Goal: Task Accomplishment & Management: Use online tool/utility

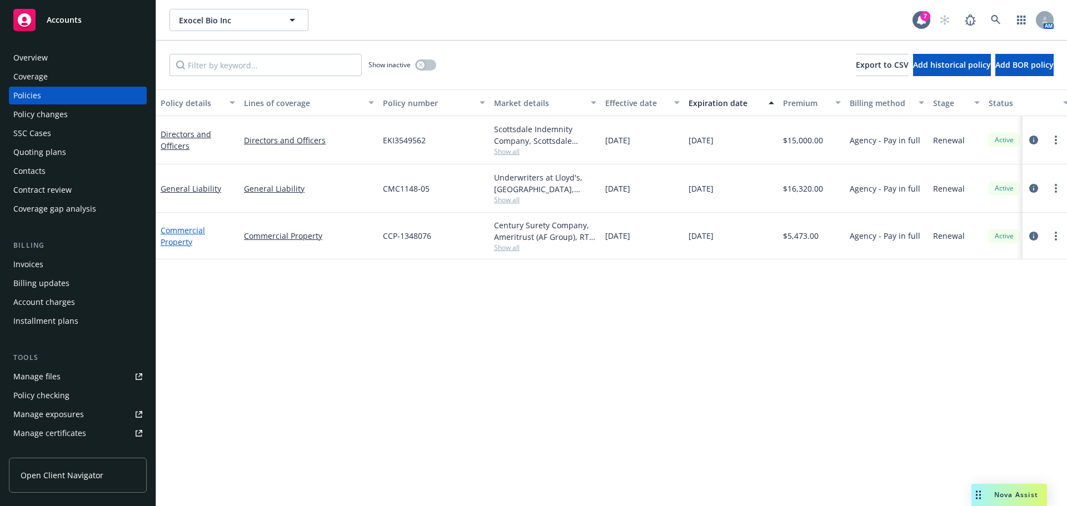
click at [178, 246] on link "Commercial Property" at bounding box center [183, 236] width 44 height 22
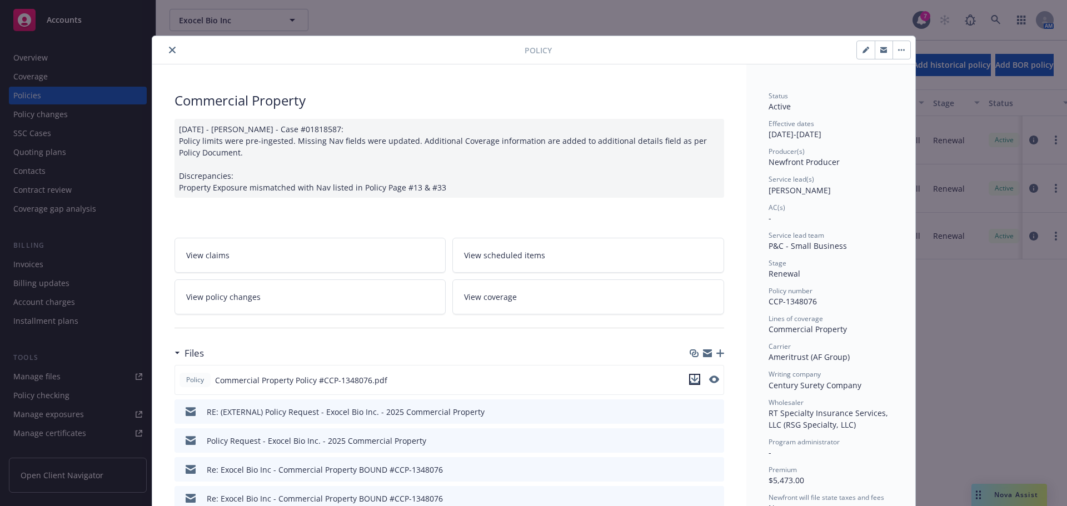
click at [691, 381] on icon "download file" at bounding box center [694, 379] width 9 height 9
click at [169, 49] on icon "close" at bounding box center [172, 50] width 7 height 7
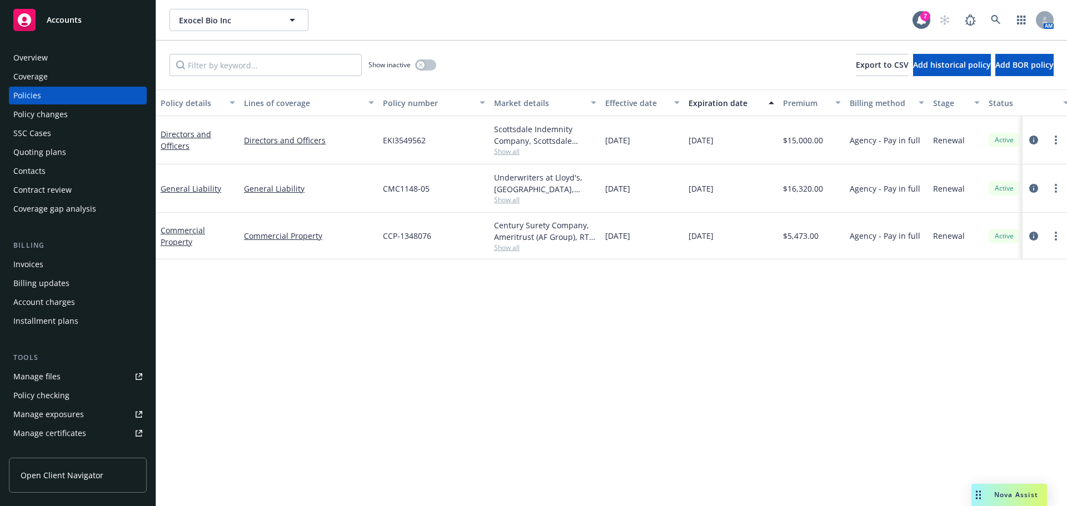
click at [62, 178] on div "Contacts" at bounding box center [77, 171] width 129 height 18
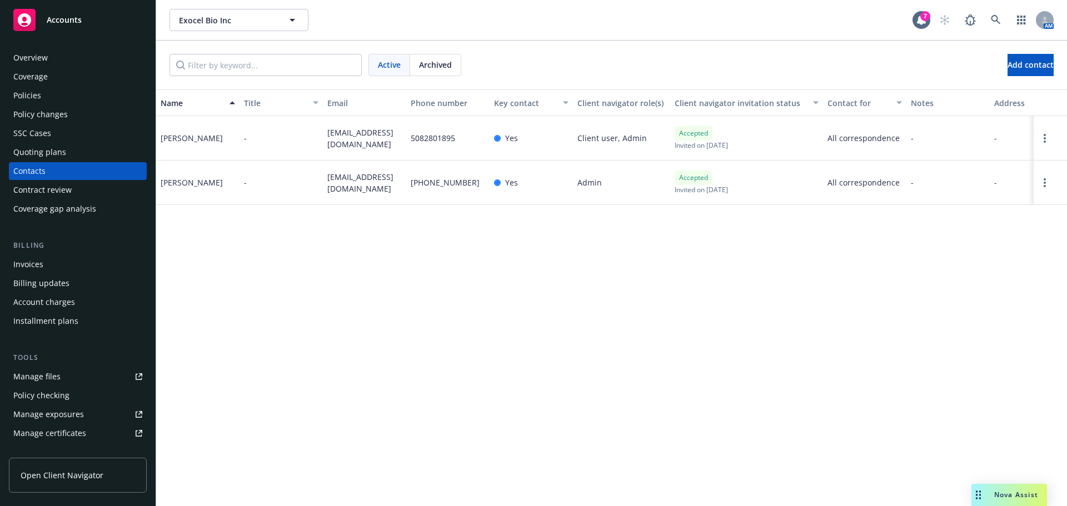
drag, startPoint x: 374, startPoint y: 189, endPoint x: 322, endPoint y: 177, distance: 53.2
click at [322, 177] on div "Raj Jayashankar - raj.jayashankar@exocelbio.com (617) 834-3796 Yes Admin Accept…" at bounding box center [611, 183] width 911 height 44
copy div "raj.jayashankar@exocelbio.com"
click at [331, 147] on div "accounting@exocelbio.com" at bounding box center [364, 138] width 83 height 44
click at [351, 147] on span "accounting@exocelbio.com" at bounding box center [364, 138] width 74 height 23
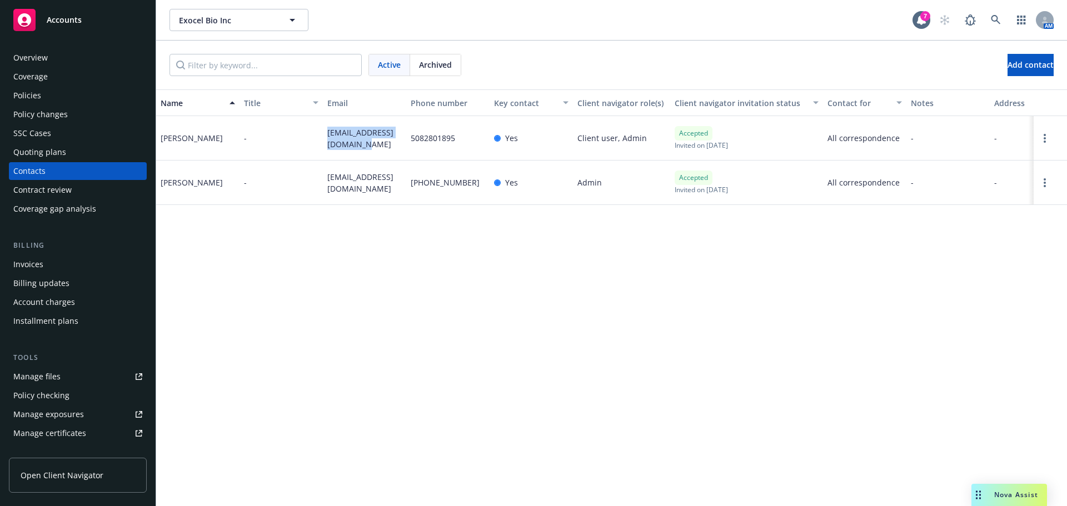
drag, startPoint x: 356, startPoint y: 148, endPoint x: 321, endPoint y: 139, distance: 35.6
click at [321, 139] on div "Jill Reslock - accounting@exocelbio.com 5082801895 Yes Client user, Admin Accep…" at bounding box center [611, 138] width 911 height 44
copy div "accounting@exocelbio.com"
click at [87, 98] on div "Policies" at bounding box center [77, 96] width 129 height 18
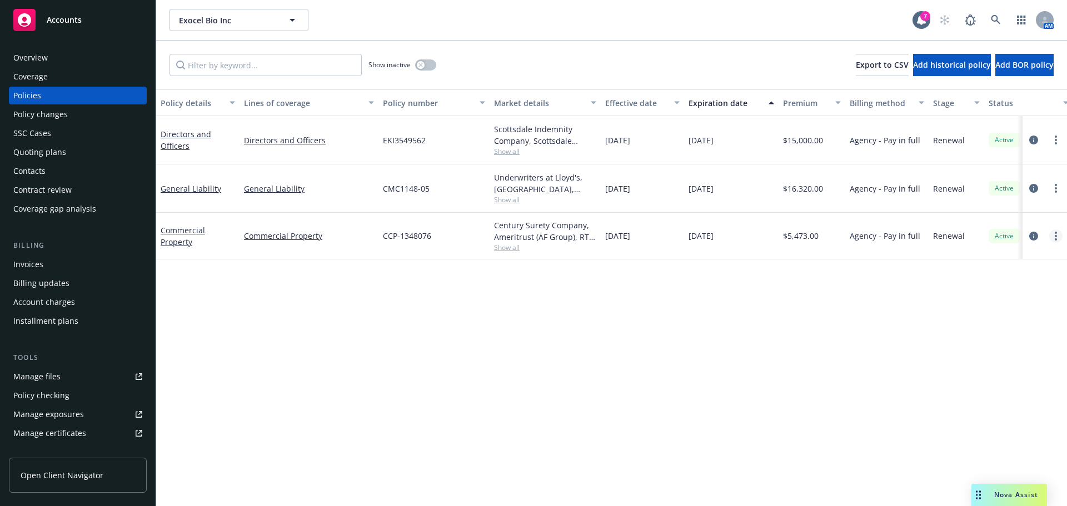
click at [1054, 238] on link "more" at bounding box center [1055, 235] width 13 height 13
click at [984, 399] on link "Copy logging email" at bounding box center [996, 392] width 131 height 22
click at [69, 174] on div "Contacts" at bounding box center [77, 171] width 129 height 18
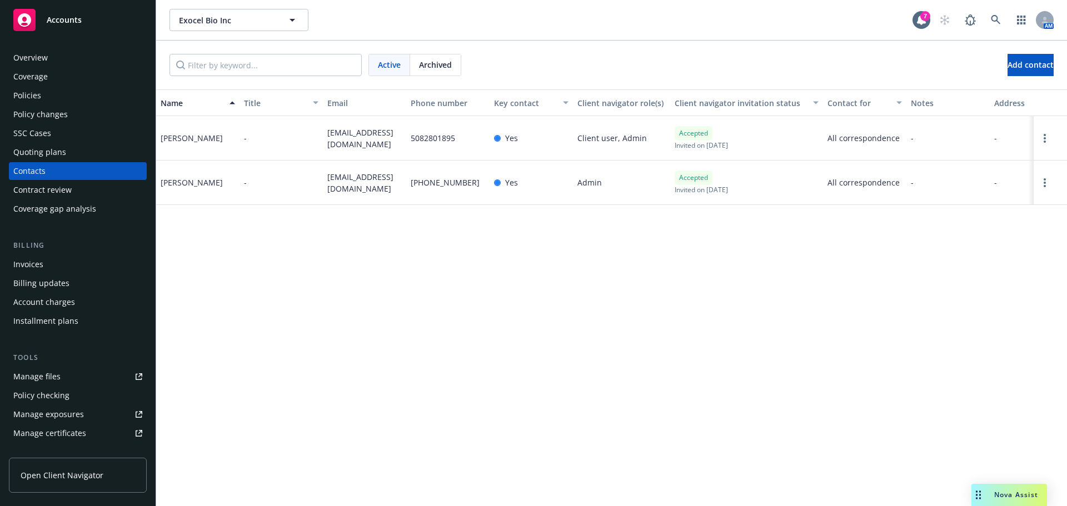
click at [72, 103] on div "Policies" at bounding box center [77, 96] width 129 height 18
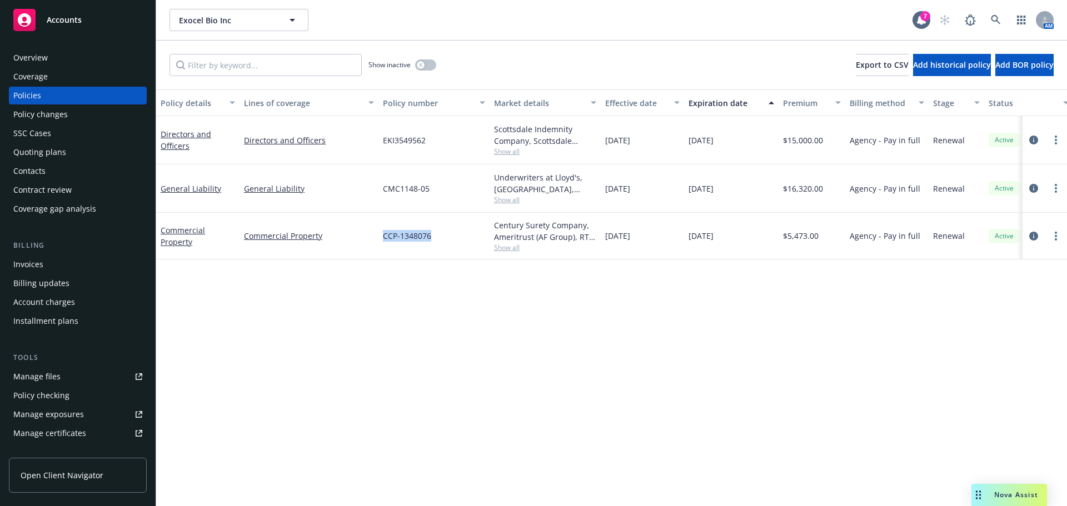
drag, startPoint x: 434, startPoint y: 238, endPoint x: 375, endPoint y: 236, distance: 59.0
click at [375, 236] on div "Commercial Property Commercial Property CCP-1348076 Century Surety Company, Ame…" at bounding box center [692, 236] width 1072 height 47
copy div "CCP-1348076"
click at [82, 478] on span "Open Client Navigator" at bounding box center [62, 475] width 83 height 12
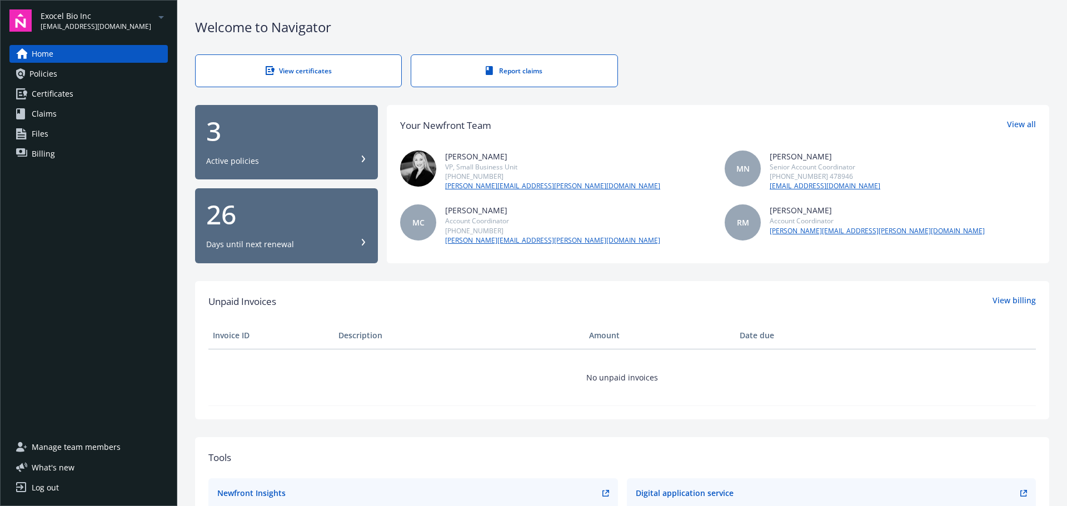
click at [79, 167] on div "Home Policies Certificates Claims Files Billing" at bounding box center [88, 235] width 158 height 380
click at [79, 158] on link "Billing" at bounding box center [88, 154] width 158 height 18
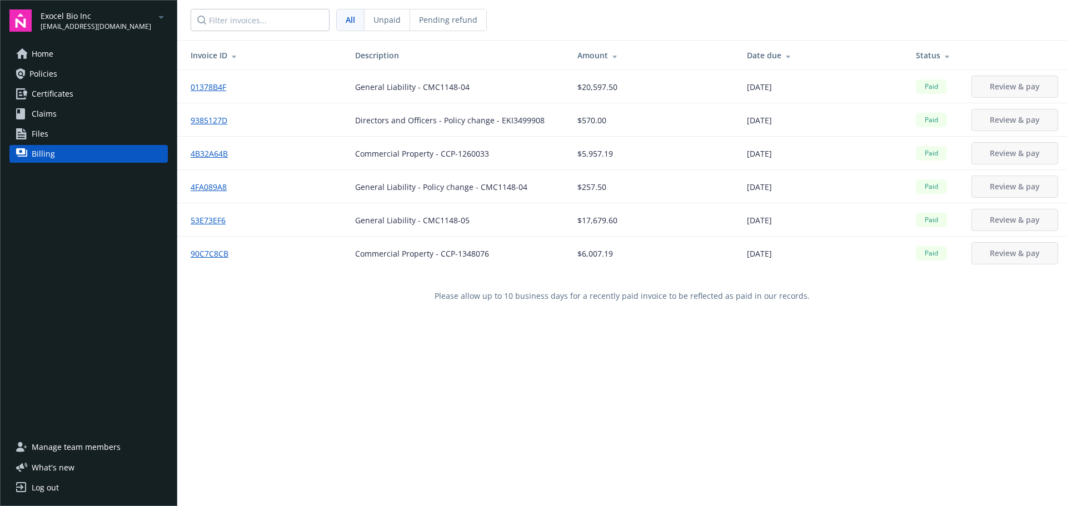
click at [74, 56] on link "Home" at bounding box center [88, 54] width 158 height 18
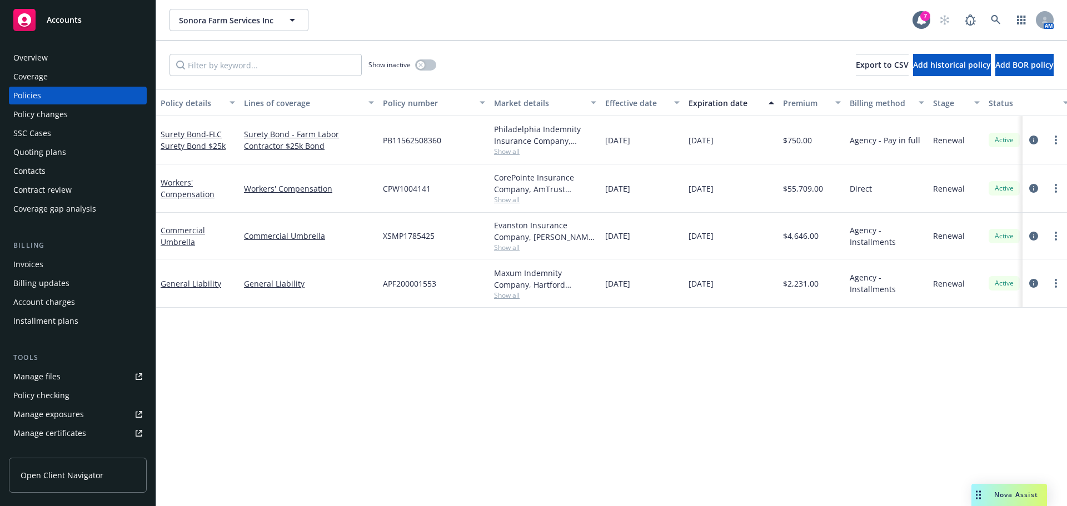
click at [67, 263] on div "Invoices" at bounding box center [77, 265] width 129 height 18
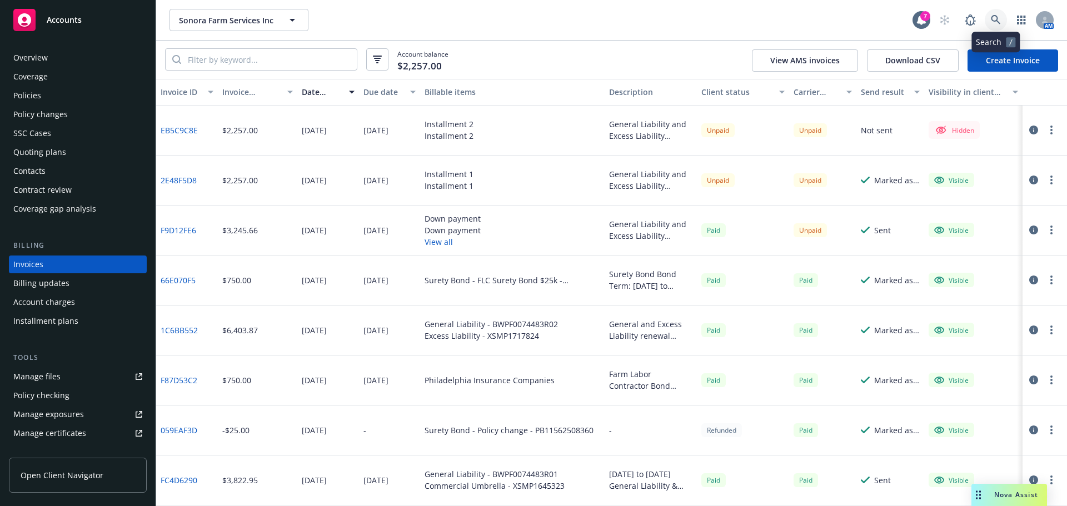
click at [998, 24] on icon at bounding box center [996, 20] width 10 height 10
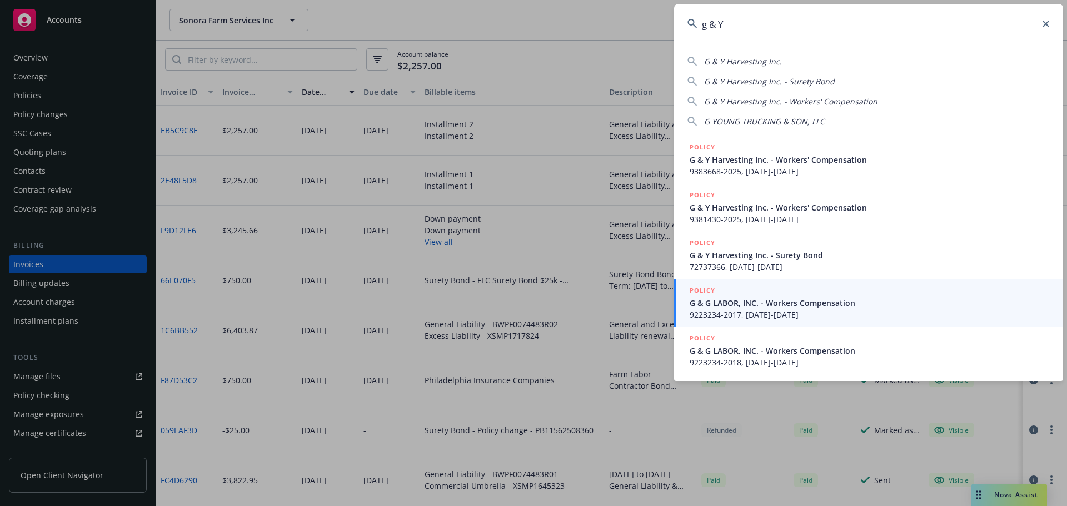
click at [770, 63] on span "G & Y Harvesting Inc." at bounding box center [743, 61] width 78 height 11
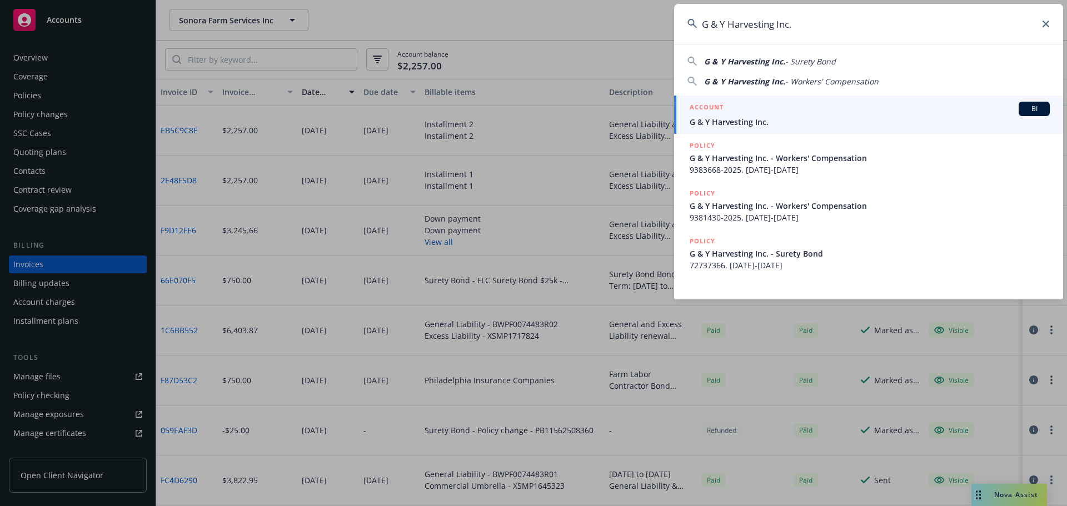
click at [769, 67] on div "G & Y Harvesting Inc. - Surety Bond" at bounding box center [770, 62] width 132 height 12
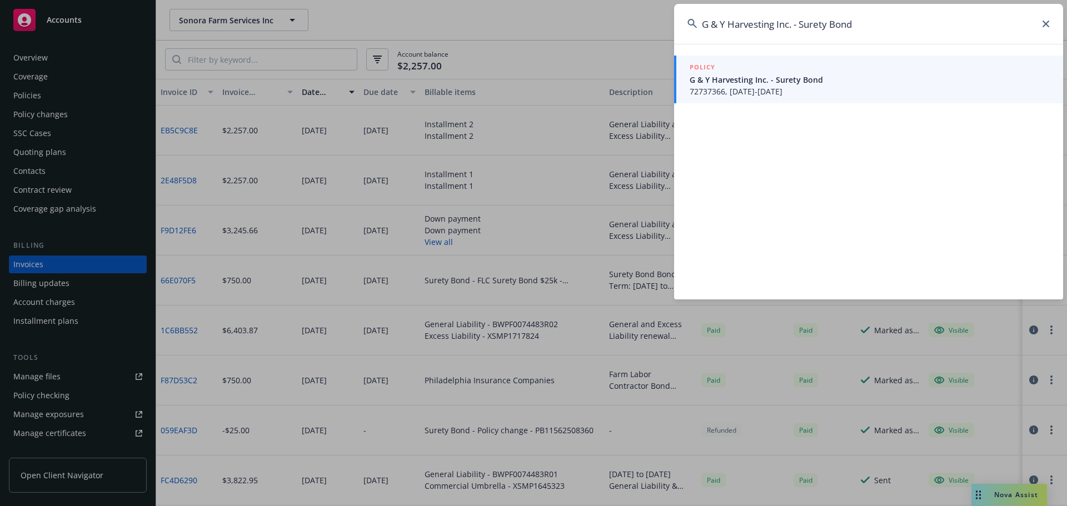
drag, startPoint x: 883, startPoint y: 23, endPoint x: 796, endPoint y: 30, distance: 86.9
click at [796, 30] on input "G & Y Harvesting Inc. - Surety Bond" at bounding box center [868, 24] width 389 height 40
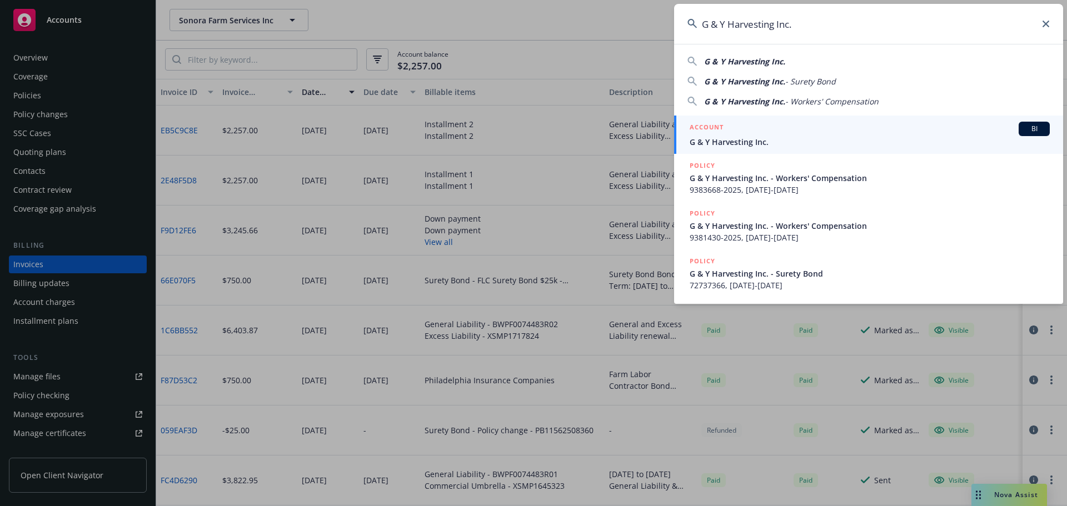
type input "G & Y Harvesting Inc."
click at [741, 118] on link "ACCOUNT BI G & Y Harvesting Inc." at bounding box center [868, 135] width 389 height 38
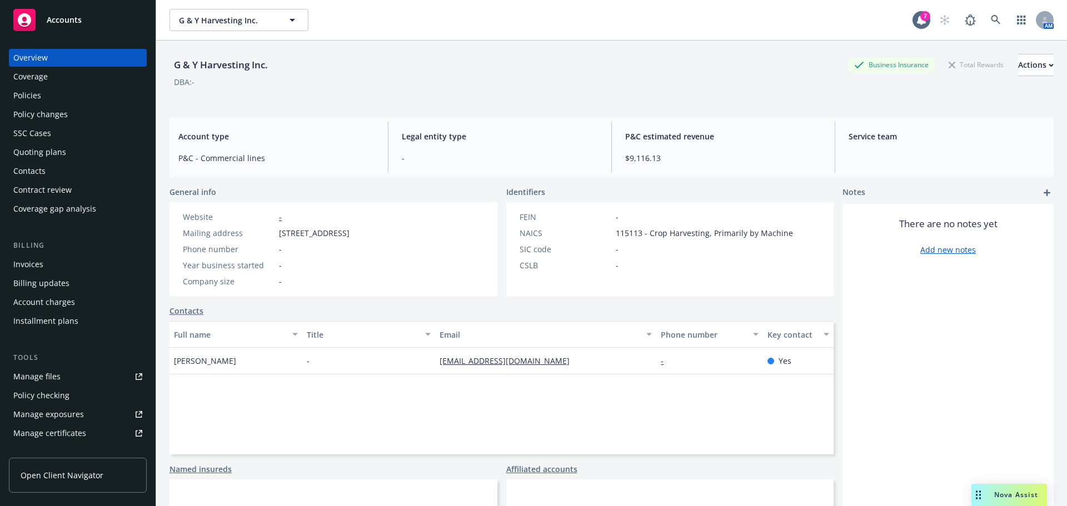
click at [66, 97] on div "Policies" at bounding box center [77, 96] width 129 height 18
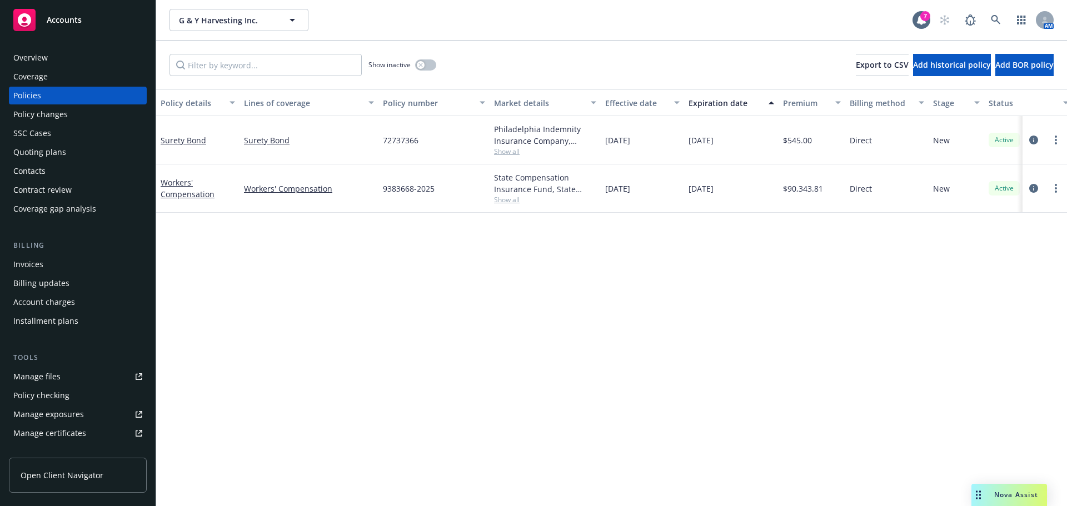
click at [72, 147] on div "Quoting plans" at bounding box center [77, 152] width 129 height 18
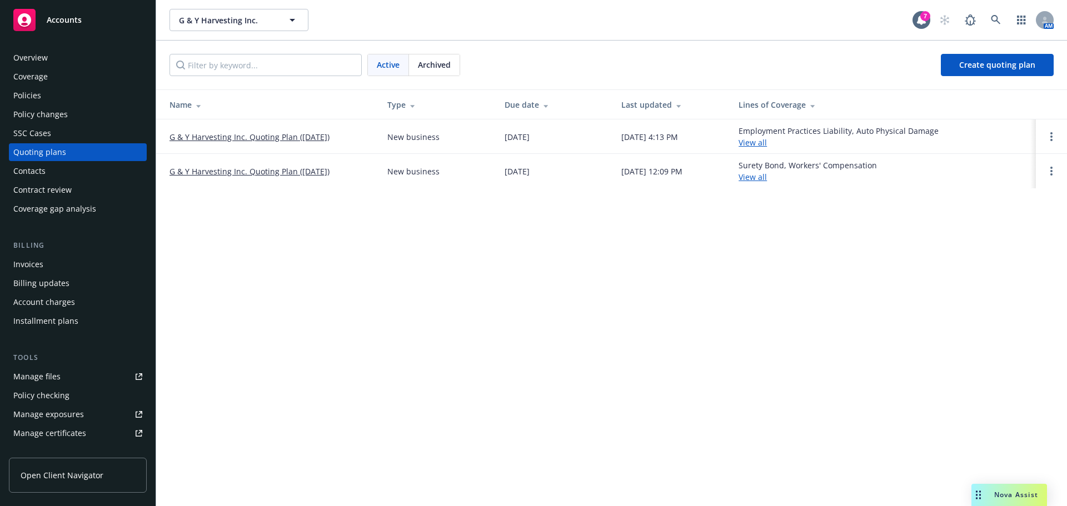
click at [269, 136] on link "G & Y Harvesting Inc. Quoting Plan (2025-10-08)" at bounding box center [249, 137] width 160 height 12
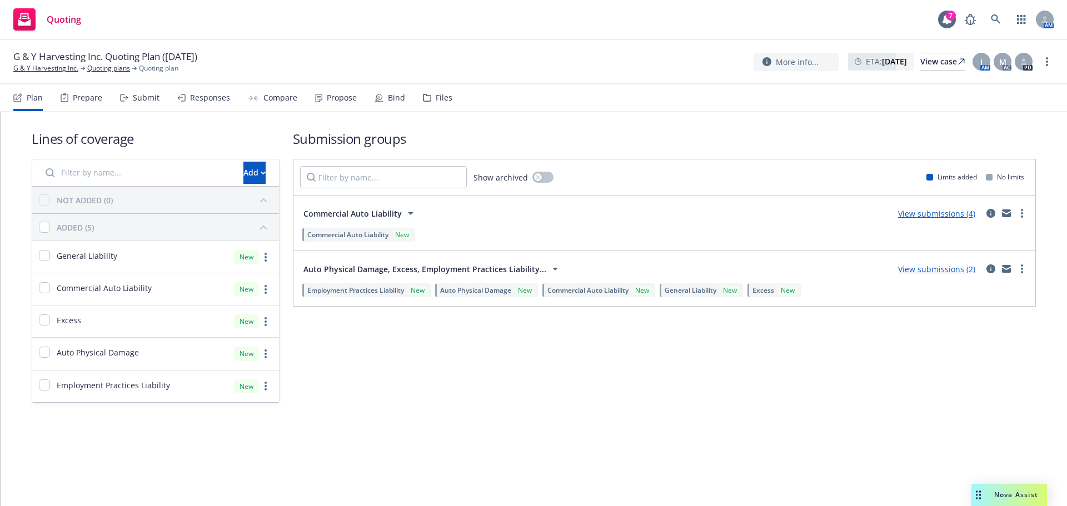
click at [338, 97] on div "Propose" at bounding box center [342, 97] width 30 height 9
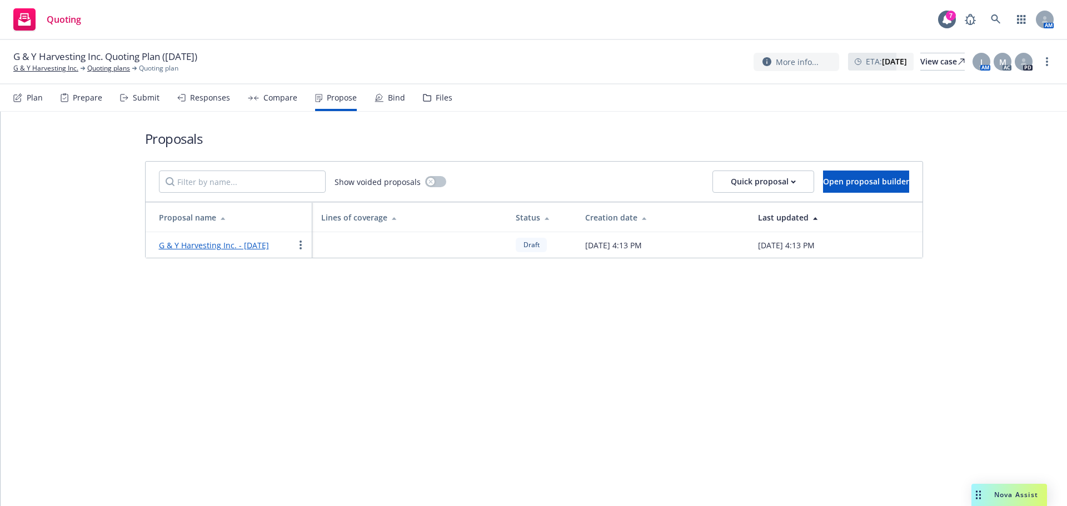
click at [250, 249] on link "G & Y Harvesting Inc. - October 2025" at bounding box center [214, 245] width 110 height 11
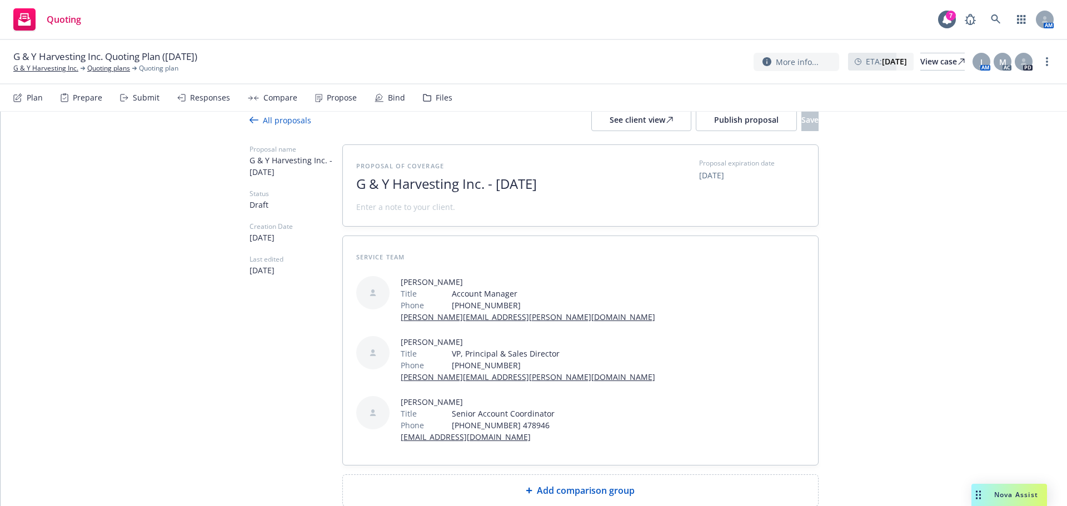
scroll to position [32, 0]
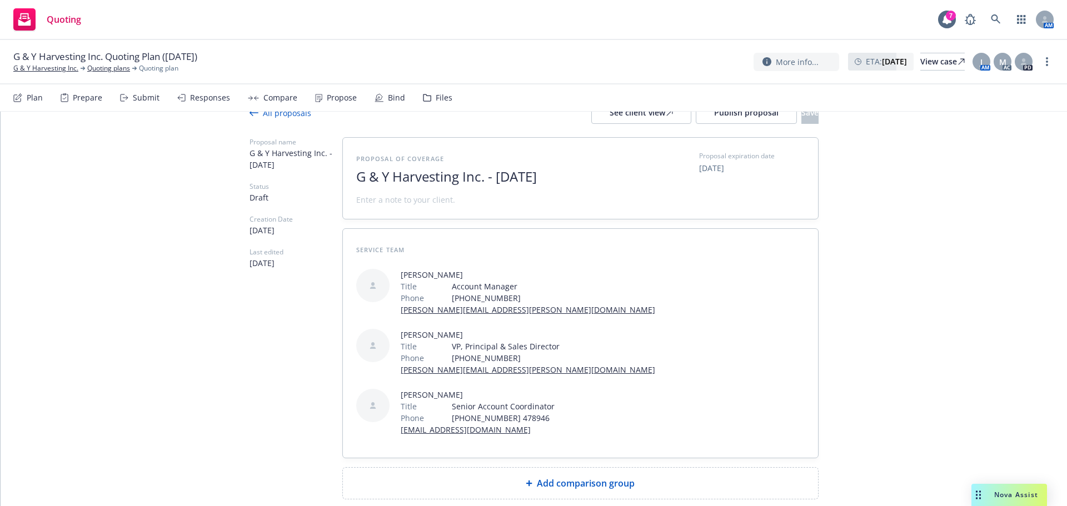
click at [519, 477] on div "Add comparison group" at bounding box center [580, 483] width 457 height 13
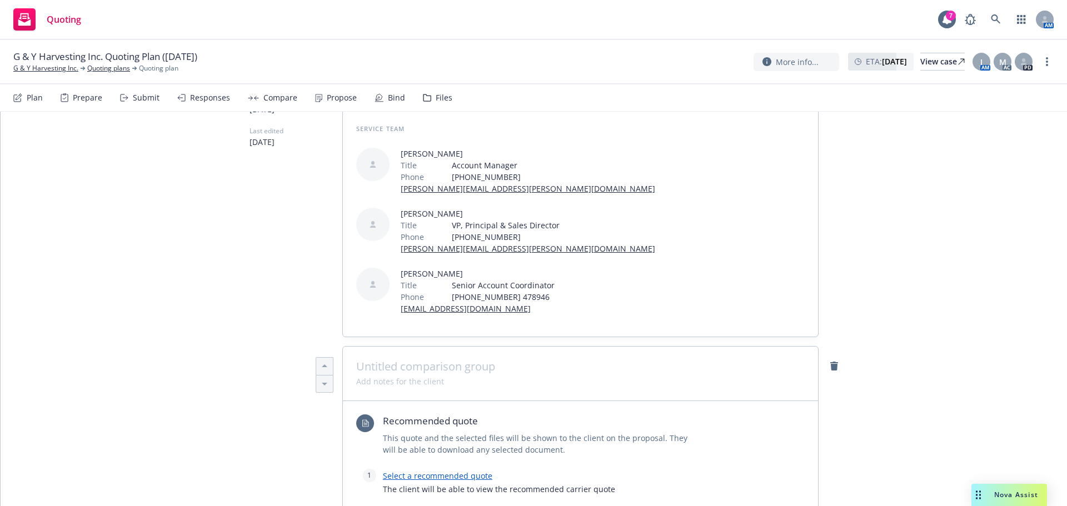
scroll to position [310, 0]
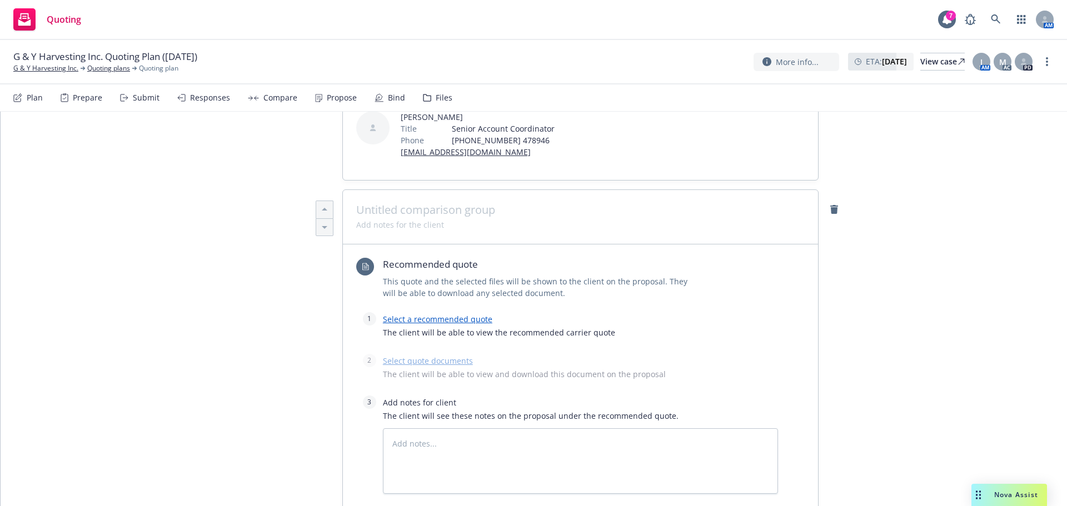
click at [398, 203] on span at bounding box center [580, 209] width 448 height 13
click at [418, 314] on link "Select a recommended quote" at bounding box center [437, 319] width 109 height 11
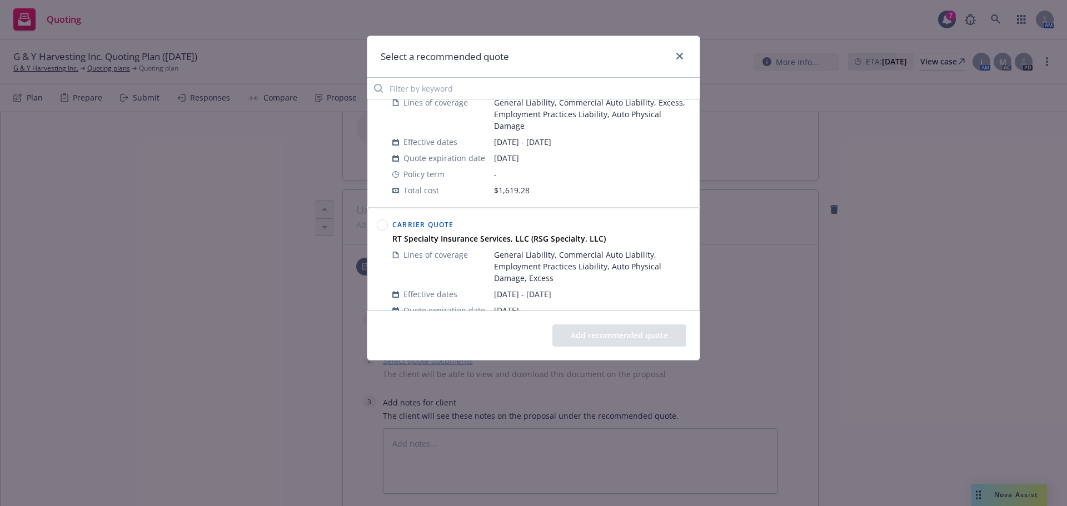
scroll to position [86, 0]
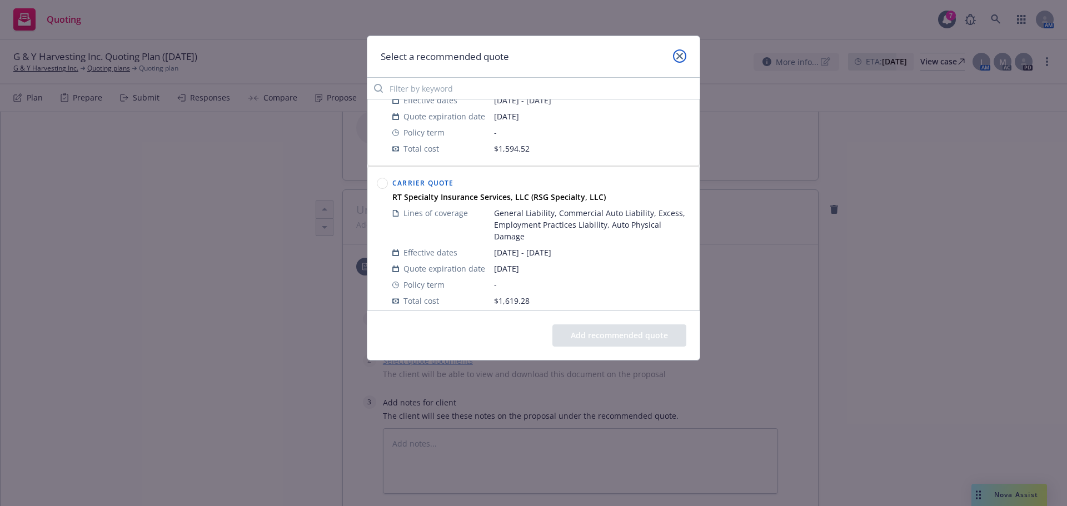
click at [680, 58] on icon "close" at bounding box center [679, 56] width 7 height 7
type textarea "x"
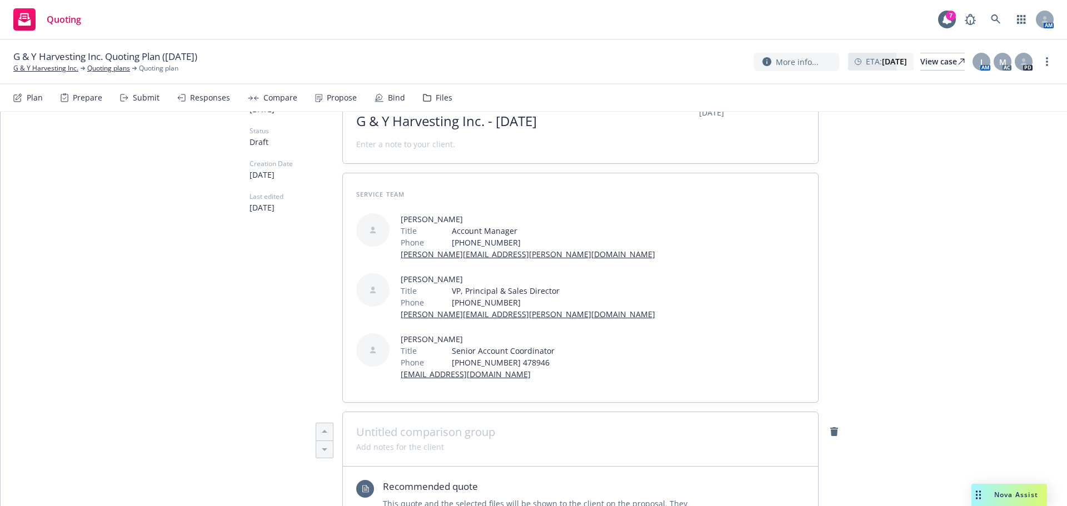
scroll to position [0, 0]
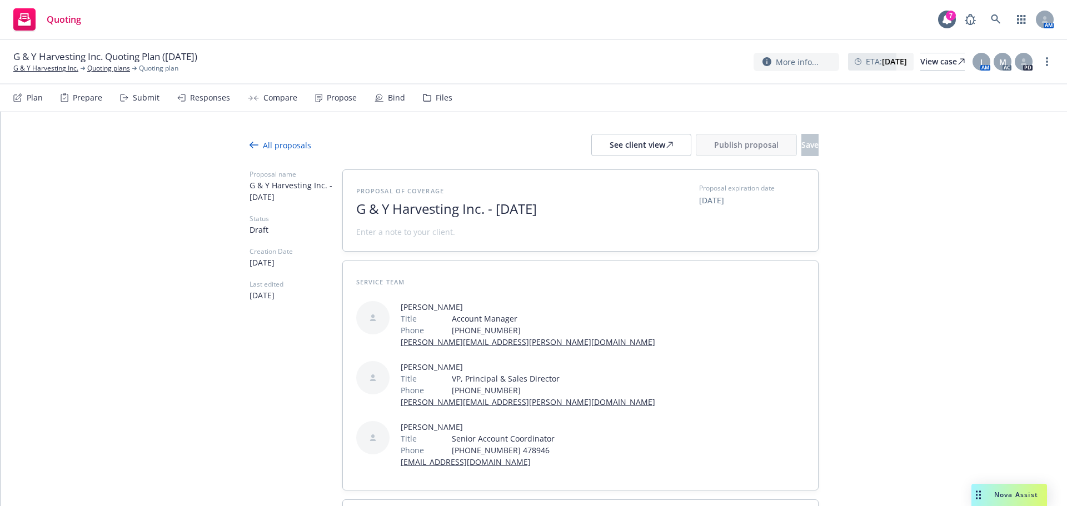
click at [211, 99] on div "Responses" at bounding box center [210, 97] width 40 height 9
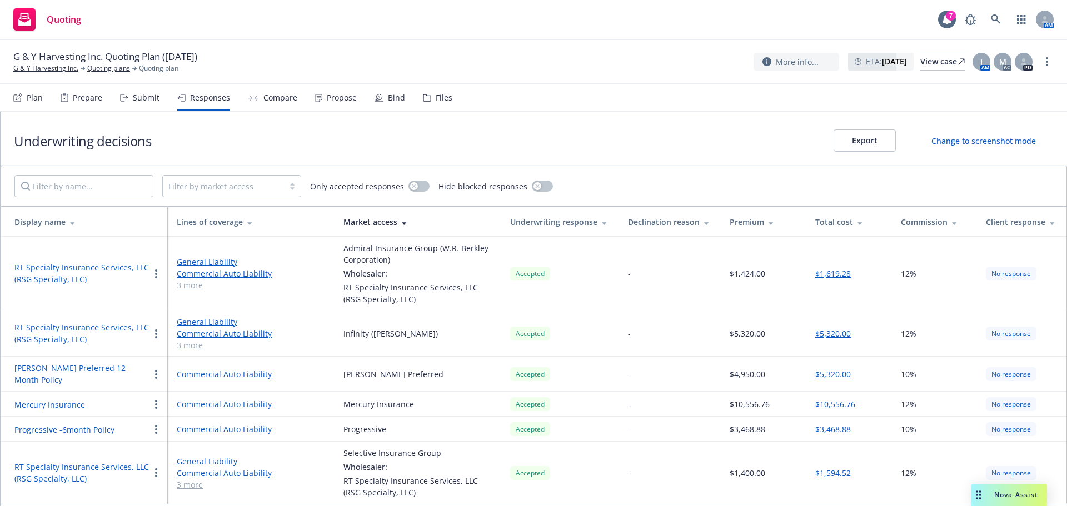
click at [347, 151] on div "Underwriting decisions Export Change to screenshot mode" at bounding box center [534, 139] width 1066 height 54
click at [990, 18] on link at bounding box center [995, 19] width 22 height 22
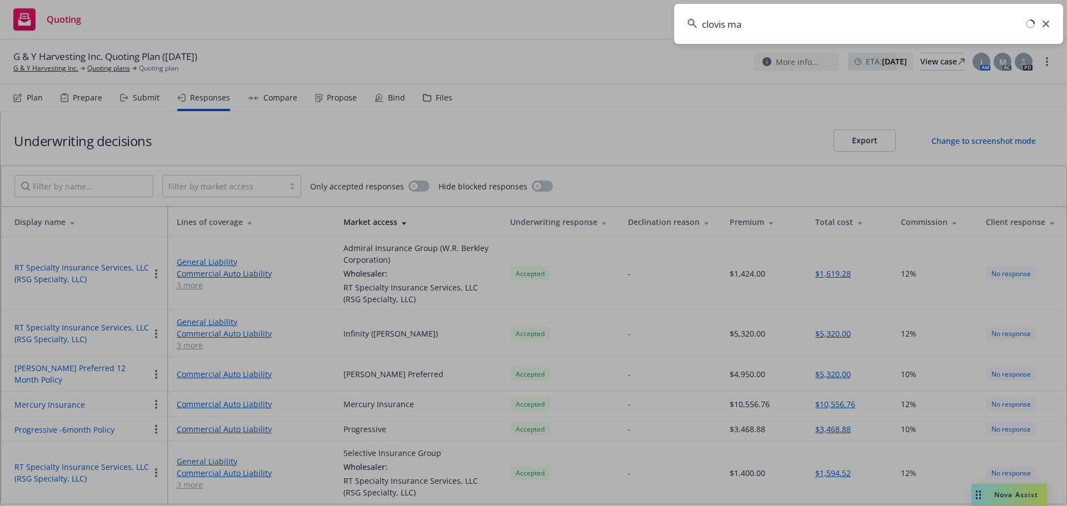
type input "clovis mad"
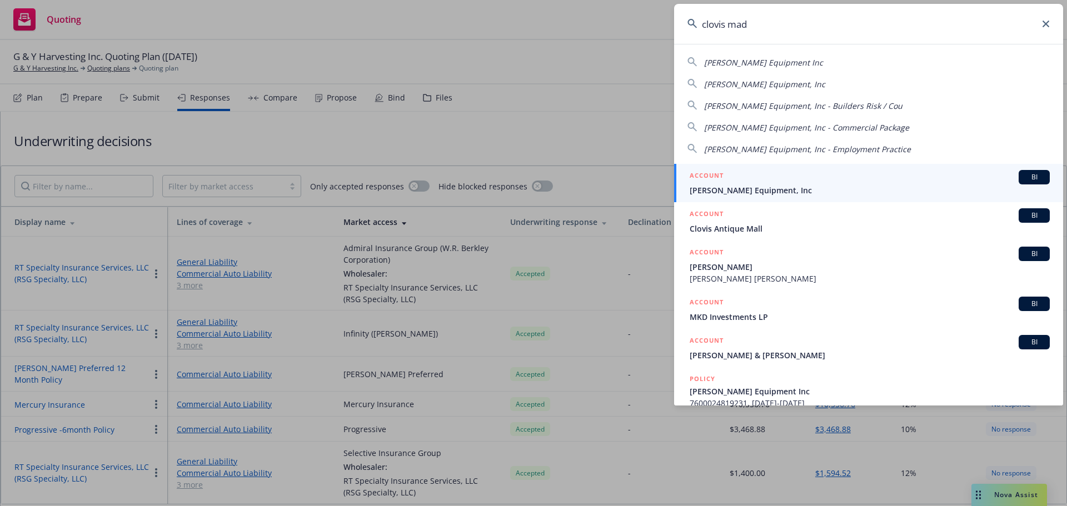
click at [746, 164] on link "ACCOUNT BI Clovis Madera Equipment, Inc" at bounding box center [868, 183] width 389 height 38
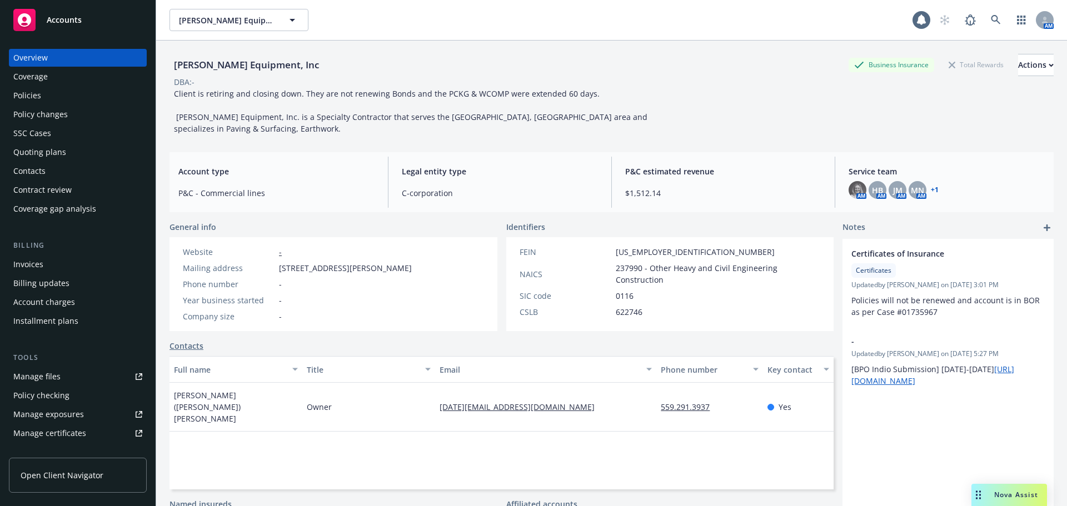
click at [64, 166] on div "Contacts" at bounding box center [77, 171] width 129 height 18
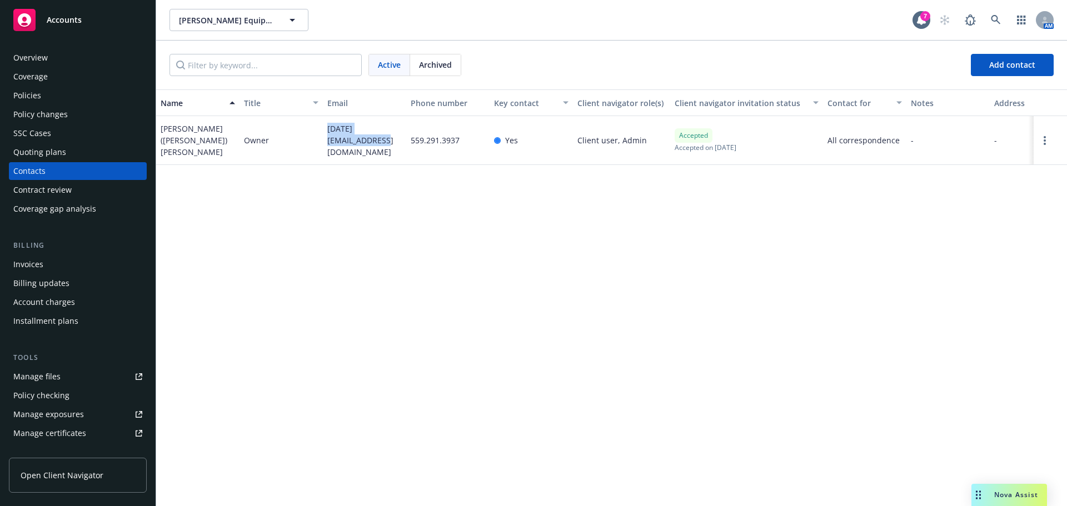
click at [312, 136] on div "[PERSON_NAME] ([PERSON_NAME]) [PERSON_NAME] Owner [DATE][EMAIL_ADDRESS][DOMAIN_…" at bounding box center [611, 140] width 911 height 49
copy div "[DATE][EMAIL_ADDRESS][DOMAIN_NAME]"
click at [68, 92] on div "Policies" at bounding box center [77, 96] width 129 height 18
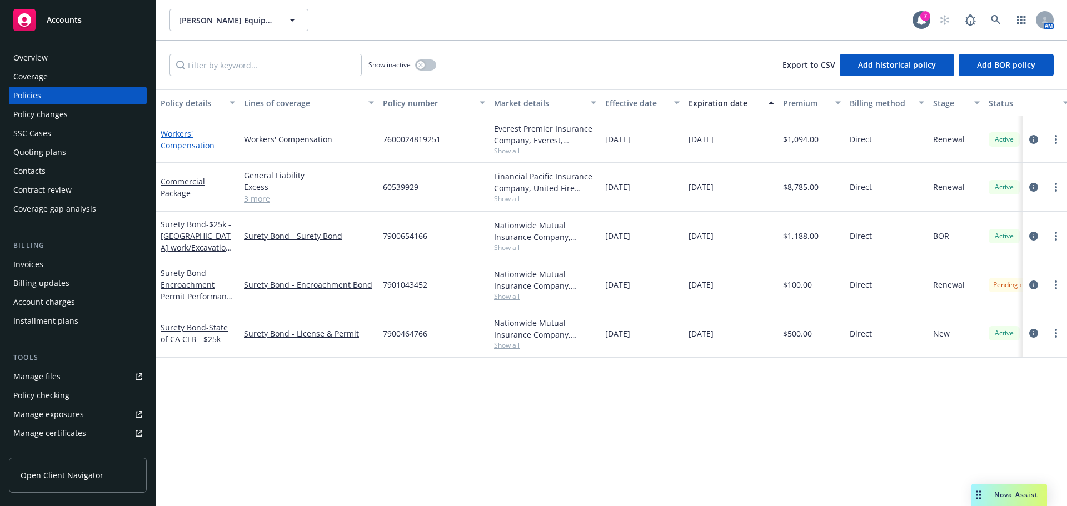
click at [193, 150] on link "Workers' Compensation" at bounding box center [188, 139] width 54 height 22
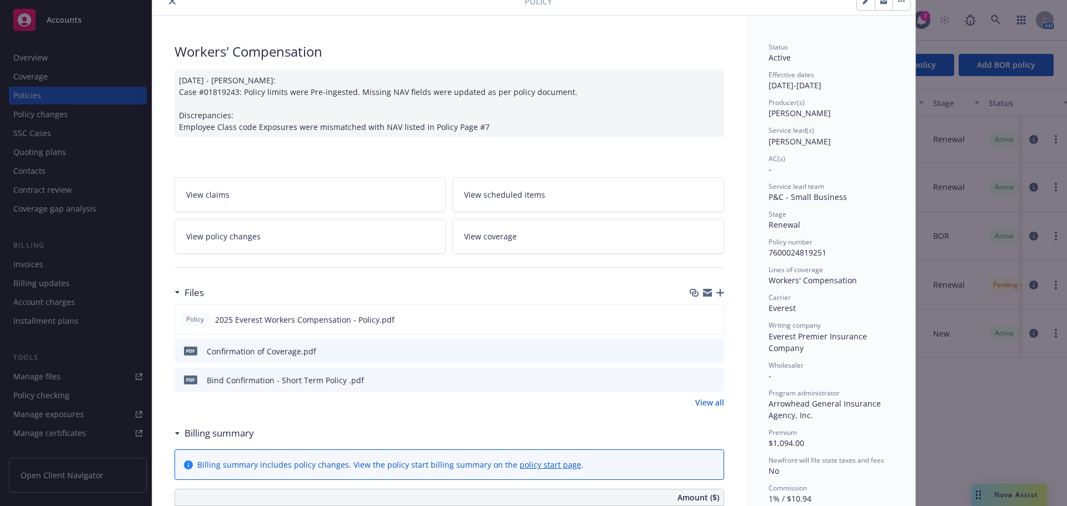
scroll to position [111, 0]
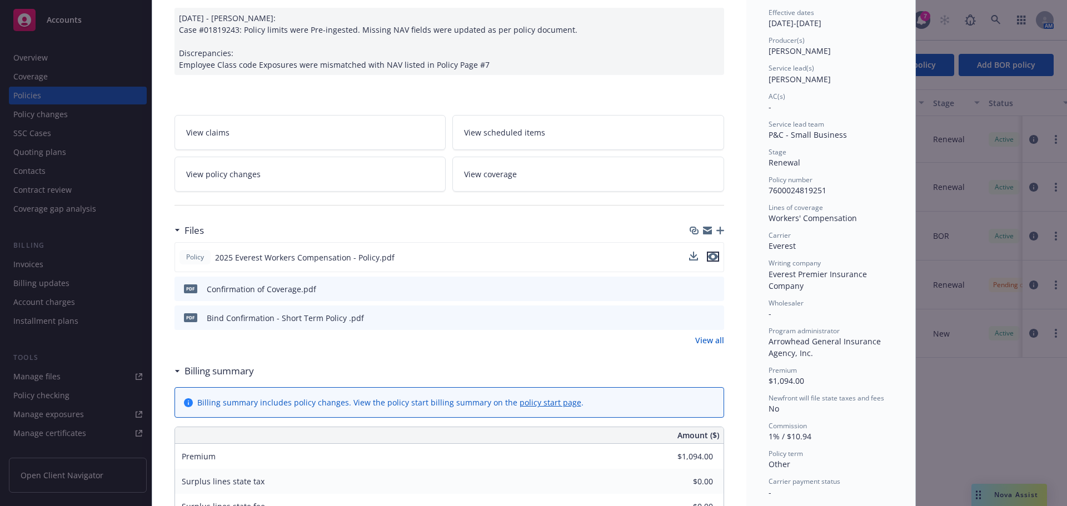
click at [709, 258] on icon "preview file" at bounding box center [713, 257] width 10 height 8
click at [712, 287] on icon "preview file" at bounding box center [713, 288] width 10 height 8
drag, startPoint x: 699, startPoint y: 351, endPoint x: 699, endPoint y: 343, distance: 7.8
click at [699, 349] on div "Files Policy 2025 Everest Workers Compensation - Policy.pdf pdf Confirmation of…" at bounding box center [448, 289] width 549 height 141
click at [698, 343] on link "View all" at bounding box center [709, 340] width 29 height 12
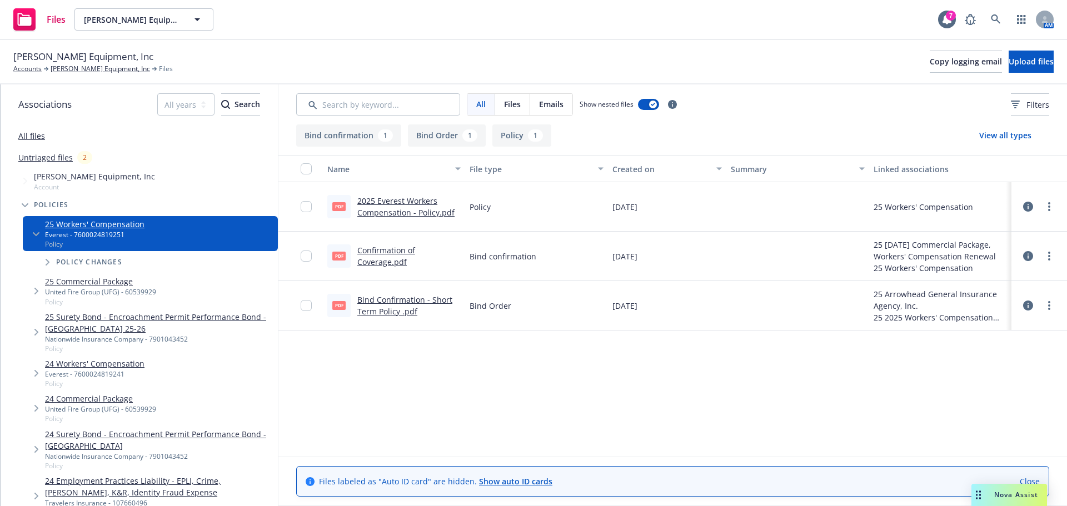
click at [415, 216] on link "2025 Everest Workers Compensation - Policy.pdf" at bounding box center [405, 207] width 97 height 22
click at [78, 71] on link "[PERSON_NAME] Equipment, Inc" at bounding box center [100, 69] width 99 height 10
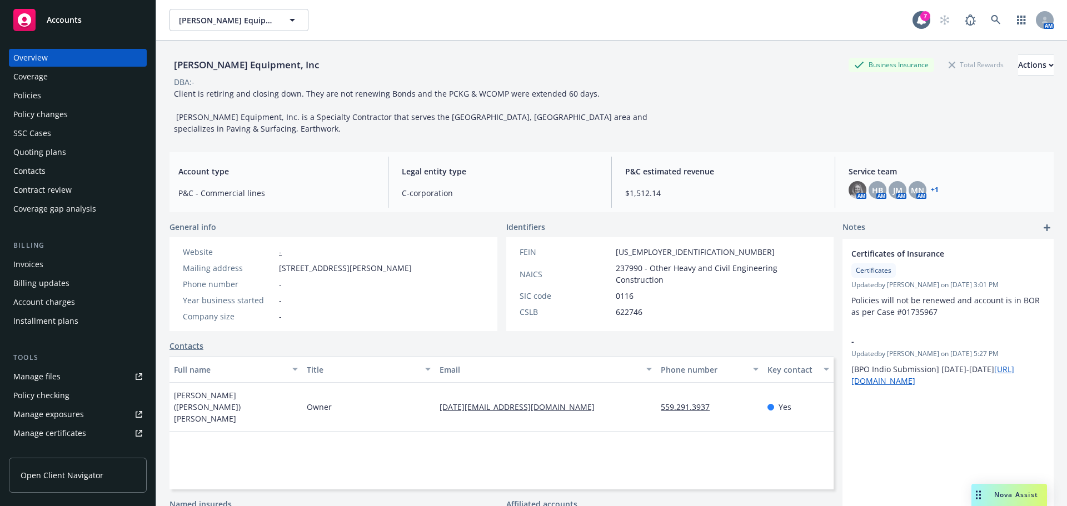
click at [66, 148] on div "Quoting plans" at bounding box center [77, 152] width 129 height 18
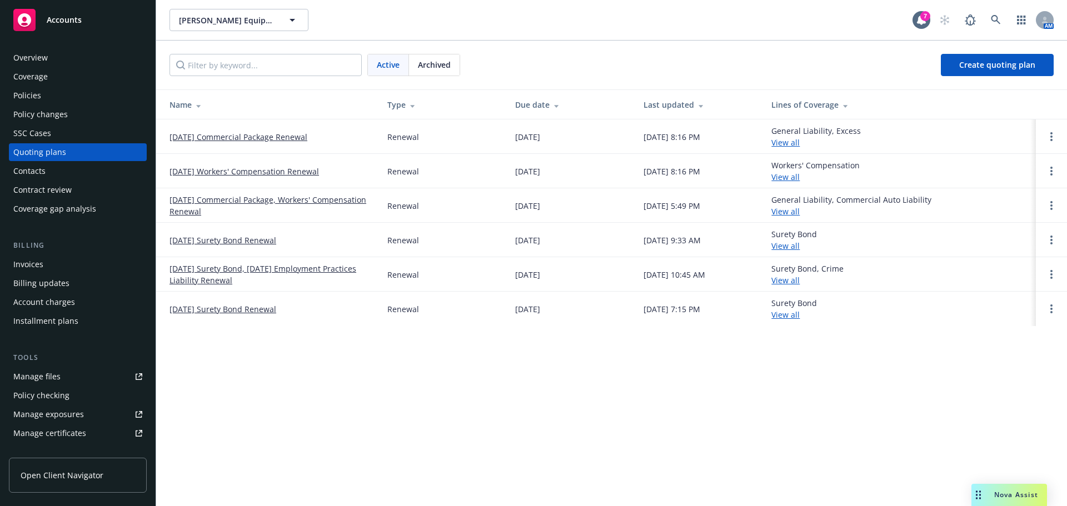
click at [58, 173] on div "Contacts" at bounding box center [77, 171] width 129 height 18
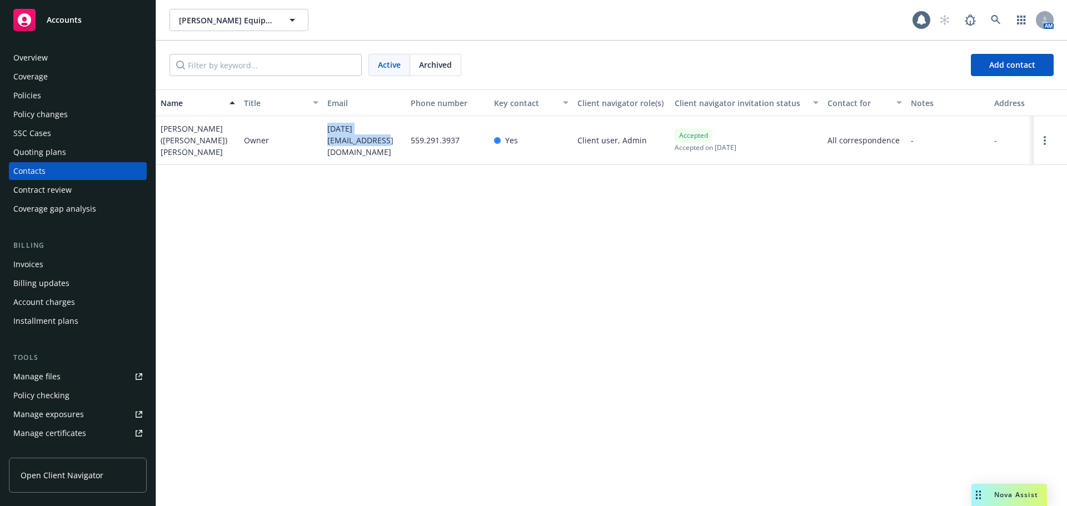
drag, startPoint x: 346, startPoint y: 147, endPoint x: 309, endPoint y: 120, distance: 45.3
click at [309, 120] on div "[PERSON_NAME] ([PERSON_NAME]) [PERSON_NAME] Owner [DATE][EMAIL_ADDRESS][DOMAIN_…" at bounding box center [611, 140] width 911 height 49
copy div "friday@cmepaving.net"
click at [64, 104] on div "Overview Coverage Policies Policy changes SSC Cases Quoting plans Contacts Cont…" at bounding box center [78, 133] width 138 height 169
click at [63, 103] on div "Policies" at bounding box center [77, 96] width 129 height 18
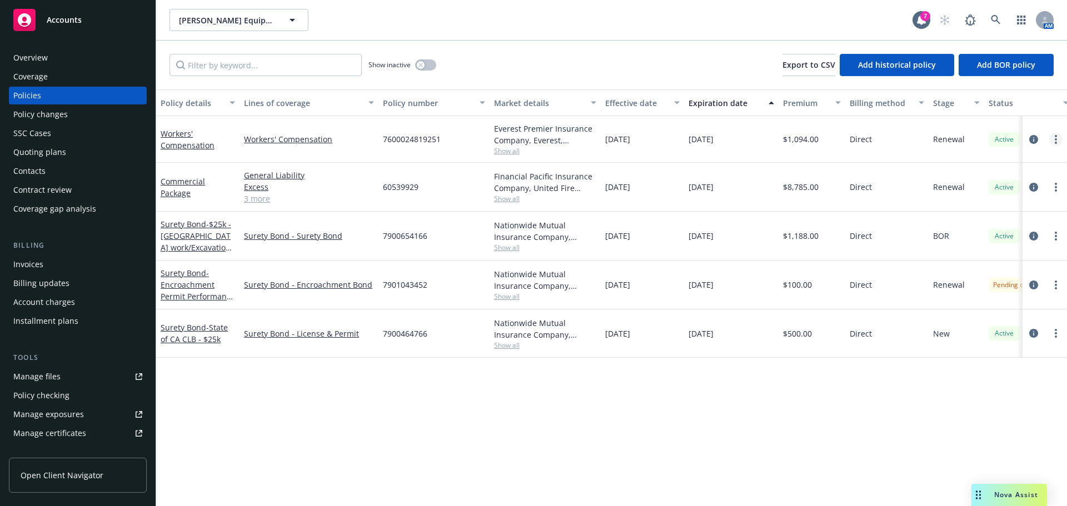
click at [1054, 142] on link "more" at bounding box center [1055, 139] width 13 height 13
click at [989, 297] on link "Copy logging email" at bounding box center [996, 295] width 131 height 22
click at [54, 174] on div "Contacts" at bounding box center [77, 171] width 129 height 18
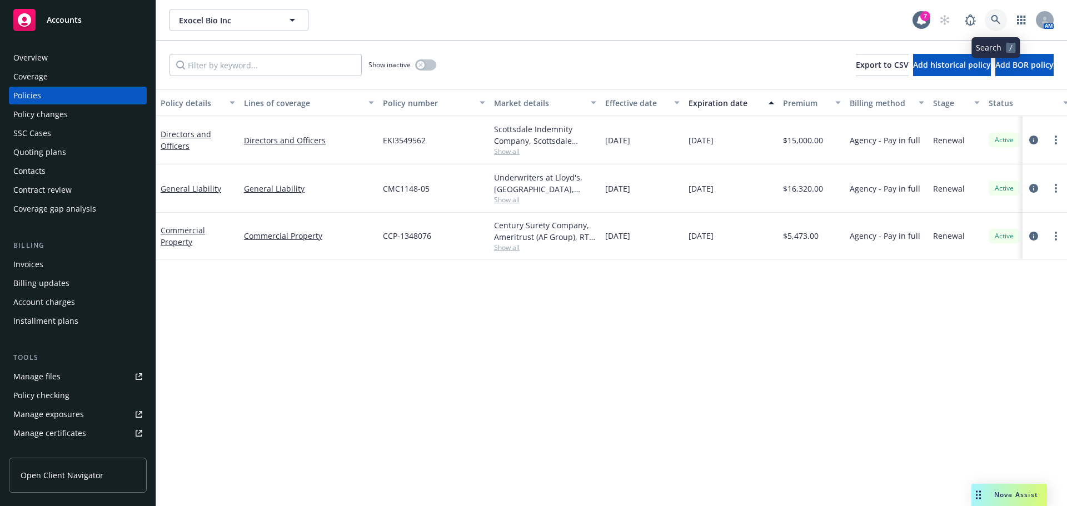
click at [992, 15] on icon at bounding box center [996, 20] width 10 height 10
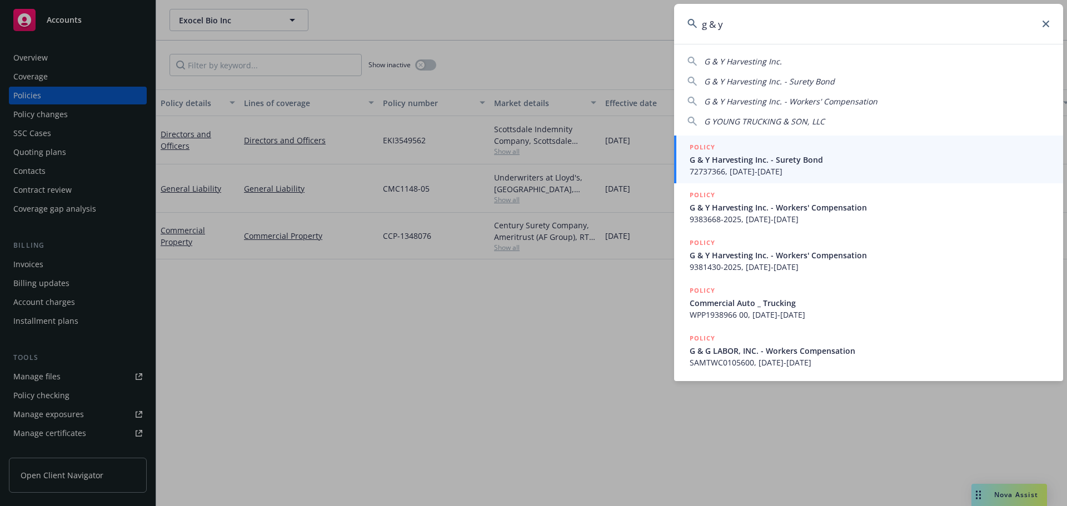
click at [777, 63] on span "G & Y Harvesting Inc." at bounding box center [743, 61] width 78 height 11
type input "G & Y Harvesting Inc."
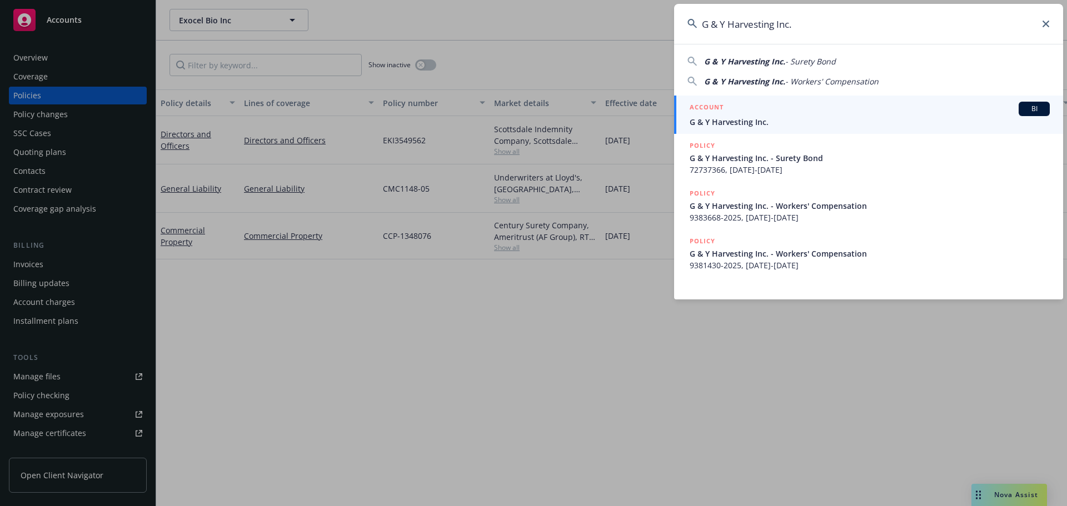
drag, startPoint x: 753, startPoint y: 92, endPoint x: 752, endPoint y: 73, distance: 18.4
click at [752, 73] on div "G & Y Harvesting Inc. - Surety Bond G & Y Harvesting Inc. - Workers' Compensati…" at bounding box center [868, 69] width 389 height 36
click at [746, 125] on span "G & Y Harvesting Inc." at bounding box center [869, 122] width 360 height 12
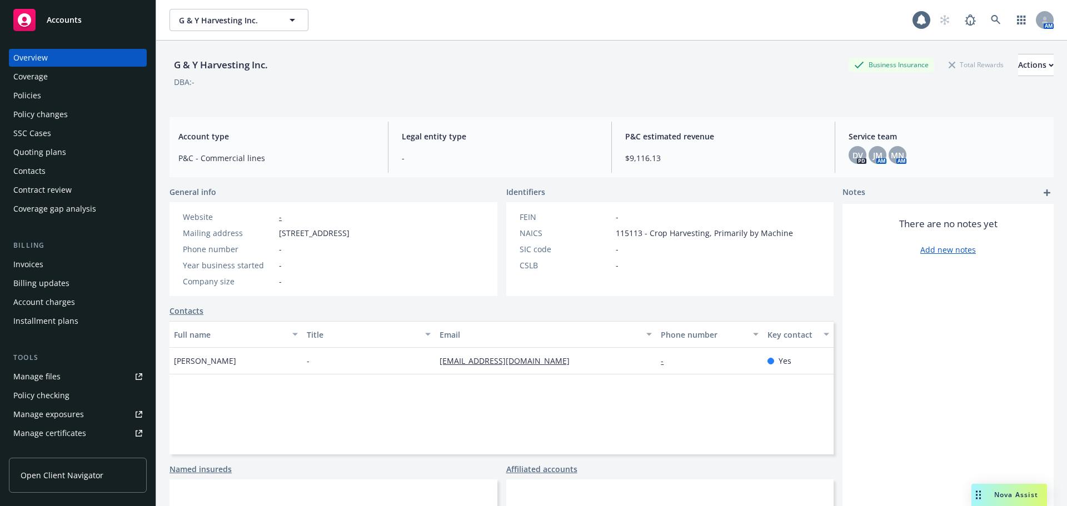
click at [41, 156] on div "Quoting plans" at bounding box center [39, 152] width 53 height 18
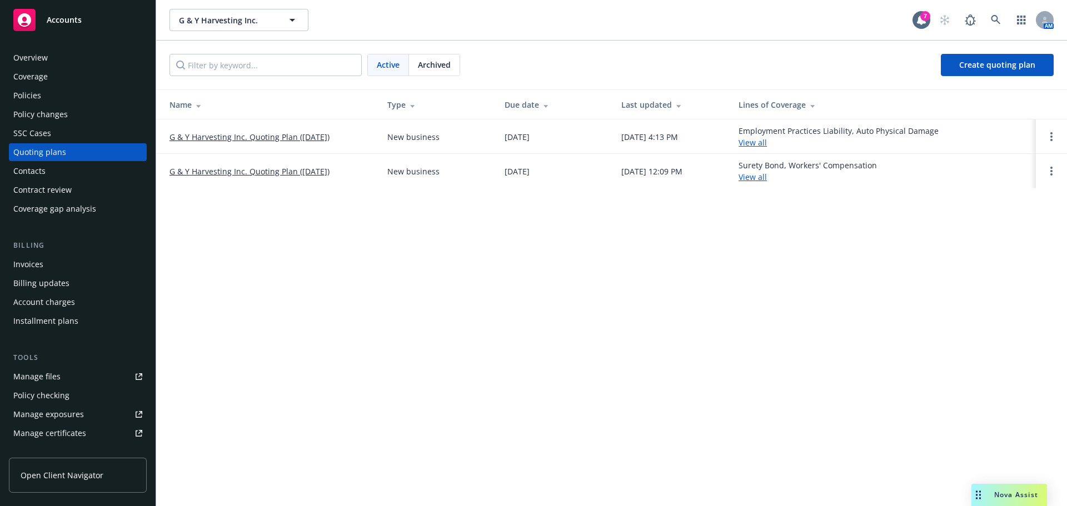
click at [213, 133] on link "G & Y Harvesting Inc. Quoting Plan ([DATE])" at bounding box center [249, 137] width 160 height 12
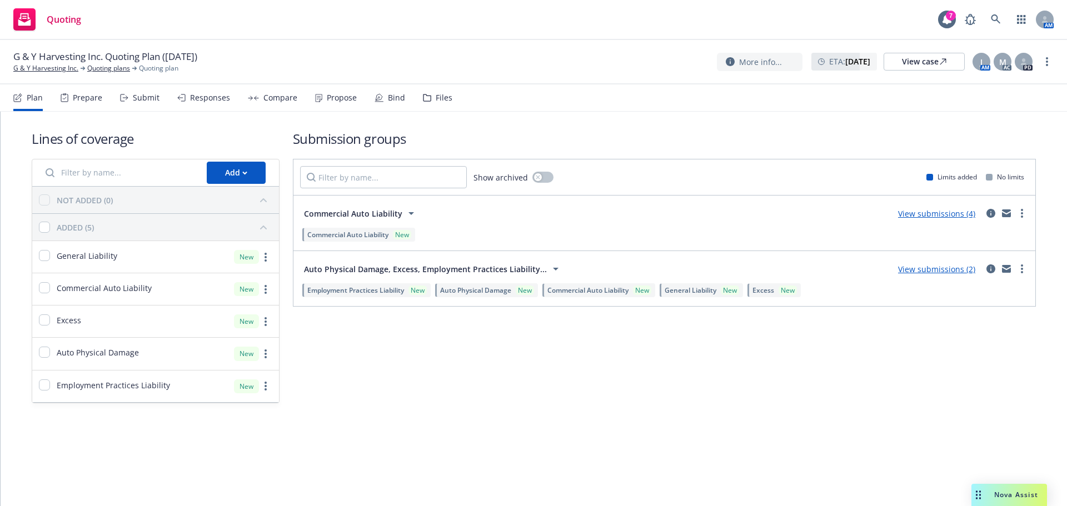
click at [196, 91] on div "Responses" at bounding box center [203, 97] width 53 height 27
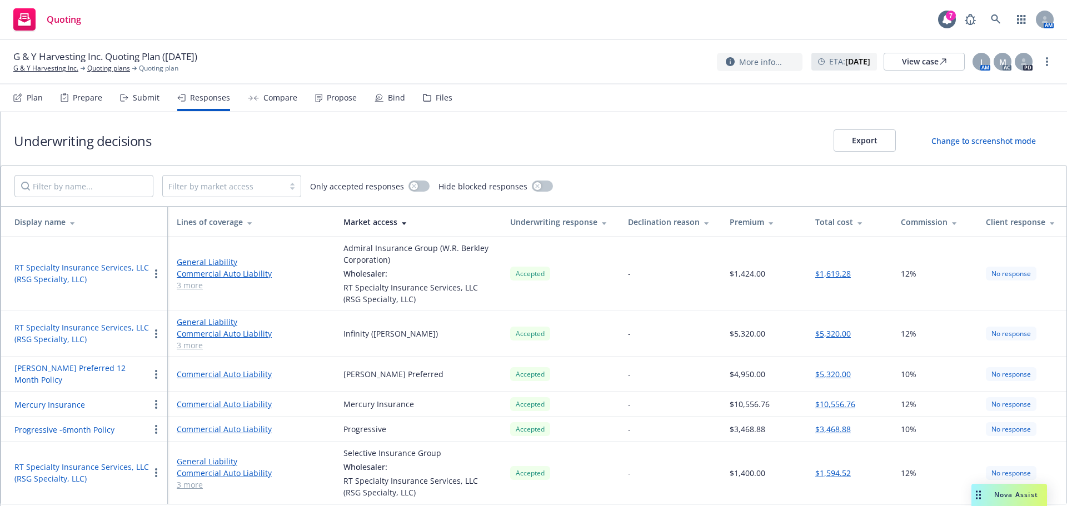
click at [327, 102] on div "Propose" at bounding box center [342, 97] width 30 height 9
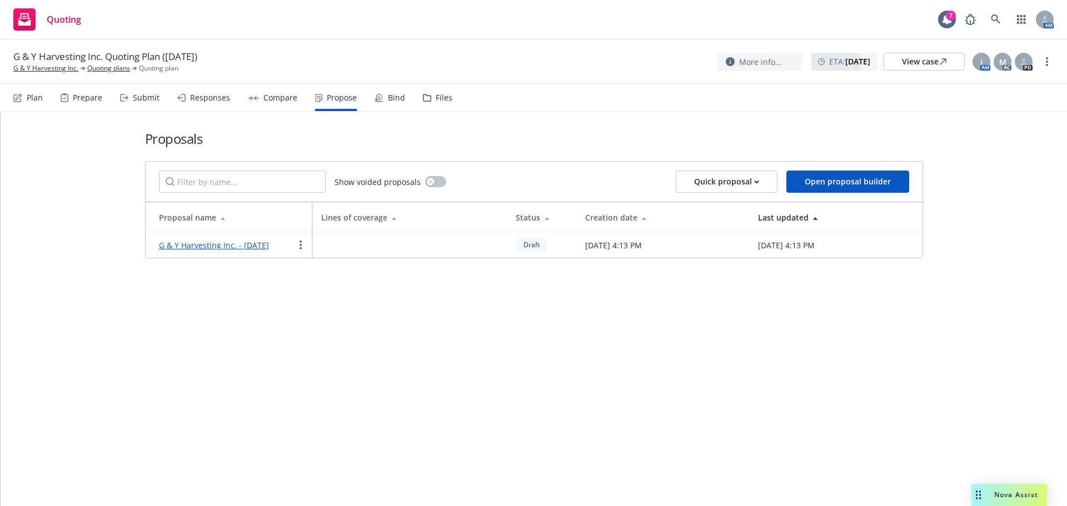
click at [230, 244] on link "G & Y Harvesting Inc. - October 2025" at bounding box center [214, 245] width 110 height 11
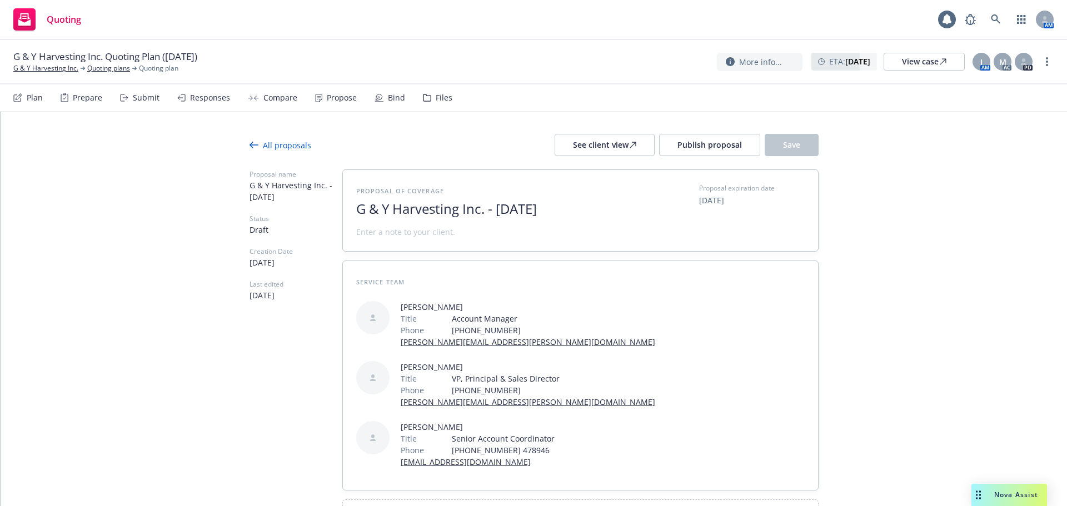
scroll to position [32, 0]
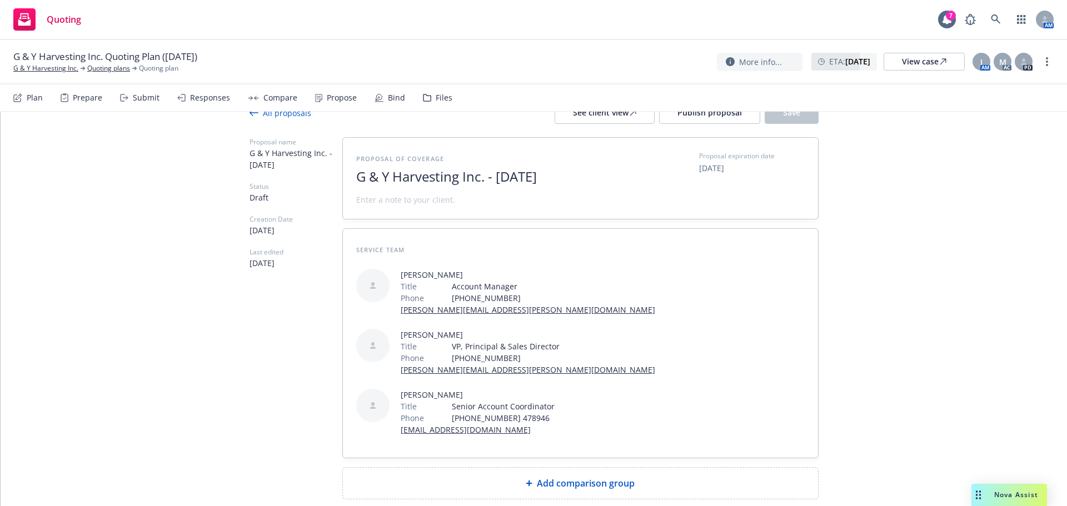
click at [479, 406] on div "Proposal of coverage G & Y Harvesting Inc. - October 2025 Proposal expiration d…" at bounding box center [580, 318] width 476 height 362
click at [478, 468] on div "Add comparison group" at bounding box center [580, 483] width 475 height 31
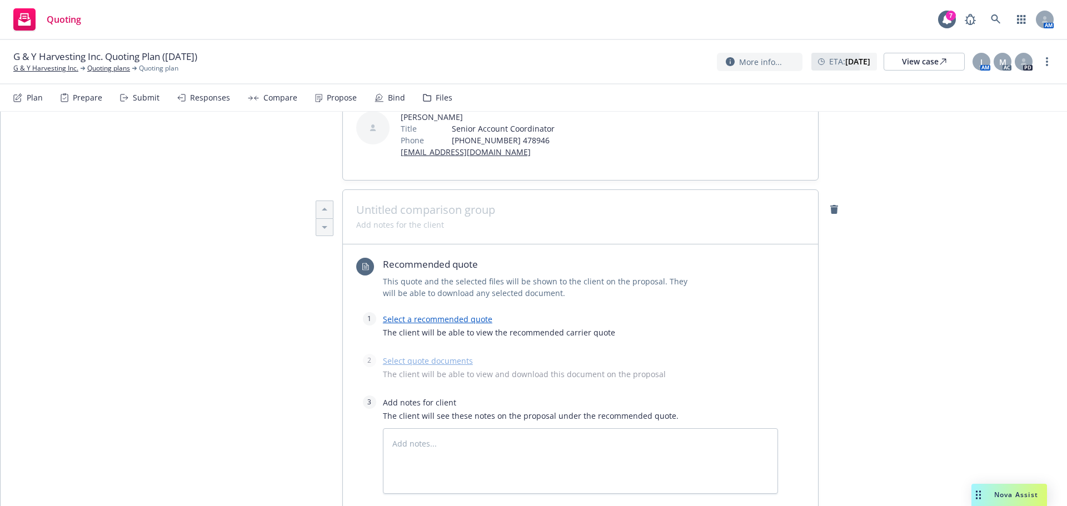
click at [391, 203] on span at bounding box center [580, 209] width 448 height 13
type textarea "x"
click at [388, 219] on span at bounding box center [400, 225] width 88 height 12
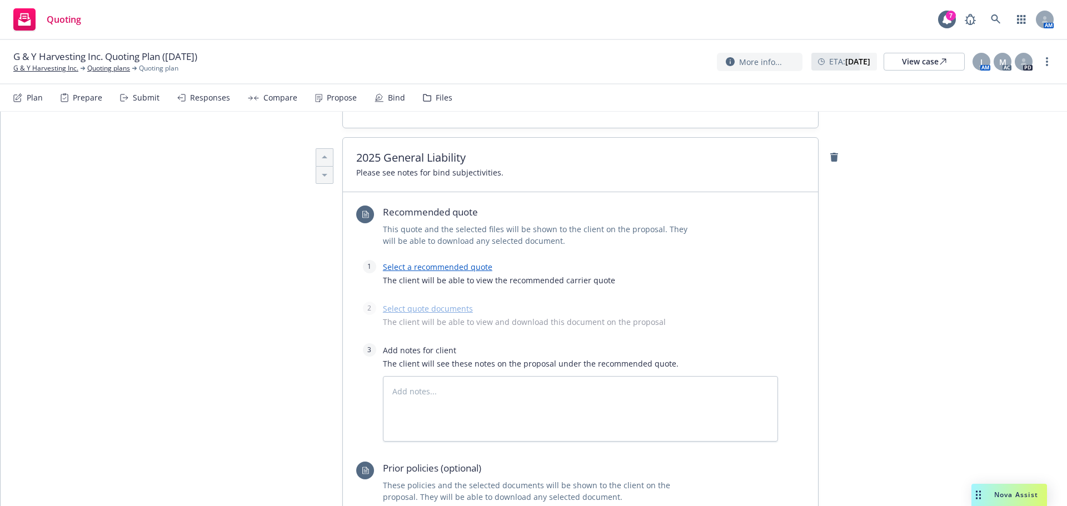
scroll to position [421, 0]
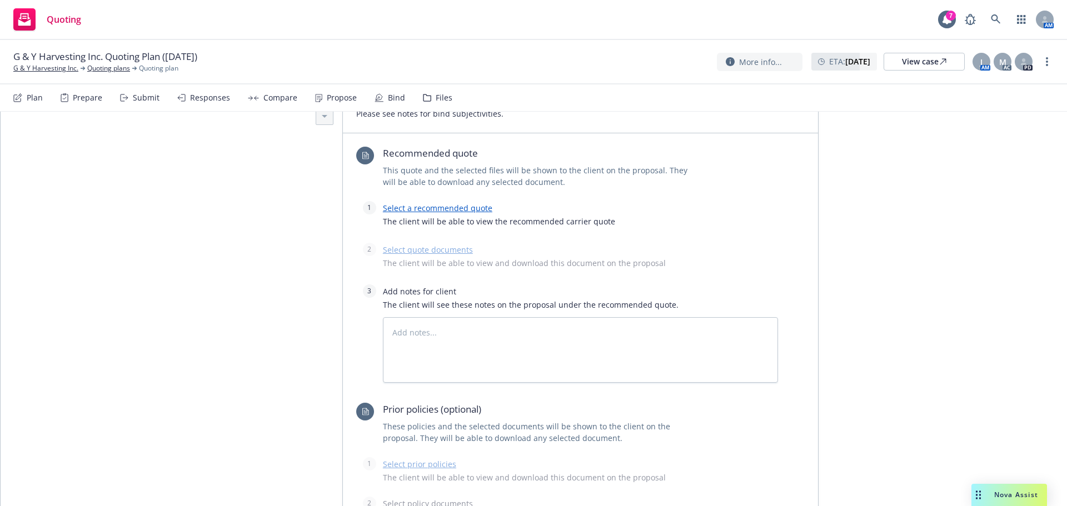
click at [417, 203] on link "Select a recommended quote" at bounding box center [437, 208] width 109 height 11
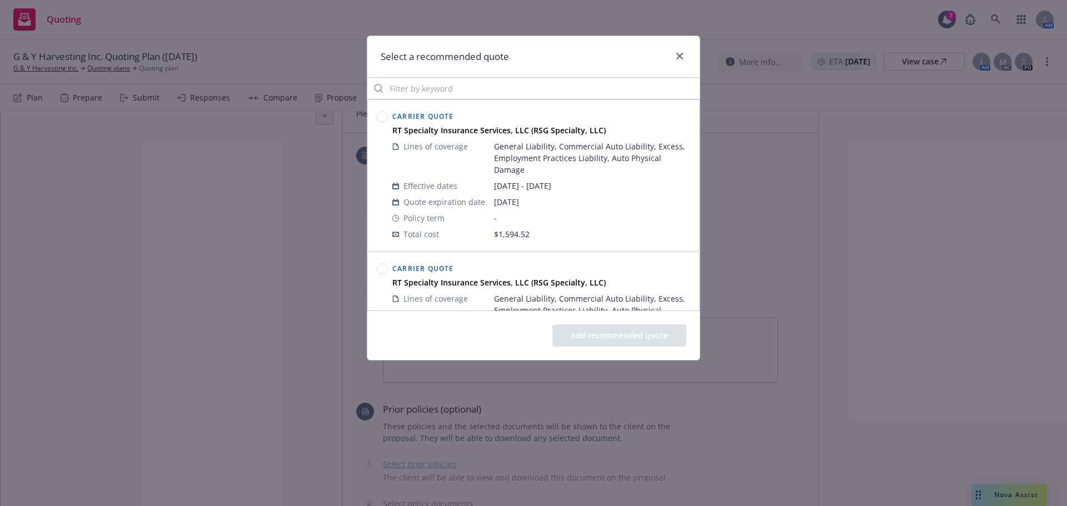
scroll to position [111, 0]
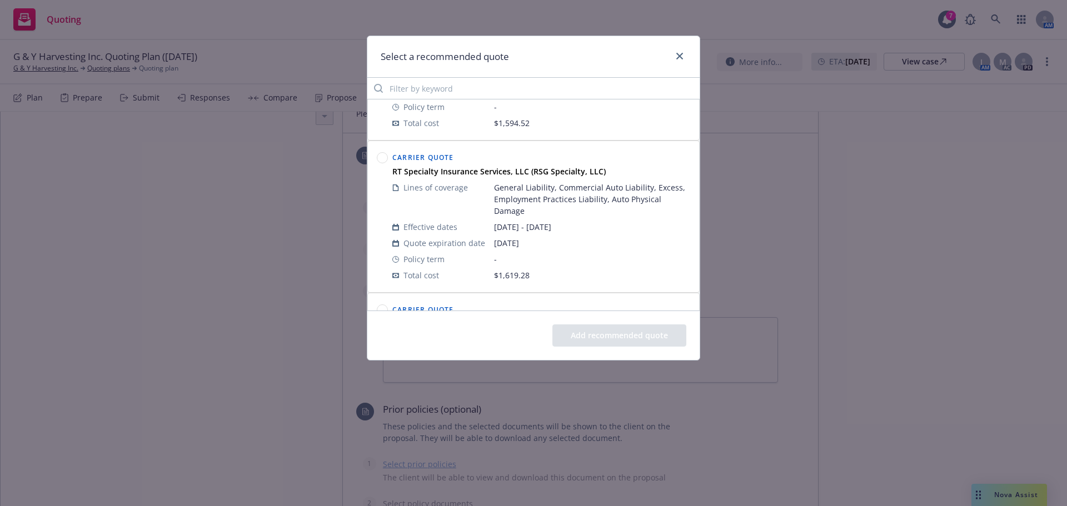
click at [377, 161] on icon at bounding box center [382, 157] width 11 height 11
click at [621, 327] on button "Add recommended quote" at bounding box center [619, 335] width 134 height 22
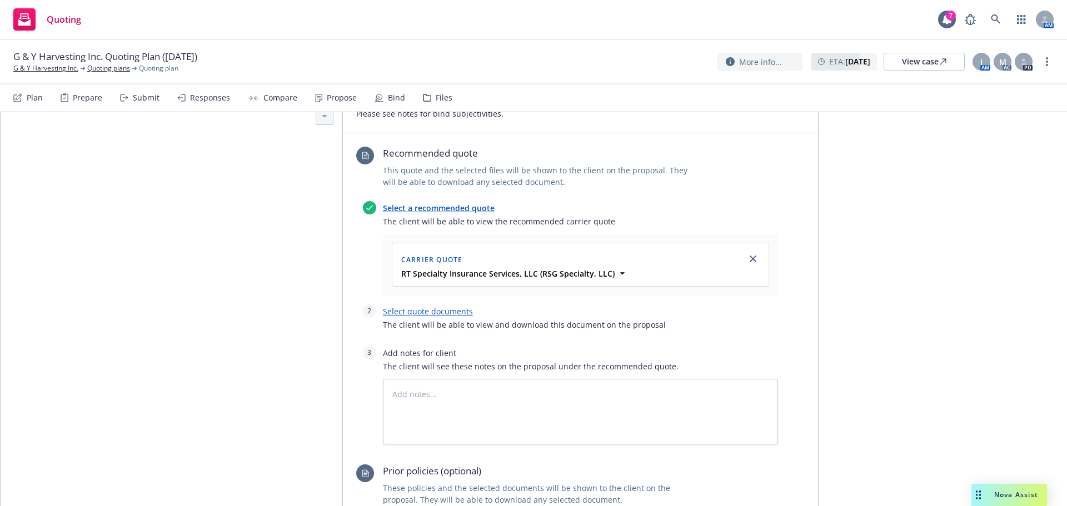
click at [406, 306] on link "Select quote documents" at bounding box center [428, 311] width 90 height 11
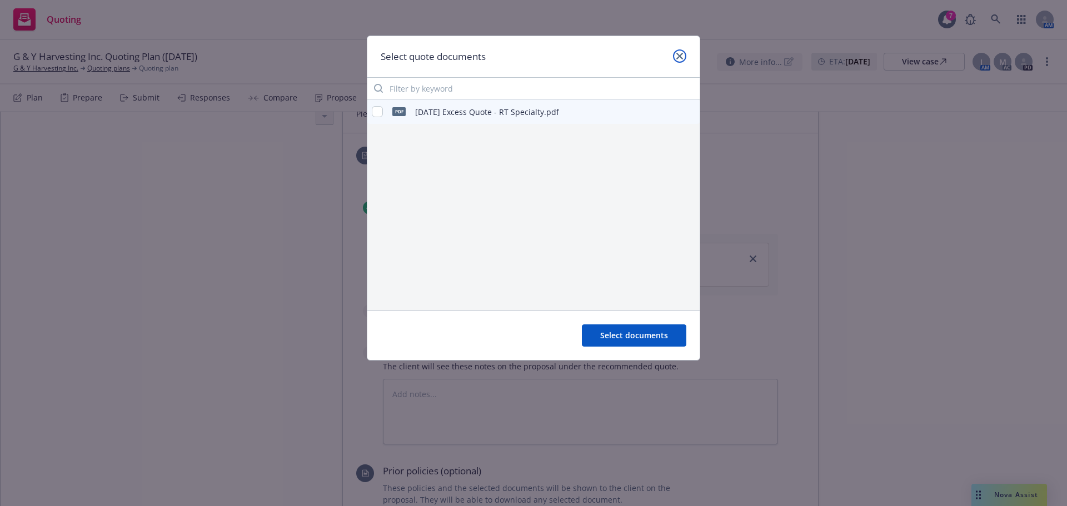
click at [681, 61] on link "close" at bounding box center [679, 55] width 13 height 13
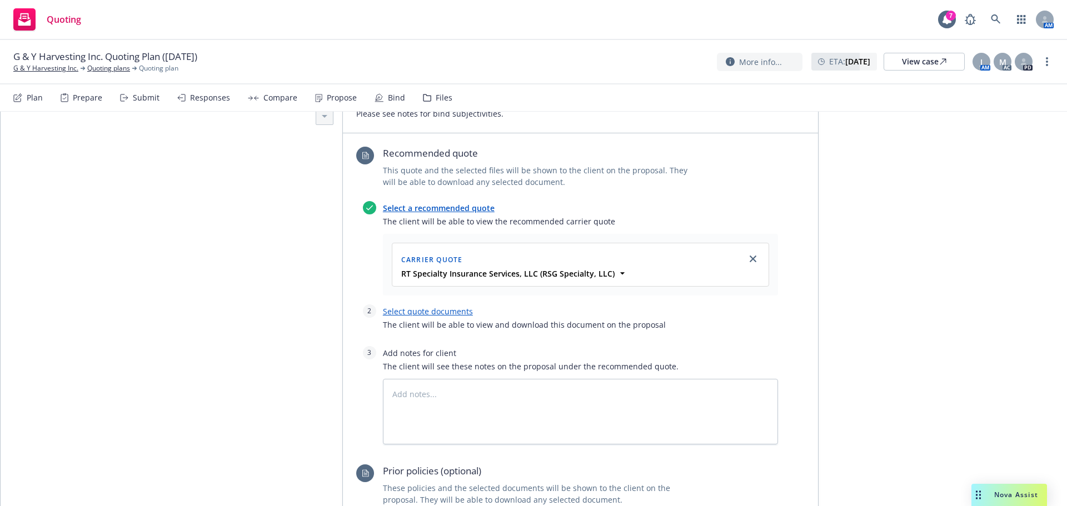
click at [436, 306] on link "Select quote documents" at bounding box center [428, 311] width 90 height 11
type textarea "x"
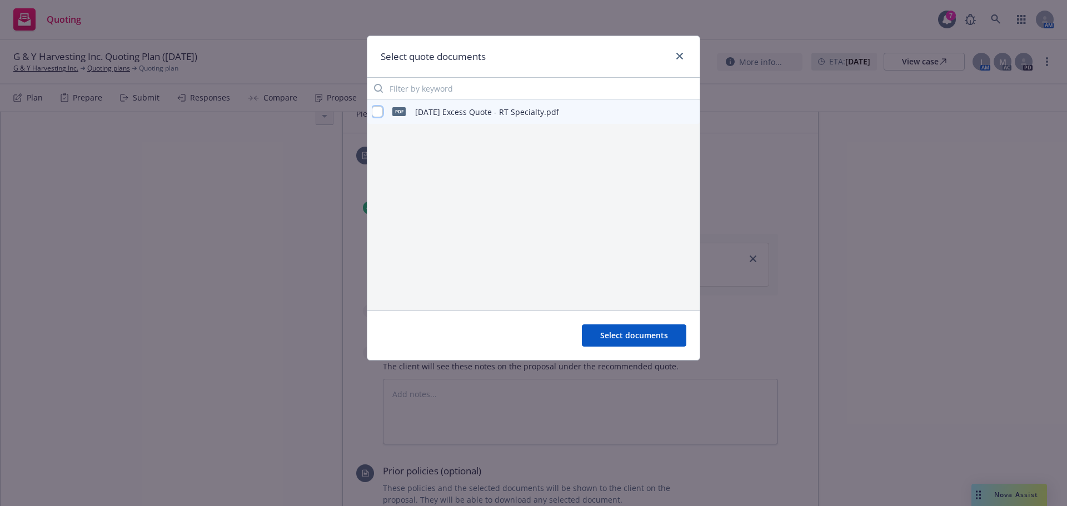
click at [378, 111] on input "checkbox" at bounding box center [377, 111] width 11 height 11
checkbox input "true"
click at [675, 52] on link "close" at bounding box center [679, 55] width 13 height 13
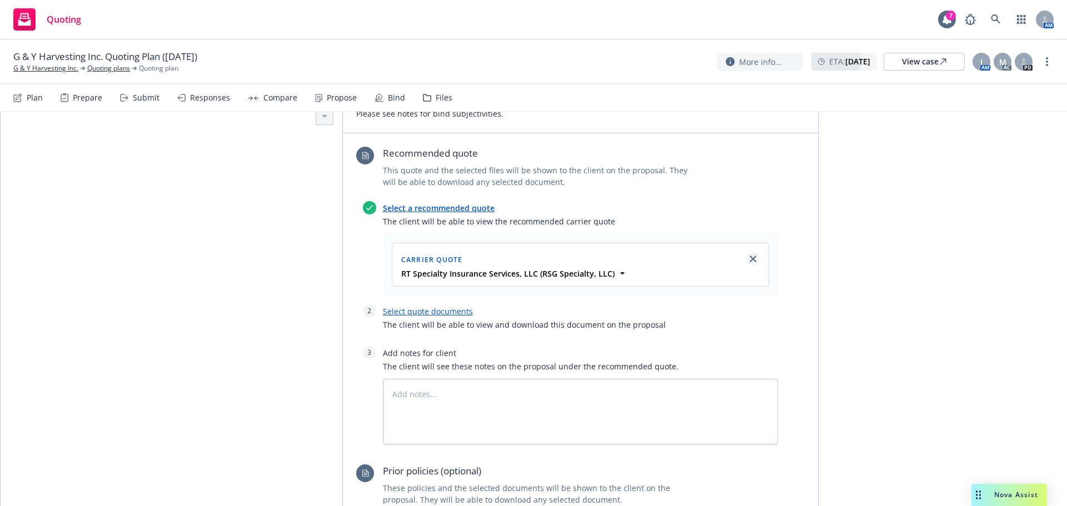
click at [746, 252] on link "close" at bounding box center [752, 258] width 13 height 13
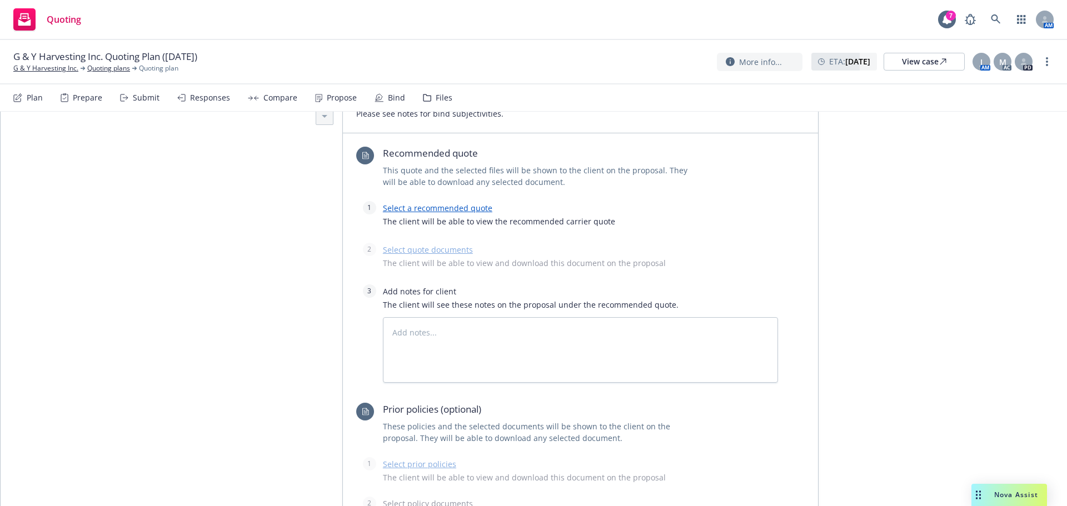
click at [412, 201] on div "Select a recommended quote The client will be able to view the recommended carr…" at bounding box center [580, 217] width 395 height 33
click at [412, 203] on link "Select a recommended quote" at bounding box center [437, 208] width 109 height 11
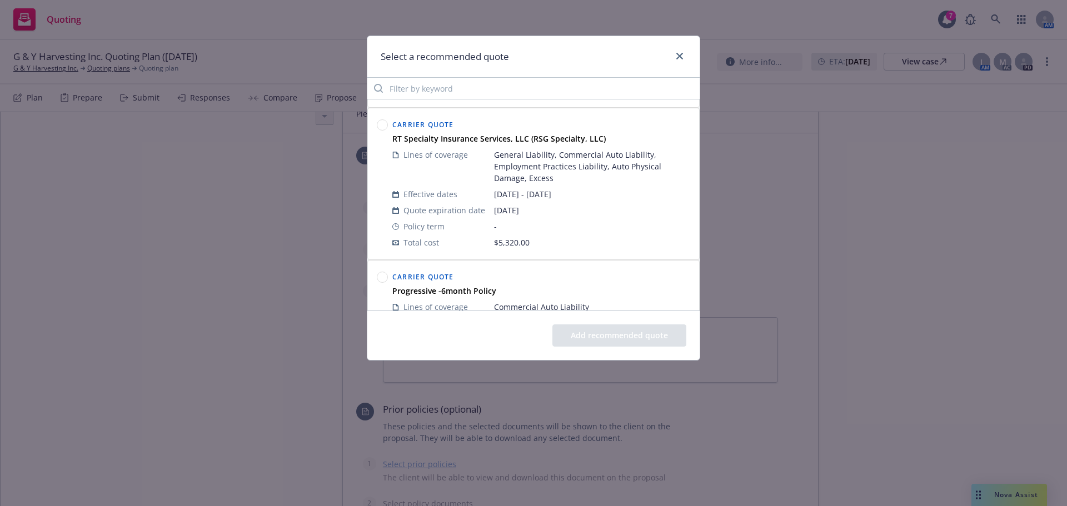
scroll to position [389, 0]
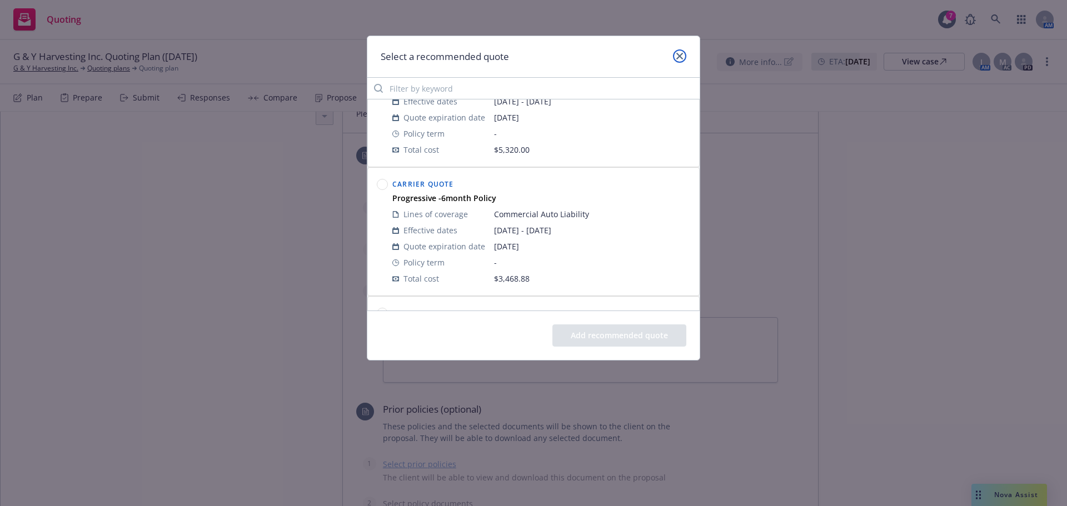
click at [681, 57] on icon "close" at bounding box center [679, 56] width 7 height 7
type textarea "x"
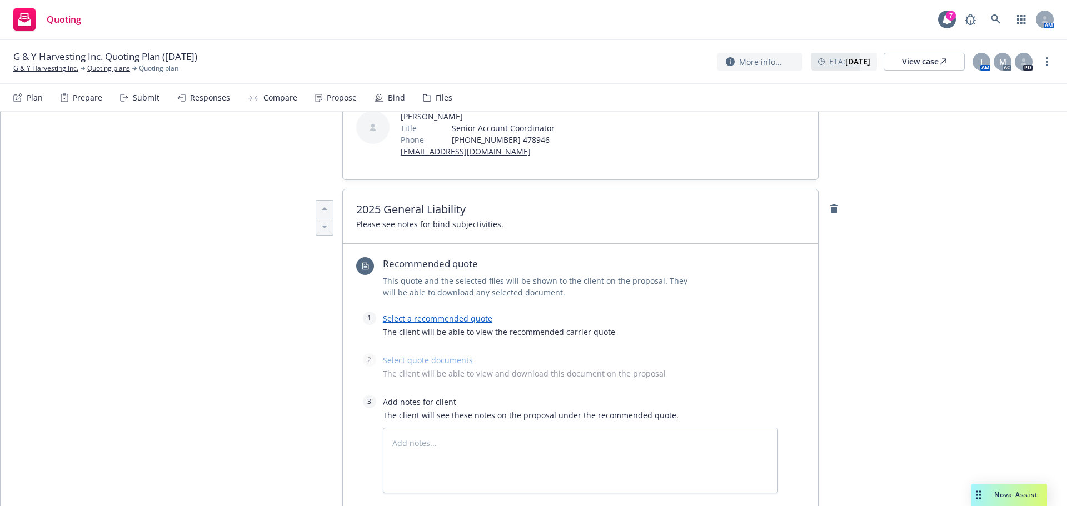
scroll to position [310, 0]
click at [186, 99] on div "Responses" at bounding box center [203, 97] width 53 height 27
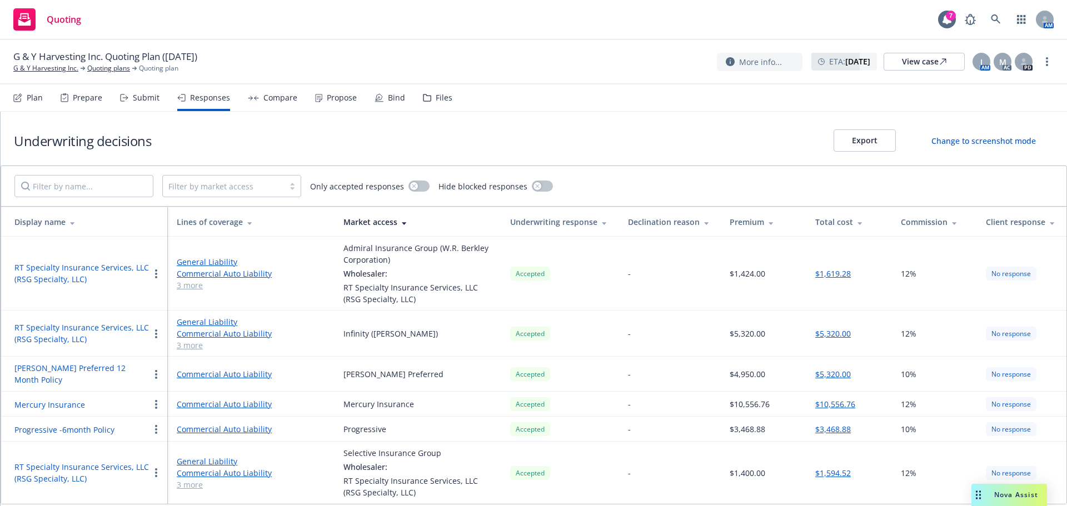
click at [126, 106] on div "Submit" at bounding box center [139, 97] width 39 height 27
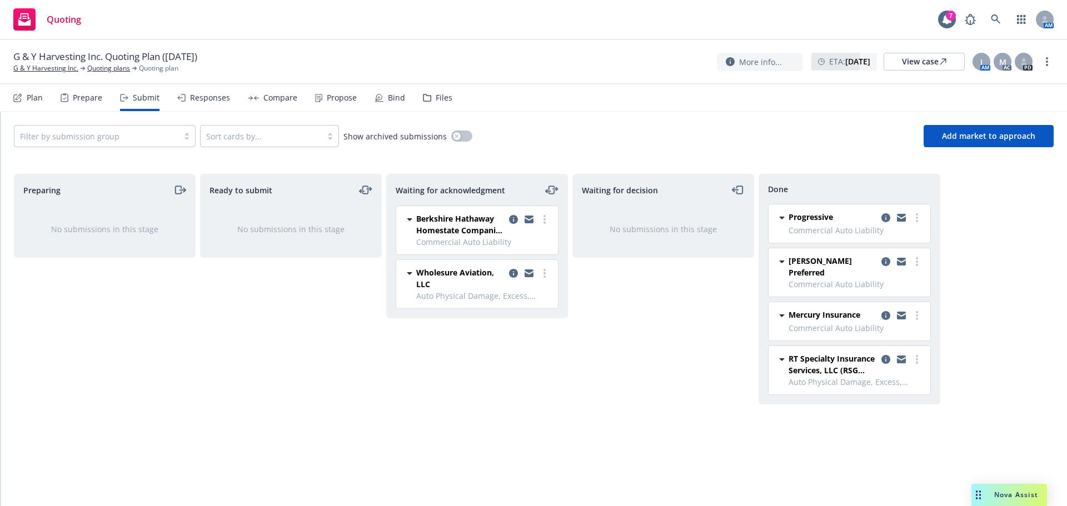
click at [98, 131] on div at bounding box center [96, 135] width 153 height 13
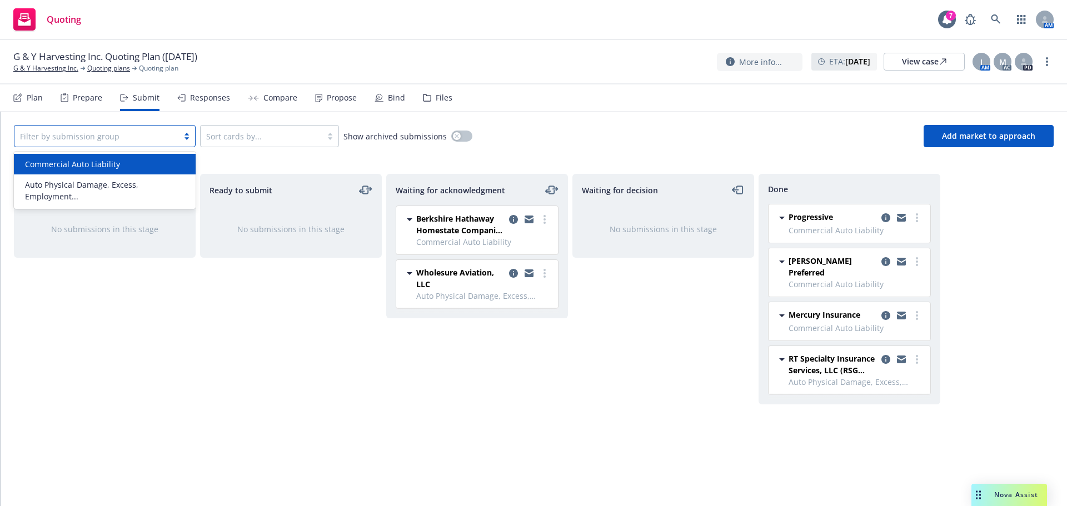
click at [103, 164] on span "Commercial Auto Liability" at bounding box center [72, 164] width 95 height 12
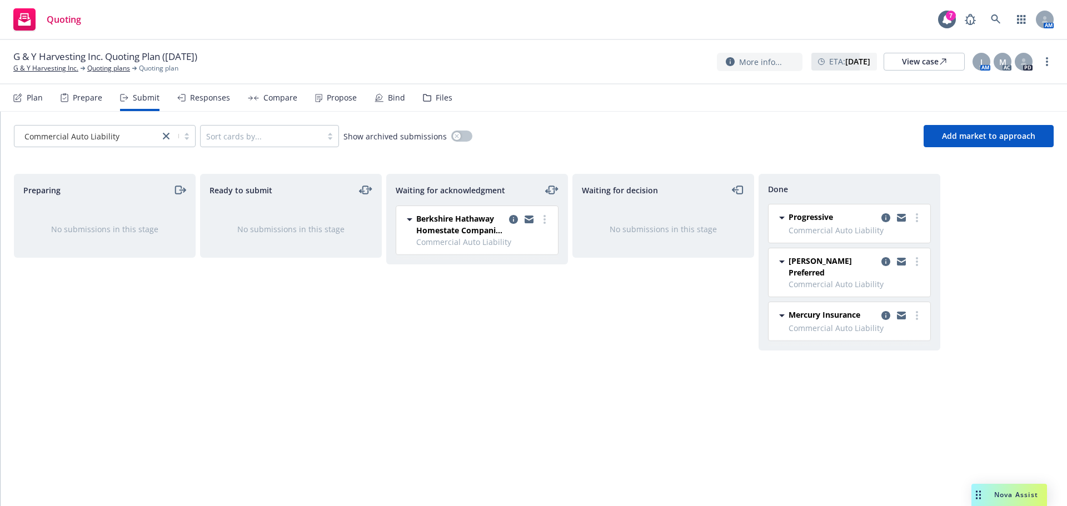
click at [89, 101] on div "Prepare" at bounding box center [87, 97] width 29 height 9
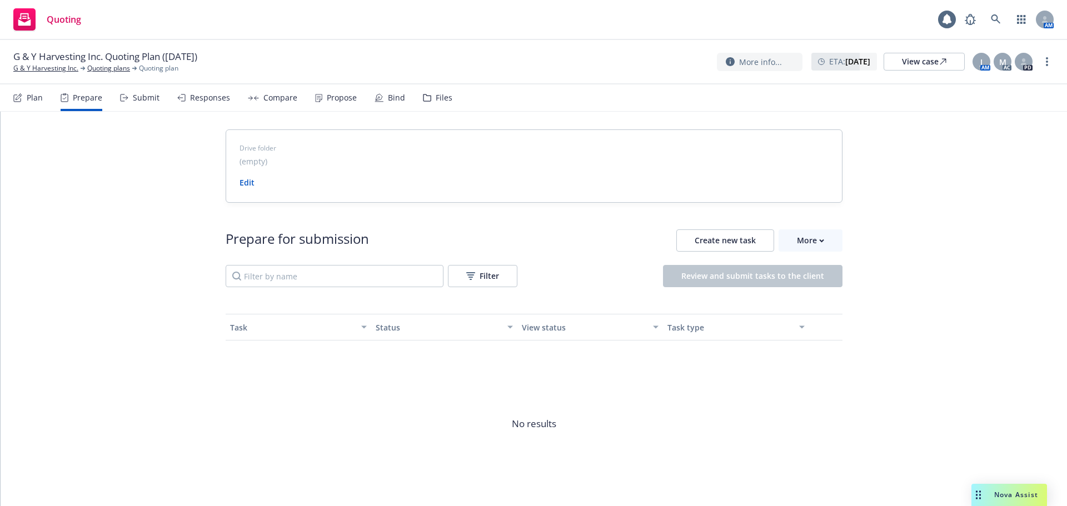
click at [24, 98] on div "Plan" at bounding box center [27, 97] width 29 height 27
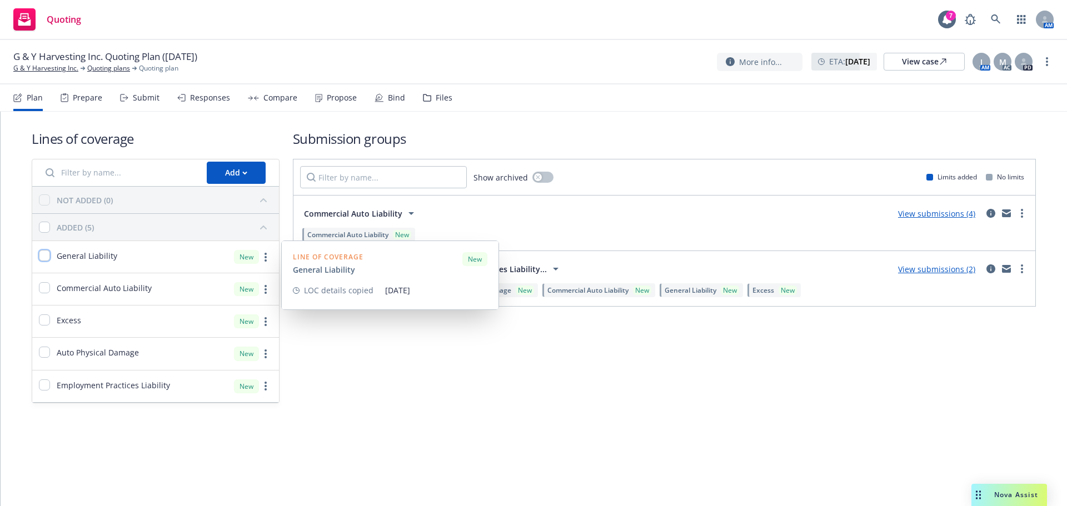
click at [47, 257] on input "checkbox" at bounding box center [44, 255] width 11 height 11
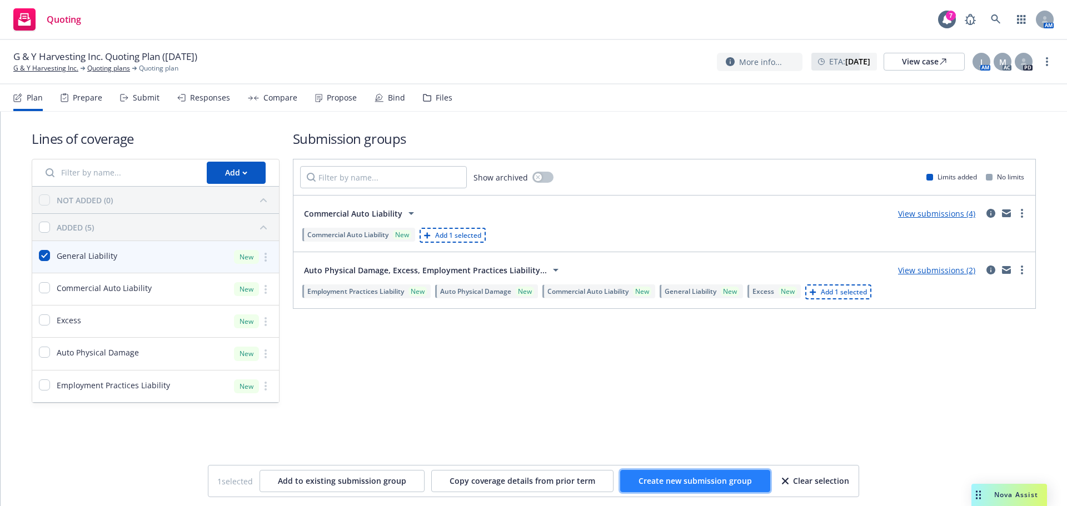
click at [684, 484] on span "Create new submission group" at bounding box center [694, 481] width 113 height 11
checkbox input "false"
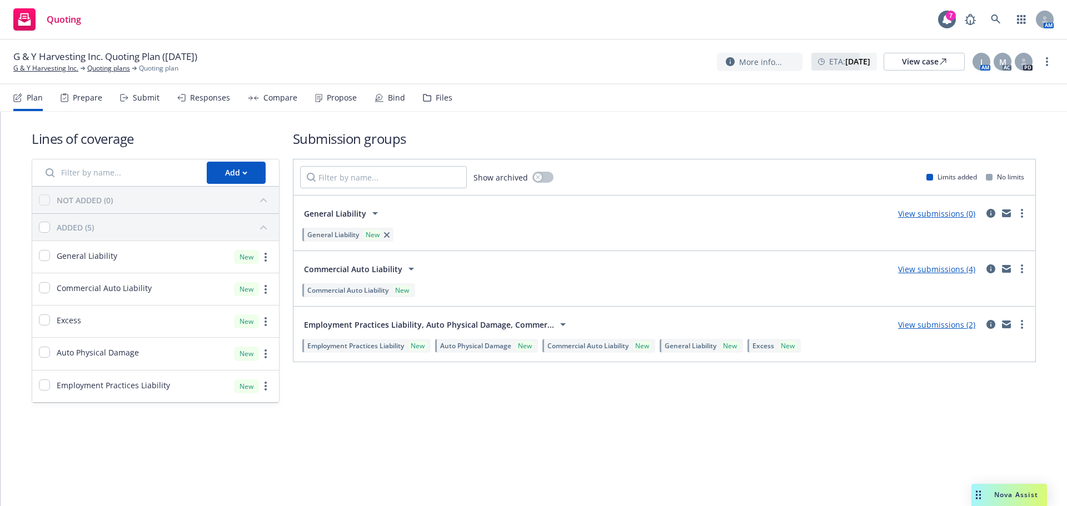
click at [333, 100] on div "Propose" at bounding box center [342, 97] width 30 height 9
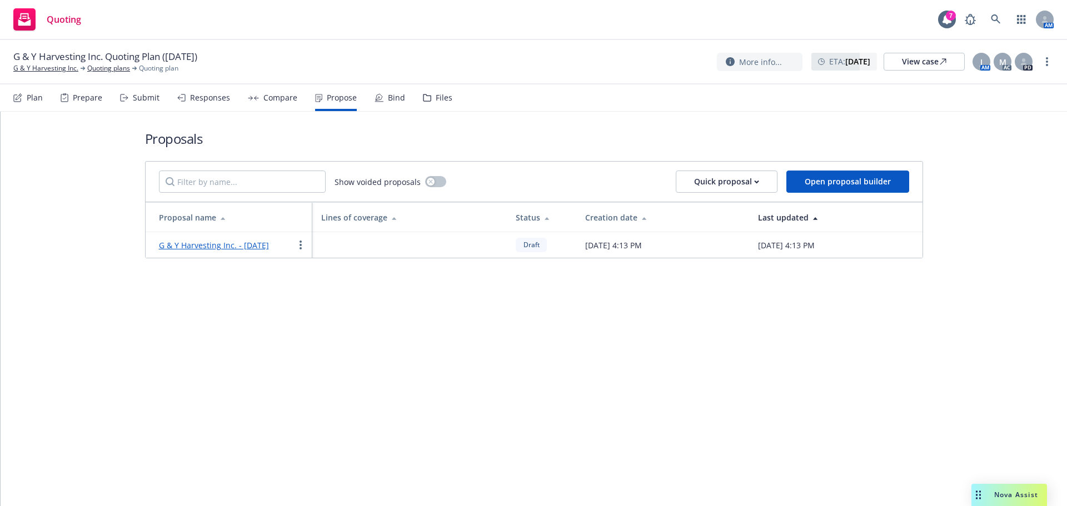
click at [80, 102] on div "Prepare" at bounding box center [87, 97] width 29 height 9
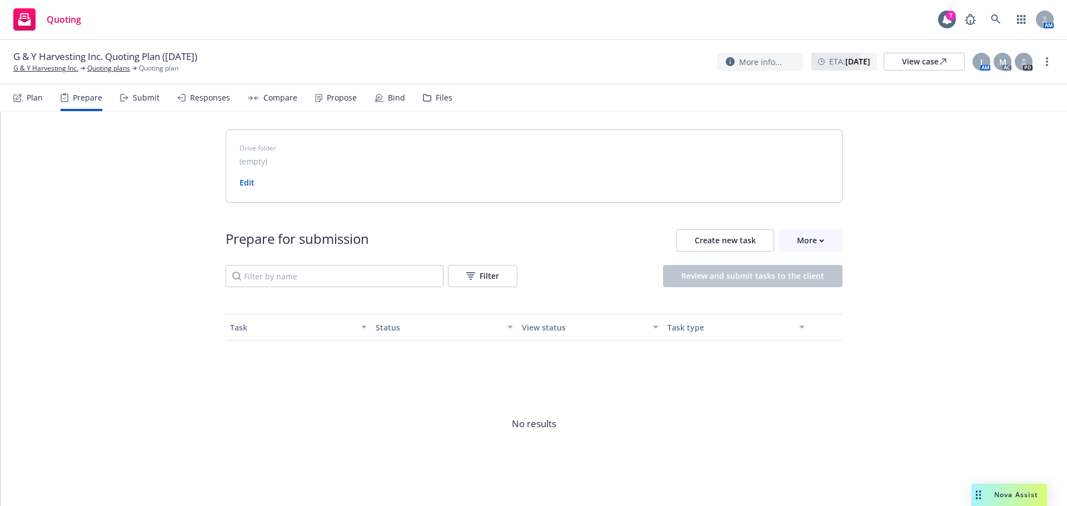
click at [131, 94] on div "Submit" at bounding box center [139, 97] width 39 height 27
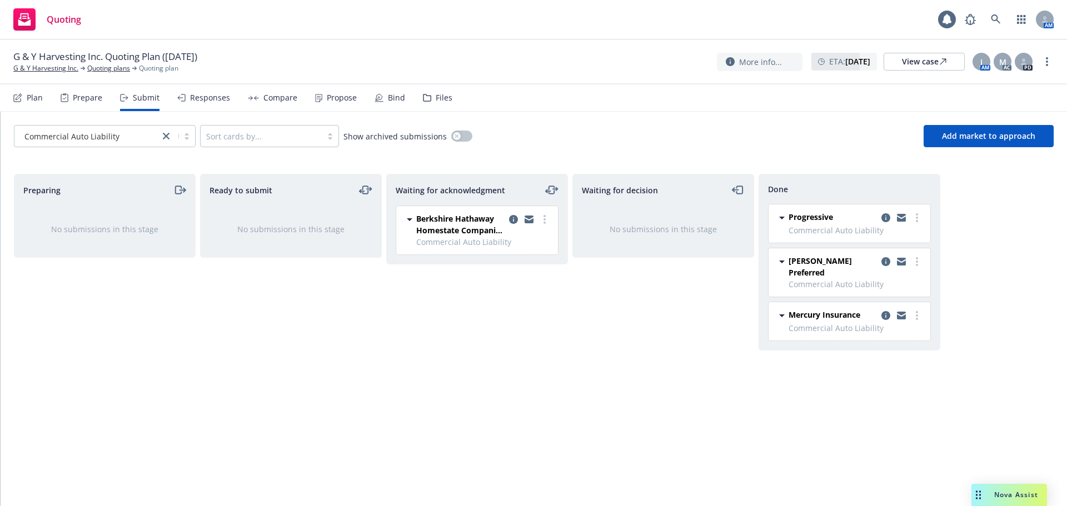
click at [139, 143] on div "Commercial Auto Liability" at bounding box center [86, 136] width 145 height 18
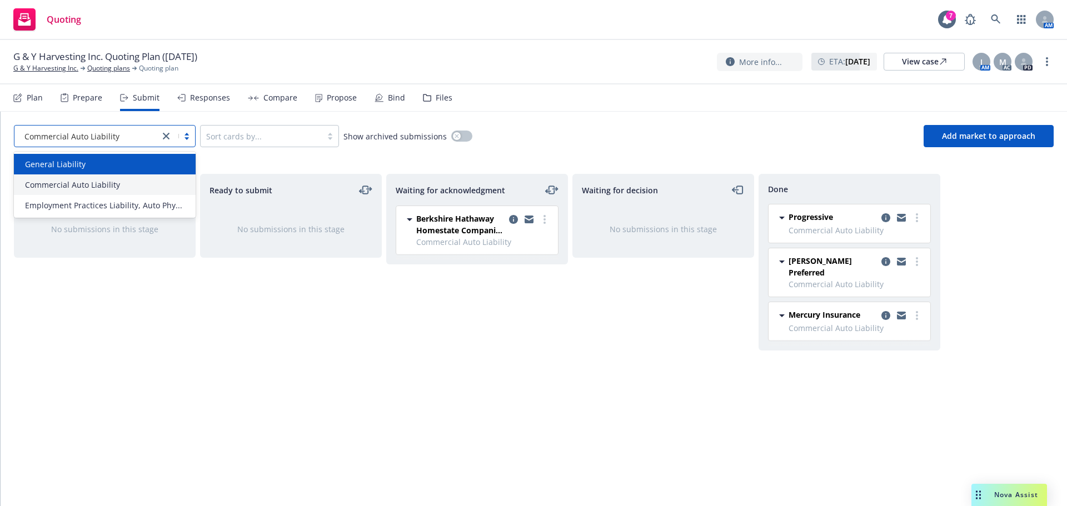
click at [109, 162] on div "General Liability" at bounding box center [105, 164] width 168 height 12
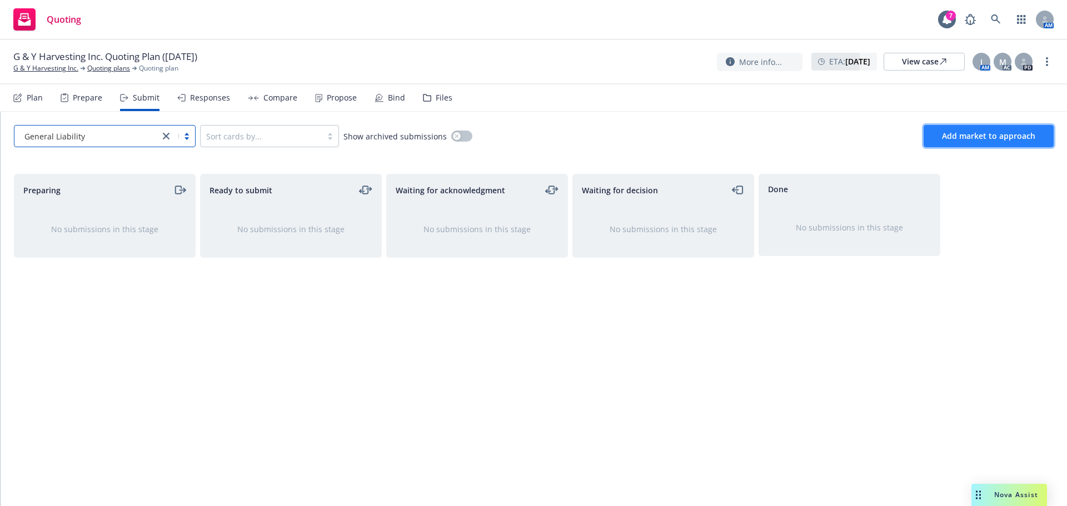
click at [979, 140] on span "Add market to approach" at bounding box center [988, 136] width 93 height 11
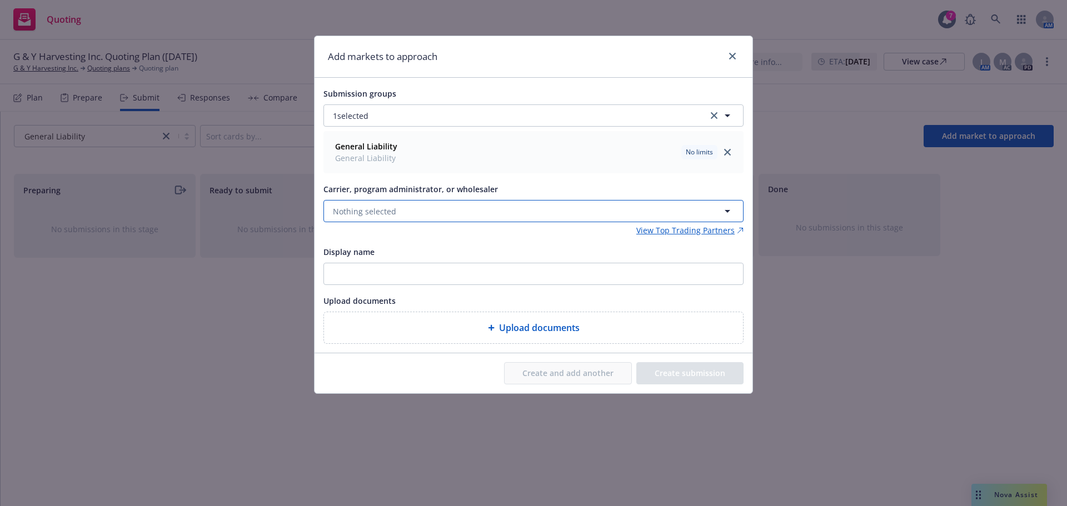
click at [359, 215] on span "Nothing selected" at bounding box center [364, 212] width 63 height 12
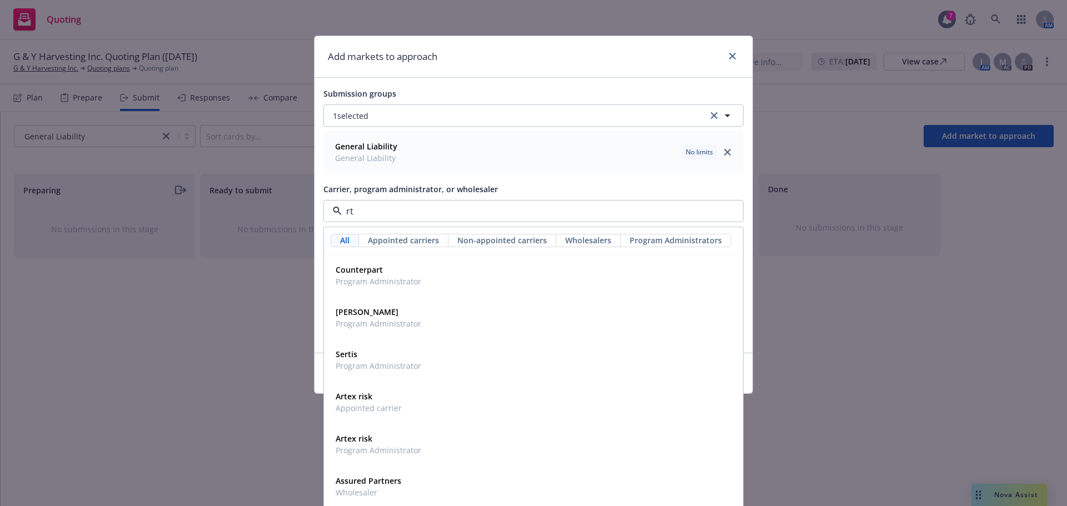
type input "rt s"
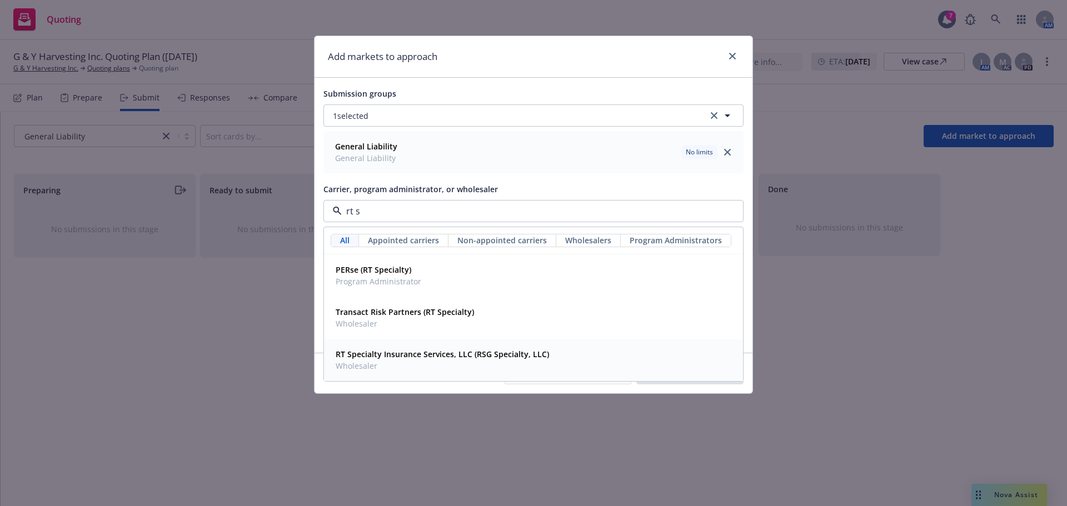
click at [414, 348] on span "RT Specialty Insurance Services, LLC (RSG Specialty, LLC)" at bounding box center [442, 354] width 213 height 12
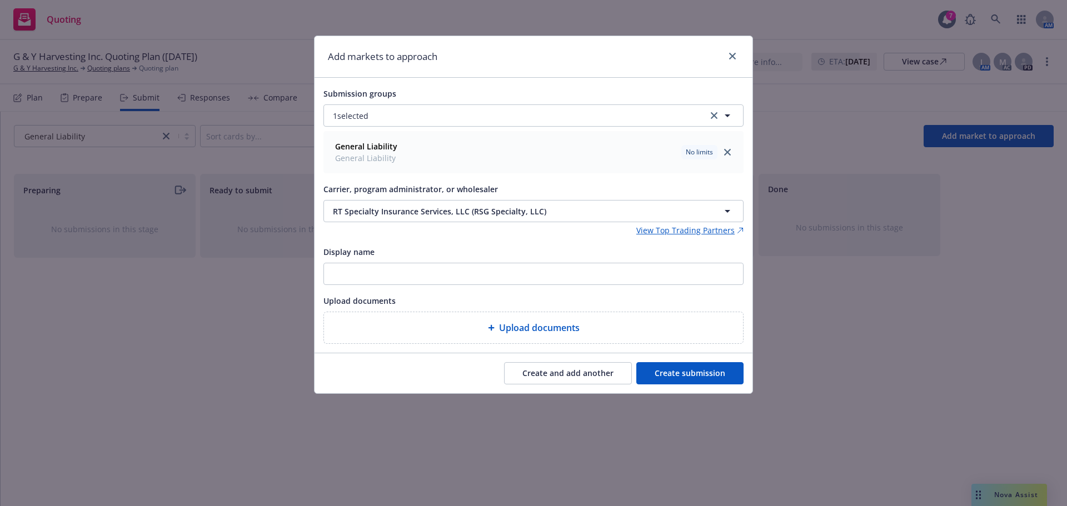
click at [687, 372] on button "Create submission" at bounding box center [689, 373] width 107 height 22
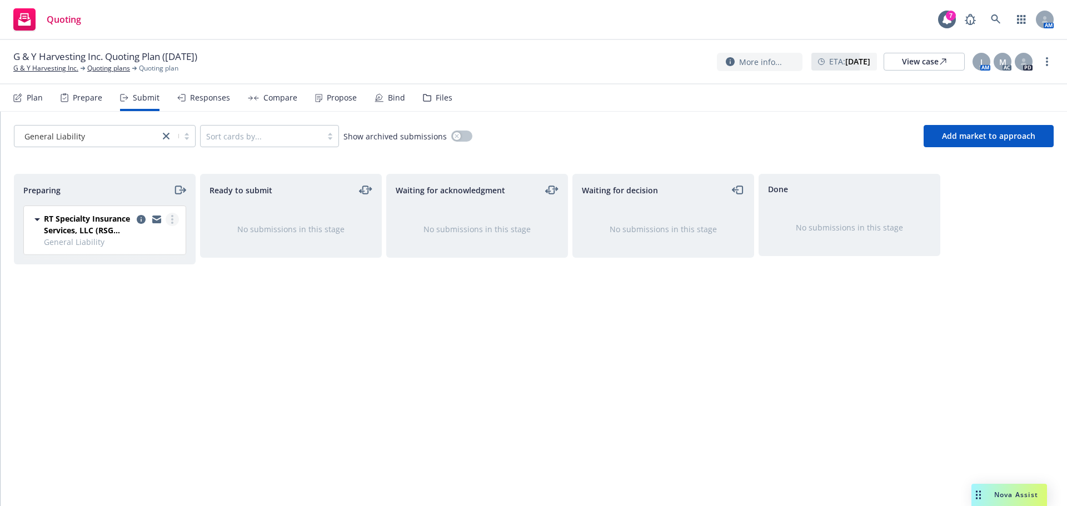
click at [171, 222] on icon "more" at bounding box center [172, 219] width 2 height 9
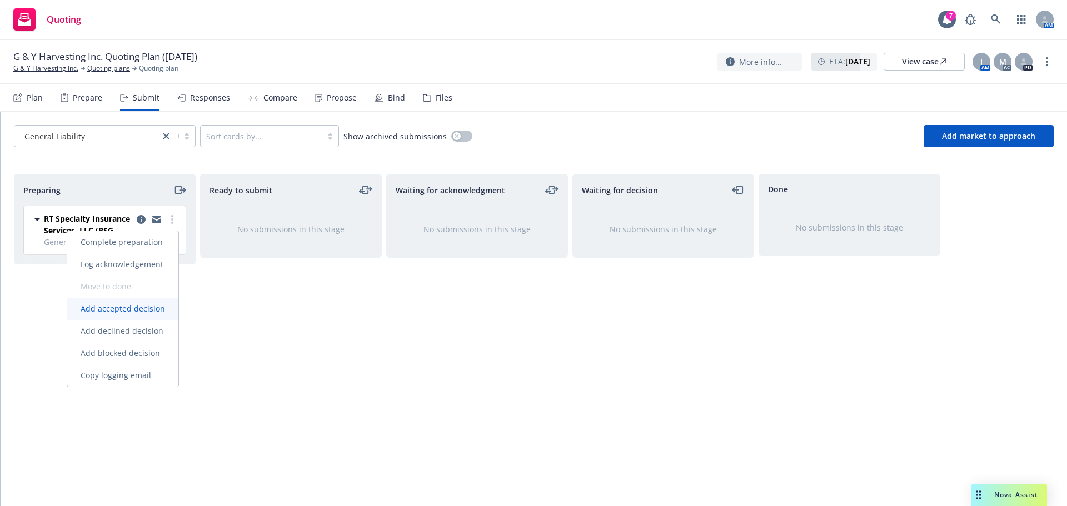
click at [138, 308] on span "Add accepted decision" at bounding box center [122, 308] width 111 height 11
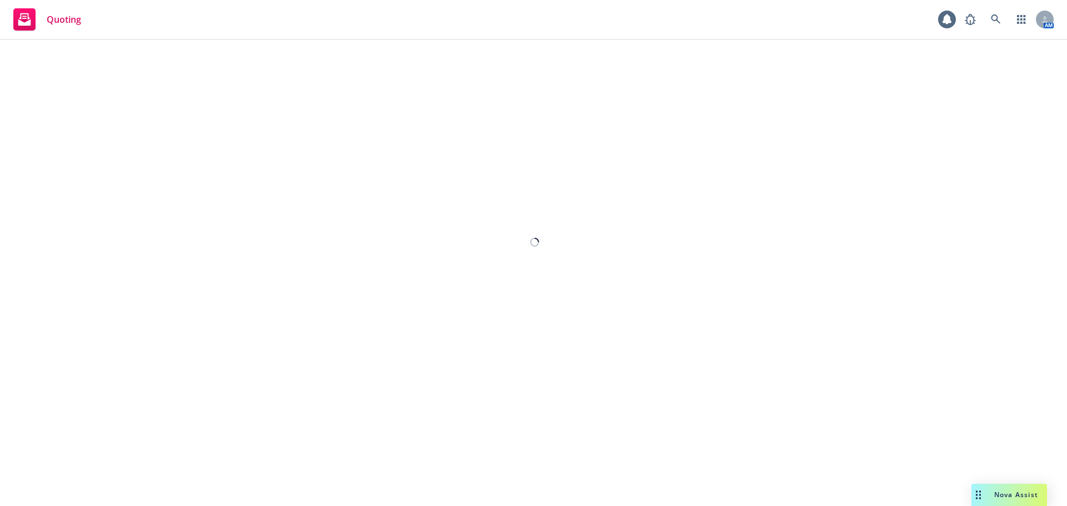
select select "12"
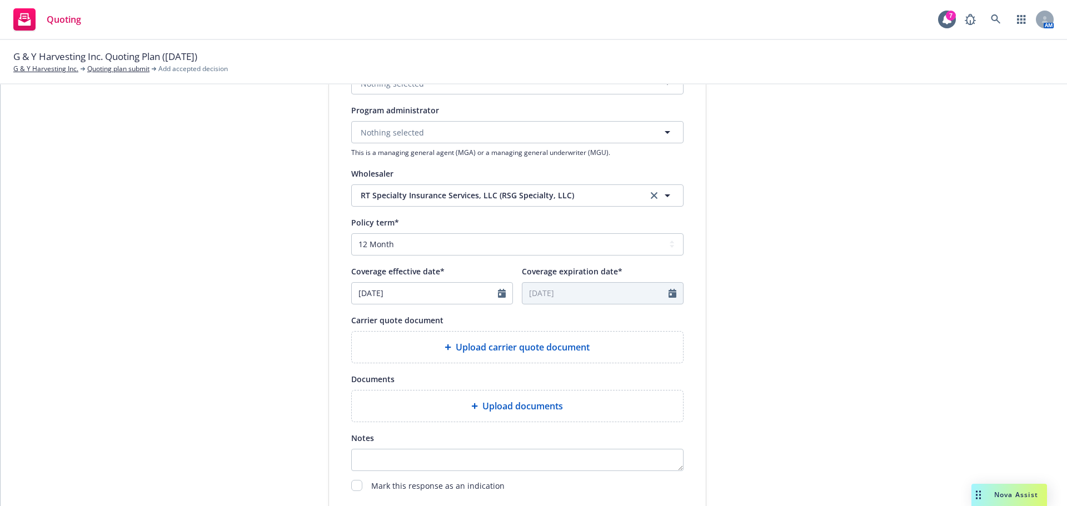
scroll to position [412, 0]
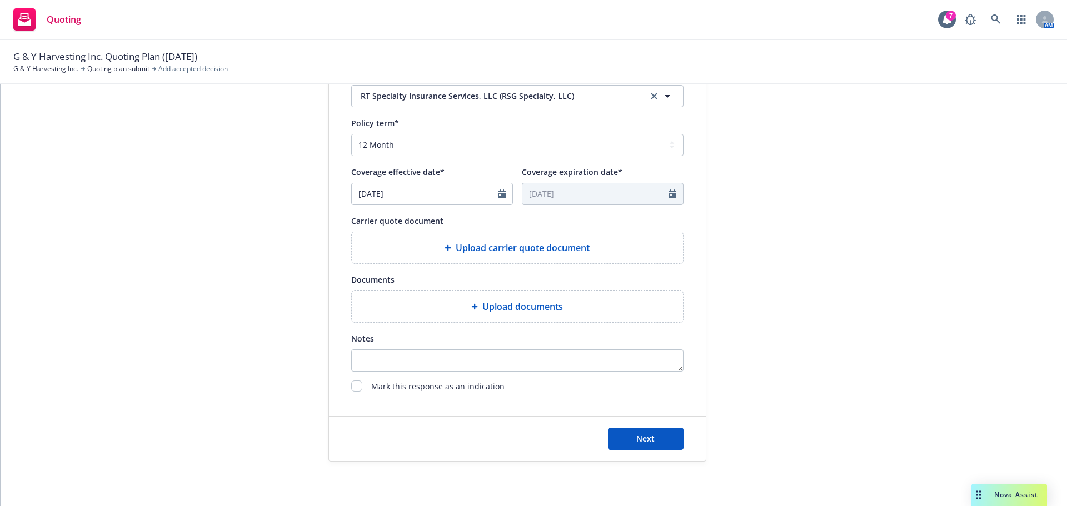
click at [442, 259] on div "Upload carrier quote document" at bounding box center [517, 247] width 331 height 31
click at [486, 243] on span "Upload carrier quote document" at bounding box center [523, 247] width 134 height 13
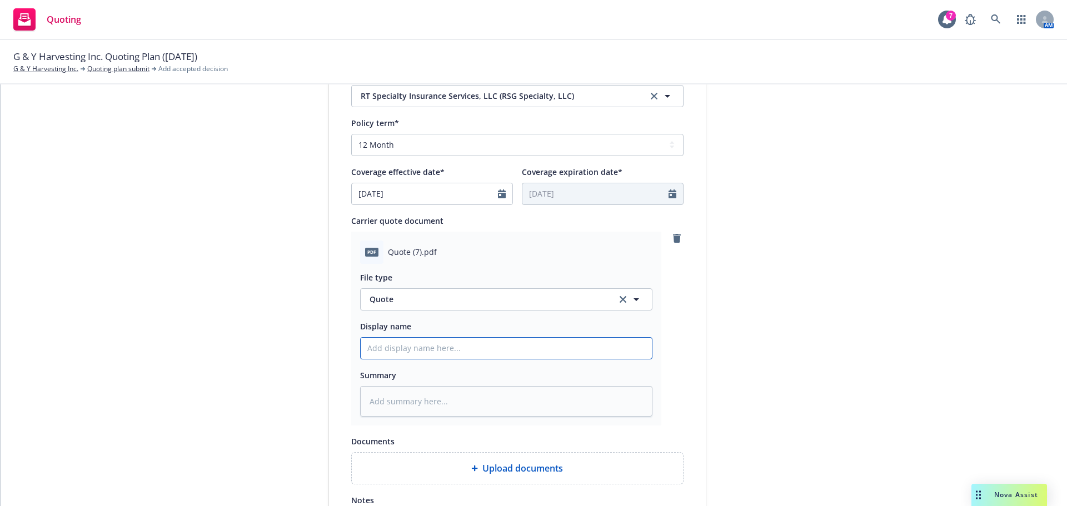
click at [407, 348] on input "Display name" at bounding box center [506, 348] width 291 height 21
type textarea "x"
type input "2"
type textarea "x"
type input "20"
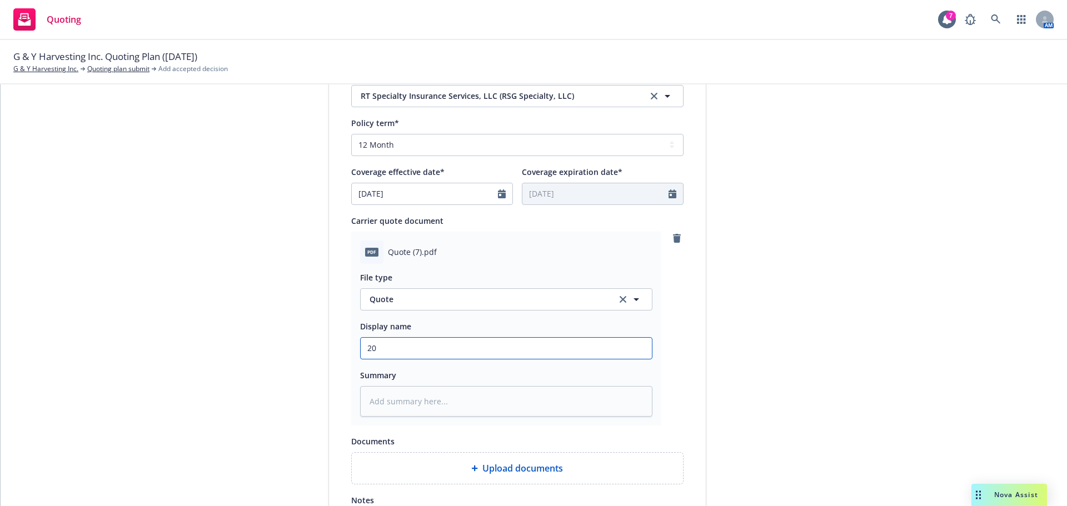
type textarea "x"
type input "202"
type textarea "x"
type input "2025"
type textarea "x"
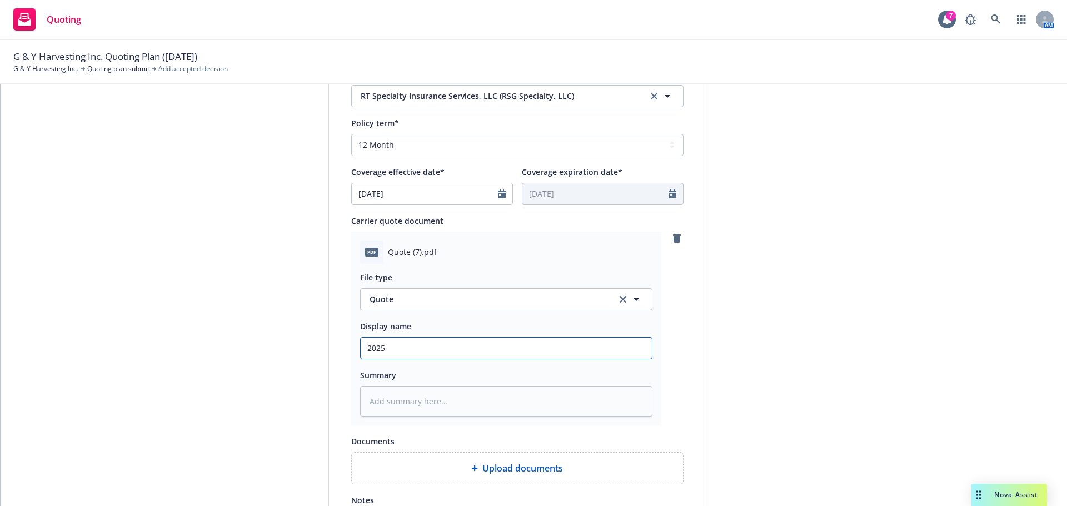
type input "2025"
type textarea "x"
type input "2025 G"
type textarea "x"
type input "2025 Ge"
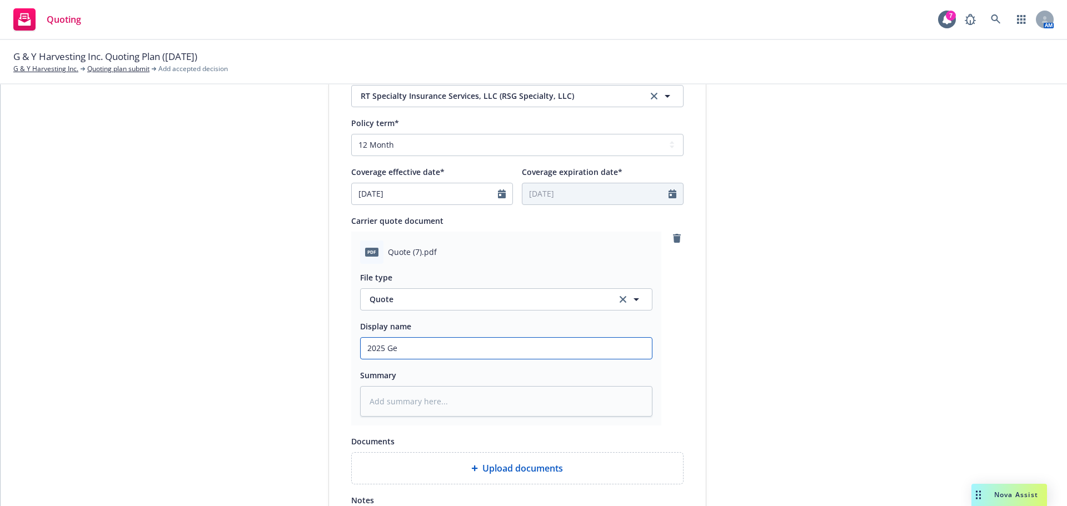
type textarea "x"
type input "2025 Gen"
type textarea "x"
type input "2025 Gene"
type textarea "x"
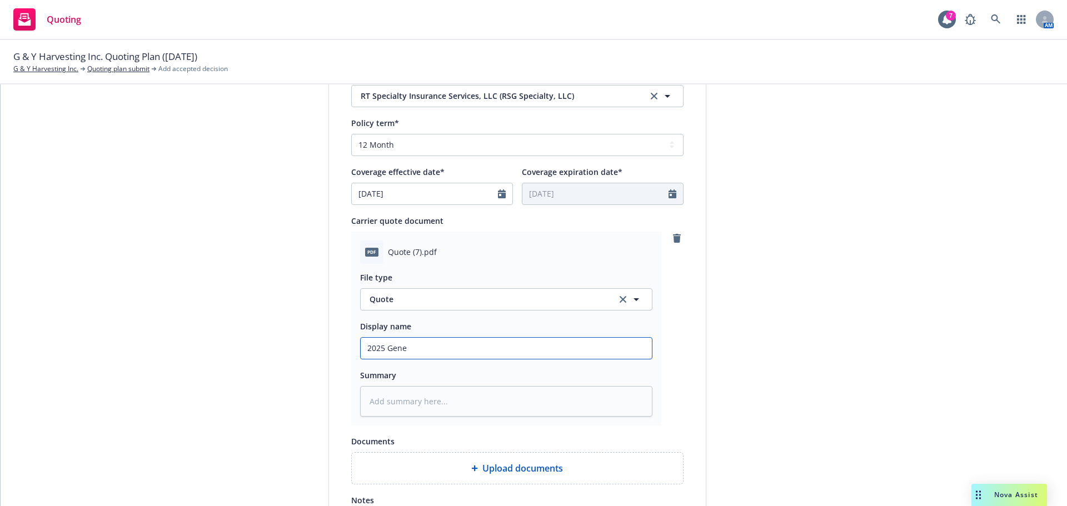
type input "2025 Gener"
type textarea "x"
type input "2025 Genera"
type textarea "x"
type input "2025 General"
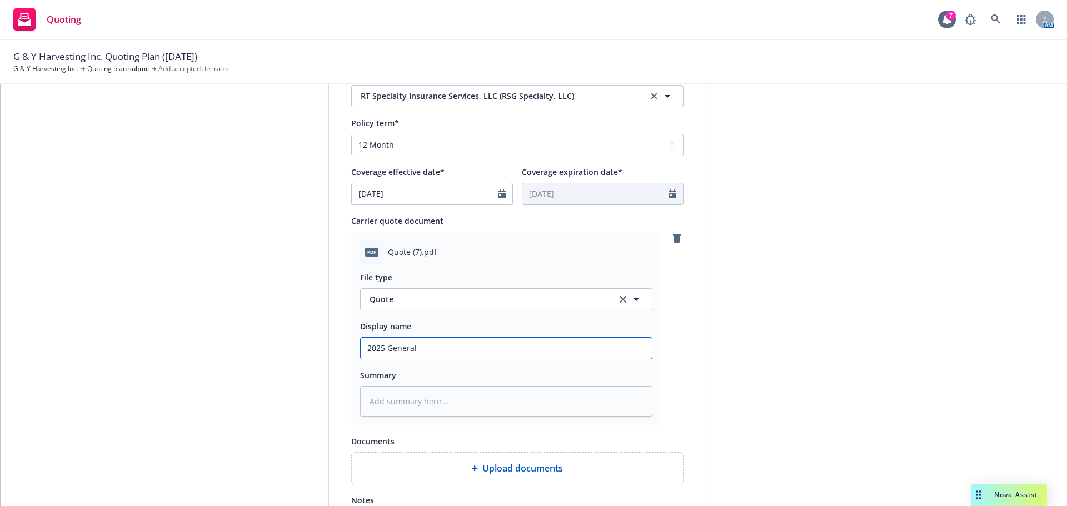
type textarea "x"
type input "2025 General"
type textarea "x"
type input "2025 General L"
type textarea "x"
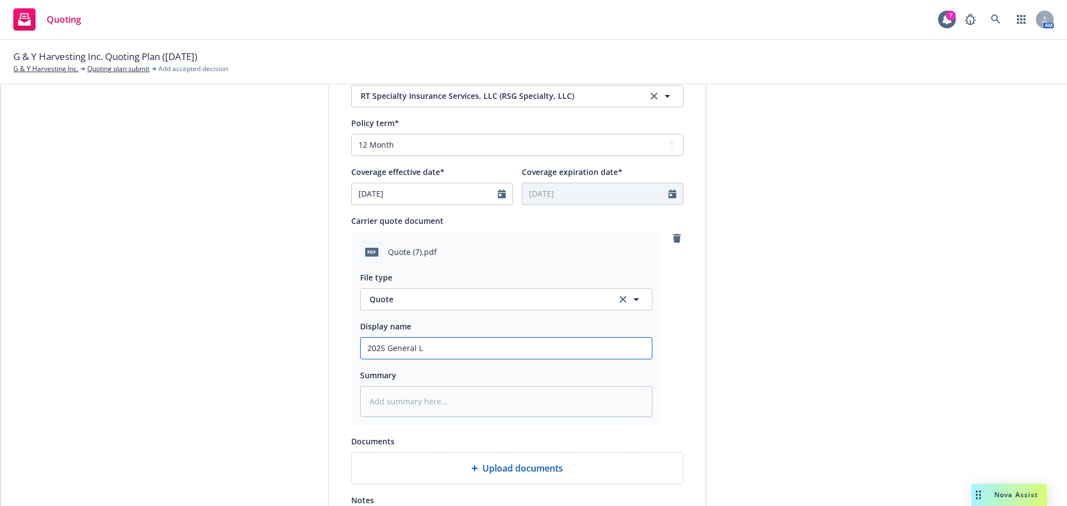
type input "2025 General LI"
type textarea "x"
type input "2025 General LIa"
type textarea "x"
type input "2025 General LIab"
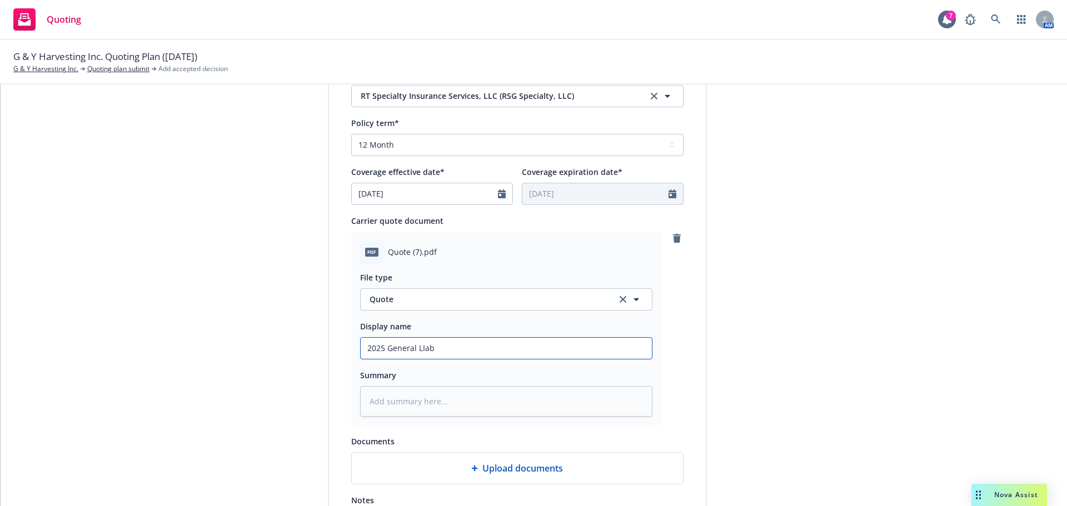
type textarea "x"
type input "2025 General LIabi"
type textarea "x"
type input "2025 General LIabil"
type textarea "x"
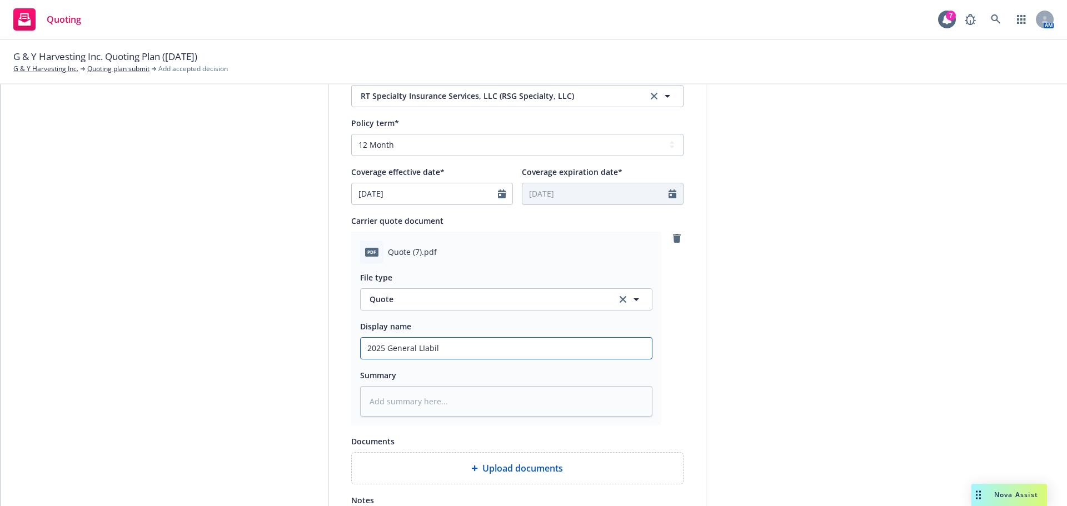
type input "2025 General LIabili"
type textarea "x"
type input "2025 General LIabilit"
type textarea "x"
type input "2025 General LIability"
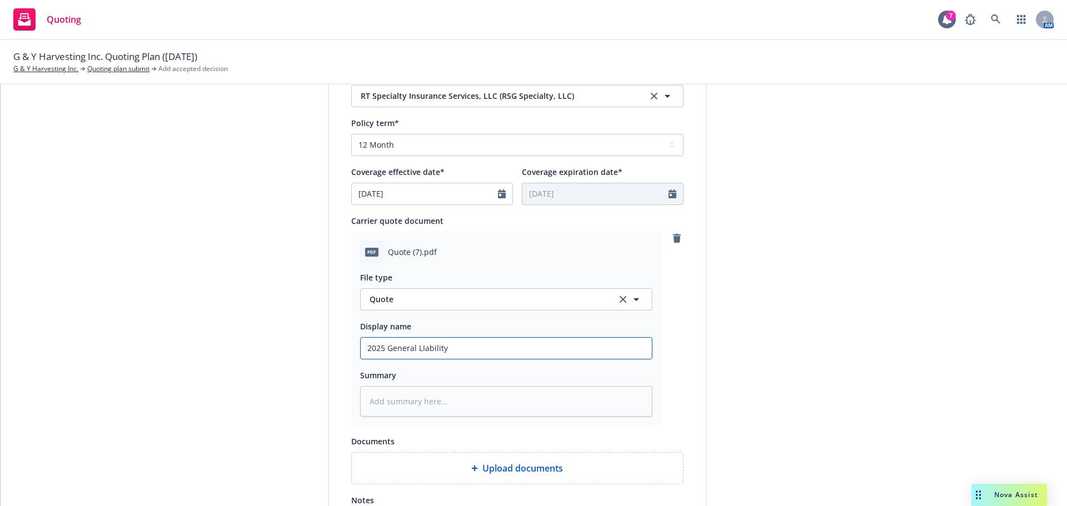
type textarea "x"
type input "2025 General LIabilit"
type textarea "x"
type input "2025 General LIabili"
type textarea "x"
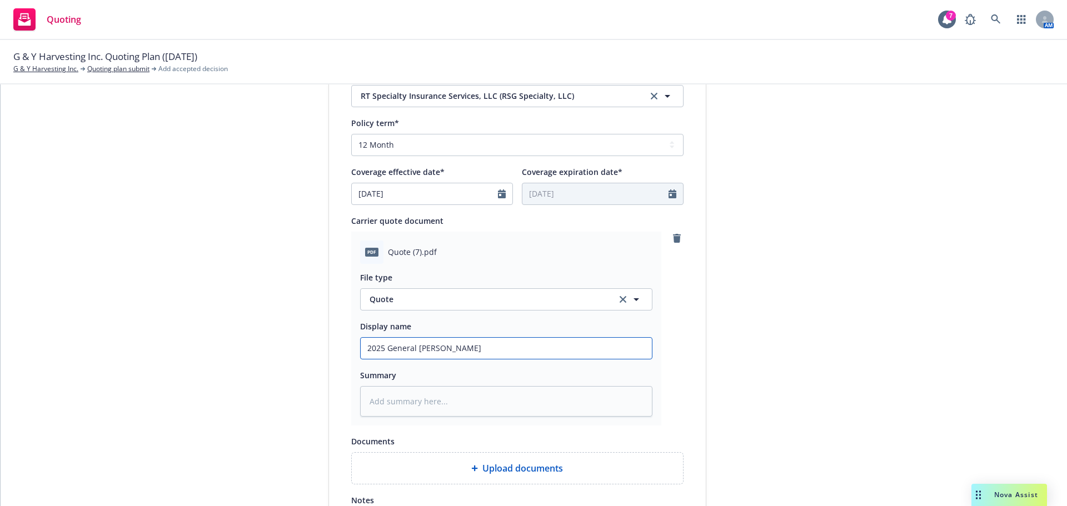
type input "2025 General LIabil"
type textarea "x"
type input "2025 General LIabi"
type textarea "x"
type input "2025 General LIab"
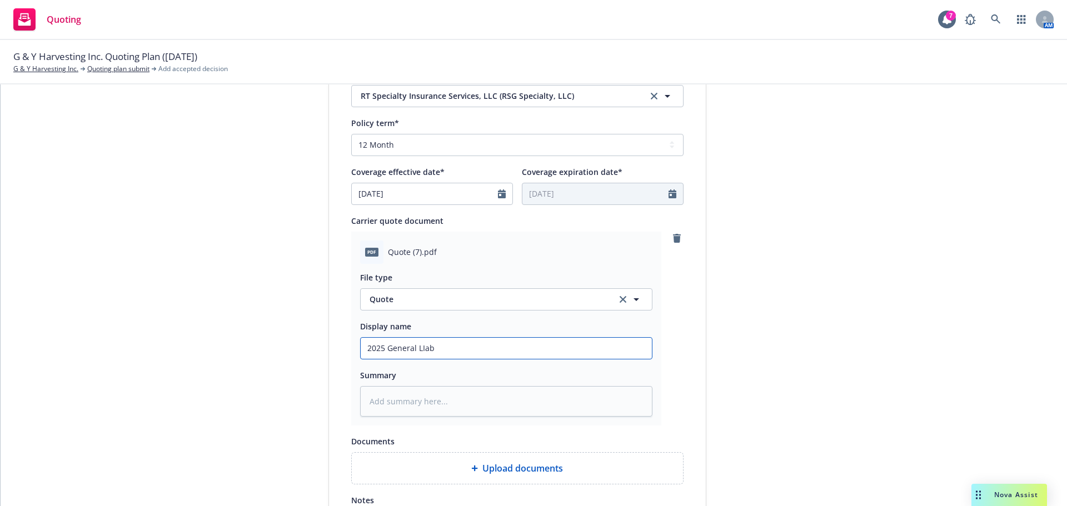
type textarea "x"
type input "2025 General LIa"
type textarea "x"
type input "2025 General LI"
type textarea "x"
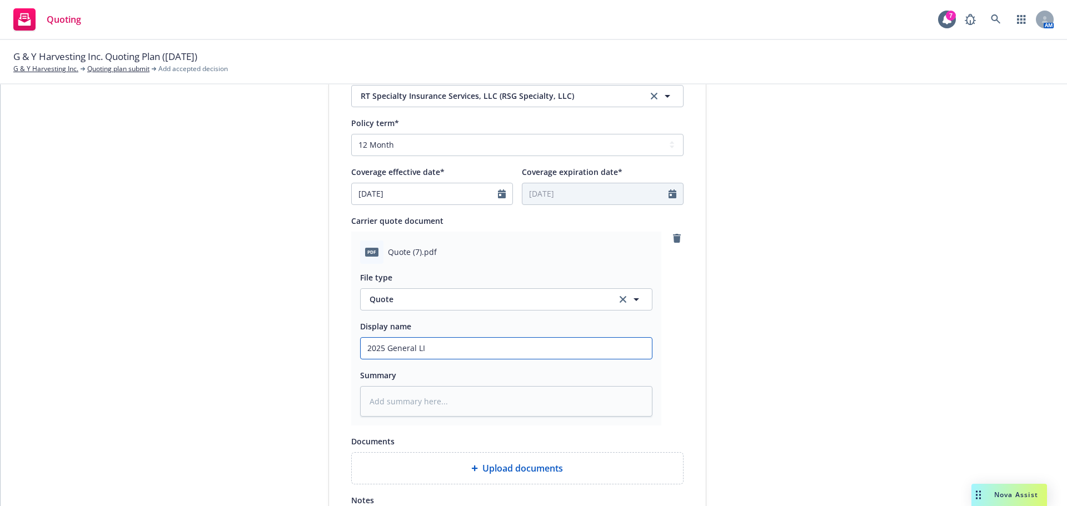
type input "2025 General L"
type textarea "x"
type input "2025 General Li"
type textarea "x"
type input "2025 General Lia"
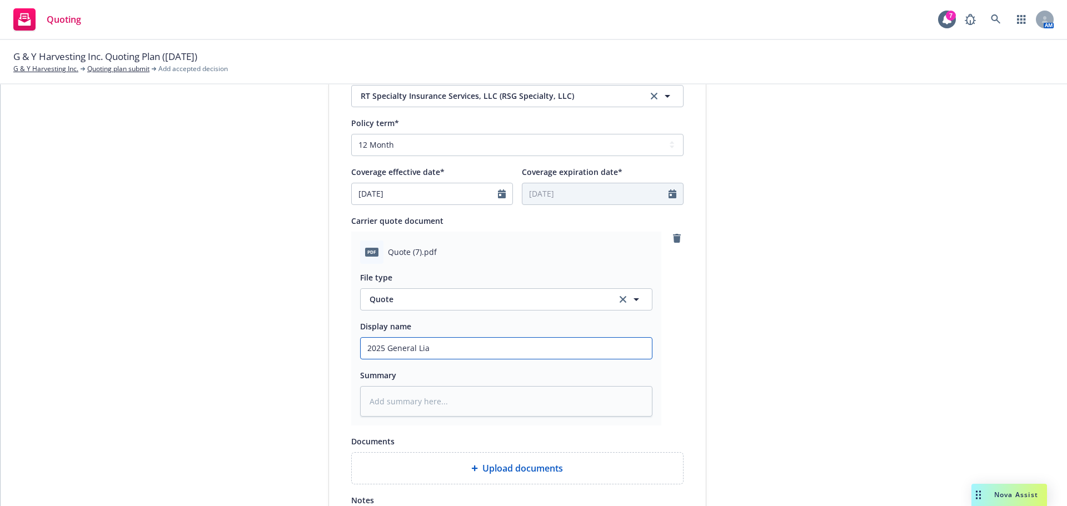
type textarea "x"
type input "2025 General Liab"
type textarea "x"
type input "2025 General Liabi"
type textarea "x"
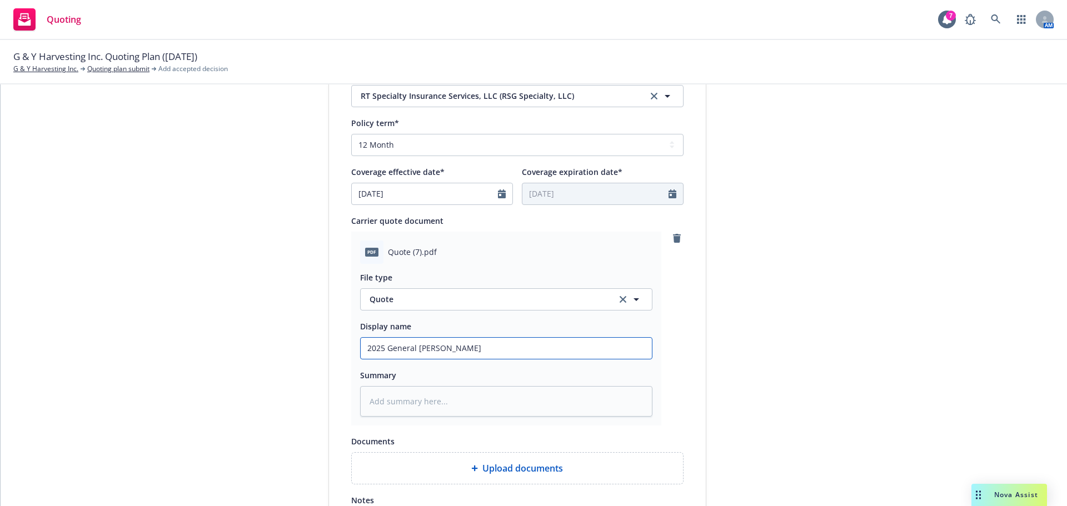
type input "2025 General Liabil"
type textarea "x"
type input "2025 General Liabili"
type textarea "x"
type input "2025 General Liabilit"
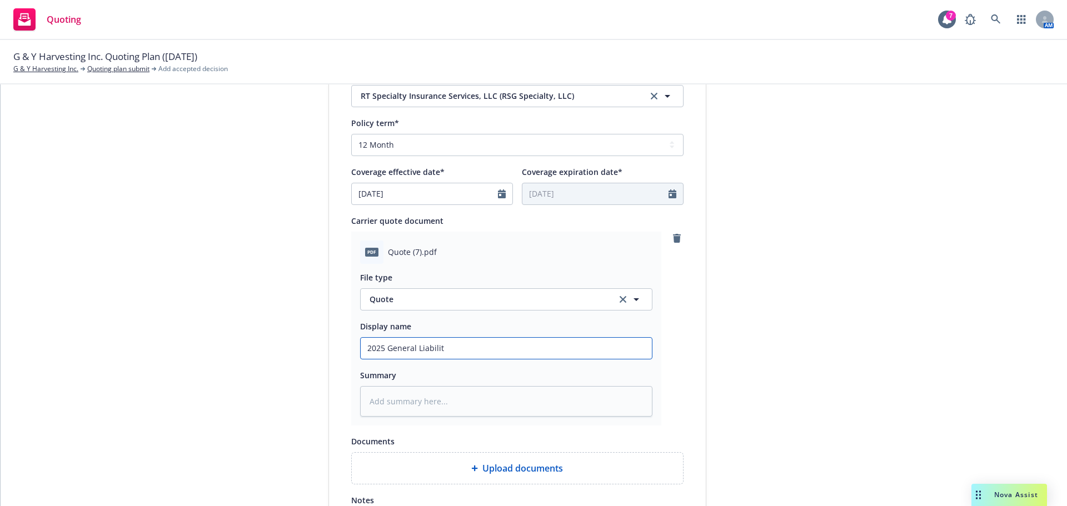
type textarea "x"
type input "2025 General Liability"
type textarea "x"
type input "2025 General Liability"
type textarea "x"
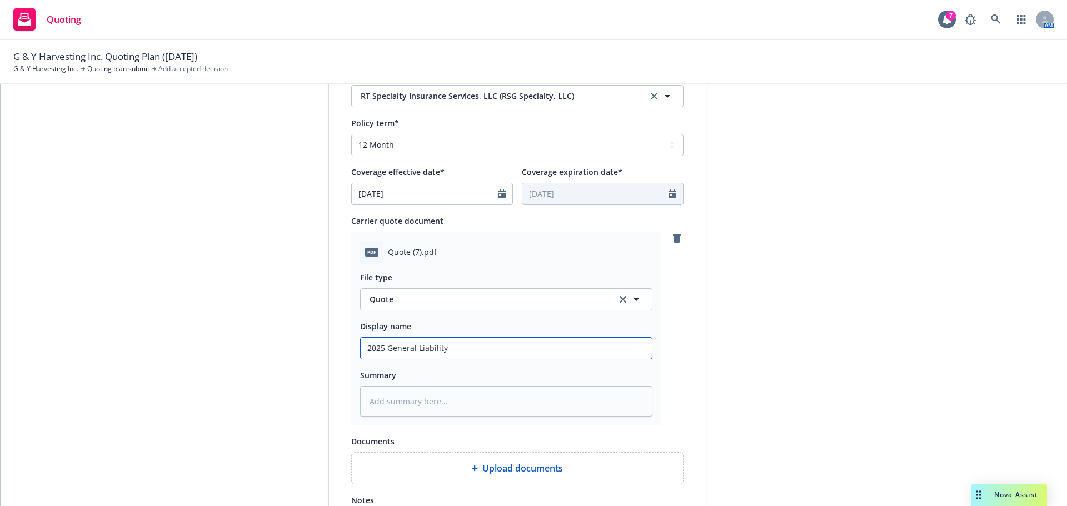
type input "2025 General Liability W"
type textarea "x"
type input "2025 General Liability Wu"
type textarea "x"
type input "2025 General Liability Wuo"
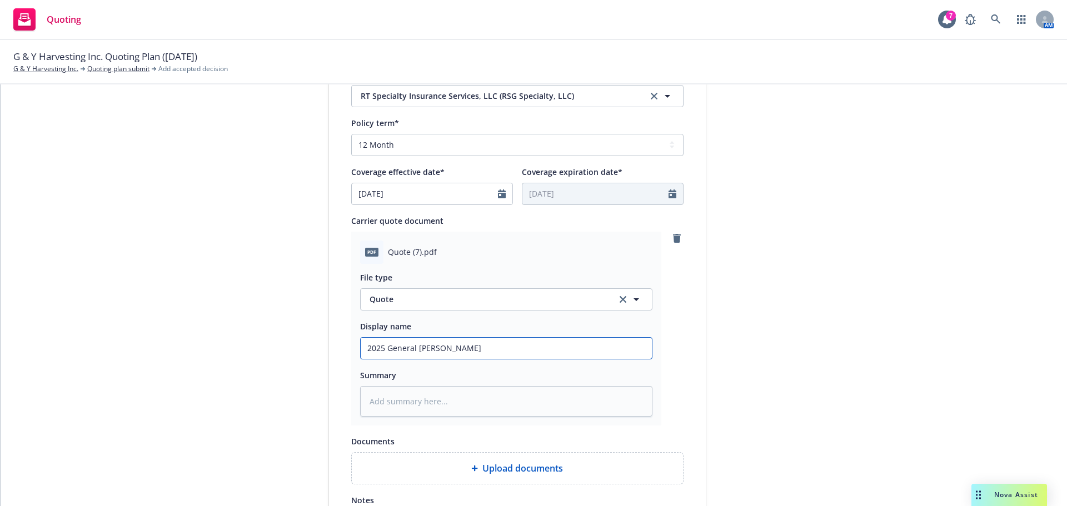
type textarea "x"
type input "2025 General Liability Wuot"
type textarea "x"
type input "2025 General Liability Wuote"
type textarea "x"
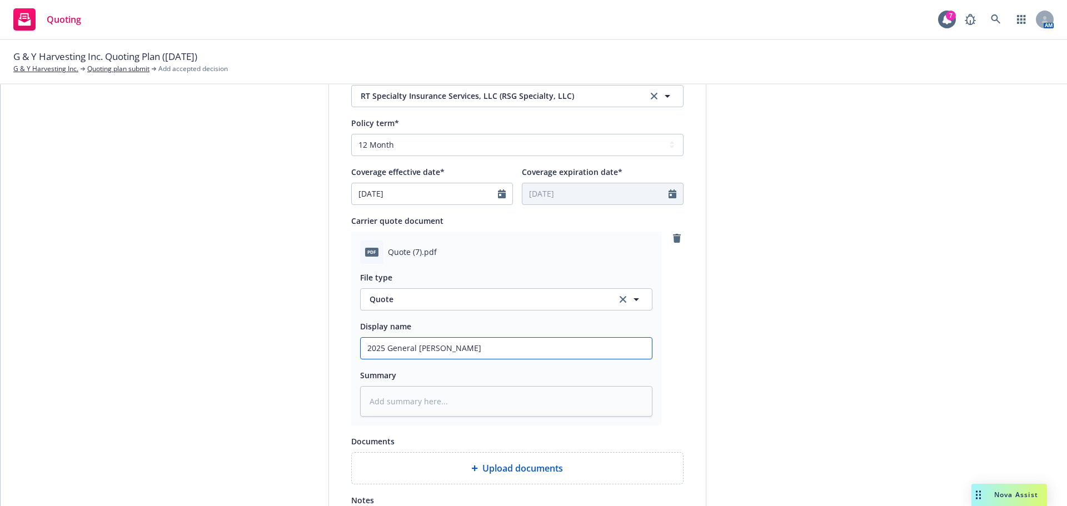
type input "2025 General Liability Wuot"
type textarea "x"
type input "2025 General Liability Wuo"
type textarea "x"
type input "2025 General Liability Wu"
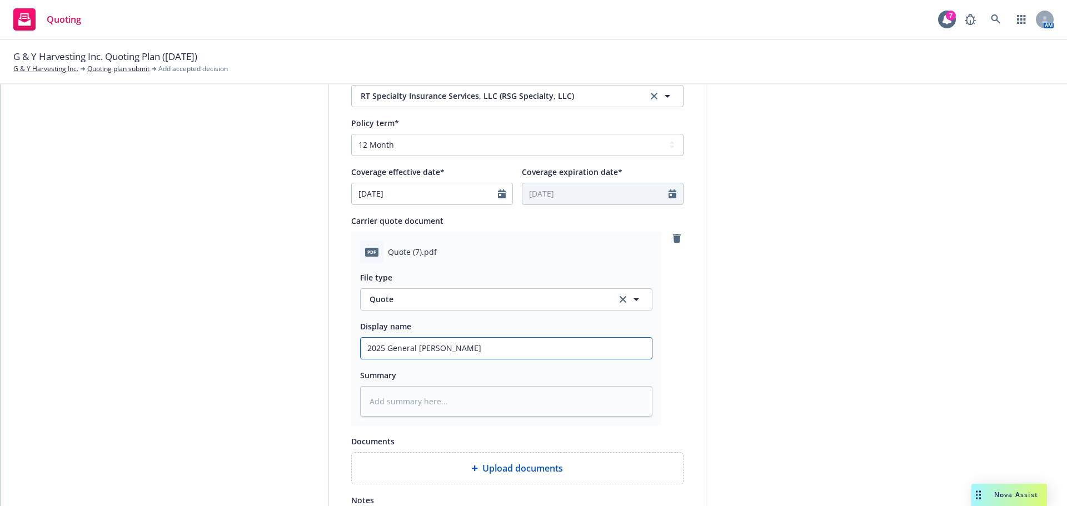
type textarea "x"
type input "2025 General Liability W"
type textarea "x"
type input "2025 General Liability"
type textarea "x"
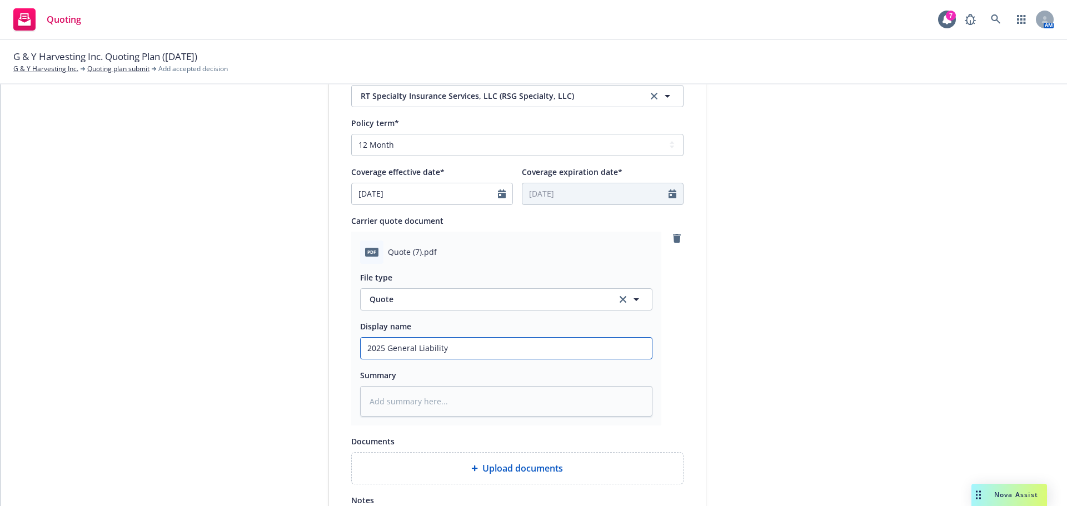
type input "2025 General Liability Q"
type textarea "x"
type input "2025 General Liability Qu"
type textarea "x"
type input "2025 General Liability Qu"
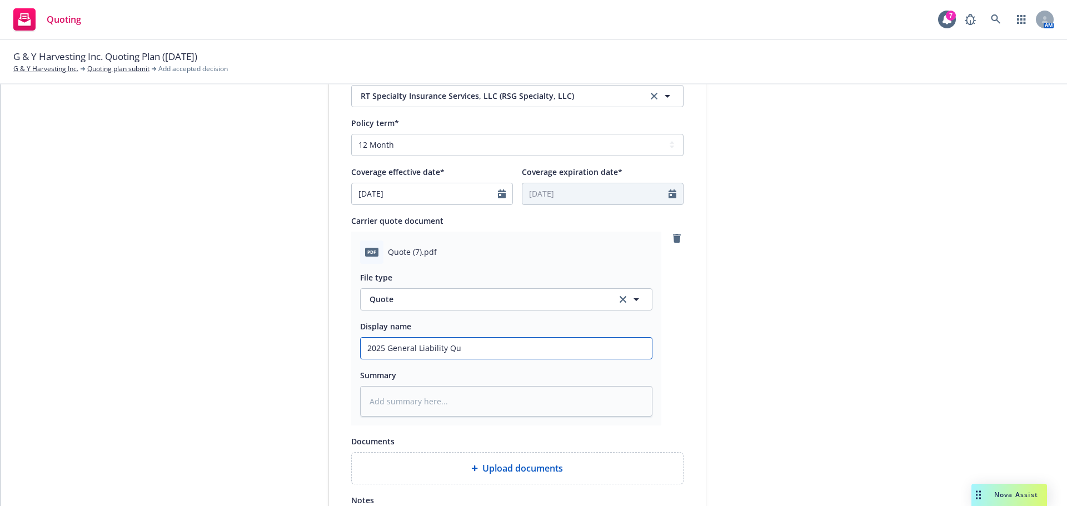
type textarea "x"
type input "2025 General Liability Qu o"
type textarea "x"
type input "2025 General Liability Qu ot"
type textarea "x"
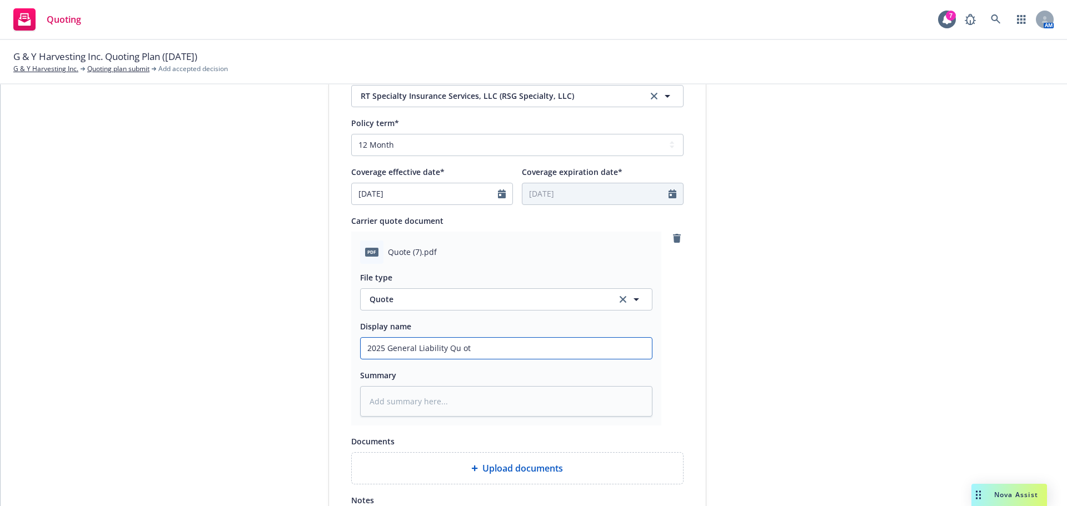
type input "2025 General Liability Qu ote"
type textarea "x"
type input "2025 General Liability Qu ote"
type textarea "x"
type input "2025 General Liability Qu ote 0"
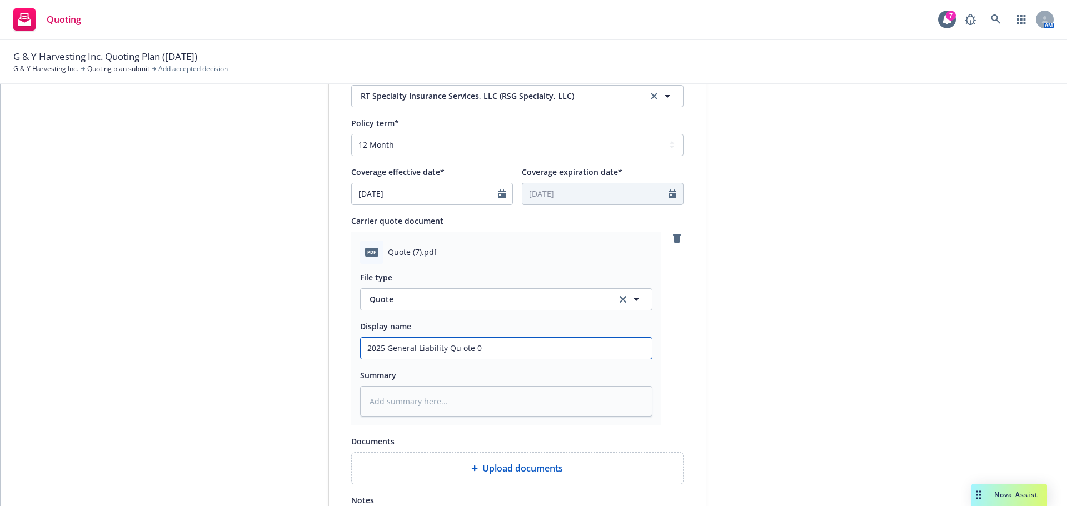
type textarea "x"
type input "2025 General Liability Qu ote 0-"
type textarea "x"
type input "2025 General Liability Qu ote 0-"
type textarea "x"
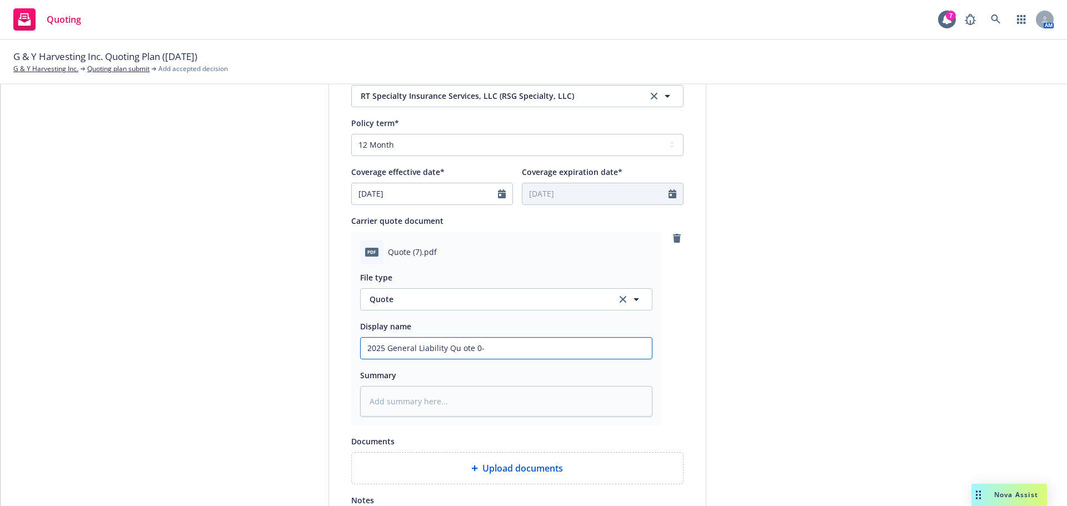
type input "2025 General Liability Qu ote 0-"
type textarea "x"
type input "2025 General Liability Qu ote 0"
type textarea "x"
type input "2025 General Liability Qu ote"
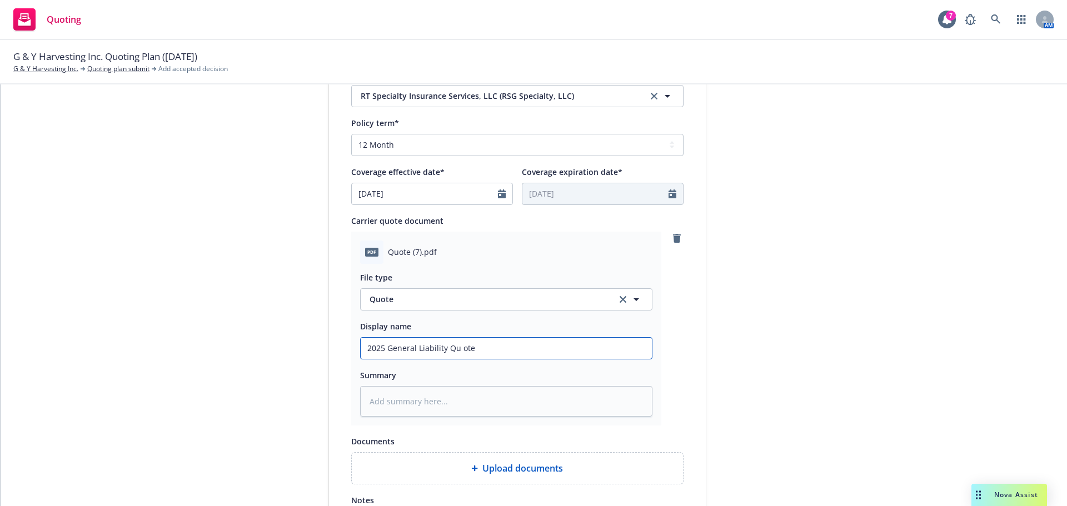
type textarea "x"
type input "2025 General Liability Qu ote"
type textarea "x"
type input "2025 General Liability Qu ot"
type textarea "x"
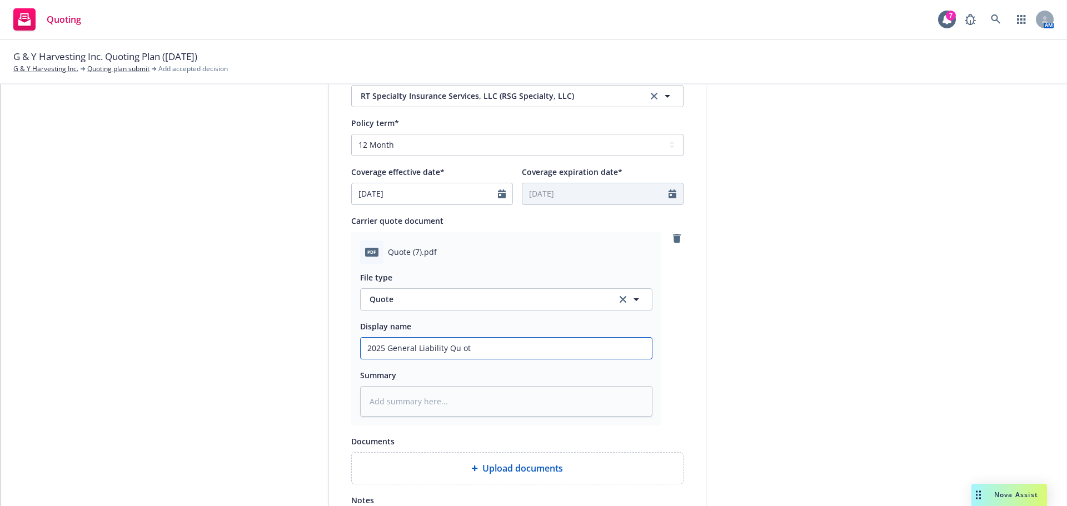
type input "2025 General Liability Qu o"
type textarea "x"
type input "2025 General Liability Qu"
type textarea "x"
type input "2025 General Liability Qu"
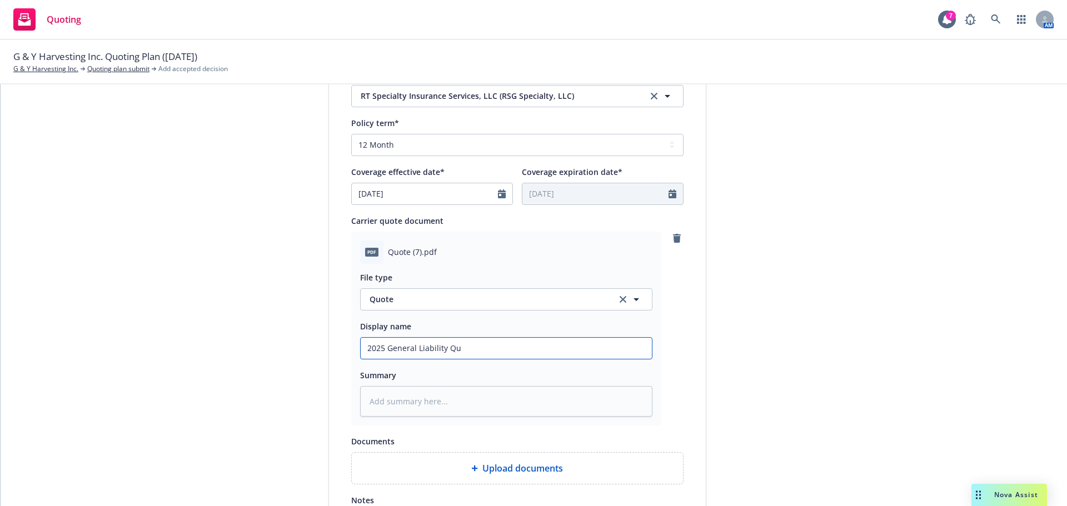
type textarea "x"
type input "2025 General Liability Quo"
type textarea "x"
type input "2025 General Liability Quot"
type textarea "x"
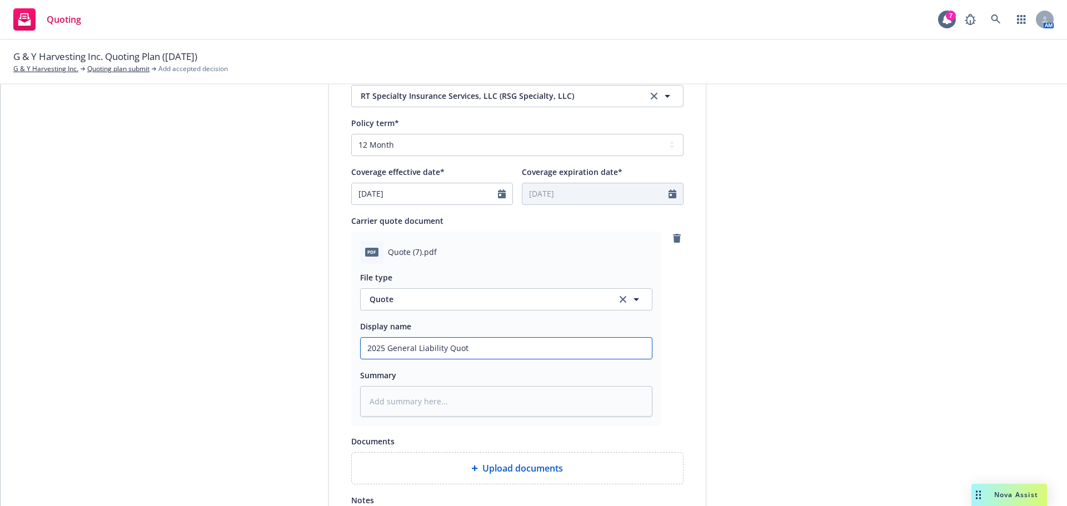
type input "2025 General Liability Quote"
type textarea "x"
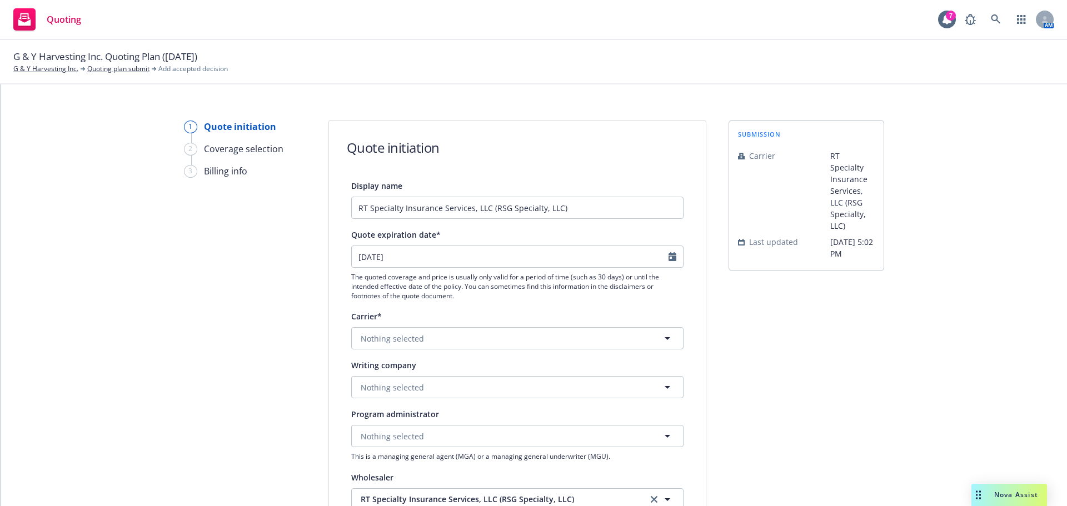
scroll to position [0, 0]
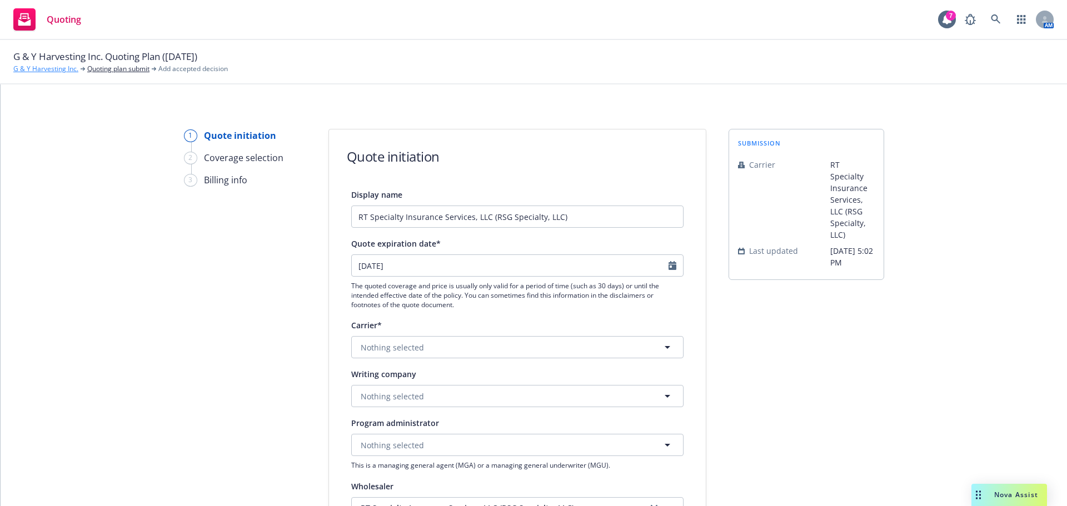
type input "2025 General Liability Quote"
drag, startPoint x: 57, startPoint y: 69, endPoint x: 341, endPoint y: 84, distance: 284.3
click at [358, 84] on div "G & Y Harvesting Inc. Quoting Plan (2025-10-08) G & Y Harvesting Inc. Quoting p…" at bounding box center [533, 62] width 1067 height 44
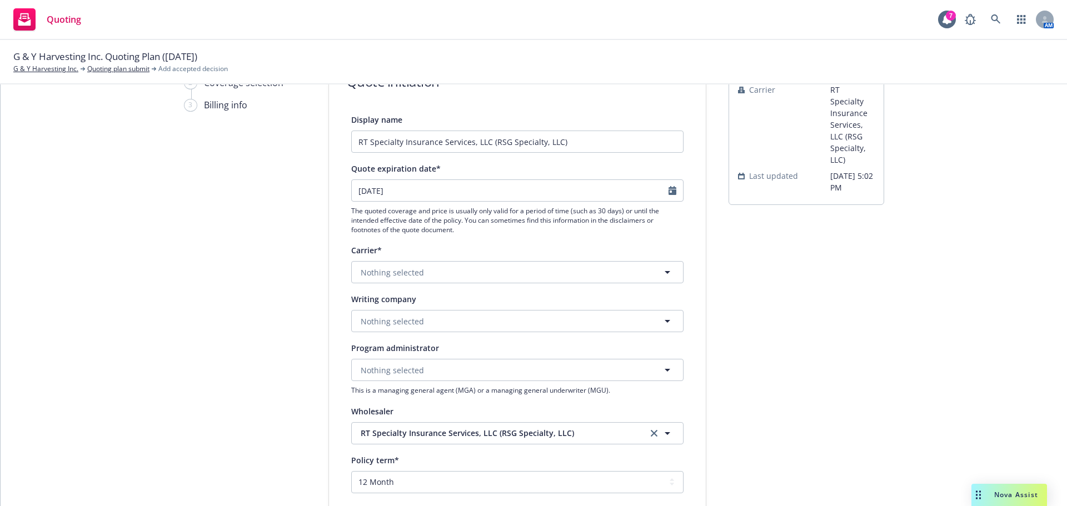
scroll to position [222, 0]
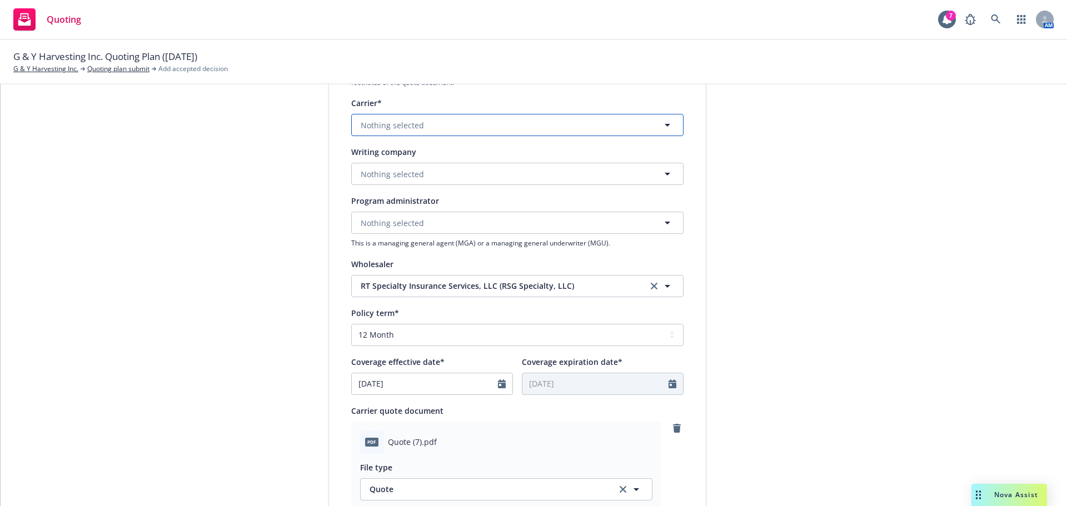
click at [385, 119] on span "Nothing selected" at bounding box center [392, 125] width 63 height 12
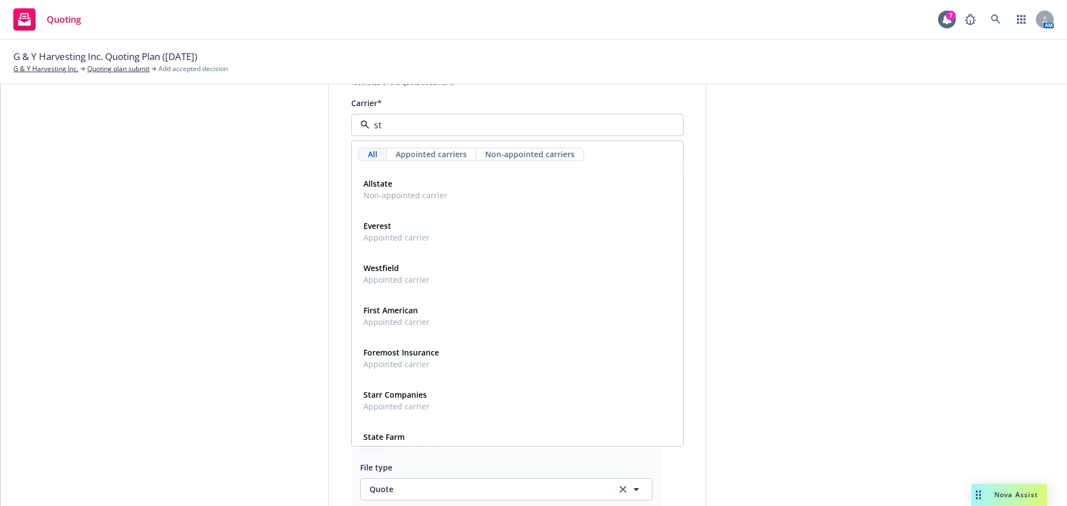
type input "s"
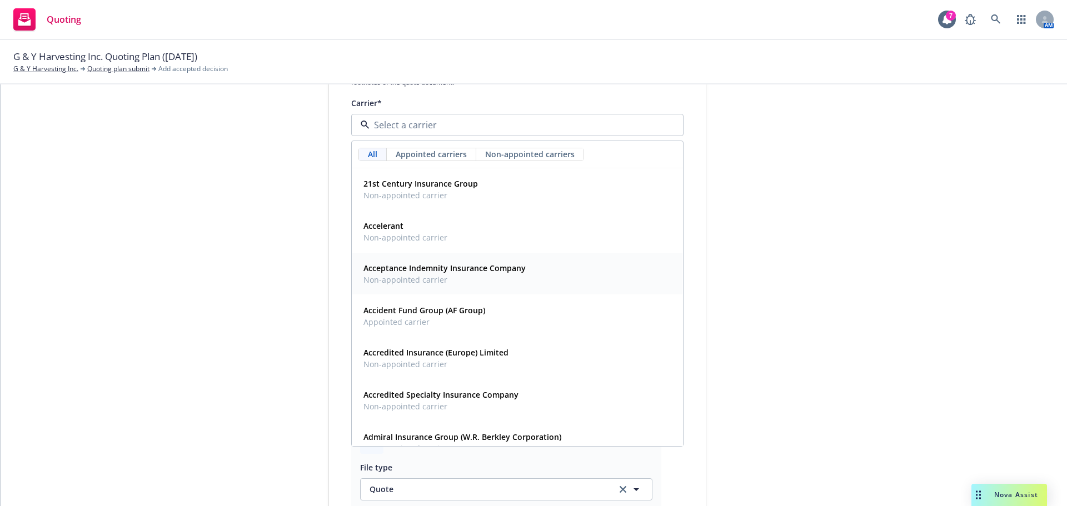
click at [202, 266] on div "1 Quote initiation 2 Coverage selection 3 Billing info" at bounding box center [245, 360] width 122 height 907
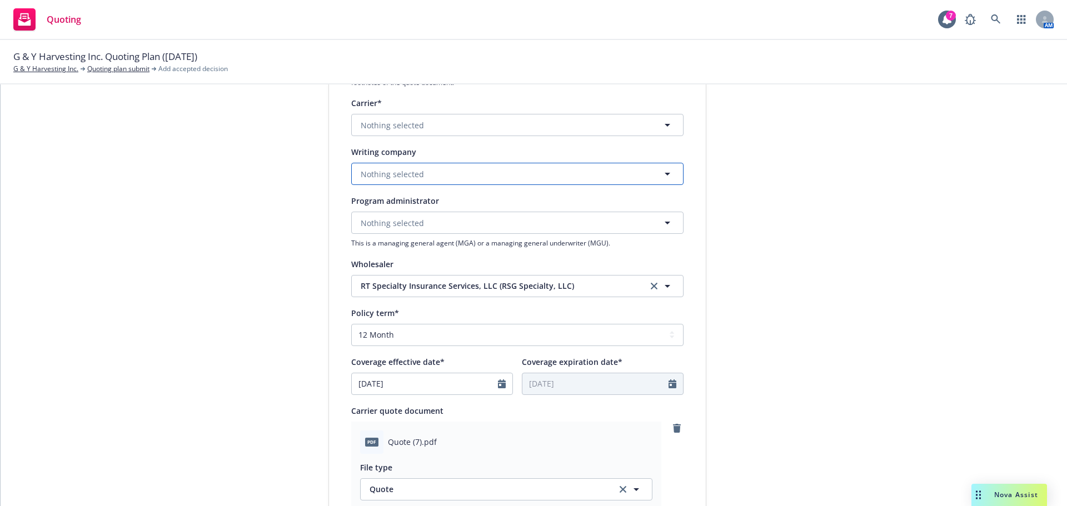
click at [388, 166] on button "Nothing selected" at bounding box center [517, 174] width 332 height 22
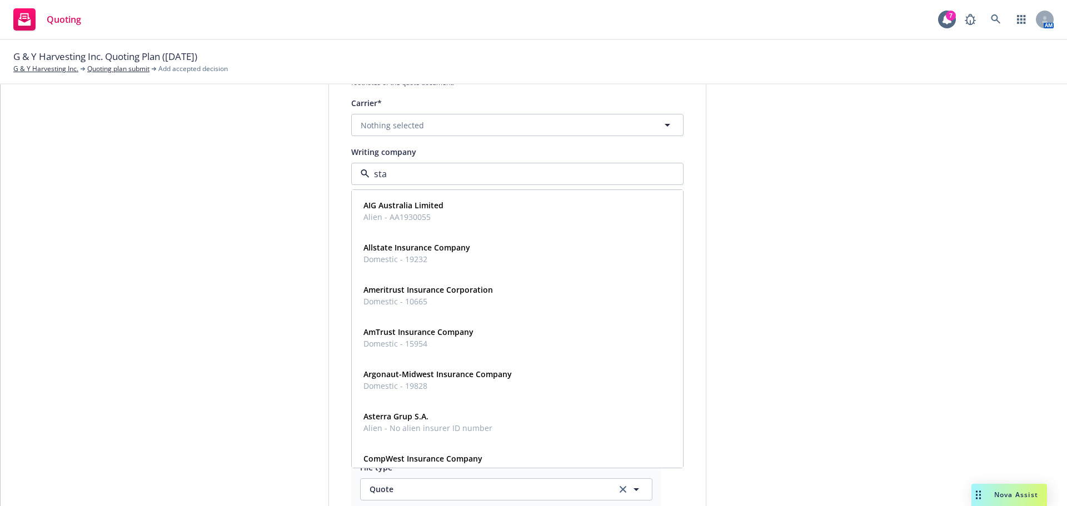
type input "star"
click at [432, 387] on span "Domestic - 25496" at bounding box center [438, 386] width 151 height 12
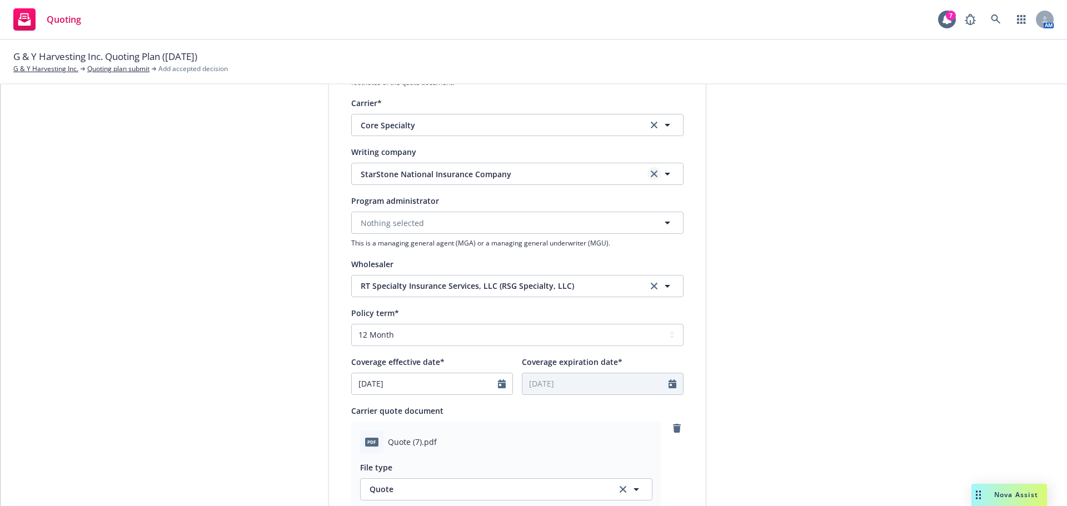
click at [651, 175] on icon "clear selection" at bounding box center [654, 174] width 7 height 7
click at [651, 126] on icon "clear selection" at bounding box center [654, 125] width 7 height 7
type textarea "x"
click at [382, 176] on span "Nothing selected" at bounding box center [392, 174] width 63 height 12
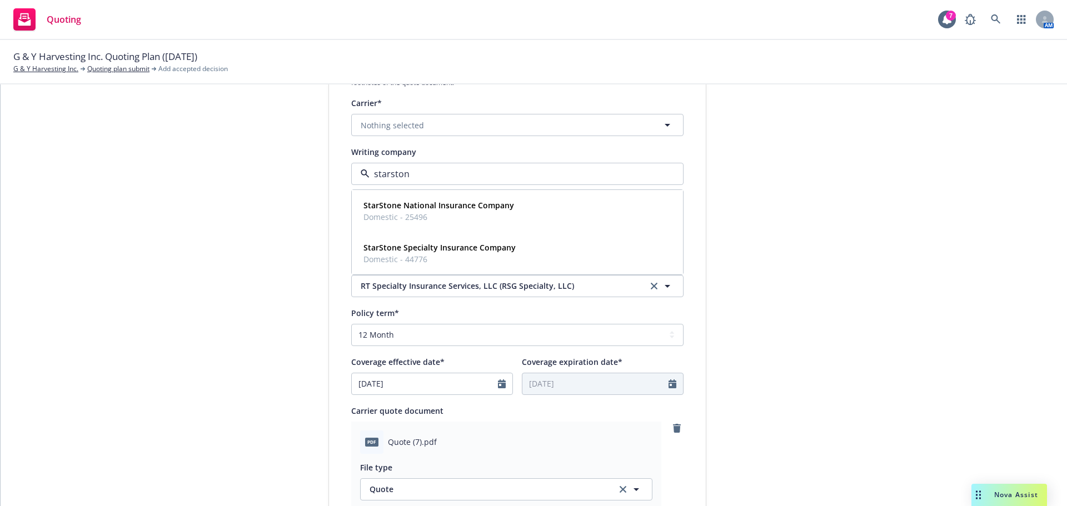
type input "starstone"
click at [466, 251] on strong "StarStone Specialty Insurance Company" at bounding box center [439, 247] width 152 height 11
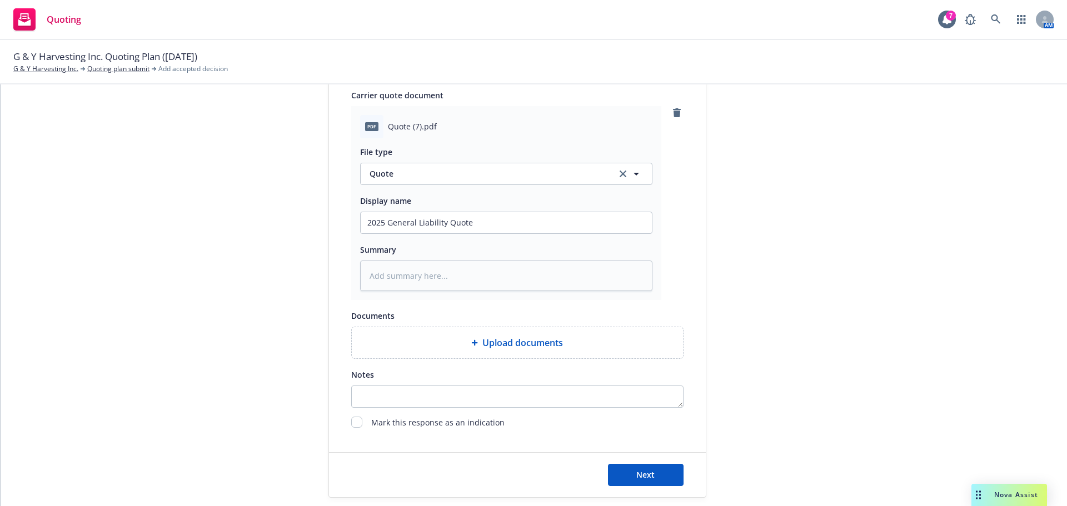
scroll to position [574, 0]
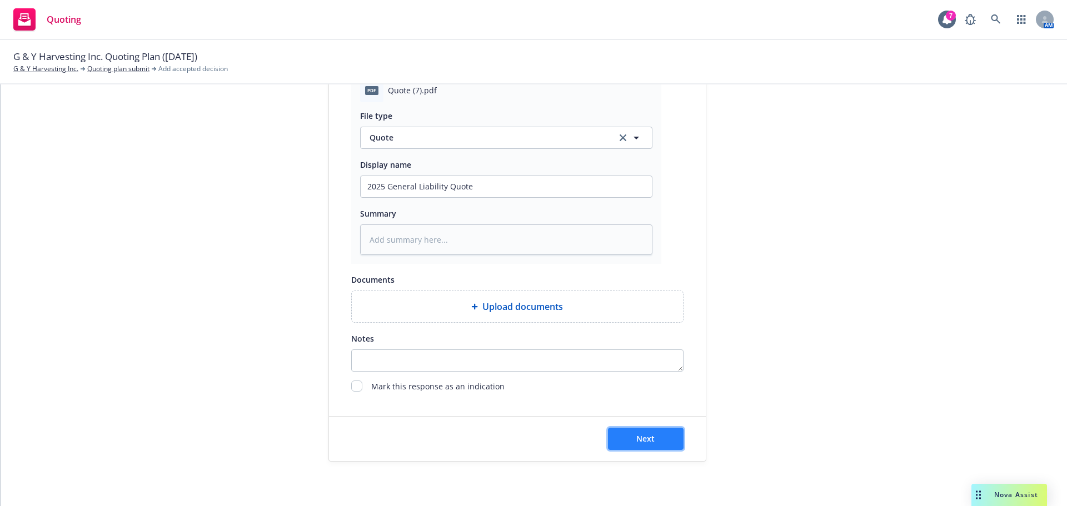
click at [644, 435] on span "Next" at bounding box center [645, 438] width 18 height 11
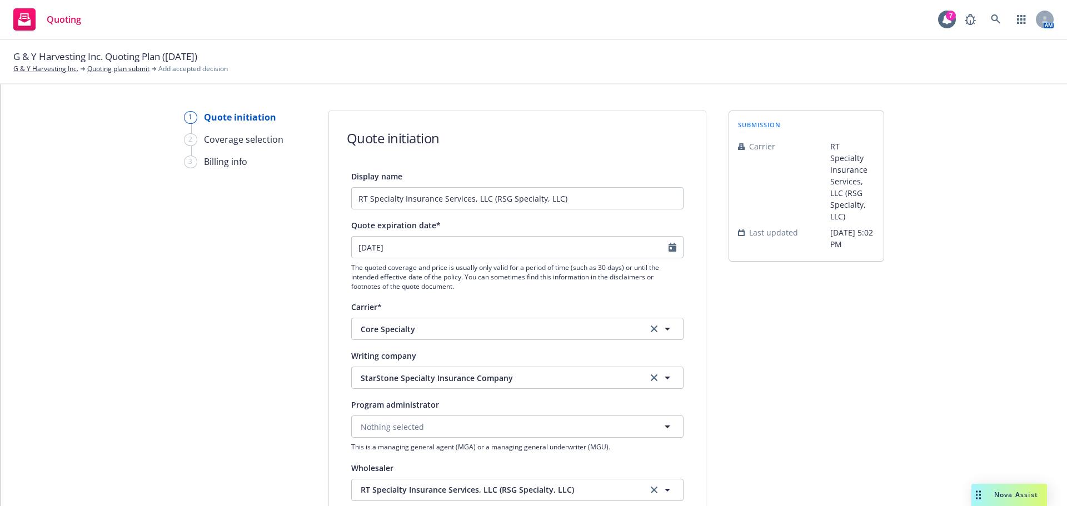
type textarea "x"
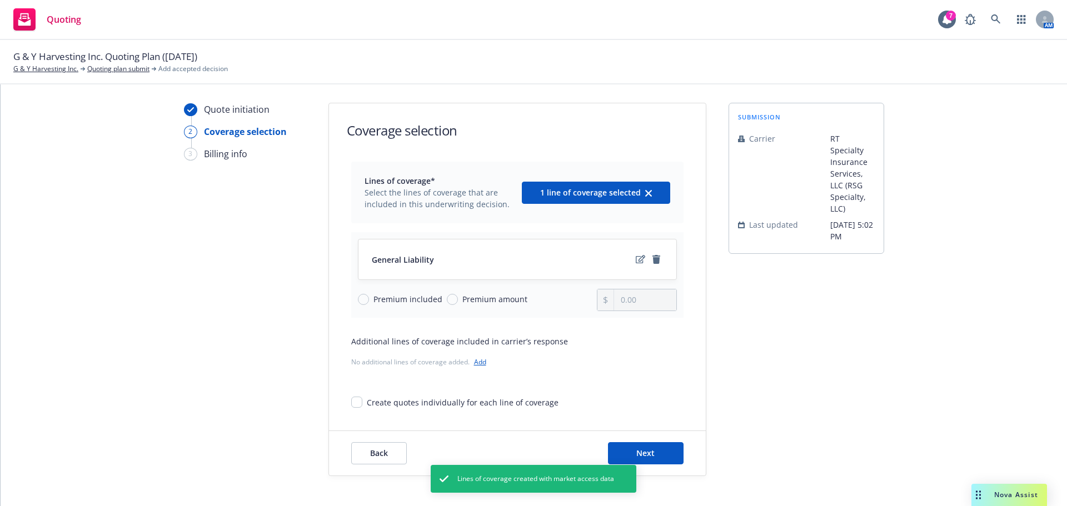
scroll to position [41, 0]
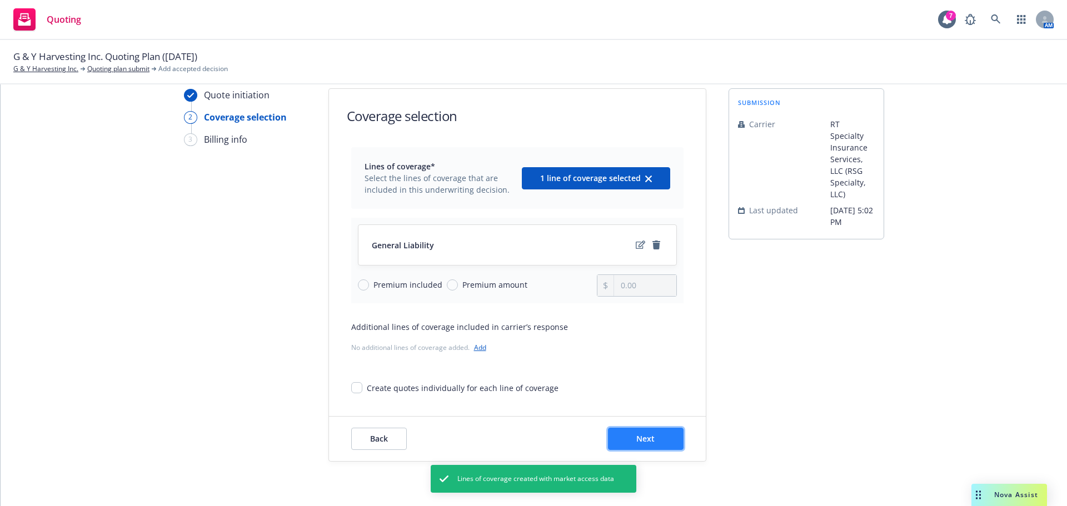
click at [651, 446] on button "Next" at bounding box center [646, 439] width 76 height 22
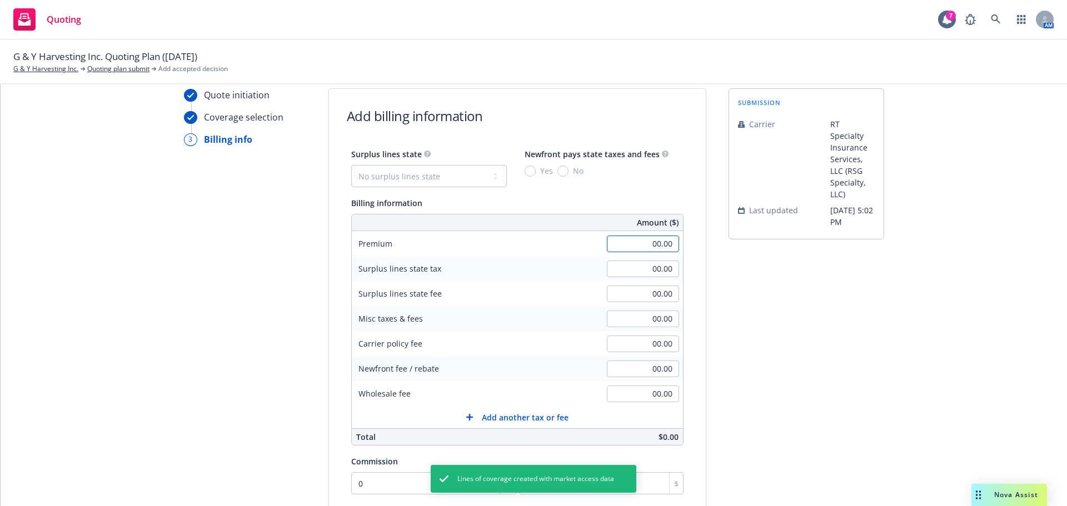
click at [658, 239] on input "00.00" at bounding box center [643, 244] width 72 height 17
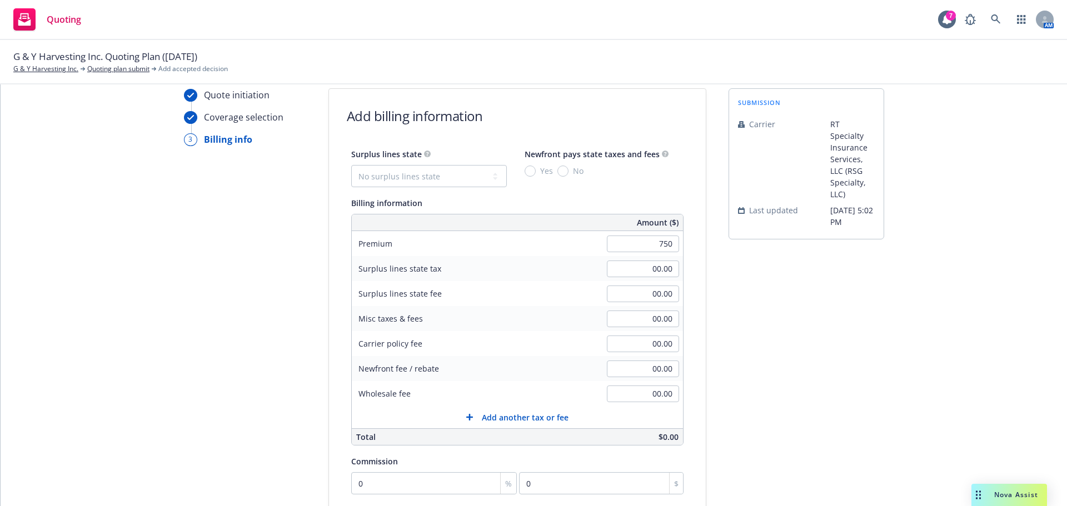
type input "750.00"
click at [438, 178] on select "No surplus lines state Alaska Alabama Arkansas Arizona California Colorado Conn…" at bounding box center [429, 176] width 156 height 22
select select "CA"
click at [351, 165] on select "No surplus lines state Alaska Alabama Arkansas Arizona California Colorado Conn…" at bounding box center [429, 176] width 156 height 22
type input "22.50"
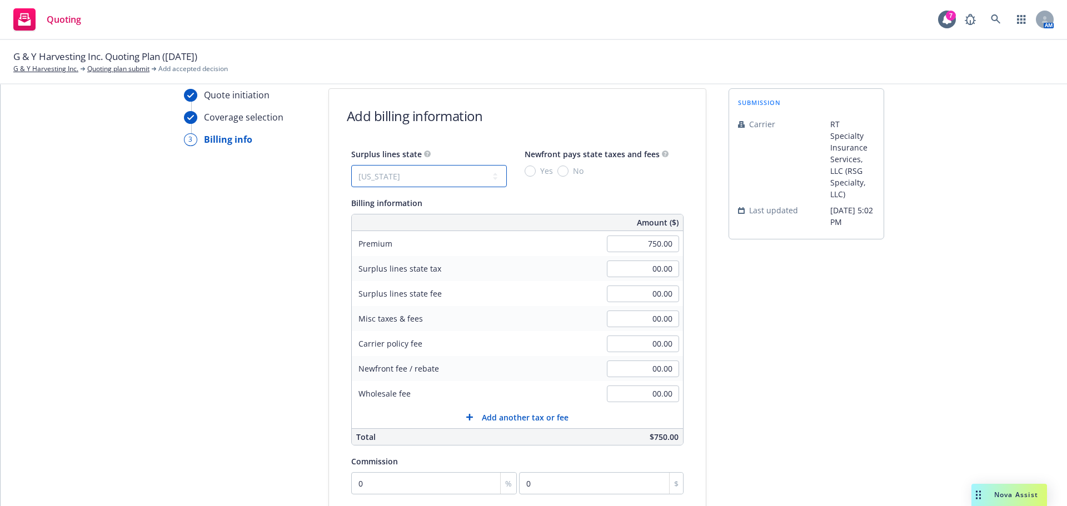
type input "1.35"
click at [557, 175] on input "No" at bounding box center [562, 171] width 11 height 11
radio input "true"
click at [641, 396] on input "00.00" at bounding box center [643, 394] width 72 height 17
type input "150.00"
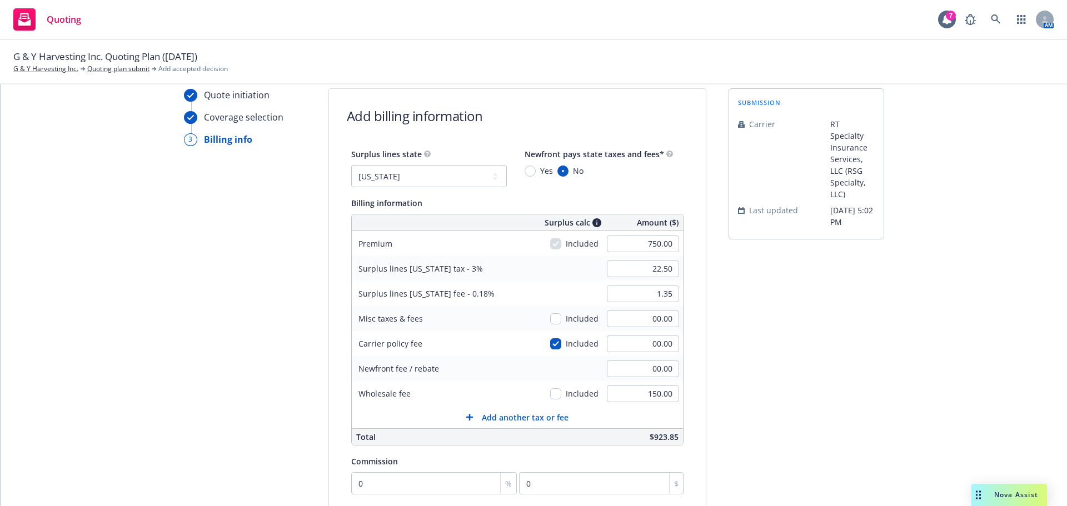
click at [854, 435] on div "submission Carrier RT Specialty Insurance Services, LLC (RSG Specialty, LLC) La…" at bounding box center [806, 372] width 156 height 568
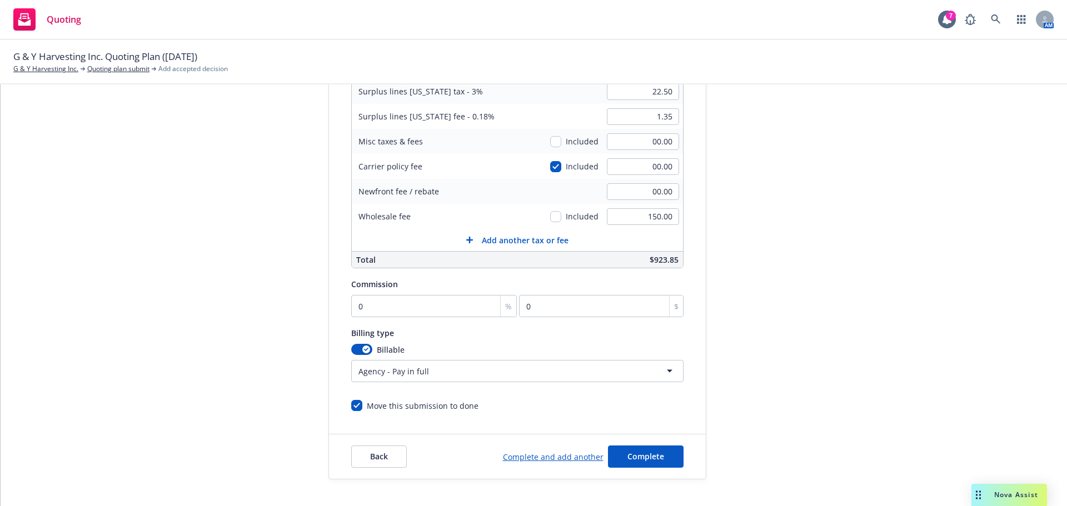
scroll to position [236, 0]
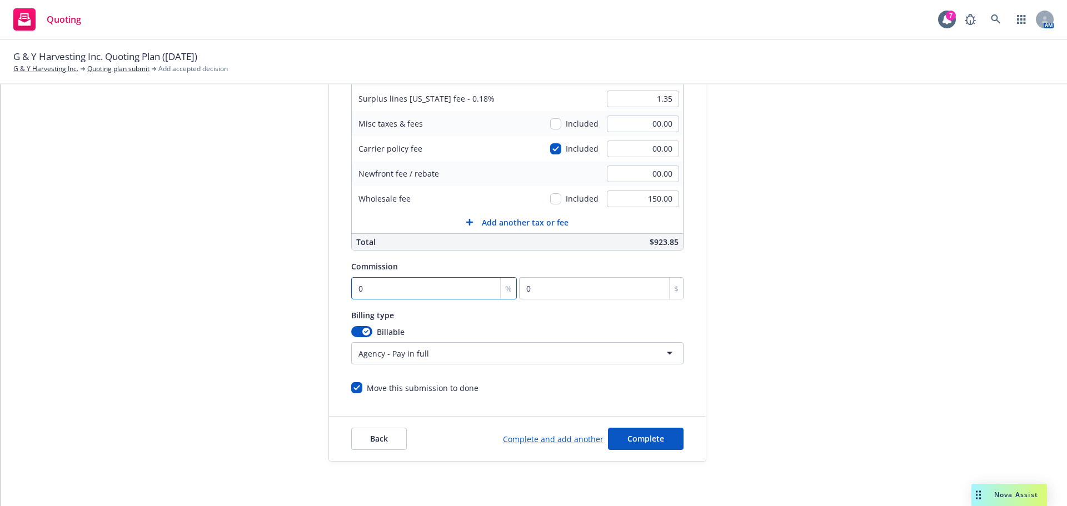
click at [393, 297] on input "0" at bounding box center [434, 288] width 166 height 22
type input "1"
type input "7.5"
type input "12"
type input "90"
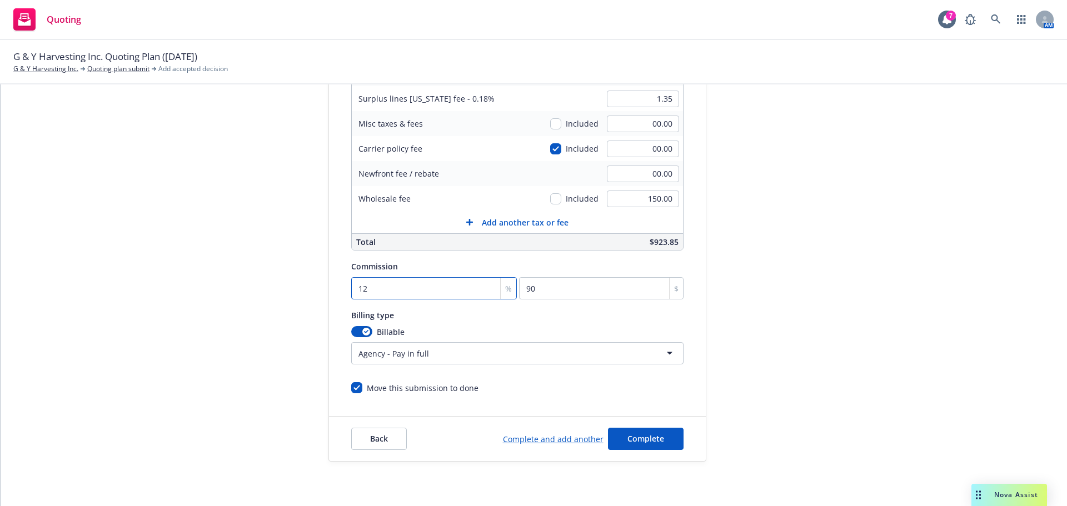
type input "12"
click at [210, 333] on div "Quote initiation Coverage selection 3 Billing info" at bounding box center [245, 177] width 122 height 568
click at [627, 439] on span "Complete" at bounding box center [645, 438] width 37 height 11
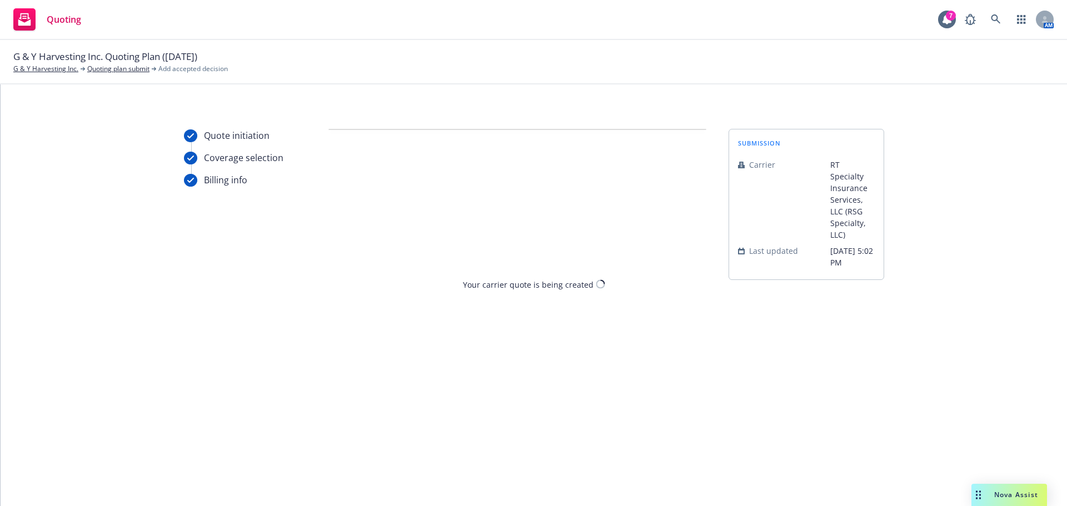
scroll to position [0, 0]
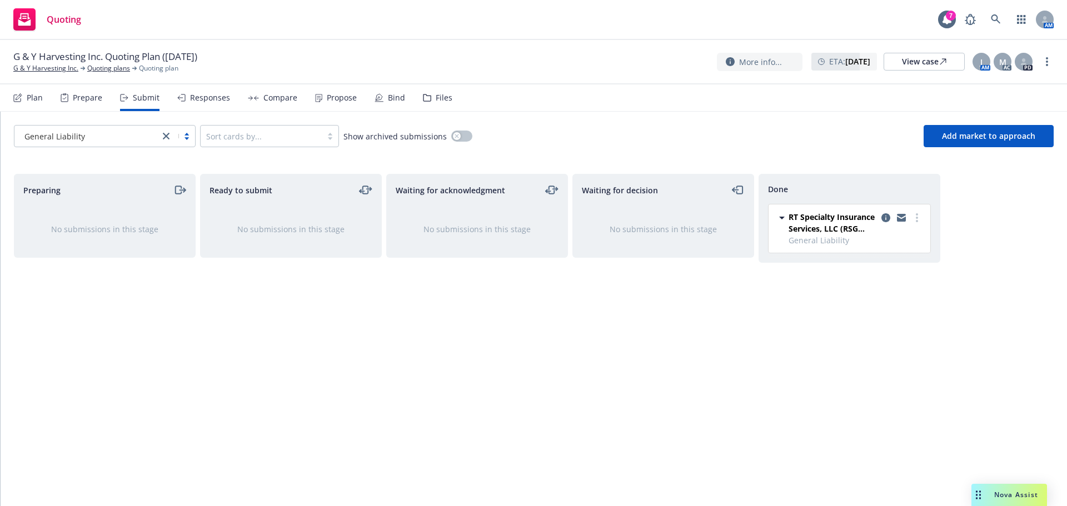
click at [180, 94] on icon at bounding box center [181, 98] width 8 height 8
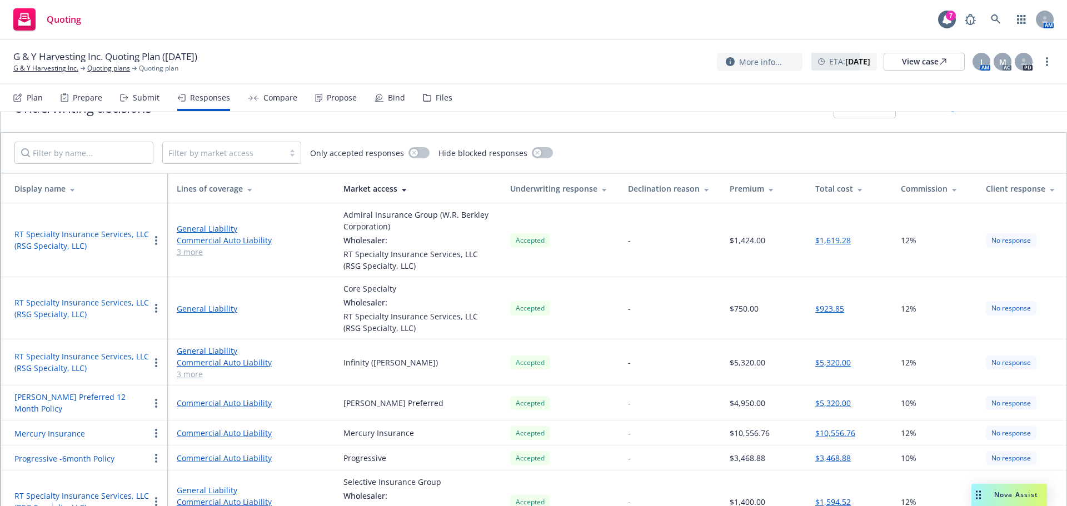
scroll to position [51, 0]
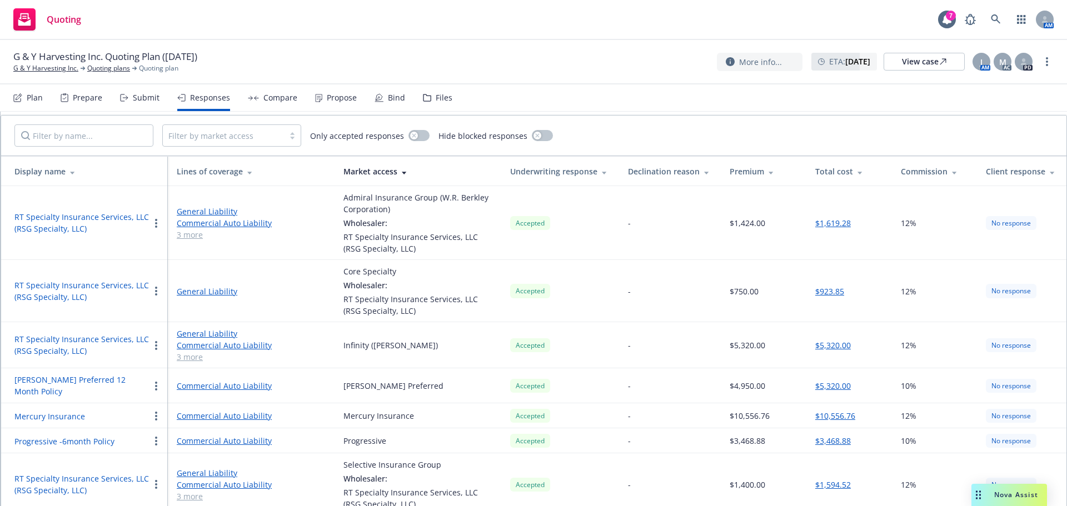
click at [31, 229] on button "RT Specialty Insurance Services, LLC (RSG Specialty, LLC)" at bounding box center [81, 222] width 135 height 23
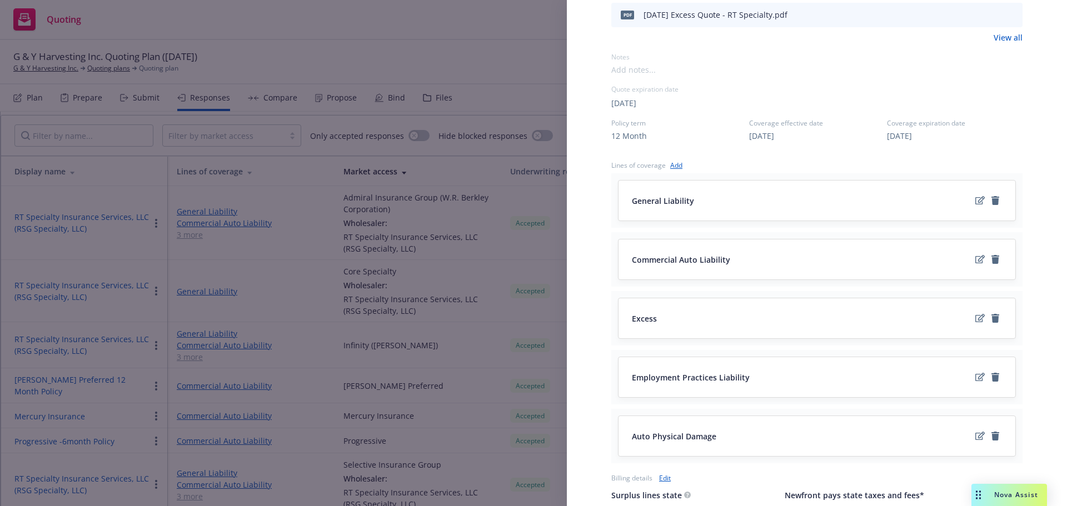
scroll to position [500, 0]
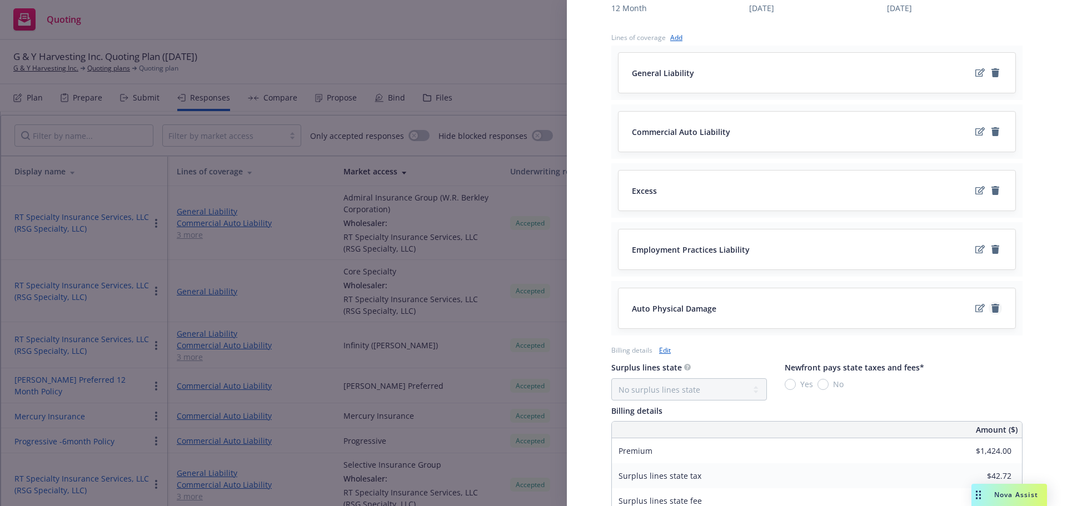
click at [991, 307] on icon "remove" at bounding box center [995, 308] width 8 height 9
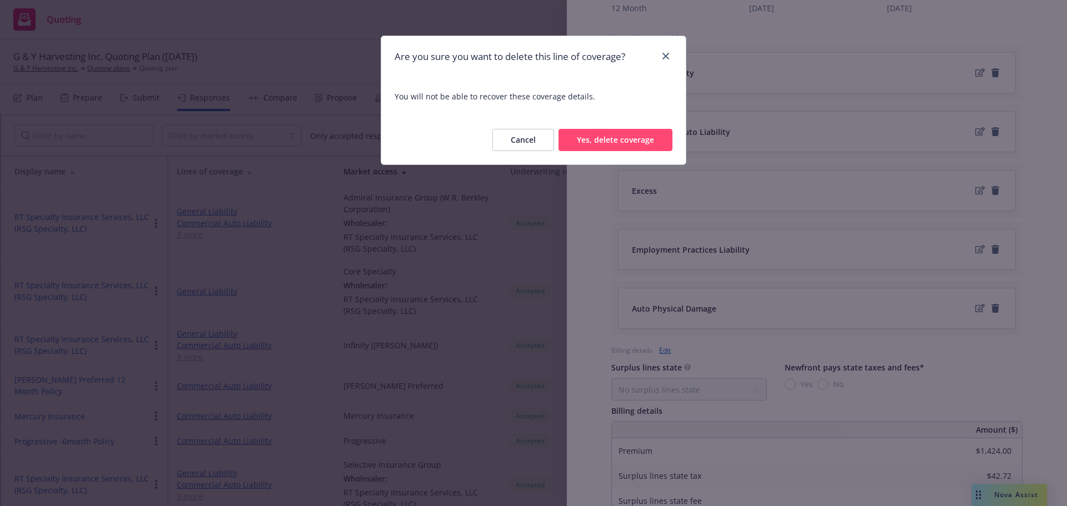
click at [629, 141] on button "Yes, delete coverage" at bounding box center [615, 140] width 114 height 22
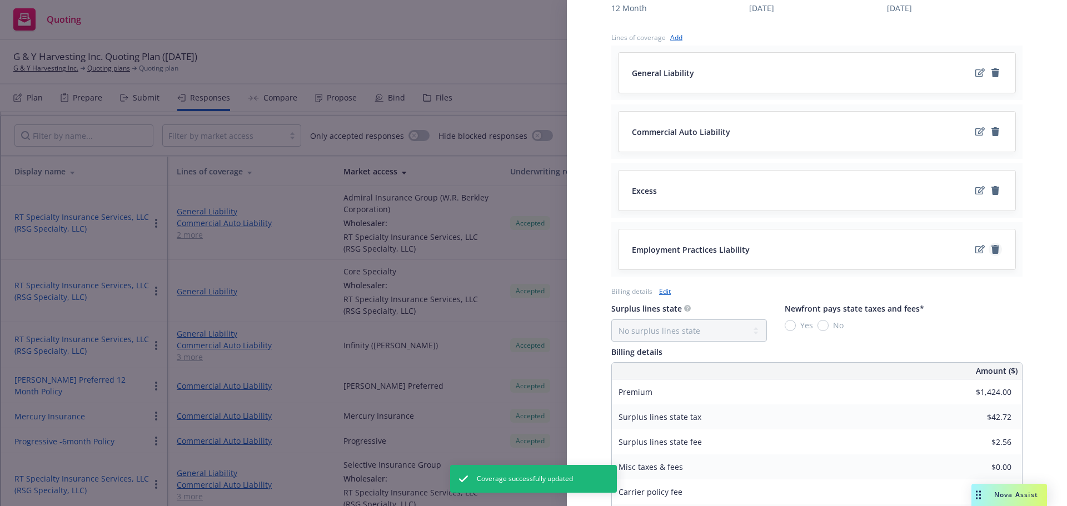
click at [991, 251] on icon "remove" at bounding box center [995, 249] width 8 height 9
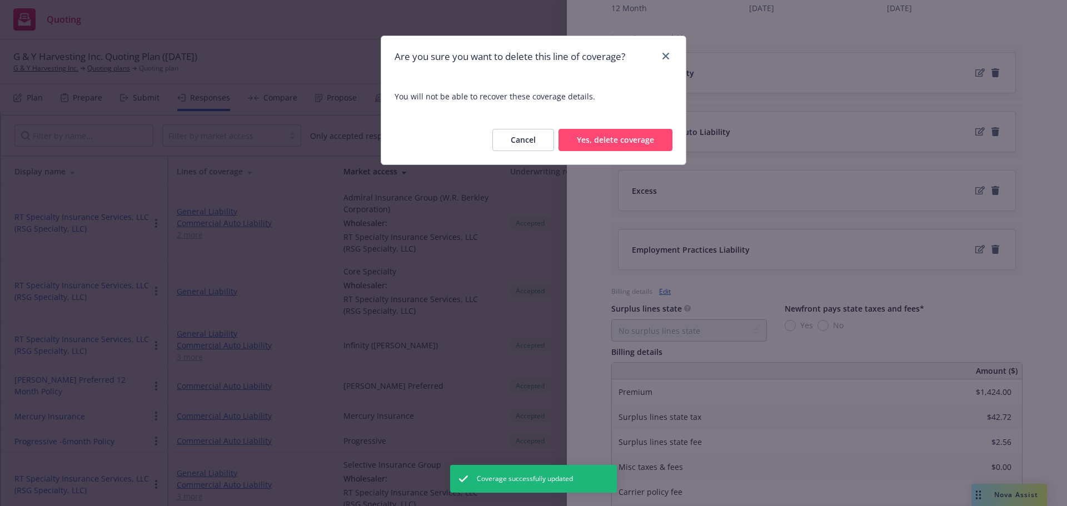
click at [582, 143] on button "Yes, delete coverage" at bounding box center [615, 140] width 114 height 22
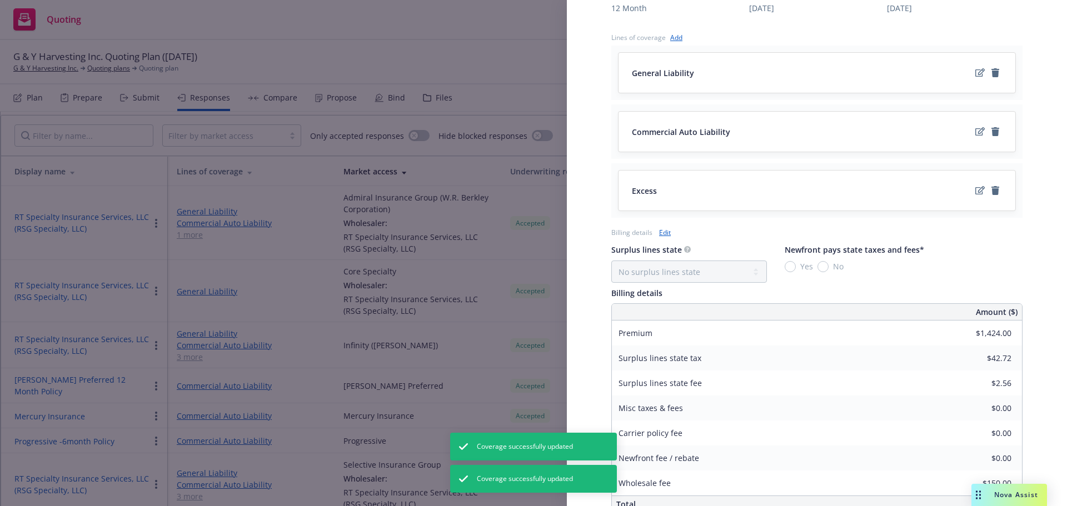
click at [976, 123] on div "Commercial Auto Liability" at bounding box center [816, 132] width 397 height 40
click at [989, 137] on link "remove" at bounding box center [994, 131] width 13 height 13
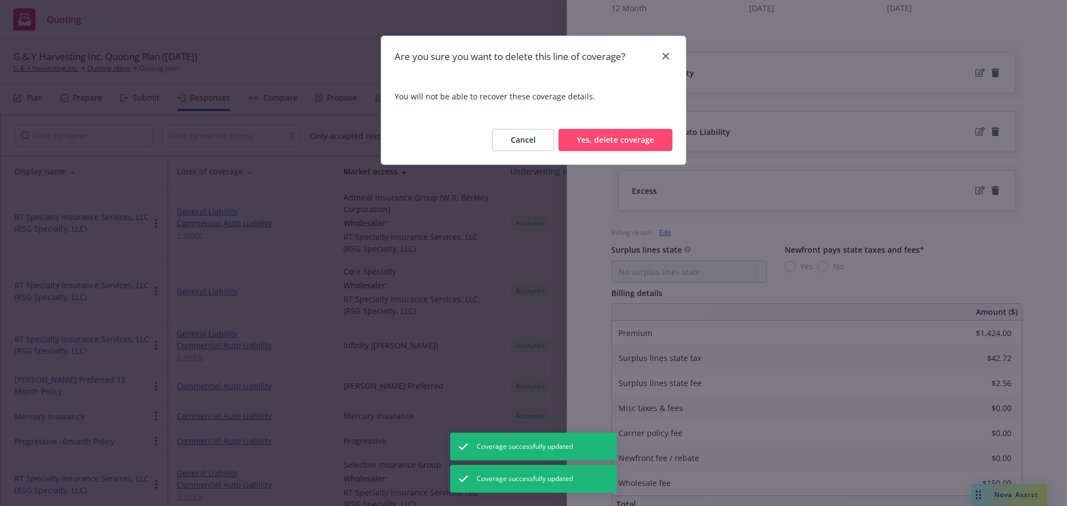
click at [580, 136] on button "Yes, delete coverage" at bounding box center [615, 140] width 114 height 22
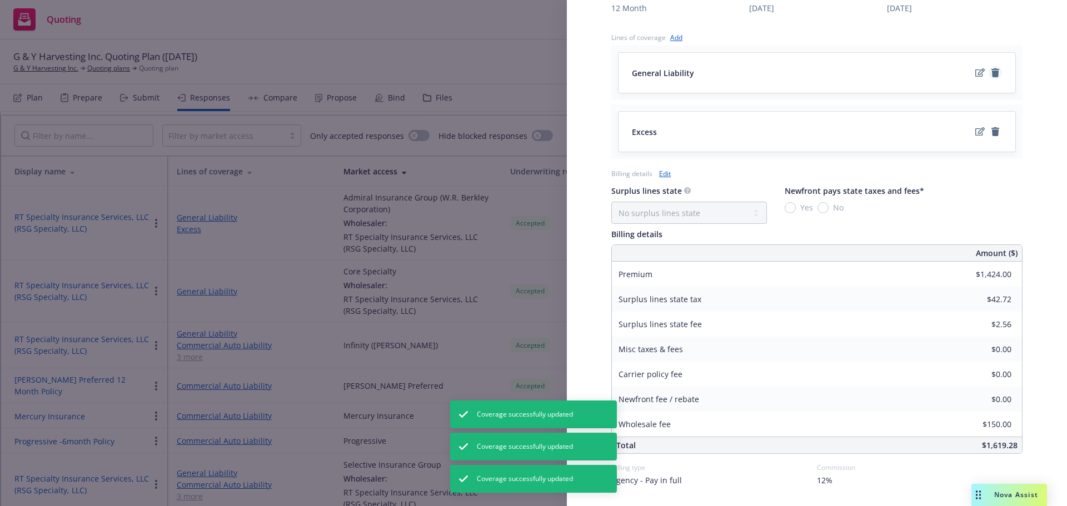
click at [991, 74] on icon "remove" at bounding box center [995, 72] width 8 height 9
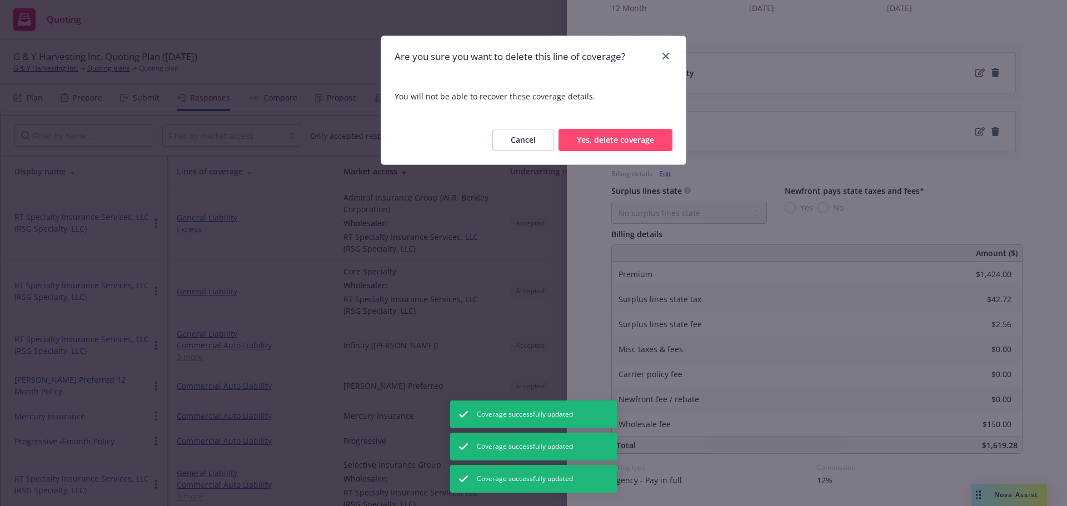
click at [586, 143] on button "Yes, delete coverage" at bounding box center [615, 140] width 114 height 22
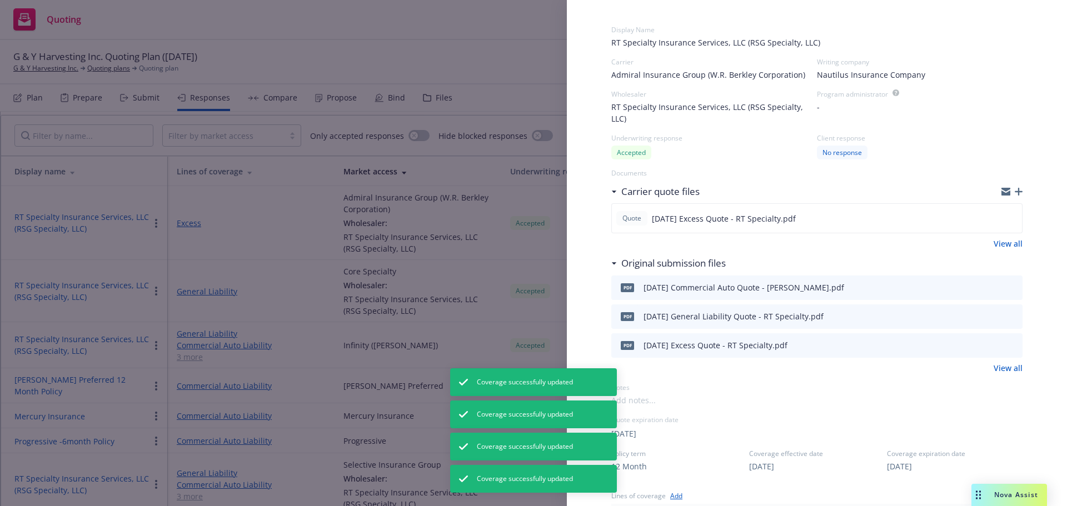
scroll to position [0, 0]
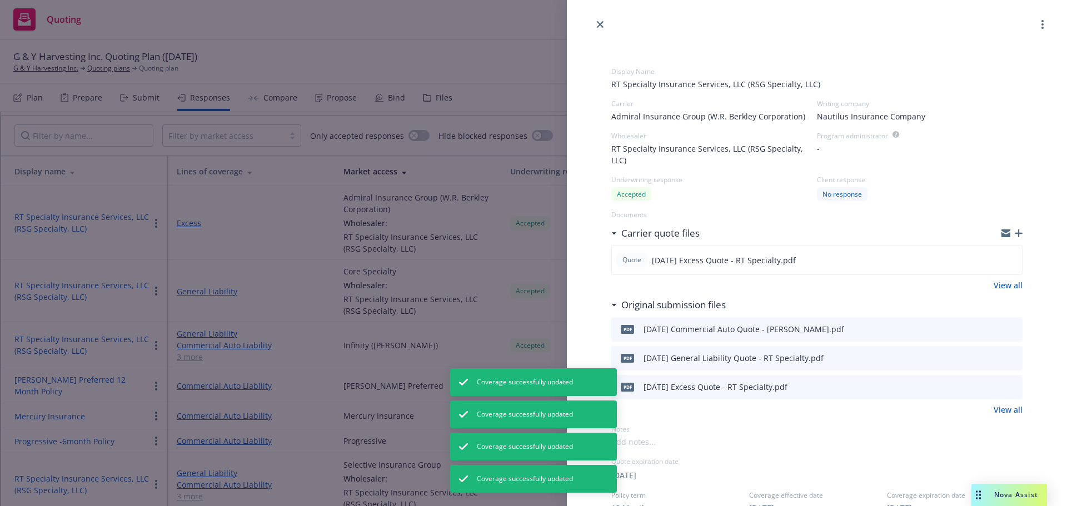
click at [598, 23] on icon "close" at bounding box center [600, 24] width 7 height 7
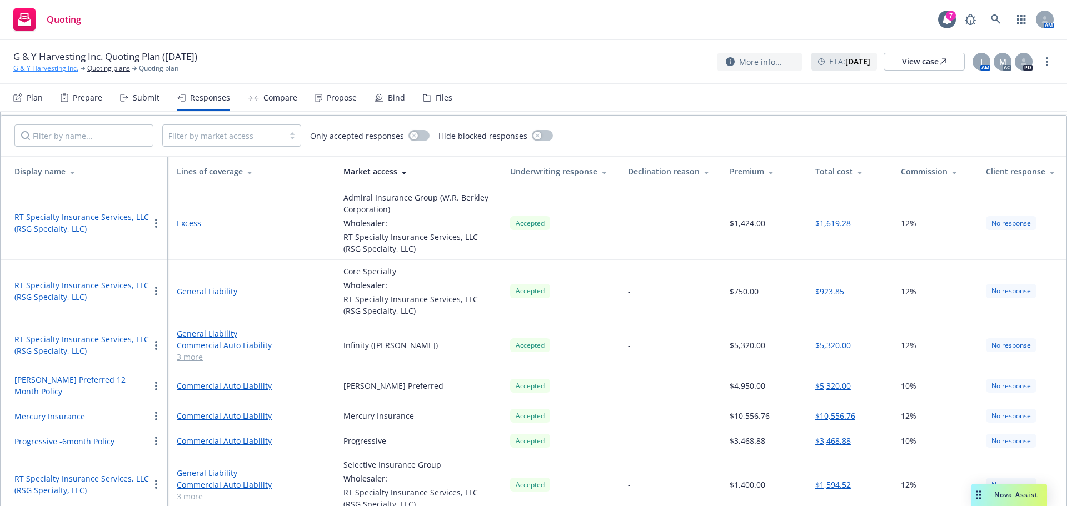
click at [49, 64] on link "G & Y Harvesting Inc." at bounding box center [45, 68] width 65 height 10
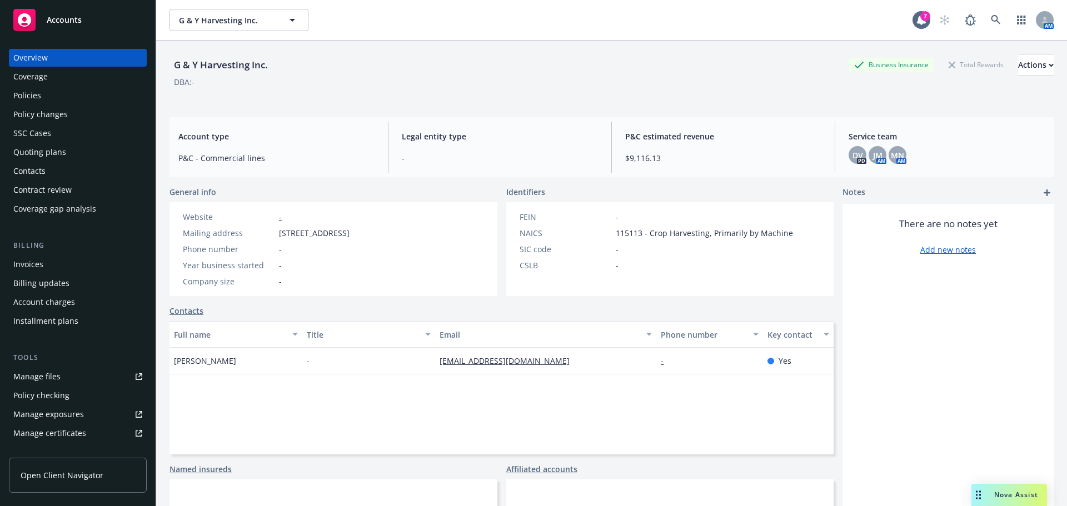
click at [61, 149] on div "Quoting plans" at bounding box center [39, 152] width 53 height 18
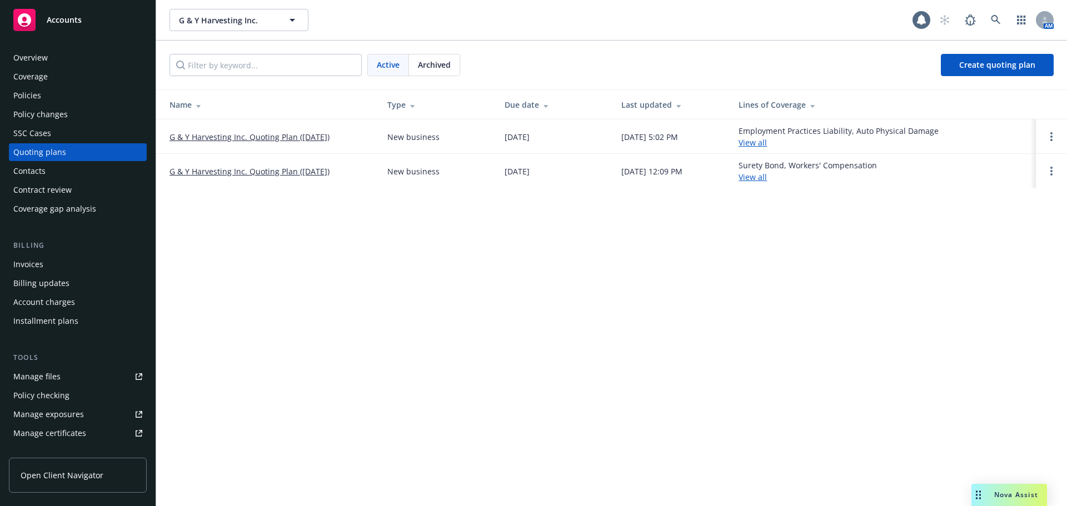
click at [234, 136] on link "G & Y Harvesting Inc. Quoting Plan (2025-10-08)" at bounding box center [249, 137] width 160 height 12
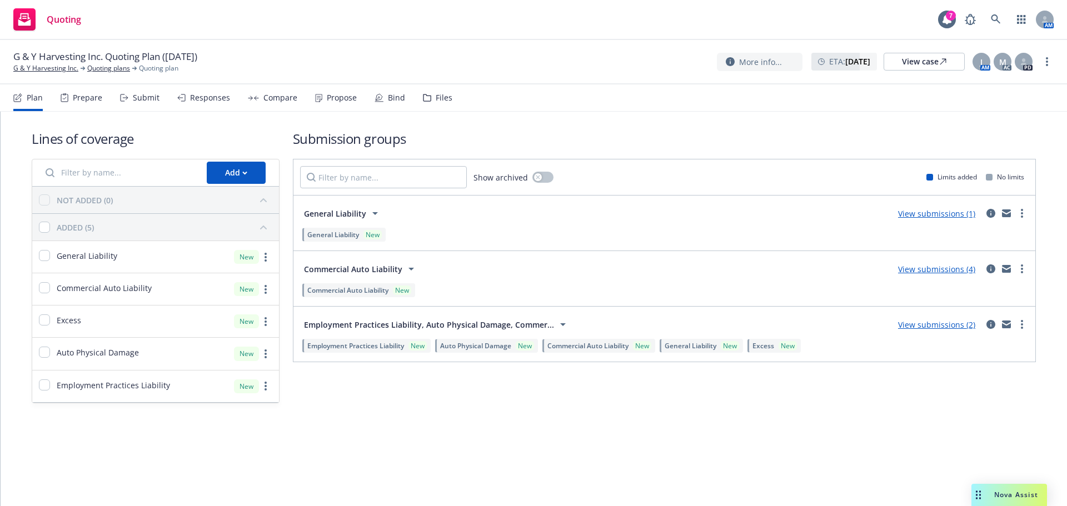
click at [217, 102] on div "Responses" at bounding box center [210, 97] width 40 height 9
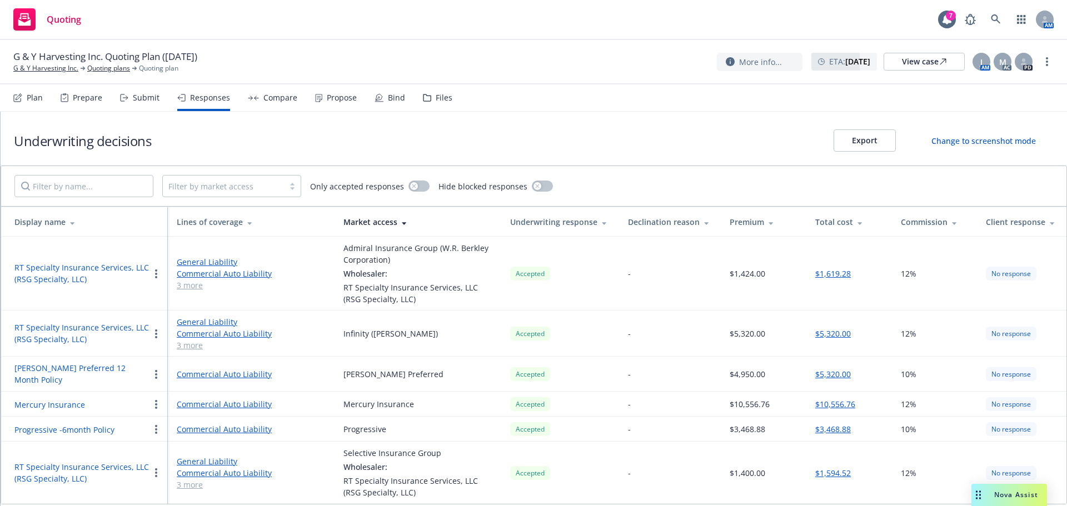
click at [192, 287] on link "3 more" at bounding box center [251, 285] width 149 height 12
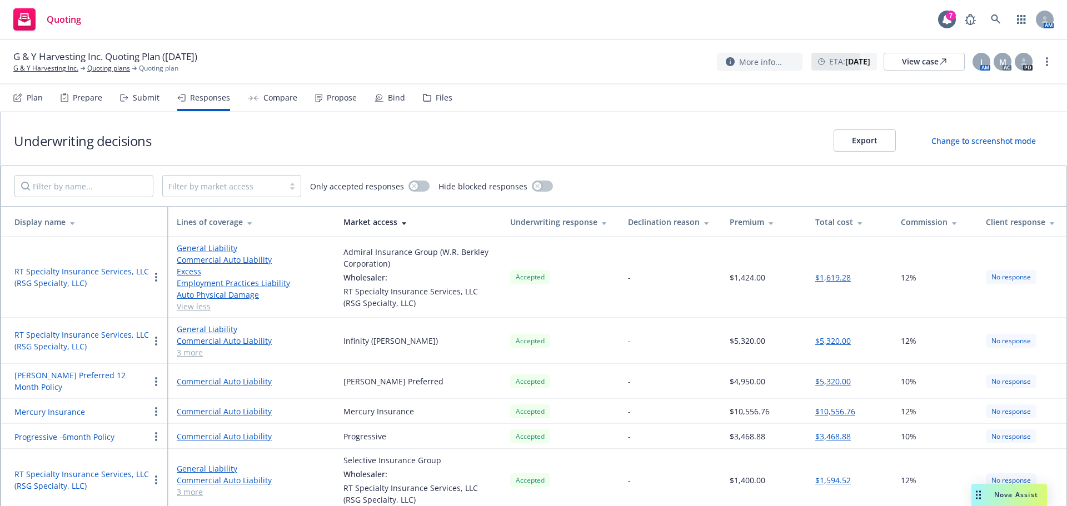
click at [182, 486] on link "3 more" at bounding box center [251, 492] width 149 height 12
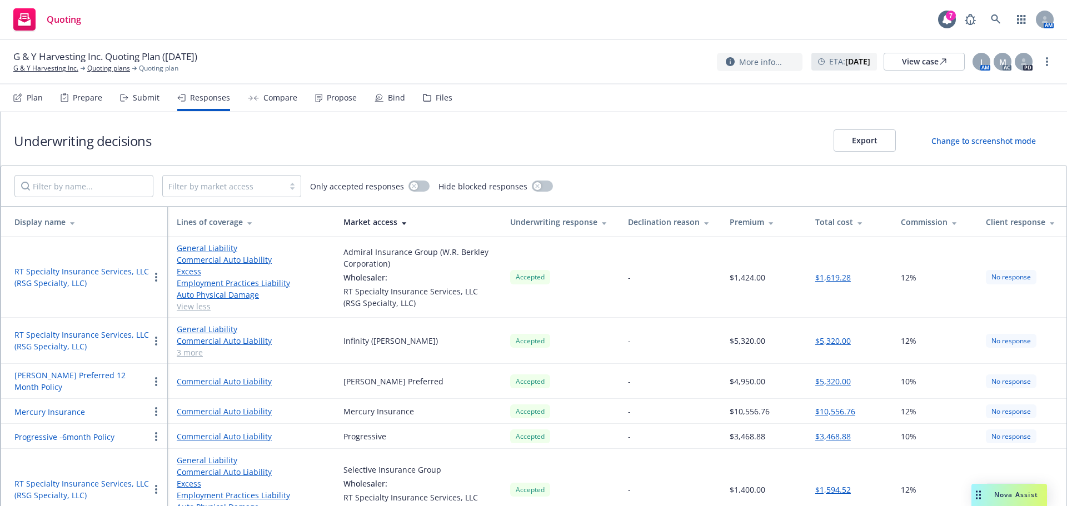
click at [174, 348] on td "General Liability Commercial Auto Liability Employment Practices Liability Auto…" at bounding box center [251, 341] width 167 height 46
click at [181, 354] on link "3 more" at bounding box center [251, 353] width 149 height 12
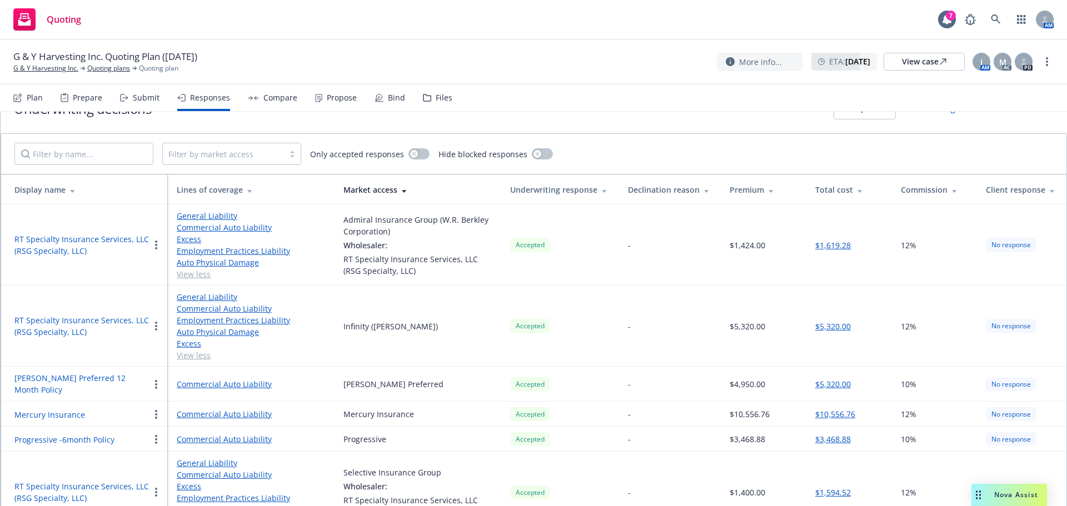
scroll to position [49, 0]
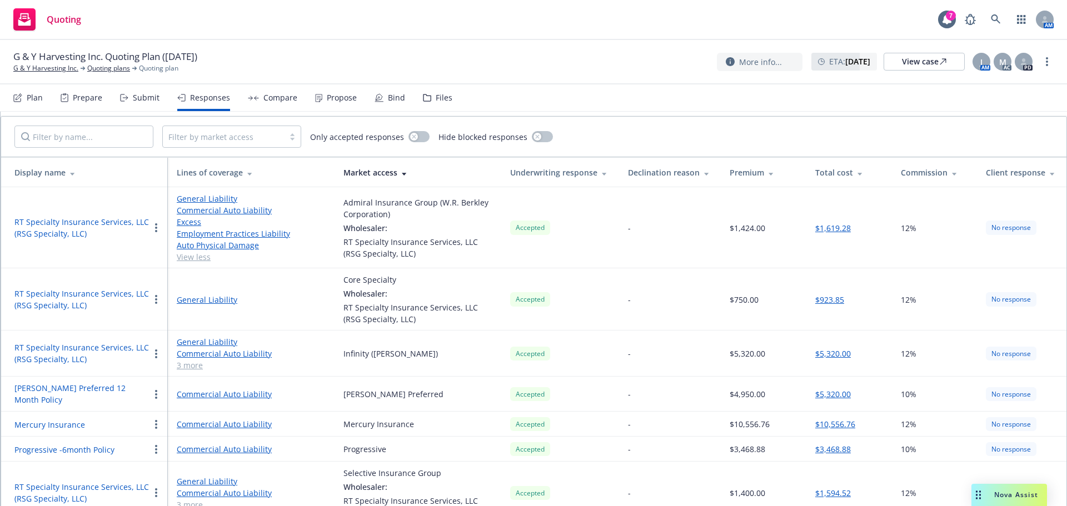
click at [331, 102] on div "Propose" at bounding box center [342, 97] width 30 height 9
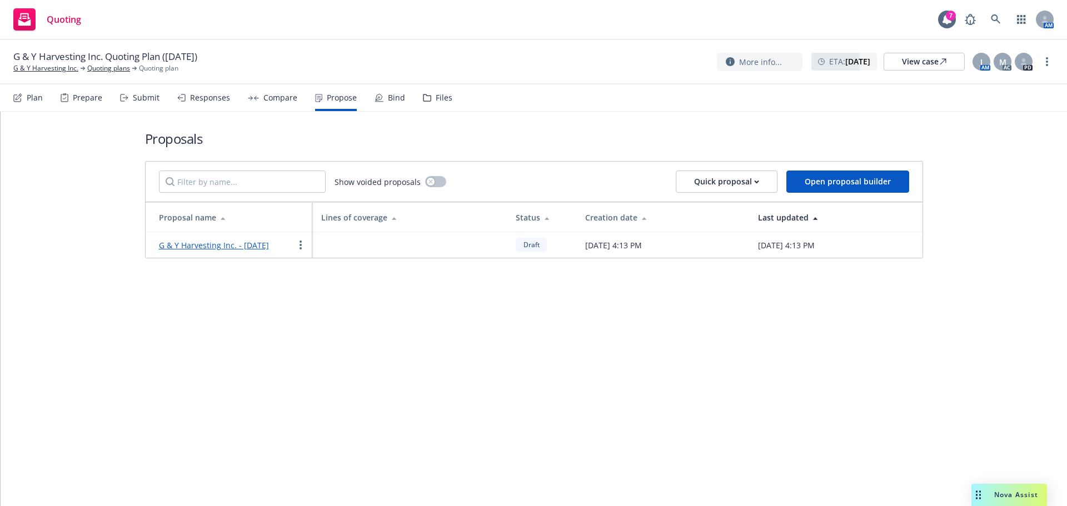
click at [217, 245] on link "G & Y Harvesting Inc. - October 2025" at bounding box center [214, 245] width 110 height 11
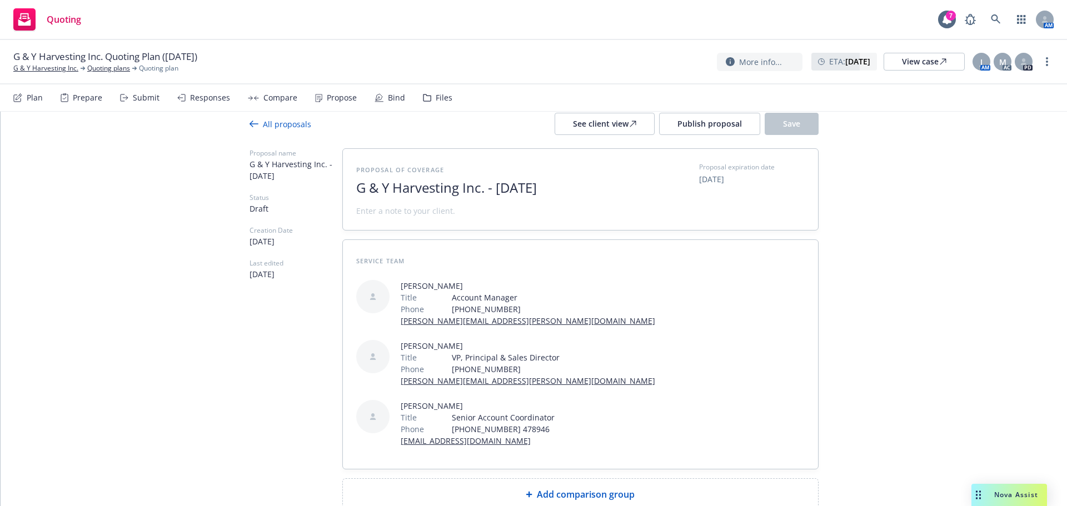
scroll to position [32, 0]
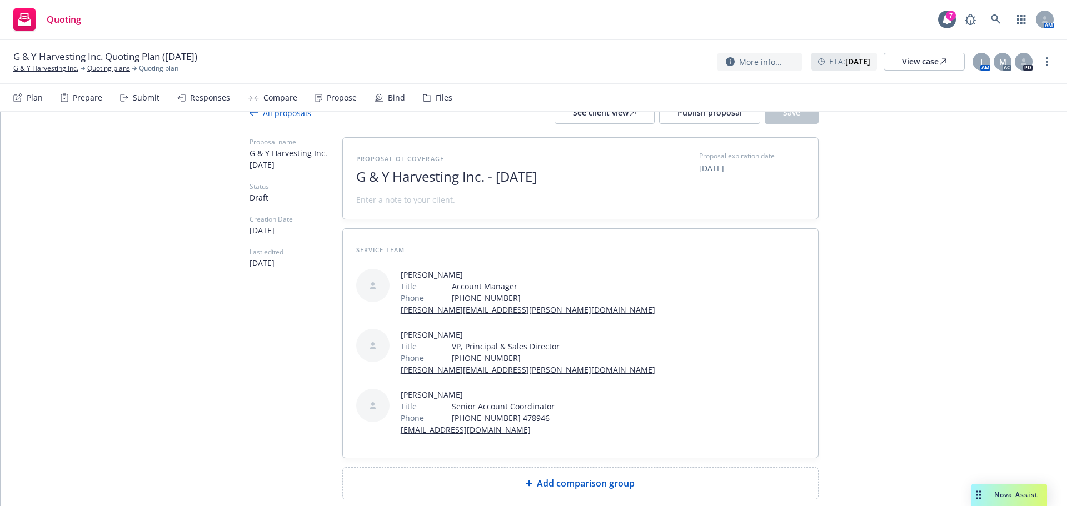
click at [497, 477] on div "Add comparison group" at bounding box center [580, 483] width 457 height 13
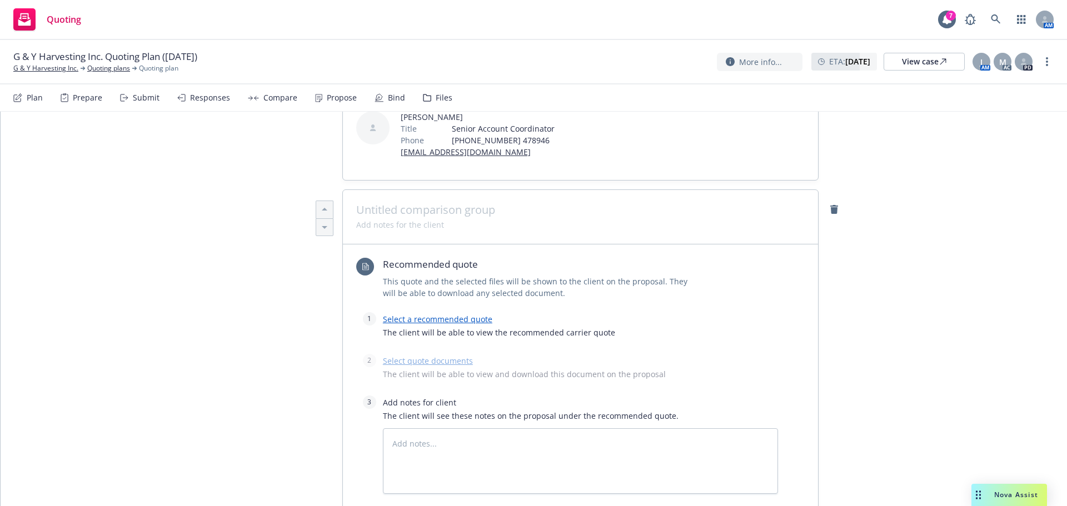
click at [384, 219] on span at bounding box center [400, 225] width 88 height 12
click at [384, 203] on span at bounding box center [580, 209] width 448 height 13
type textarea "x"
click at [366, 219] on span at bounding box center [400, 225] width 88 height 12
click at [403, 312] on div "Select a recommended quote The client will be able to view the recommended carr…" at bounding box center [580, 328] width 395 height 33
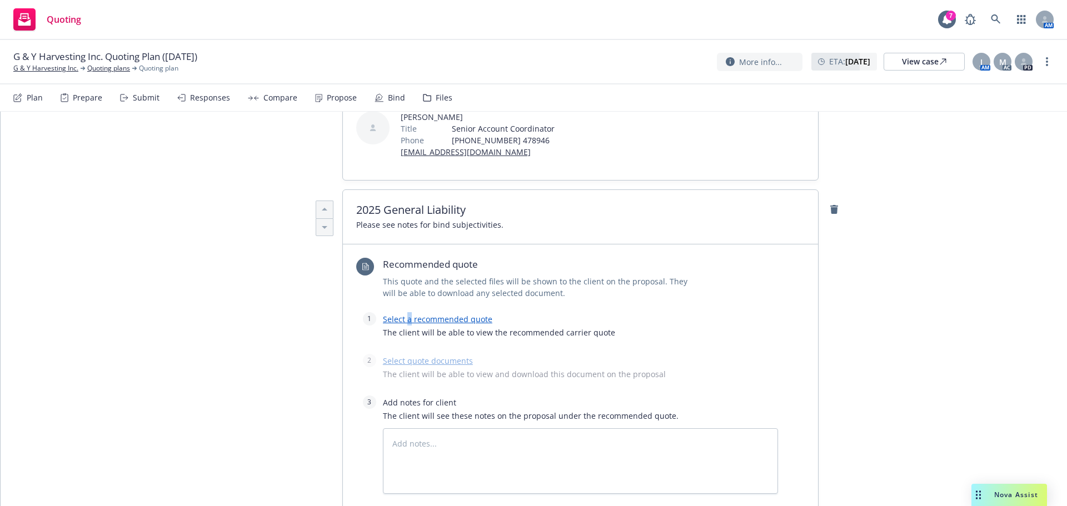
click at [404, 314] on link "Select a recommended quote" at bounding box center [437, 319] width 109 height 11
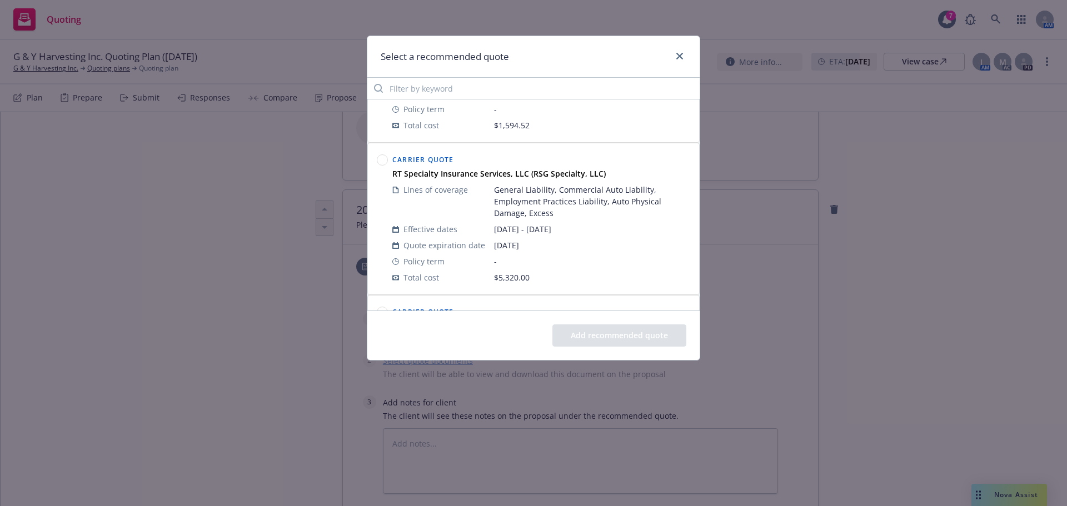
scroll to position [222, 0]
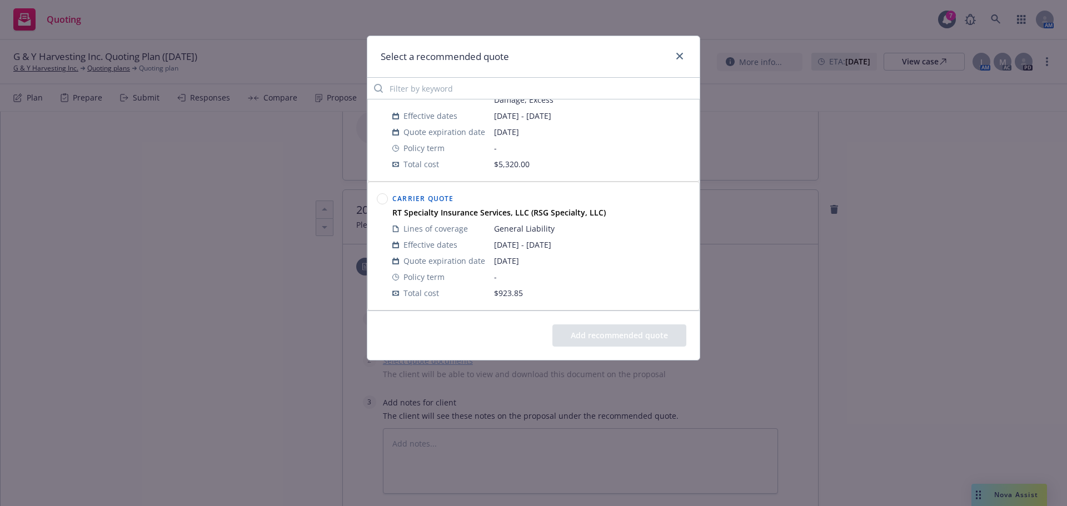
click at [379, 193] on icon at bounding box center [382, 198] width 11 height 11
click at [572, 334] on button "Add recommended quote" at bounding box center [619, 335] width 134 height 22
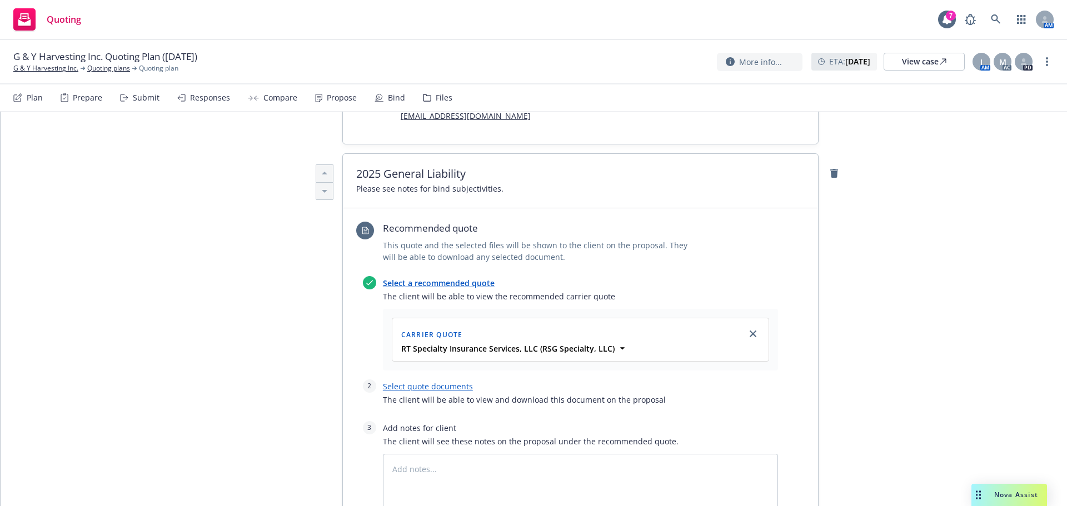
scroll to position [366, 0]
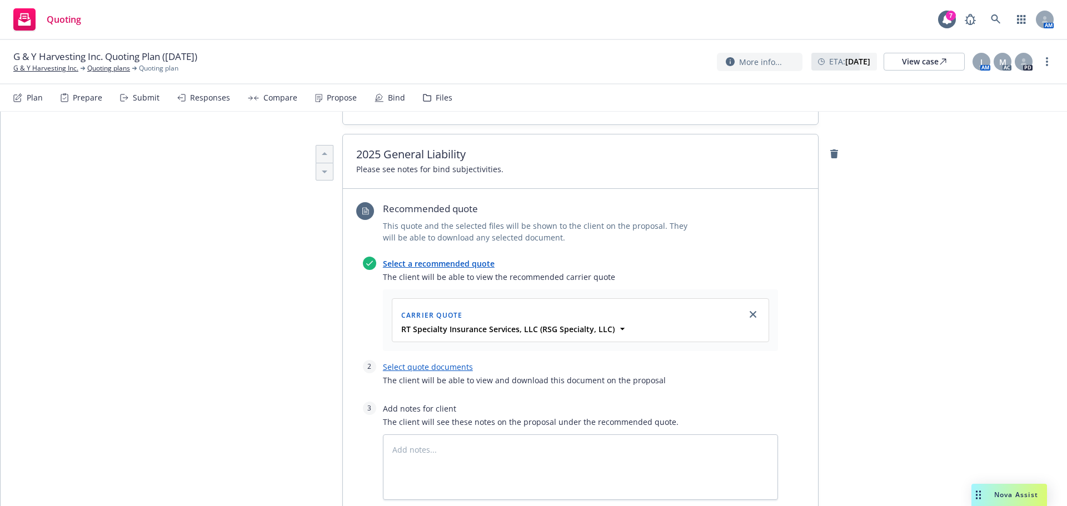
click at [412, 362] on link "Select quote documents" at bounding box center [428, 367] width 90 height 11
type textarea "x"
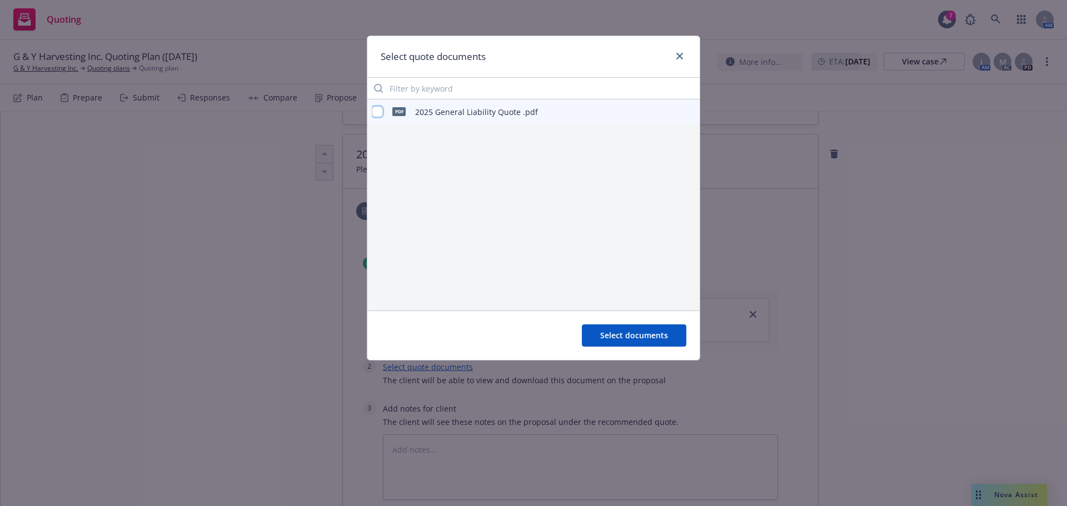
click at [378, 110] on input "checkbox" at bounding box center [377, 111] width 11 height 11
checkbox input "true"
click at [620, 331] on span "Select documents" at bounding box center [634, 335] width 68 height 11
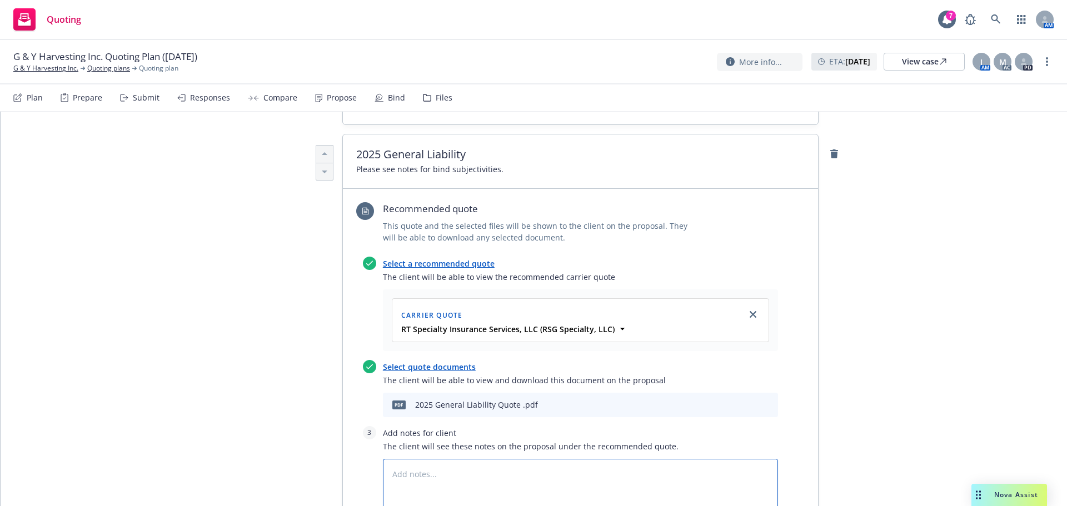
click at [413, 459] on textarea at bounding box center [580, 492] width 395 height 66
type textarea "x"
type textarea "B"
type textarea "x"
type textarea "Bi"
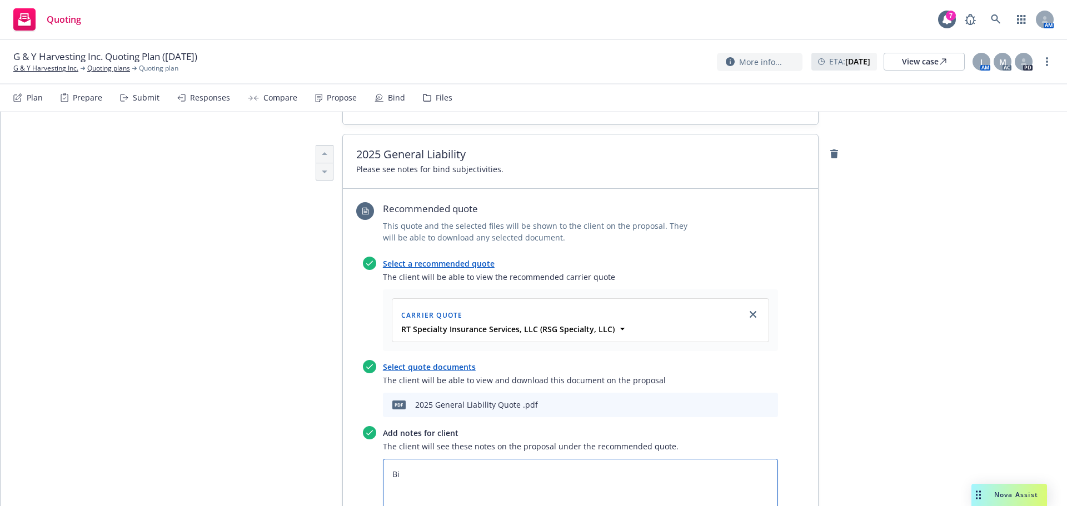
type textarea "x"
type textarea "Bin"
type textarea "x"
type textarea "Bind"
type textarea "x"
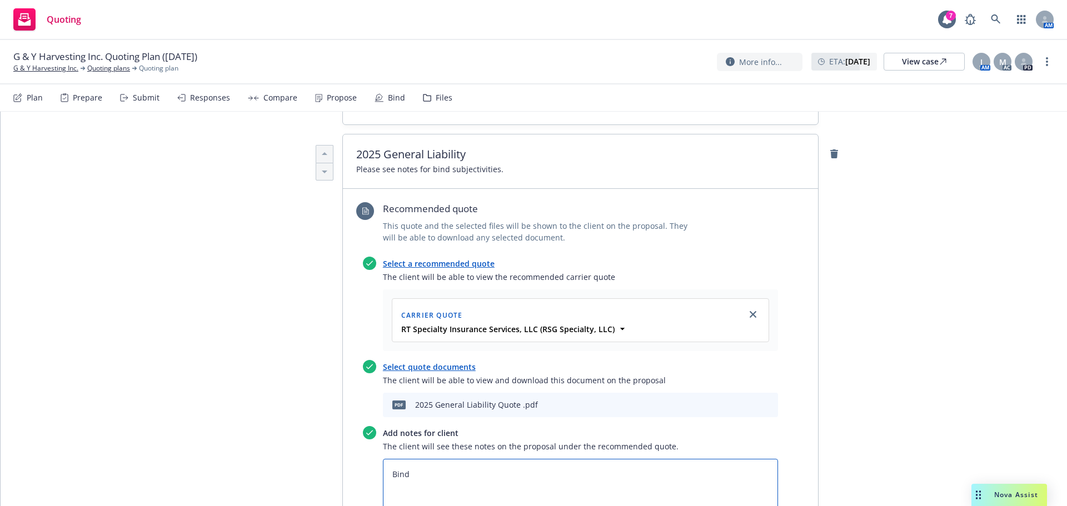
type textarea "Bind"
type textarea "x"
type textarea "Bind S"
type textarea "x"
type textarea "Bind Su"
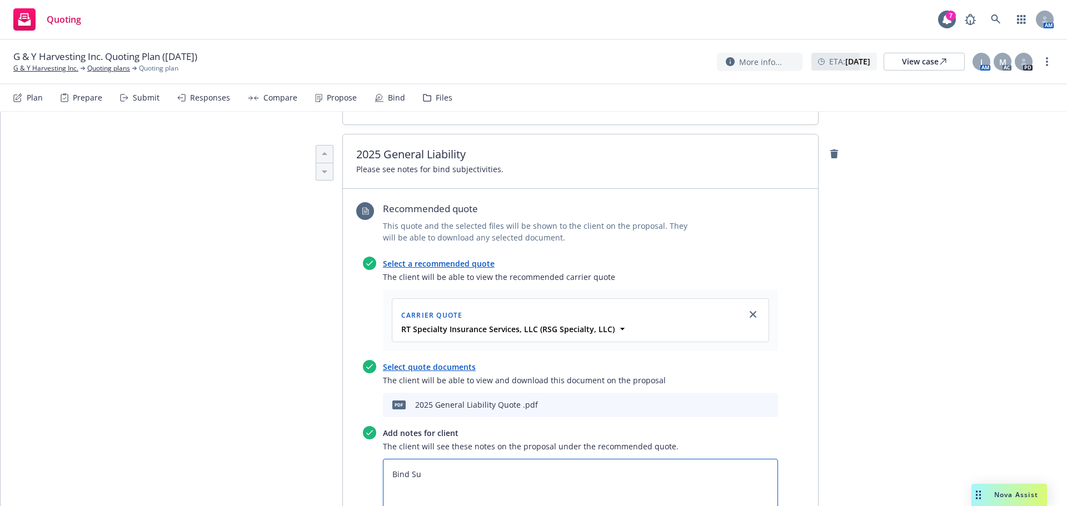
type textarea "x"
type textarea "Bind Sub"
type textarea "x"
type textarea "Bind Sube"
type textarea "x"
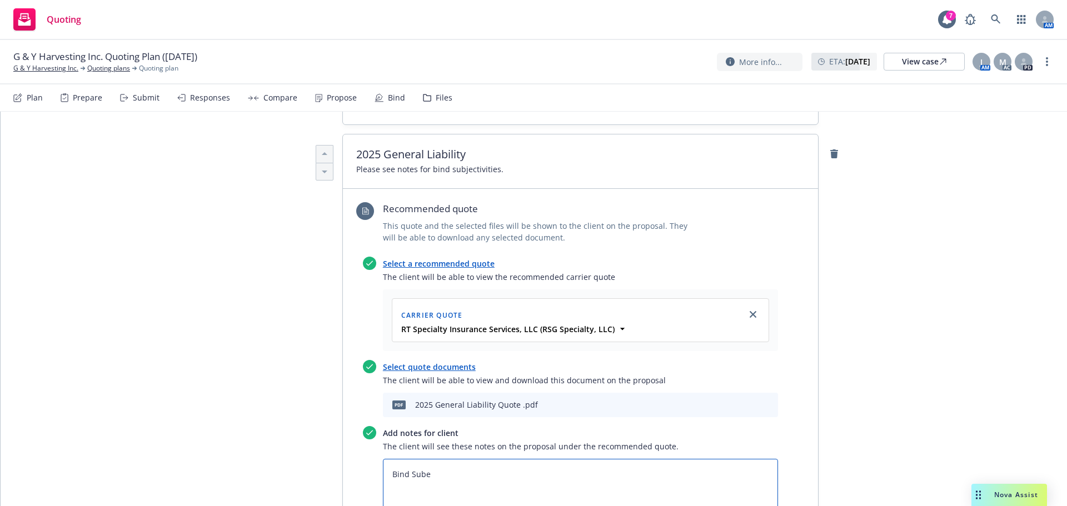
type textarea "Bind Subef"
type textarea "x"
type textarea "Bind Subefc"
type textarea "x"
type textarea "Bind Subef"
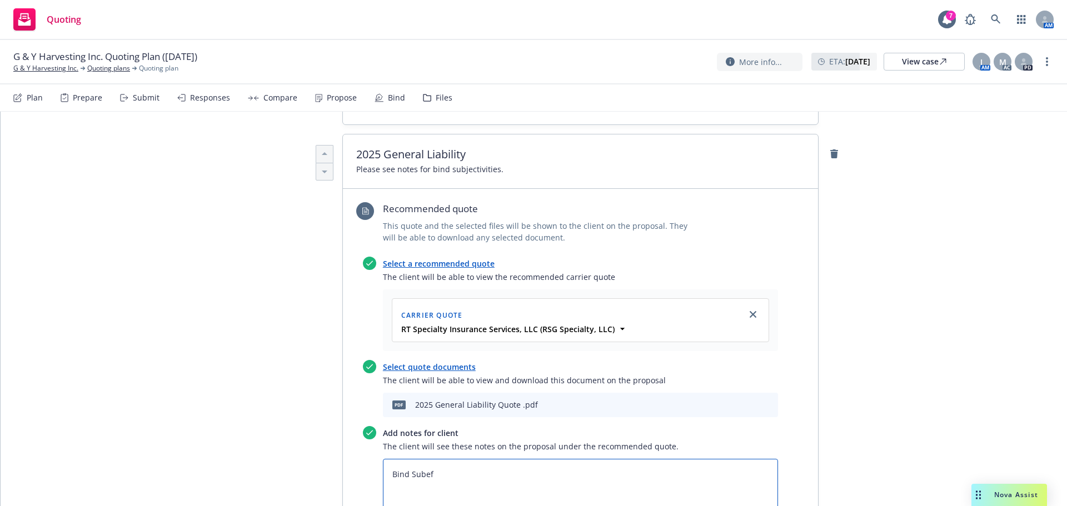
type textarea "x"
type textarea "Bind Sube"
type textarea "x"
type textarea "Bind Sub"
type textarea "x"
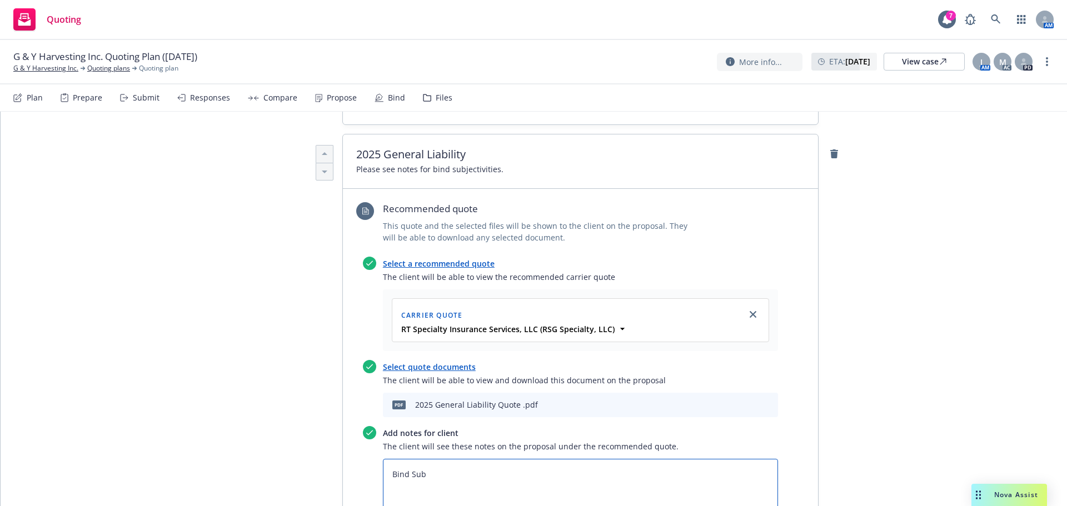
type textarea "Bind Subj"
type textarea "x"
type textarea "Bind Subje"
type textarea "x"
type textarea "Bind Subjec"
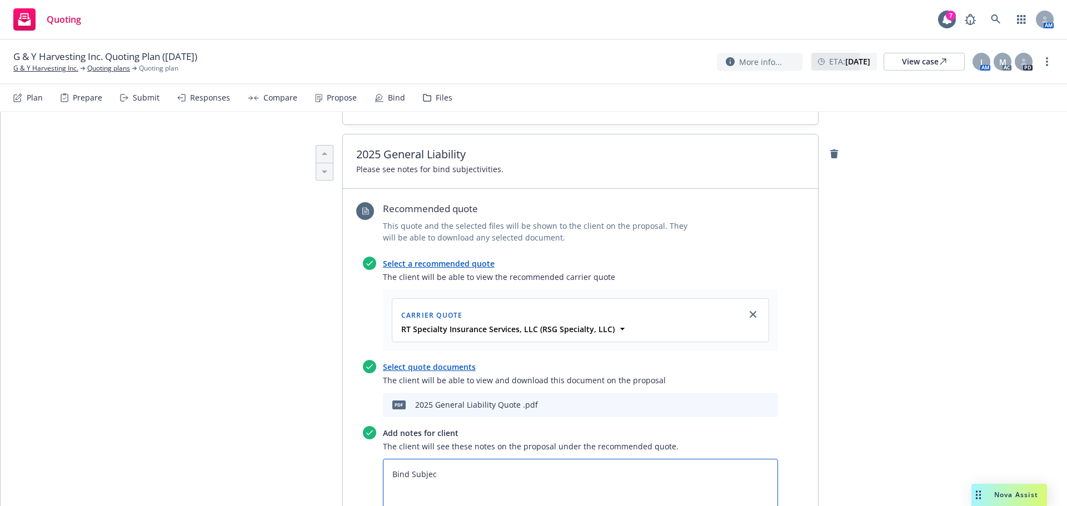
type textarea "x"
type textarea "Bind Subject"
type textarea "x"
type textarea "Bind Subjecti"
type textarea "x"
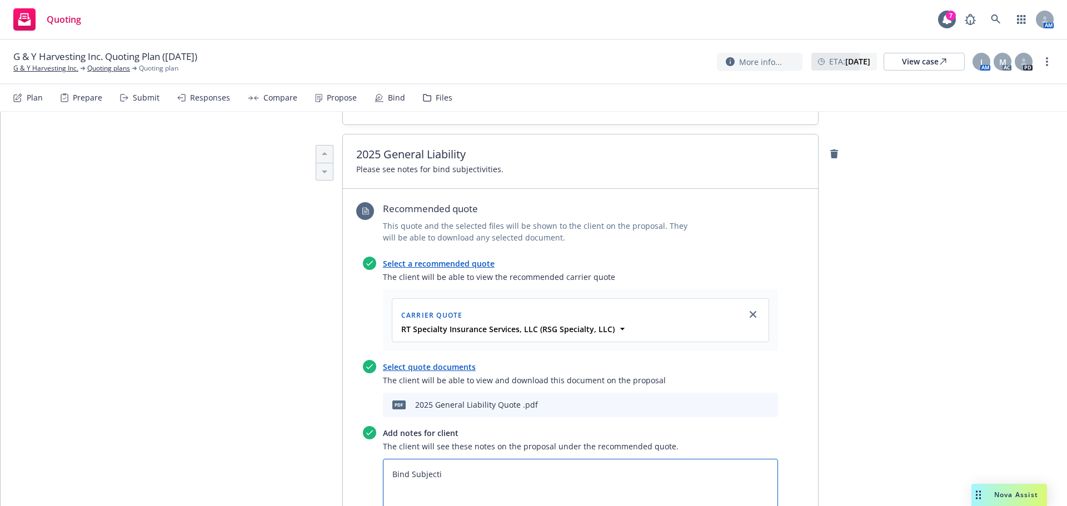
type textarea "Bind Subjectiv"
type textarea "x"
type textarea "Bind Subjectivi"
type textarea "x"
type textarea "Bind Subjectivit"
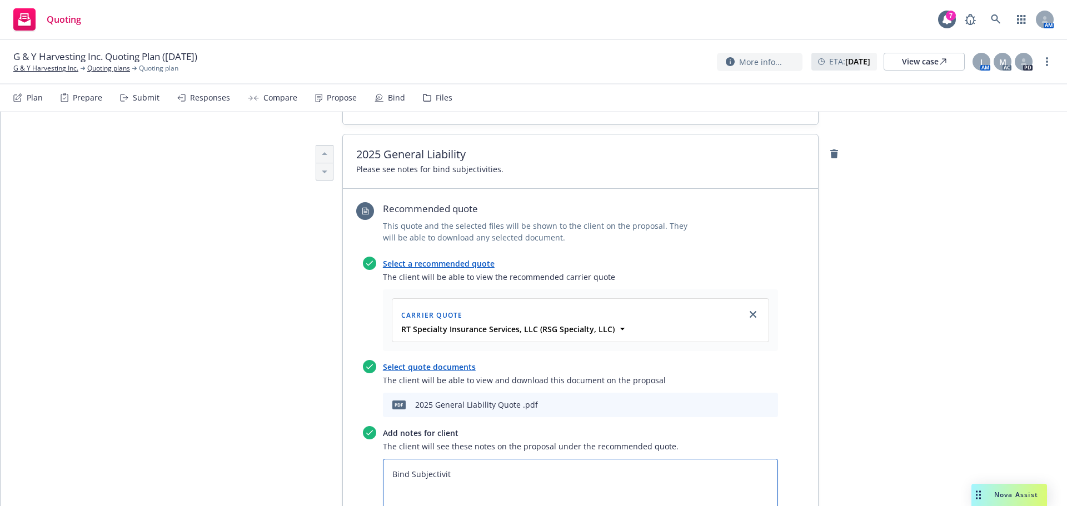
type textarea "x"
type textarea "Bind Subjectiviti"
type textarea "x"
type textarea "Bind Subjectivitie"
type textarea "x"
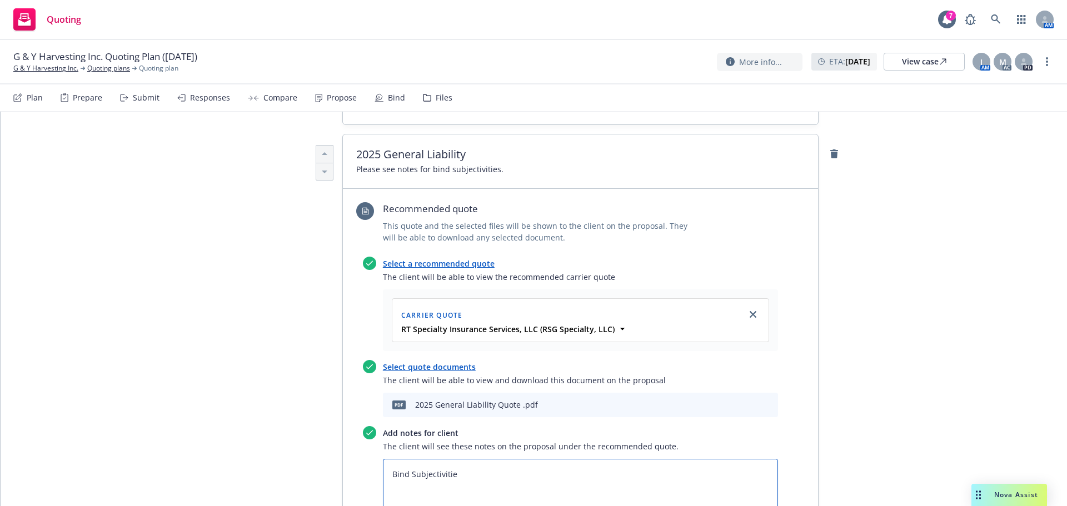
type textarea "Bind Subjectivities"
type textarea "x"
type textarea "Bind Subjectivities:"
type textarea "x"
type textarea "Bind Subjectivities:"
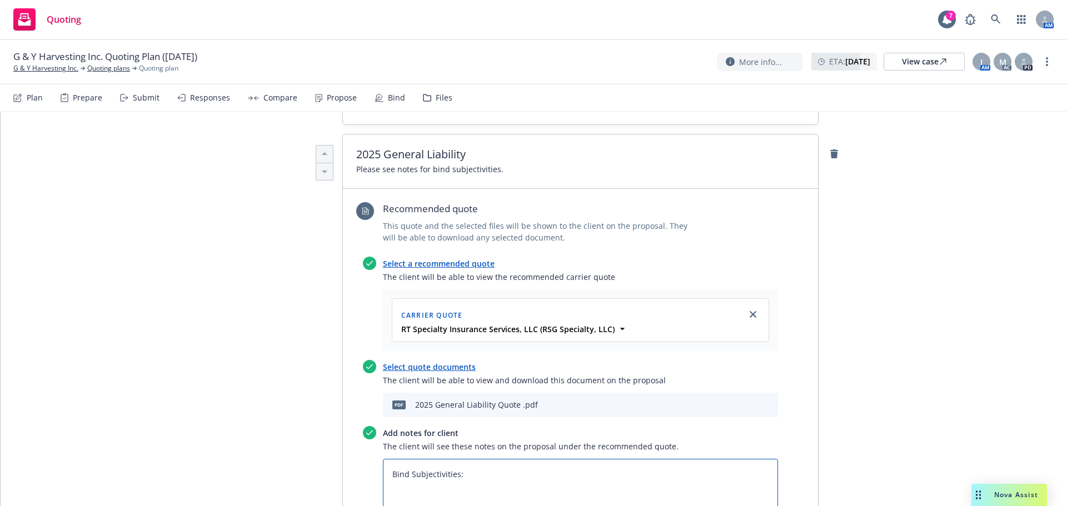
type textarea "x"
type textarea "Bind Subjectivities: 1"
type textarea "x"
type textarea "Bind Subjectivities: 1."
type textarea "x"
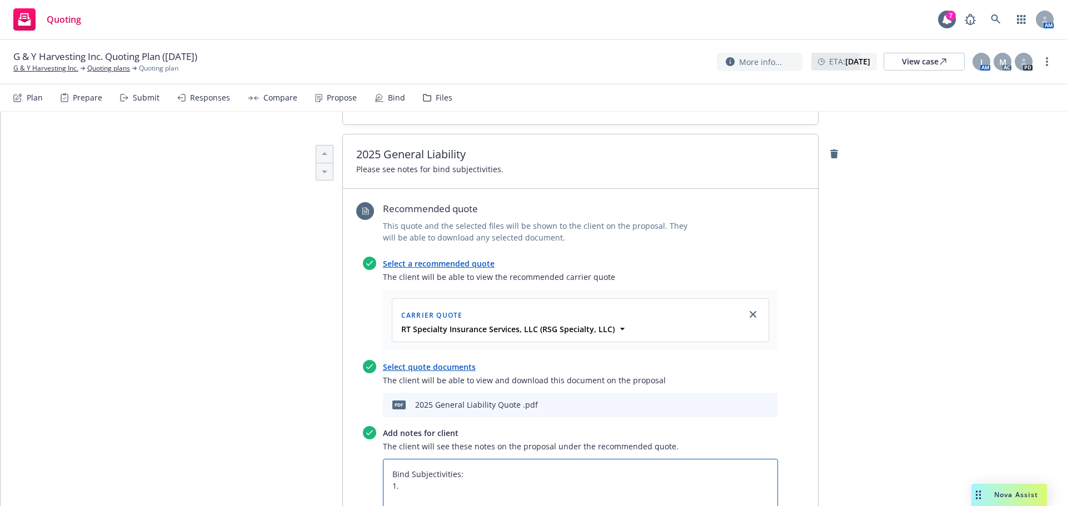
type textarea "Bind Subjectivities: 1."
click at [408, 459] on textarea "Bind Subjectivities: 1." at bounding box center [580, 492] width 395 height 66
type textarea "x"
type textarea "Bind Subjectivities: 1. Co"
type textarea "x"
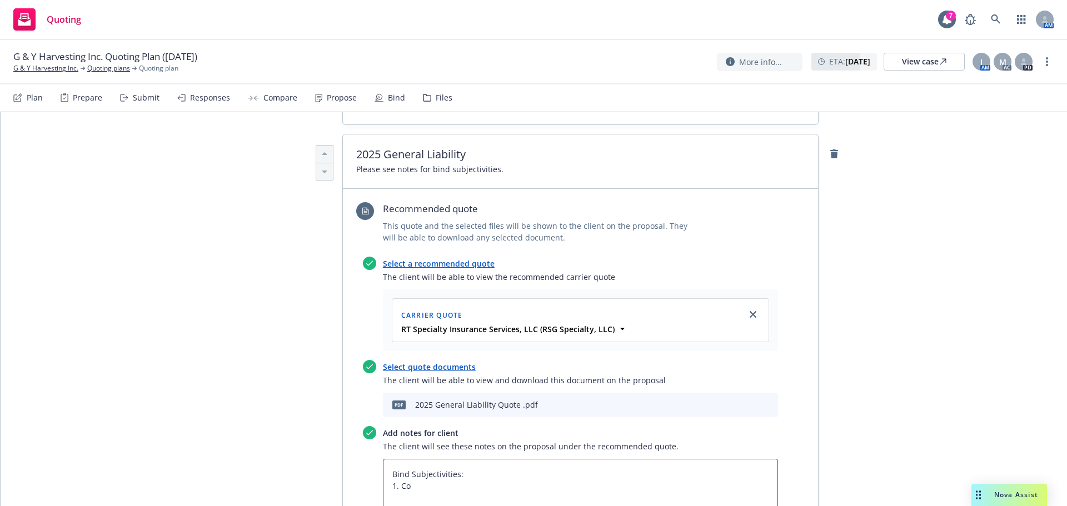
type textarea "Bind Subjectivities: 1. Com"
type textarea "x"
type textarea "Bind Subjectivities: 1. Comp"
type textarea "x"
type textarea "Bind Subjectivities: 1. Compl"
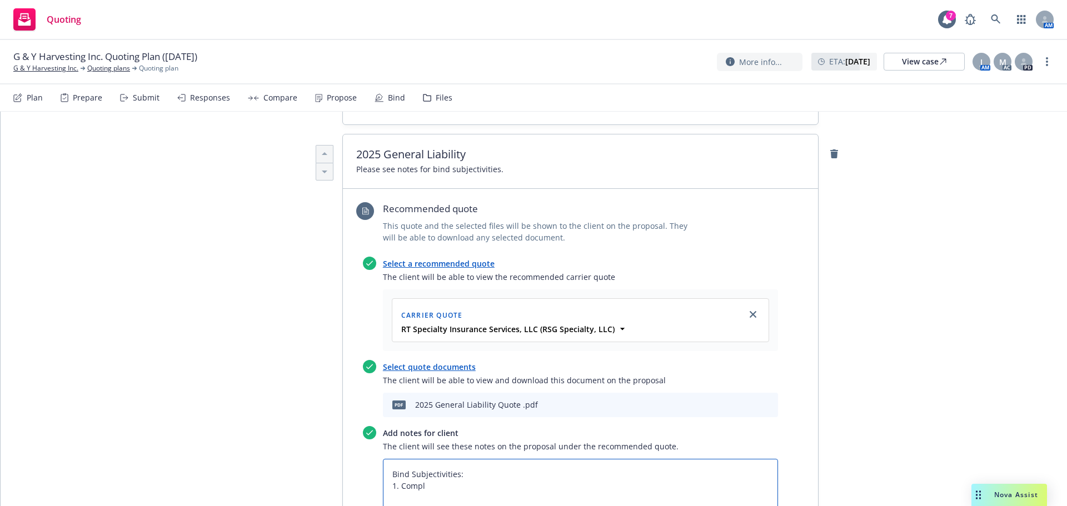
type textarea "x"
type textarea "Bind Subjectivities: 1. Comple"
type textarea "x"
type textarea "Bind Subjectivities: 1. Complet"
type textarea "x"
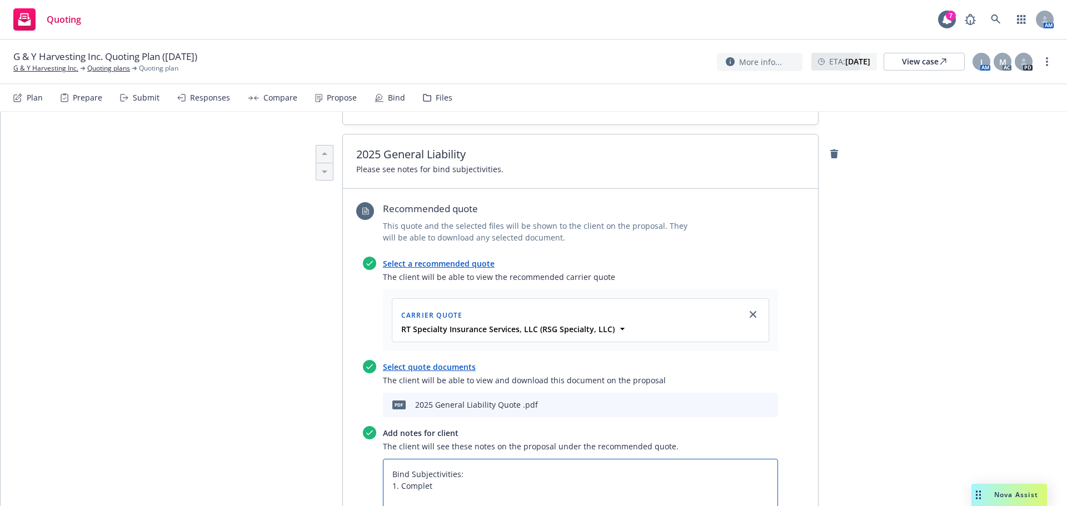
type textarea "Bind Subjectivities: 1. Complete"
type textarea "x"
type textarea "Bind Subjectivities: 1. Completed"
type textarea "x"
type textarea "Bind Subjectivities: 1. Completed,"
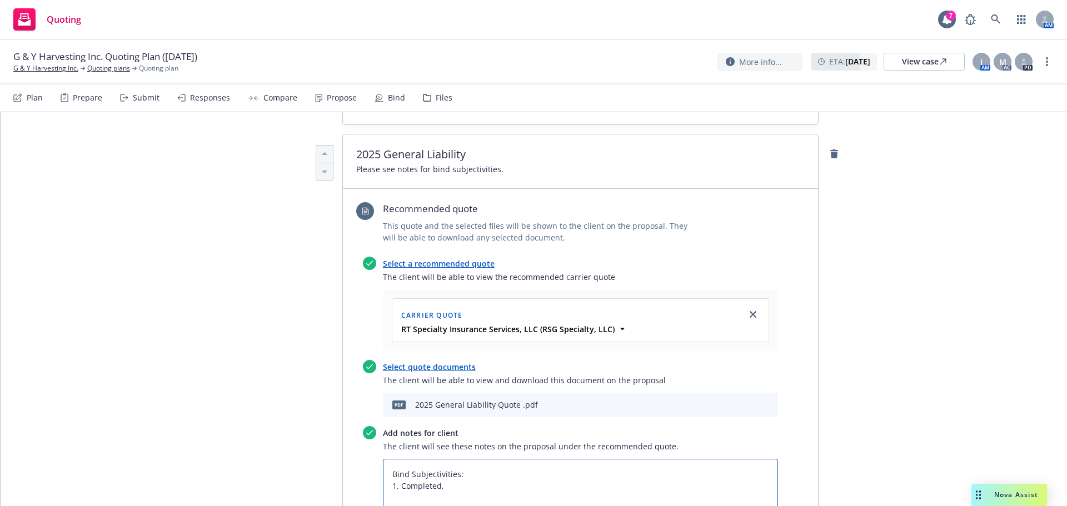
type textarea "x"
type textarea "Bind Subjectivities: 1. Completed, s"
type textarea "x"
type textarea "Bind Subjectivities: 1. Completed, si"
type textarea "x"
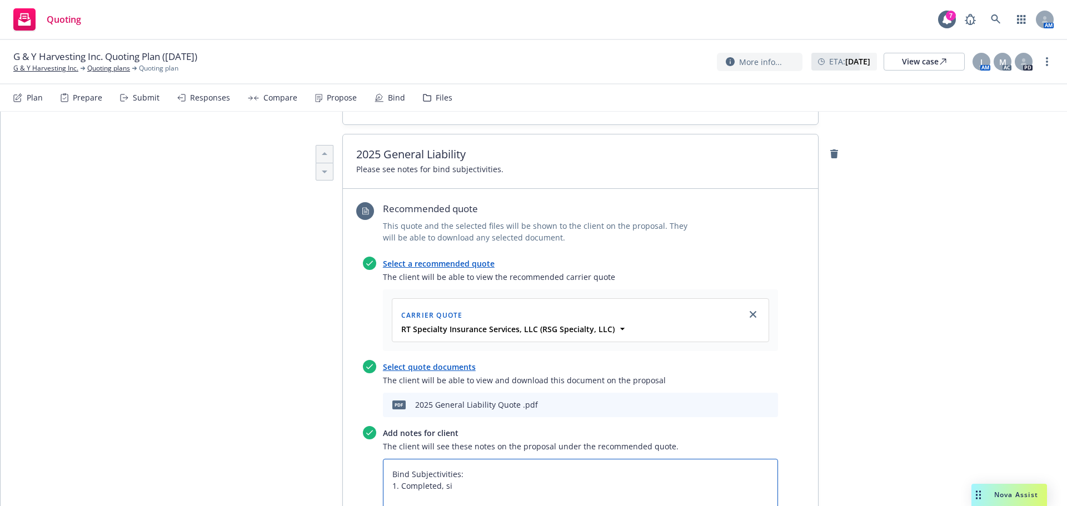
type textarea "Bind Subjectivities: 1. Completed, sig"
type textarea "x"
type textarea "Bind Subjectivities: 1. Completed, sign"
type textarea "x"
type textarea "Bind Subjectivities: 1. Completed, signe"
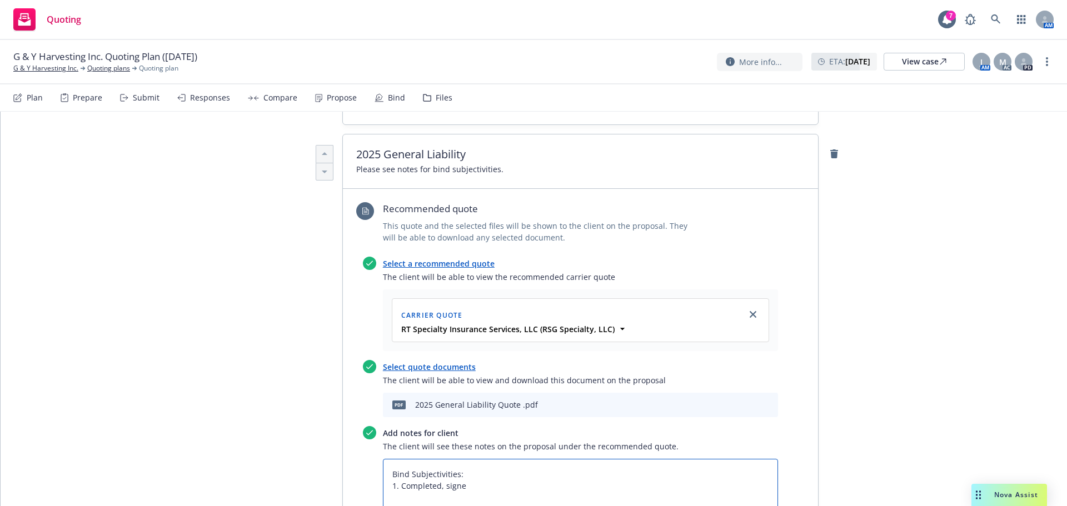
type textarea "x"
type textarea "Bind Subjectivities: 1. Completed, signed"
type textarea "x"
type textarea "Bind Subjectivities: 1. Completed, signed,"
type textarea "x"
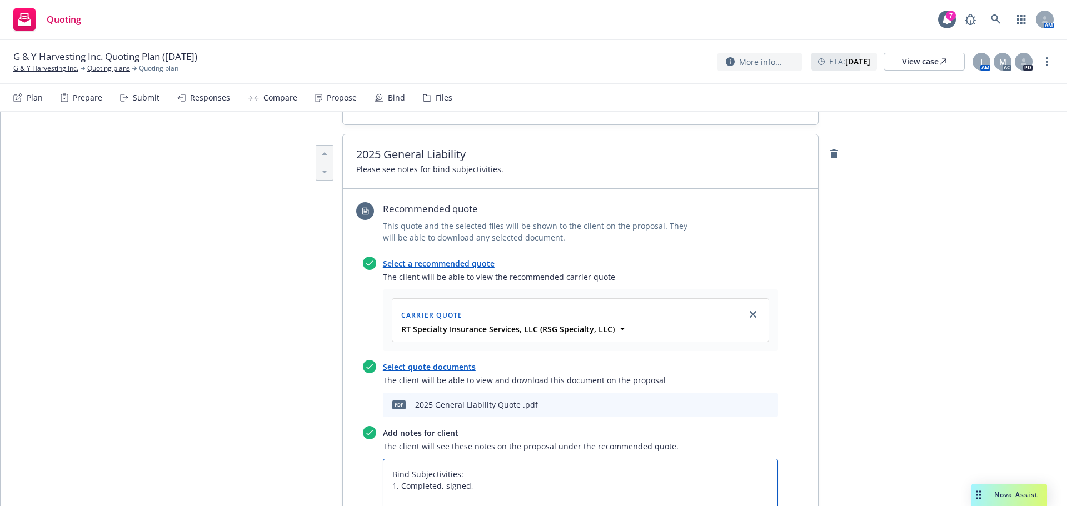
type textarea "Bind Subjectivities: 1. Completed, signed,"
type textarea "x"
type textarea "Bind Subjectivities: 1. Completed, signed, a"
type textarea "x"
type textarea "Bind Subjectivities: 1. Completed, signed, an"
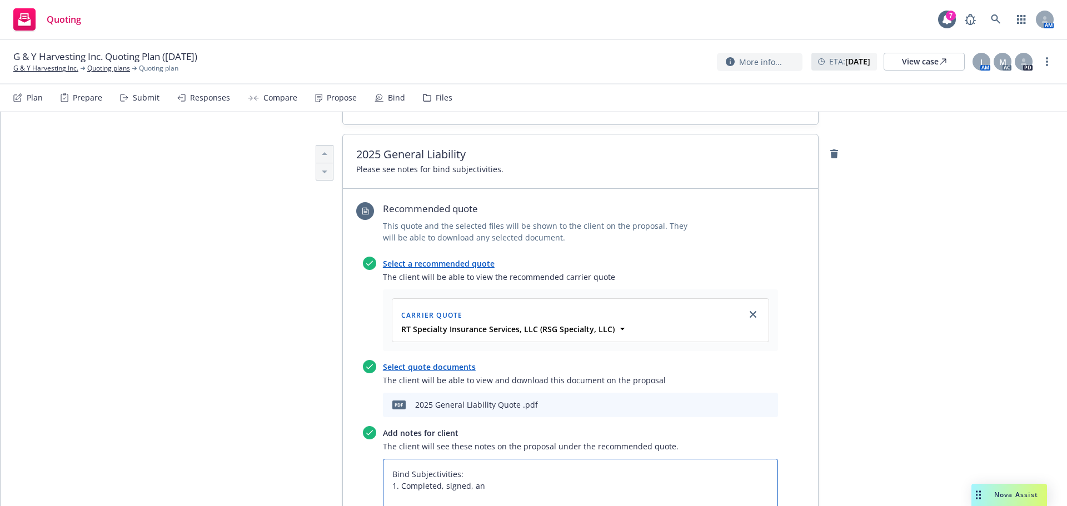
type textarea "x"
type textarea "Bind Subjectivities: 1. Completed, signed, and"
type textarea "x"
type textarea "Bind Subjectivities: 1. Completed, signed, and"
type textarea "x"
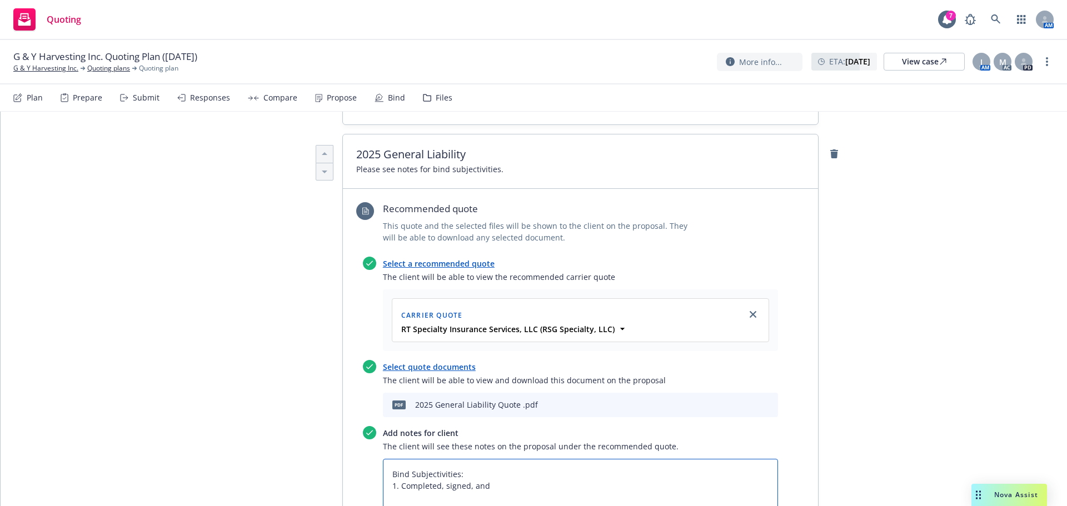
type textarea "Bind Subjectivities: 1. Completed, signed, and d"
type textarea "x"
type textarea "Bind Subjectivities: 1. Completed, signed, and da"
type textarea "x"
type textarea "Bind Subjectivities: 1. Completed, signed, and dat"
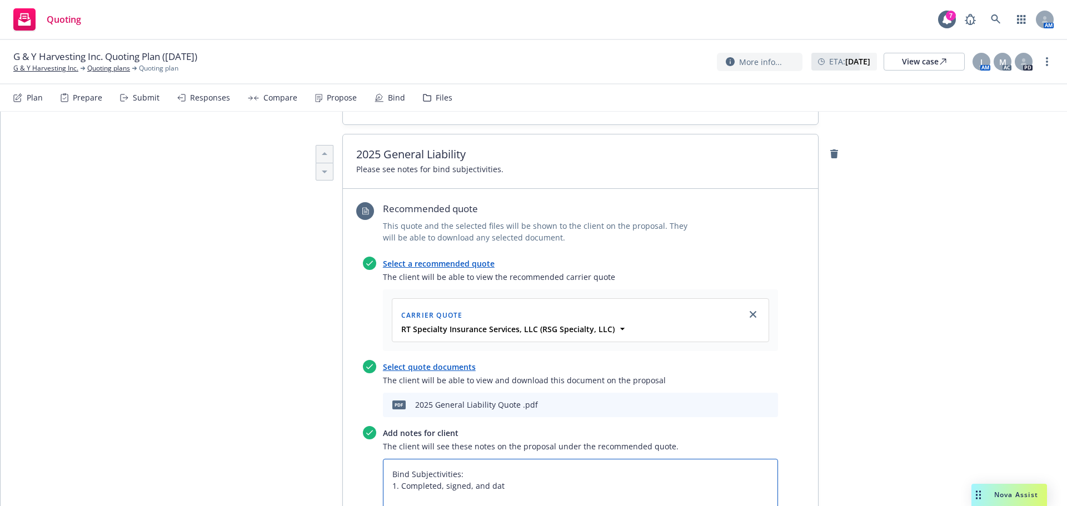
type textarea "x"
type textarea "Bind Subjectivities: 1. Completed, signed, and date"
type textarea "x"
type textarea "Bind Subjectivities: 1. Completed, signed, and dated"
type textarea "x"
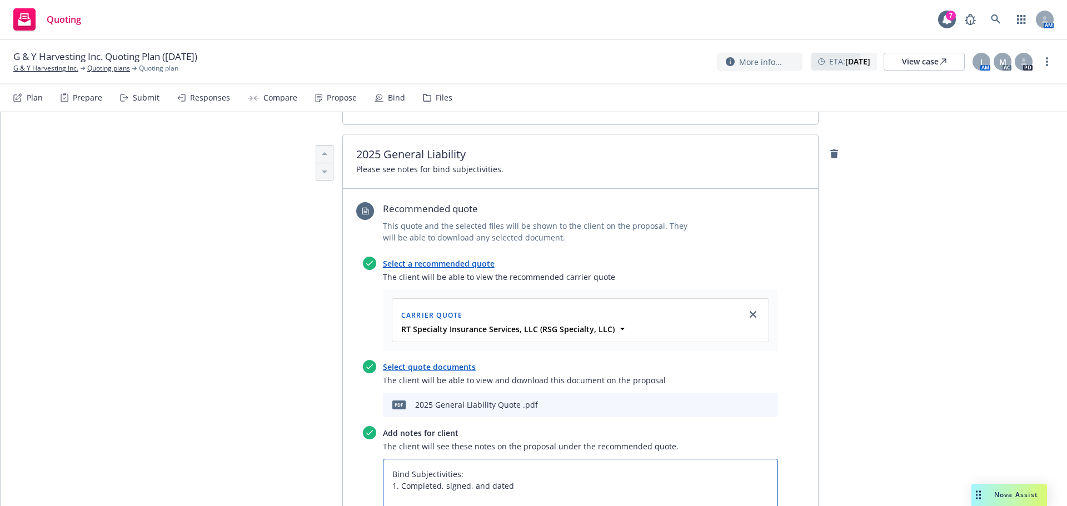
type textarea "Bind Subjectivities: 1. Completed, signed, and dated"
type textarea "x"
type textarea "Bind Subjectivities: 1. Completed, signed, and dated A"
type textarea "x"
type textarea "Bind Subjectivities: 1. Completed, signed, and dated Ac"
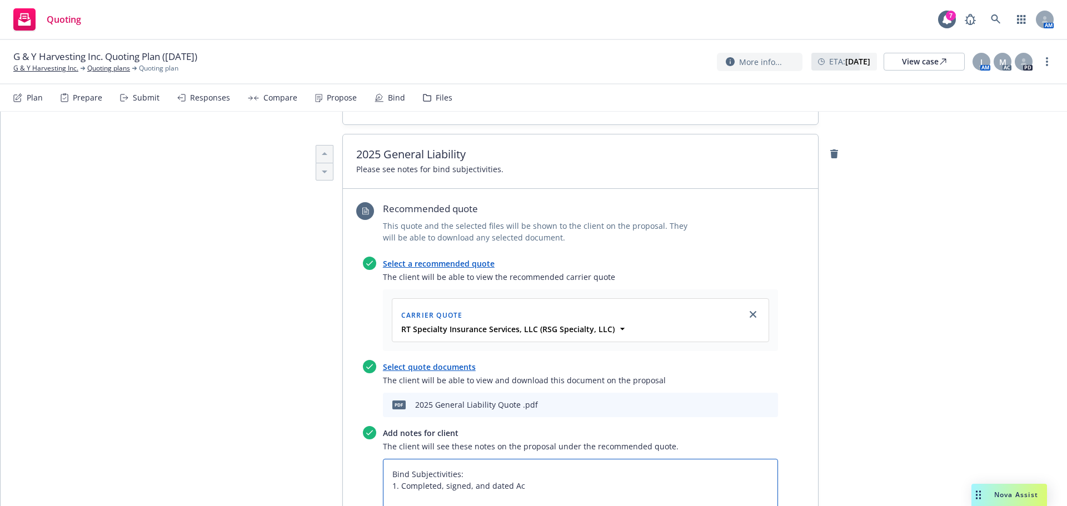
type textarea "x"
type textarea "Bind Subjectivities: 1. Completed, signed, and dated Aco"
type textarea "x"
type textarea "Bind Subjectivities: 1. Completed, signed, and dated Acor"
type textarea "x"
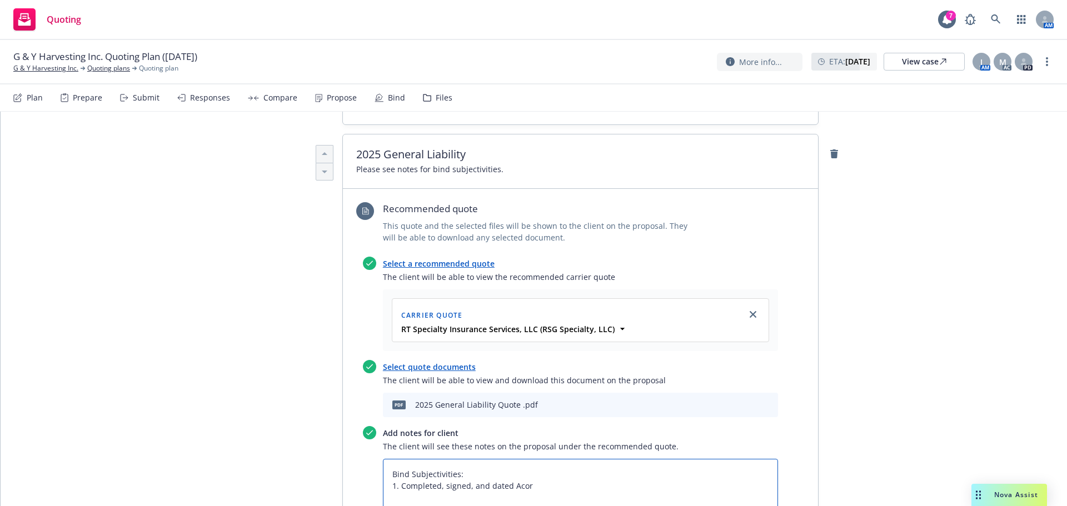
type textarea "Bind Subjectivities: 1. Completed, signed, and dated Acord"
type textarea "x"
type textarea "Bind Subjectivities: 1. Completed, signed, and dated Acord"
type textarea "x"
type textarea "Bind Subjectivities: 1. Completed, signed, and dated Acord a"
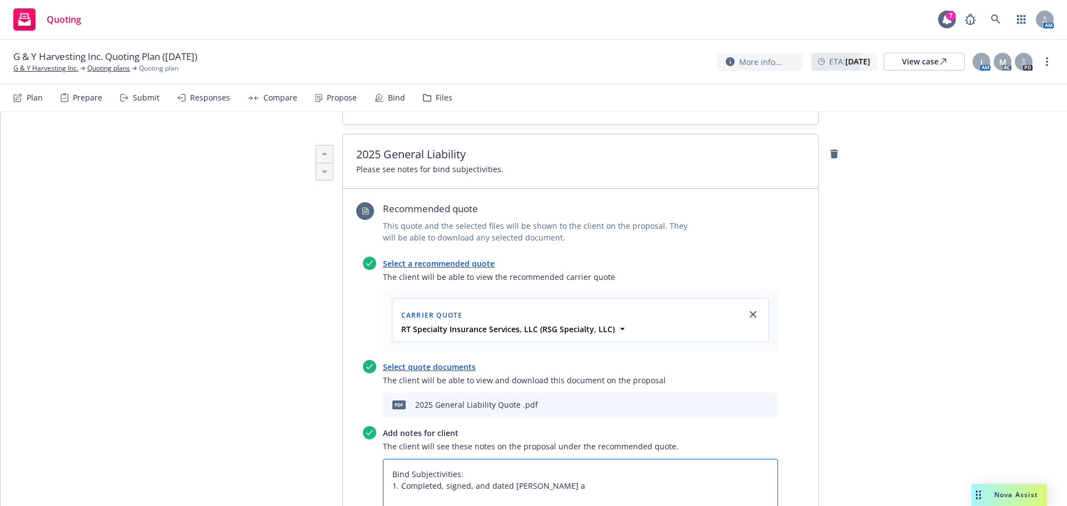
type textarea "x"
type textarea "Bind Subjectivities: 1. Completed, signed, and dated Acord ap"
type textarea "x"
type textarea "Bind Subjectivities: 1. Completed, signed, and dated Acord app"
type textarea "x"
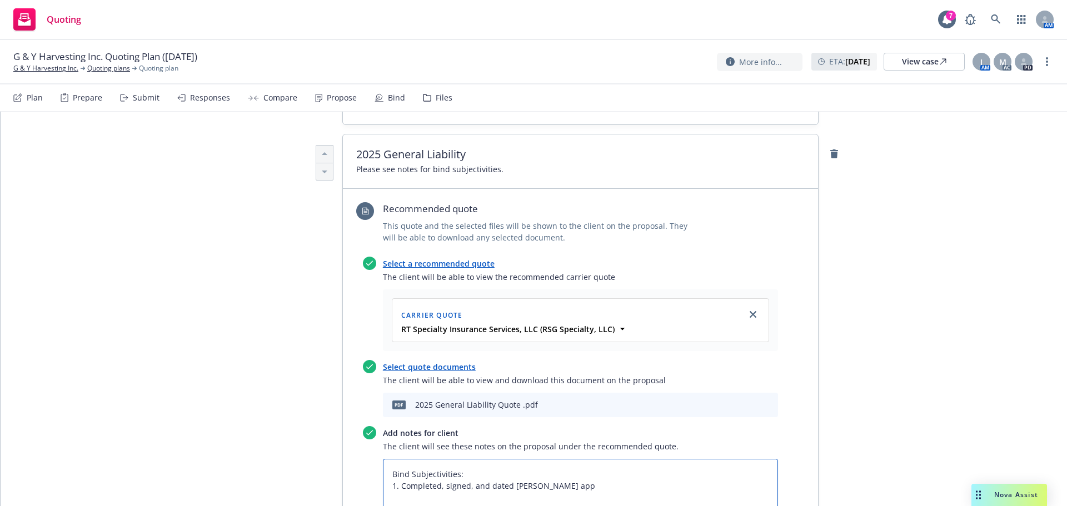
type textarea "Bind Subjectivities: 1. Completed, signed, and dated Acord appl"
type textarea "x"
type textarea "Bind Subjectivities: 1. Completed, signed, and dated Acord appli"
type textarea "x"
type textarea "Bind Subjectivities: 1. Completed, signed, and dated Acord applic"
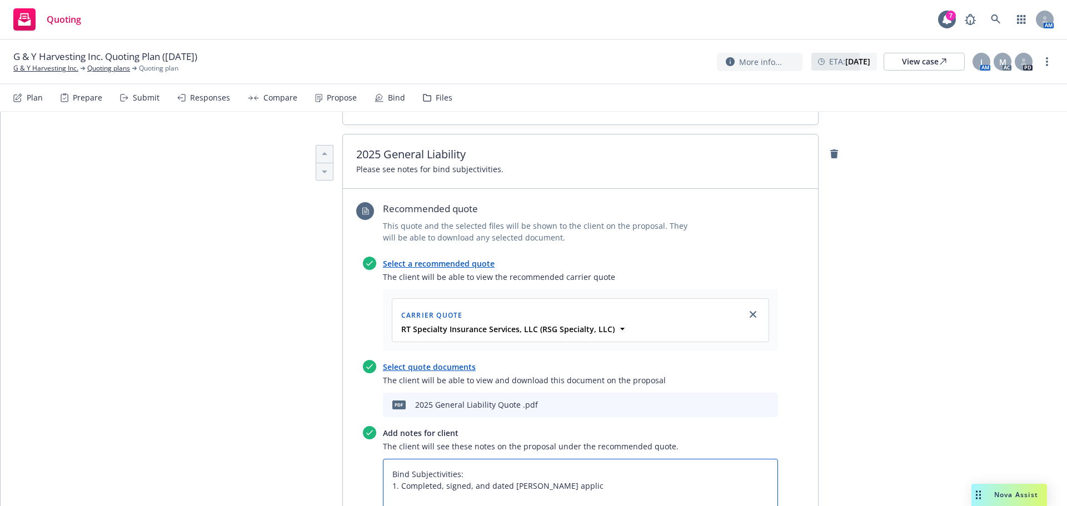
type textarea "x"
type textarea "Bind Subjectivities: 1. Completed, signed, and dated Acord applica"
type textarea "x"
type textarea "Bind Subjectivities: 1. Completed, signed, and dated Acord applicat"
type textarea "x"
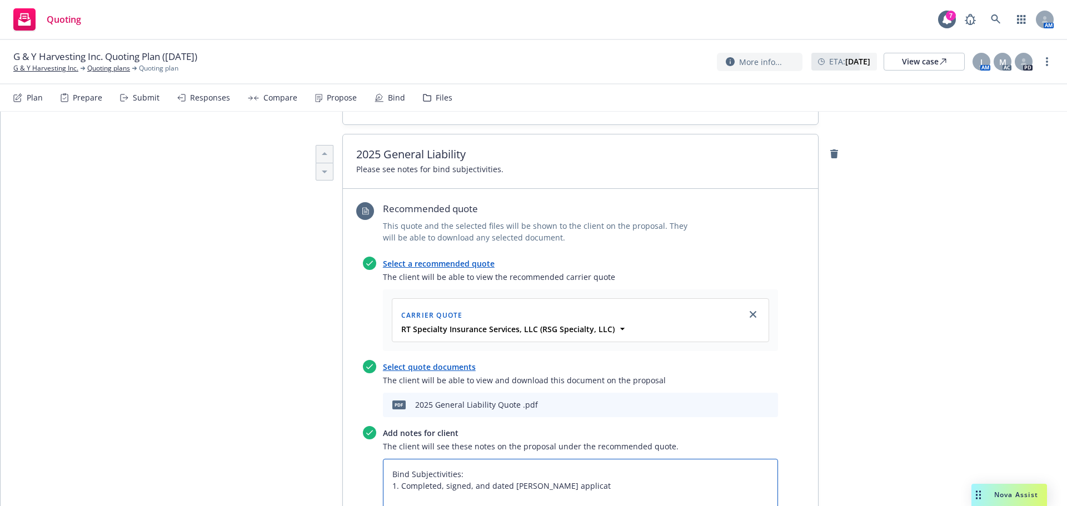
type textarea "Bind Subjectivities: 1. Completed, signed, and dated Acord applicati"
type textarea "x"
type textarea "Bind Subjectivities: 1. Completed, signed, and dated Acord applicatio"
type textarea "x"
type textarea "Bind Subjectivities: 1. Completed, signed, and dated Acord application"
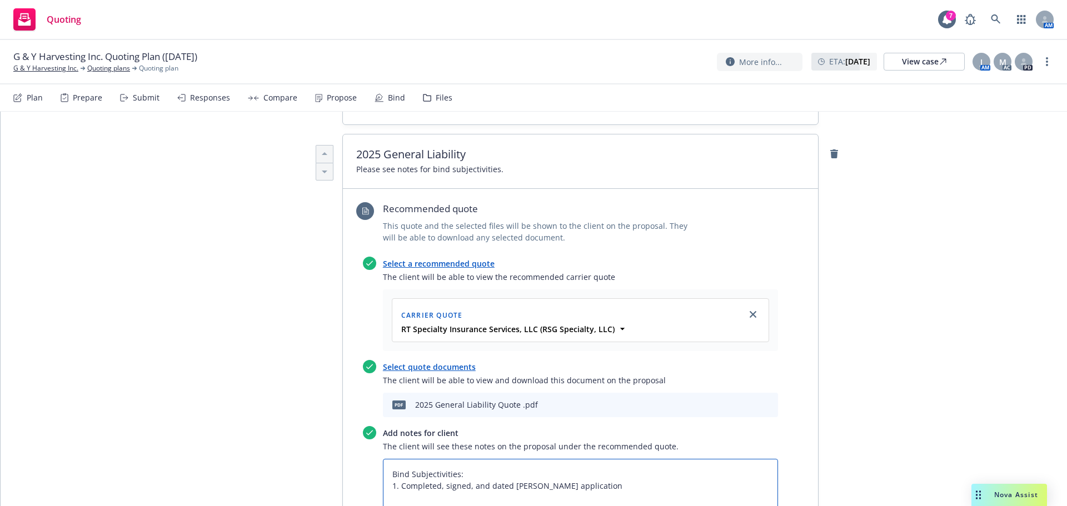
type textarea "x"
type textarea "Bind Subjectivities: 1. Completed, signed, and dated Acord application."
type textarea "x"
type textarea "Bind Subjectivities: 1. Completed, signed, and dated Acord application."
type textarea "x"
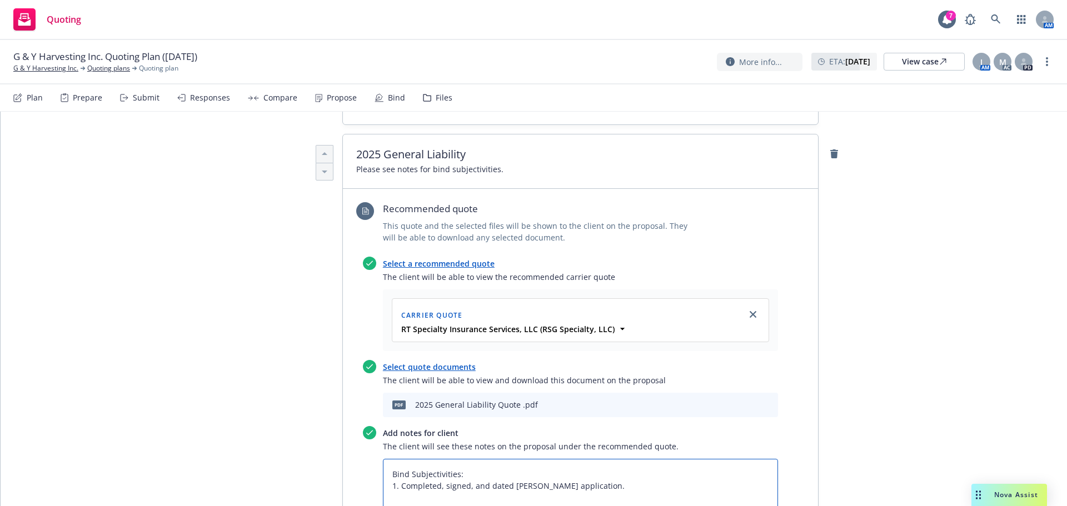
type textarea "Bind Subjectivities: 1. Completed, signed, and dated Acord application. 2"
type textarea "x"
type textarea "Bind Subjectivities: 1. Completed, signed, and dated Acord application. 2."
type textarea "x"
type textarea "Bind Subjectivities: 1. Completed, signed, and dated Acord application. 2."
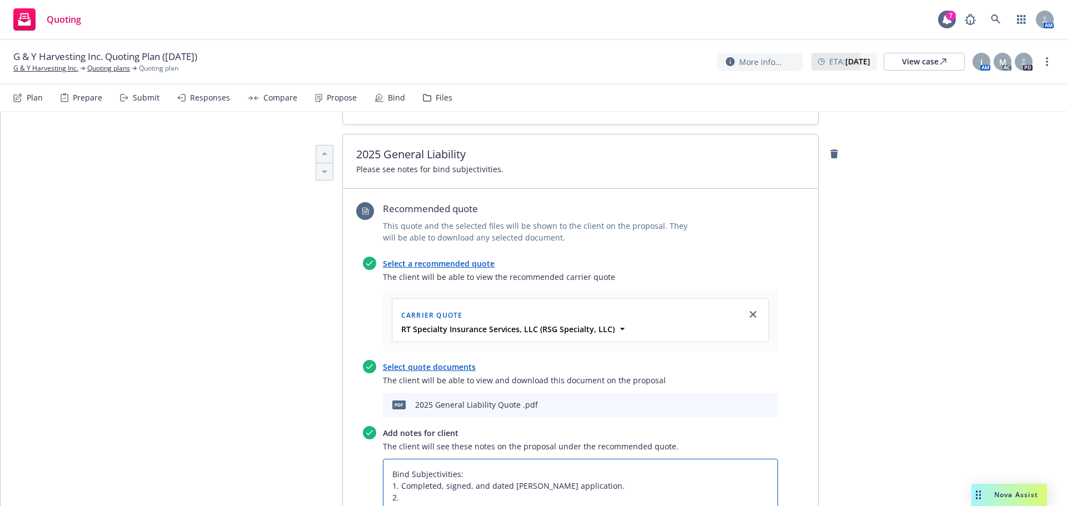
type textarea "x"
type textarea "Bind Subjectivities: 1. Completed, signed, and dated Acord application. 2. S"
type textarea "x"
type textarea "Bind Subjectivities: 1. Completed, signed, and dated Acord application. 2. Si"
type textarea "x"
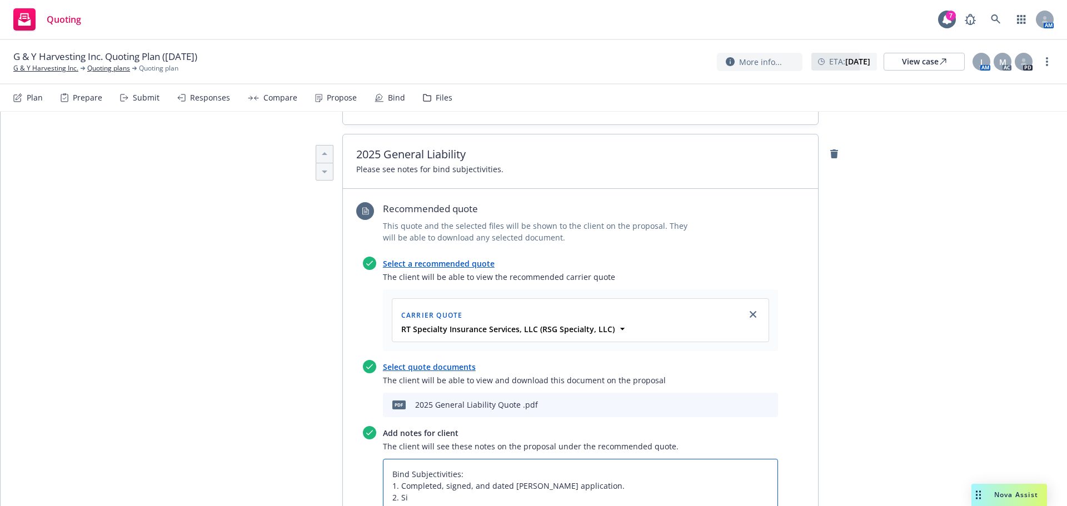
type textarea "Bind Subjectivities: 1. Completed, signed, and dated Acord application. 2. Sig"
type textarea "x"
type textarea "Bind Subjectivities: 1. Completed, signed, and dated Acord application. 2. Sign"
type textarea "x"
type textarea "Bind Subjectivities: 1. Completed, signed, and dated Acord application. 2. Signe"
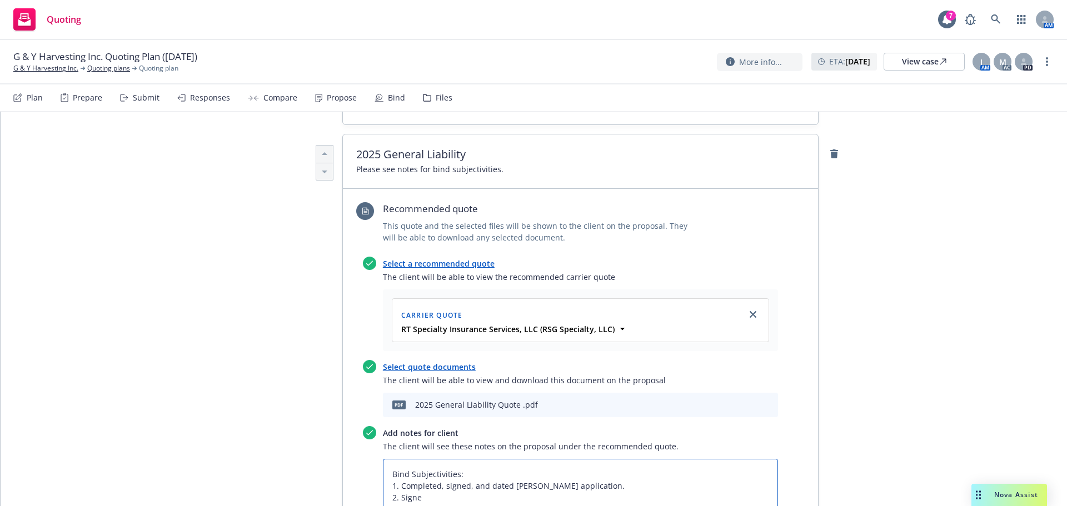
type textarea "x"
type textarea "Bind Subjectivities: 1. Completed, signed, and dated Acord application. 2. Sign…"
type textarea "x"
type textarea "Bind Subjectivities: 1. Completed, signed, and dated Acord application. 2. Sign…"
type textarea "x"
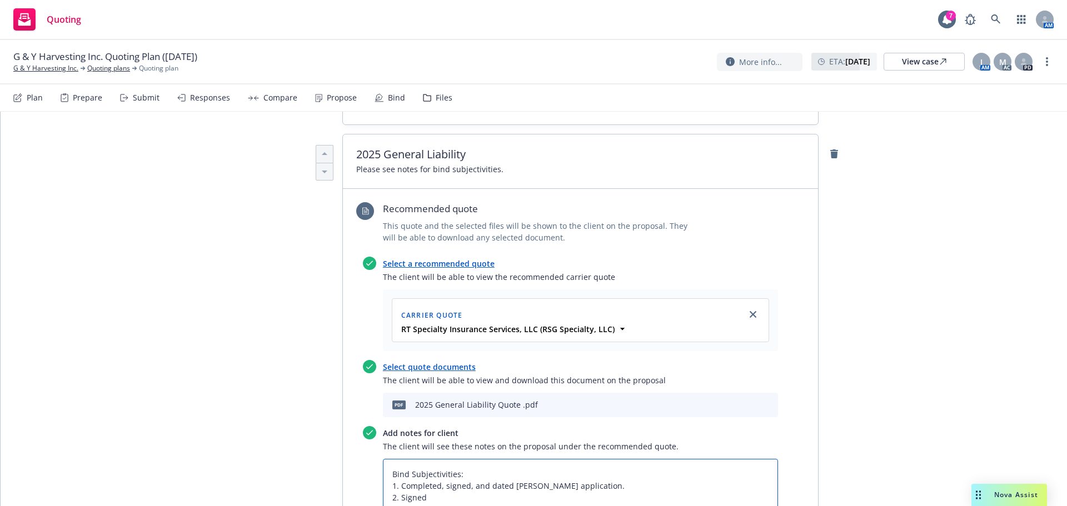
type textarea "Bind Subjectivities: 1. Completed, signed, and dated Acord application. 2. Sign…"
type textarea "x"
type textarea "Bind Subjectivities: 1. Completed, signed, and dated Acord application. 2. Sign…"
type textarea "x"
type textarea "Bind Subjectivities: 1. Completed, signed, and dated Acord application. 2. Sign…"
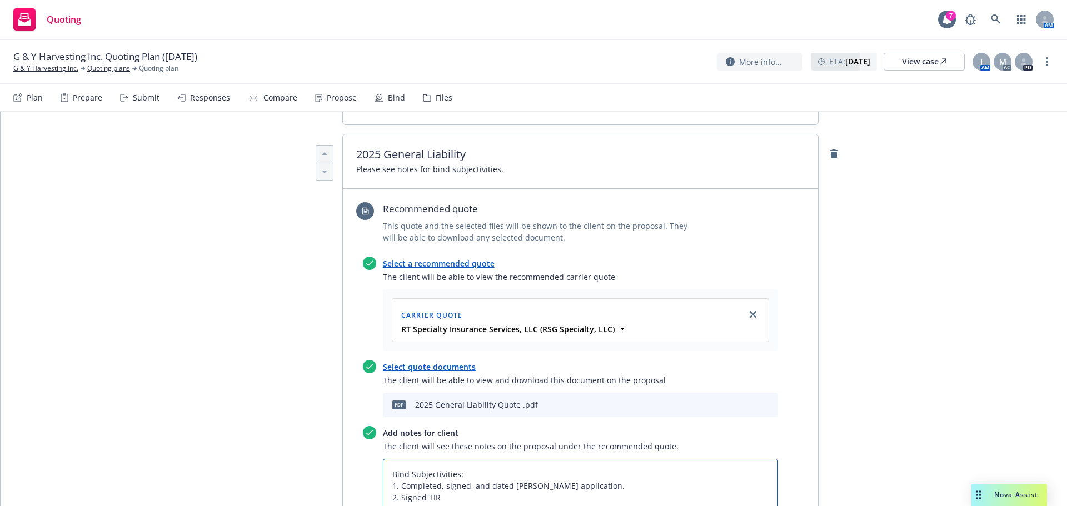
type textarea "x"
type textarea "Bind Subjectivities: 1. Completed, signed, and dated Acord application. 2. Sign…"
type textarea "x"
type textarea "Bind Subjectivities: 1. Completed, signed, and dated Acord application. 2. Sign…"
type textarea "x"
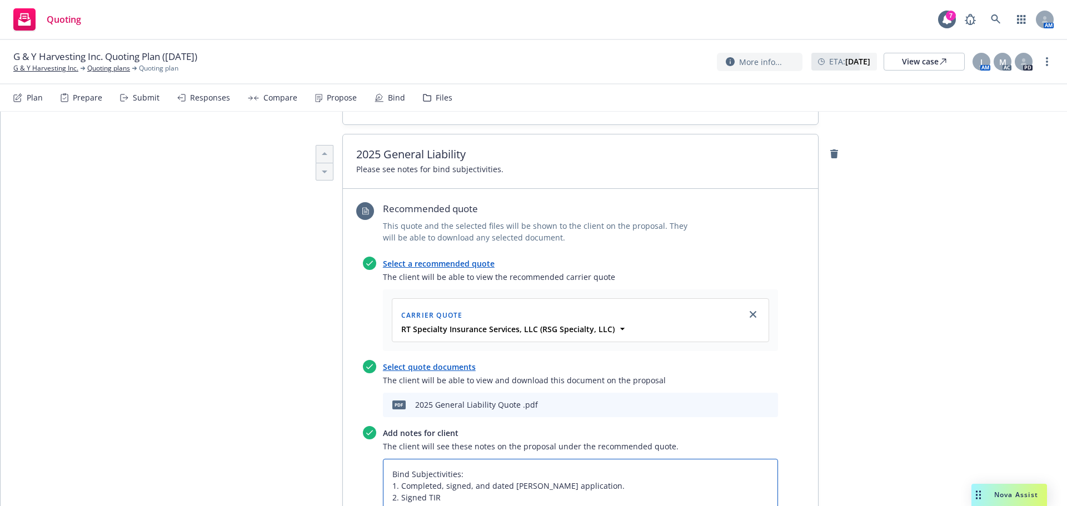
type textarea "Bind Subjectivities: 1. Completed, signed, and dated Acord application. 2. Sign…"
type textarea "x"
type textarea "Bind Subjectivities: 1. Completed, signed, and dated Acord application. 2. Sign…"
type textarea "x"
type textarea "Bind Subjectivities: 1. Completed, signed, and dated Acord application. 2. Sign…"
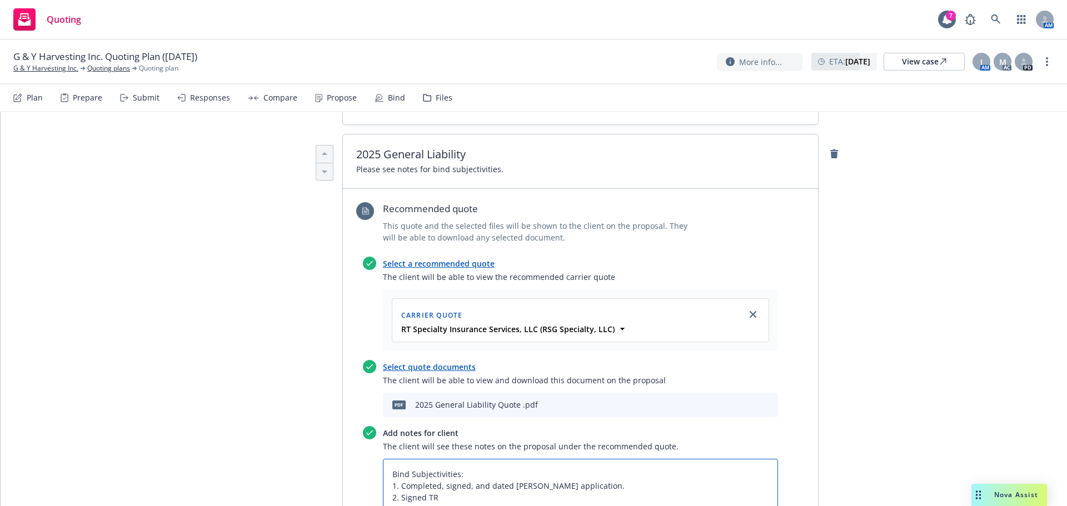
type textarea "x"
type textarea "Bind Subjectivities: 1. Completed, signed, and dated Acord application. 2. Sign…"
type textarea "x"
type textarea "Bind Subjectivities: 1. Completed, signed, and dated Acord application. 2. Sign…"
type textarea "x"
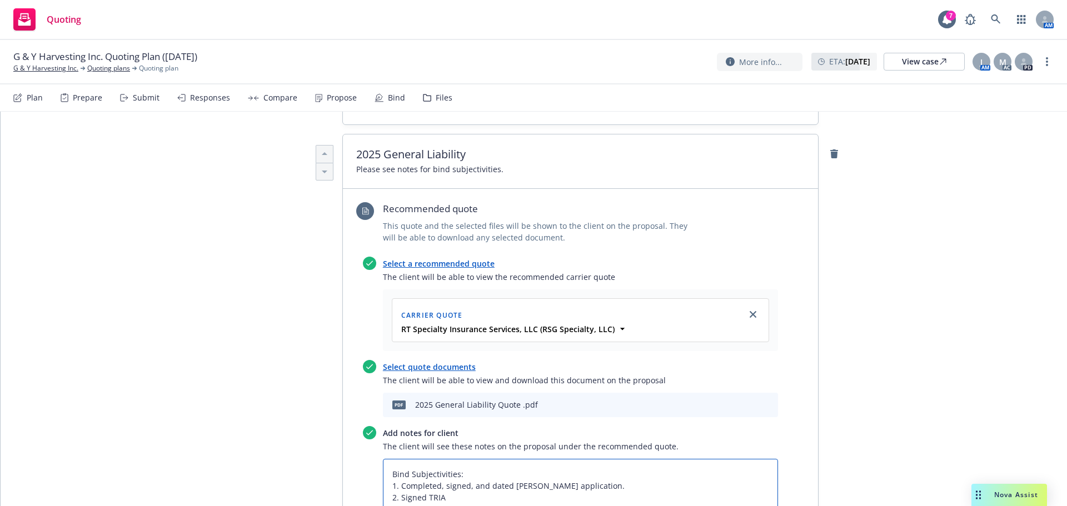
type textarea "Bind Subjectivities: 1. Completed, signed, and dated Acord application. 2. Sign…"
type textarea "x"
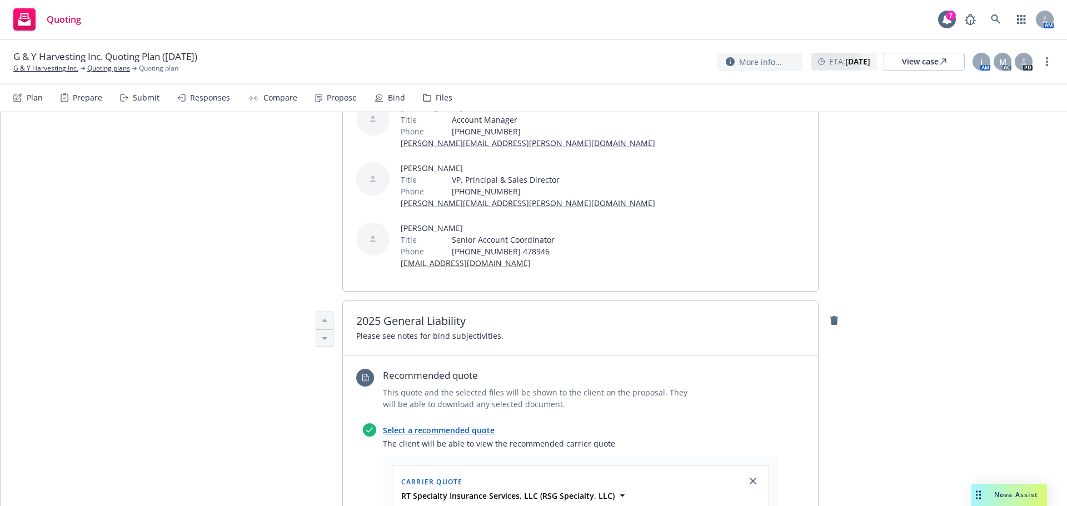
scroll to position [0, 0]
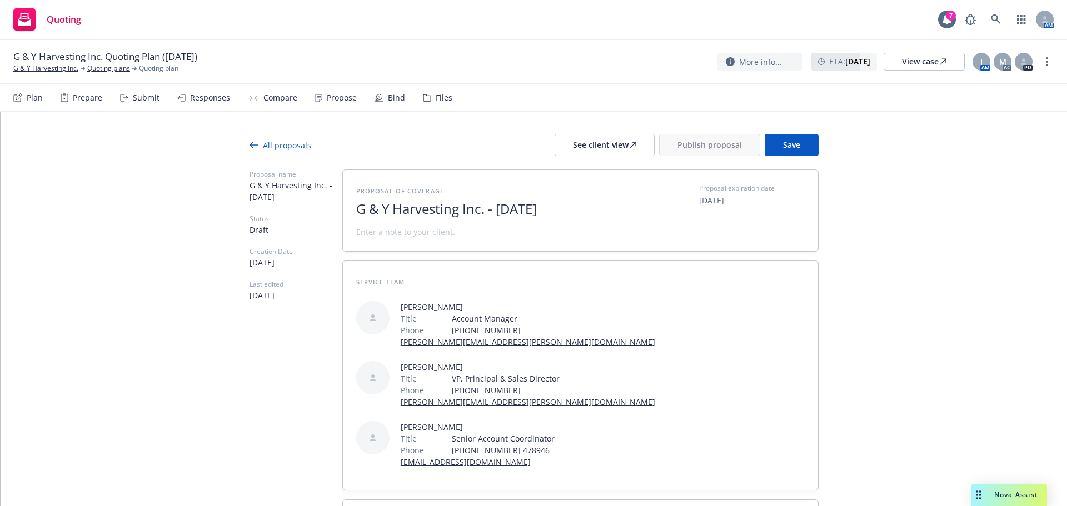
drag, startPoint x: 583, startPoint y: 209, endPoint x: 483, endPoint y: 211, distance: 100.6
click at [483, 211] on span "G & Y Harvesting Inc. - October 2025" at bounding box center [492, 209] width 272 height 16
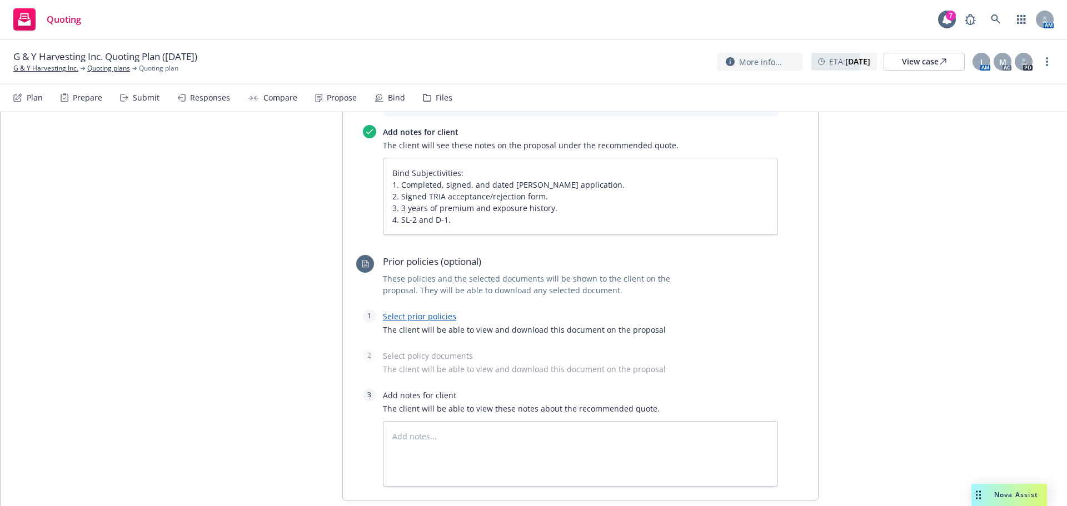
scroll to position [709, 0]
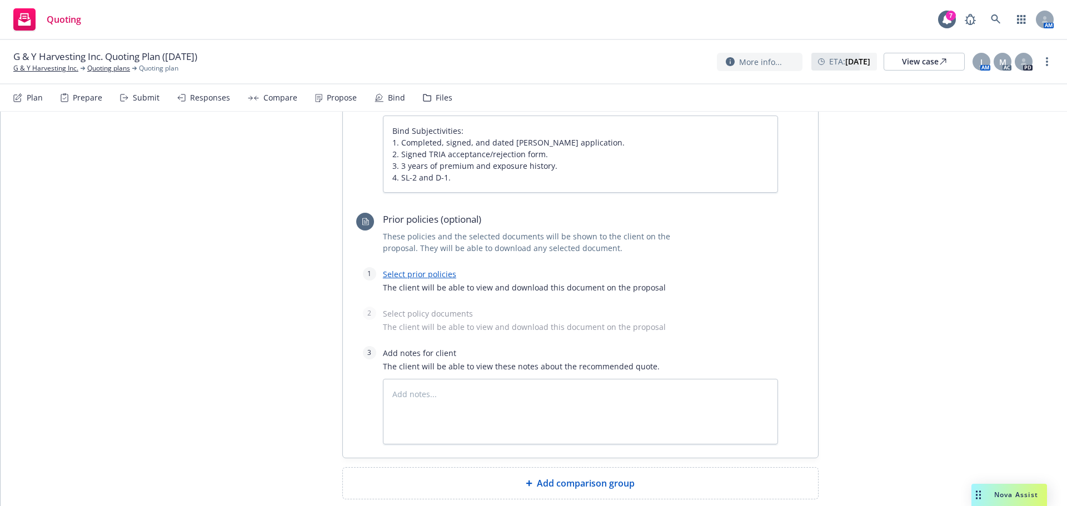
click at [409, 269] on link "Select prior policies" at bounding box center [419, 274] width 73 height 11
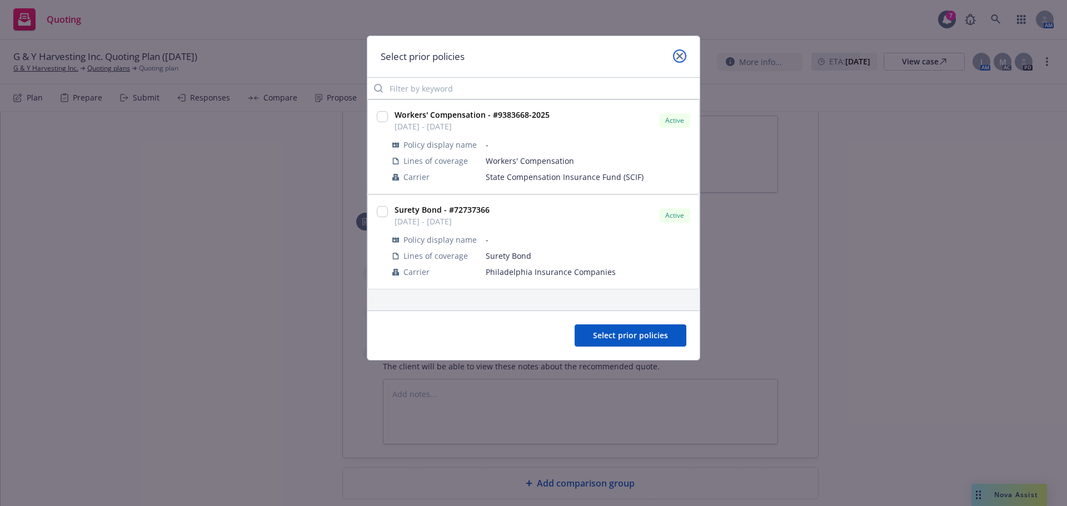
click at [678, 55] on icon "close" at bounding box center [679, 56] width 7 height 7
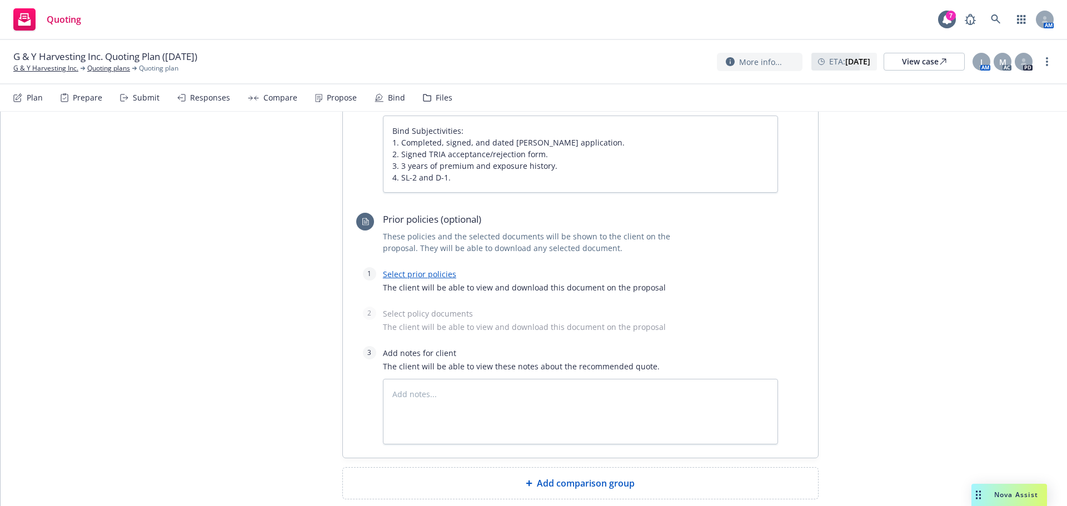
click at [549, 477] on span "Add comparison group" at bounding box center [586, 483] width 98 height 13
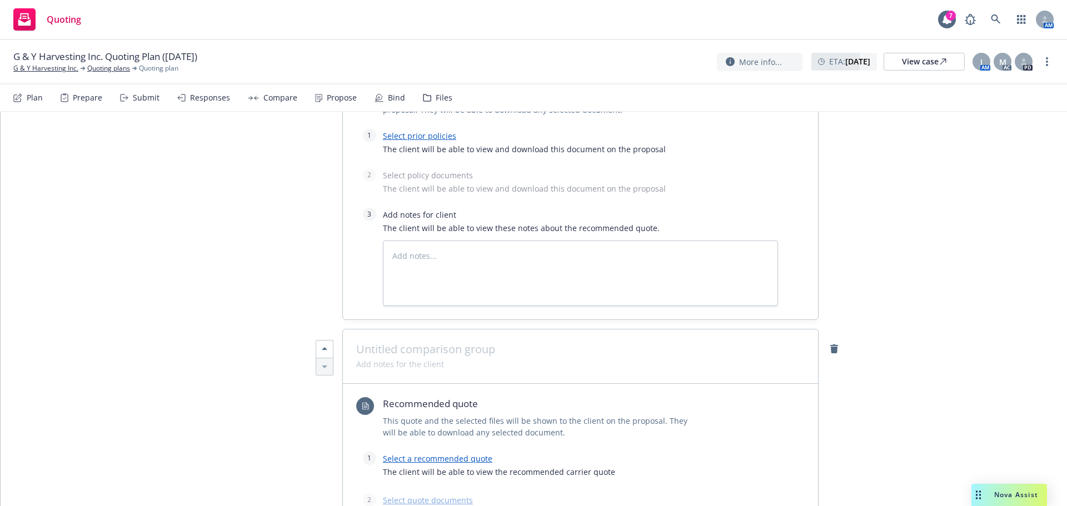
scroll to position [987, 0]
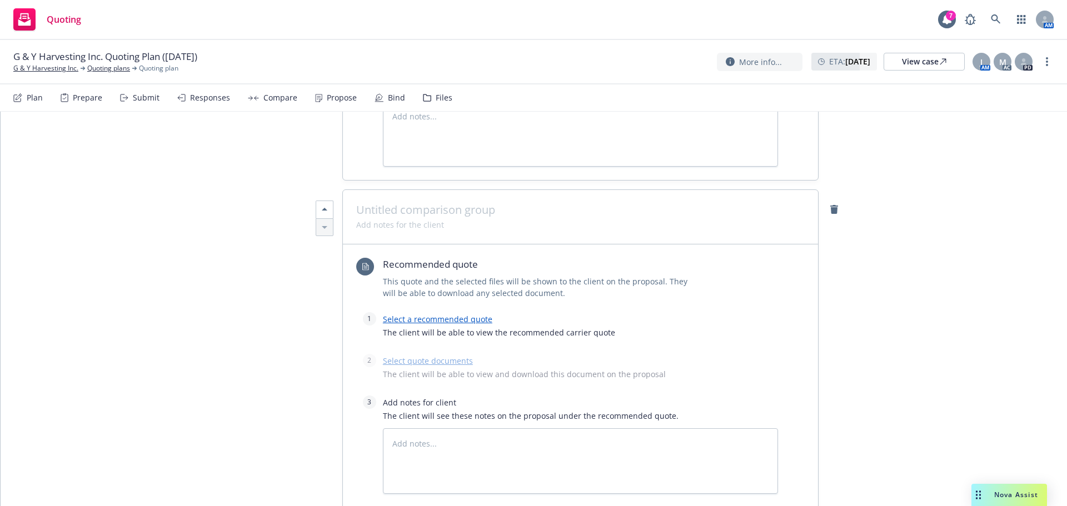
click at [418, 203] on span at bounding box center [580, 209] width 448 height 13
click at [401, 428] on textarea at bounding box center [580, 461] width 395 height 66
click at [413, 314] on link "Select a recommended quote" at bounding box center [437, 319] width 109 height 11
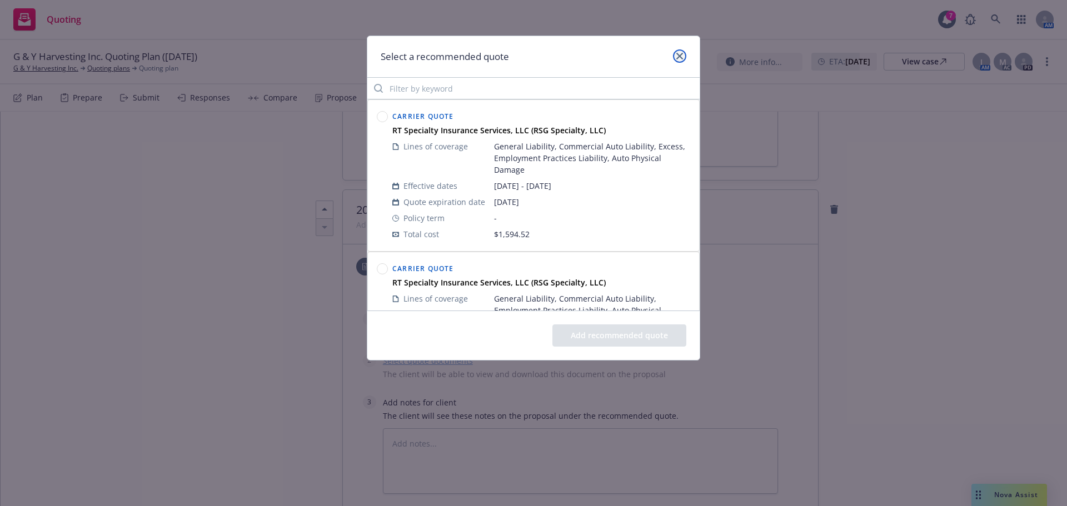
click at [676, 58] on icon "close" at bounding box center [679, 56] width 7 height 7
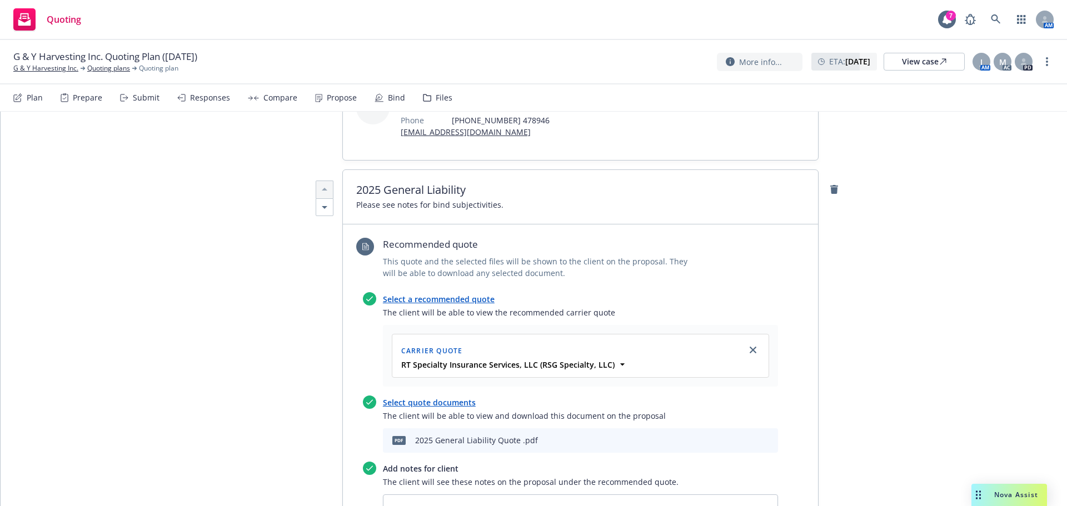
scroll to position [320, 0]
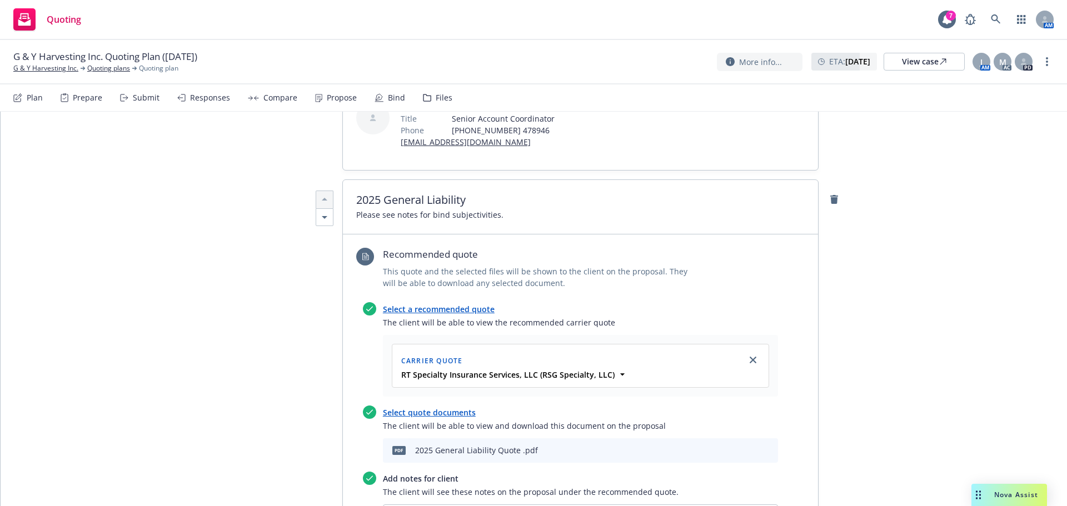
drag, startPoint x: 503, startPoint y: 153, endPoint x: 351, endPoint y: 158, distance: 152.3
click at [351, 180] on div "2025 General Liability Please see notes for bind subjectivities." at bounding box center [580, 207] width 475 height 54
copy span "Please see notes for bind subjectivities."
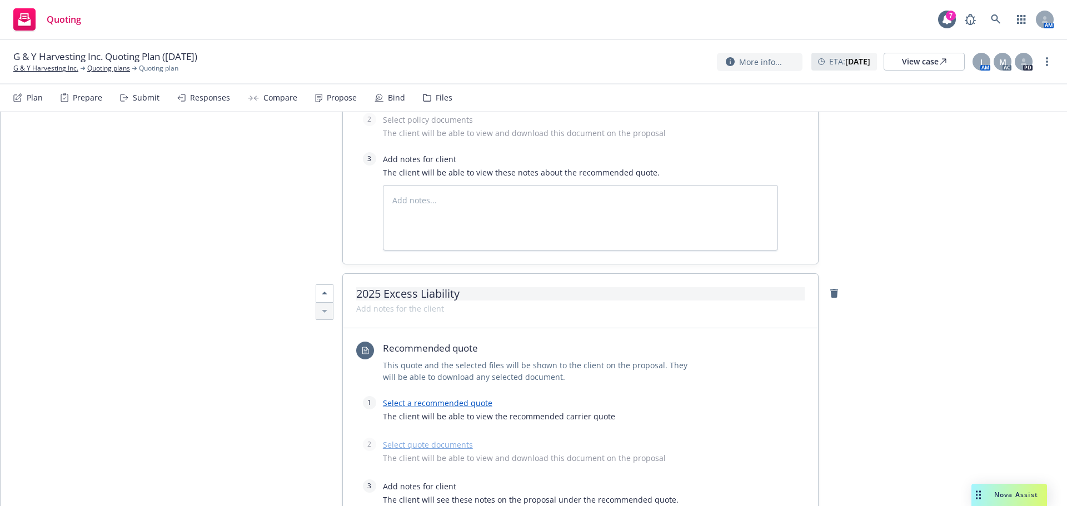
scroll to position [931, 0]
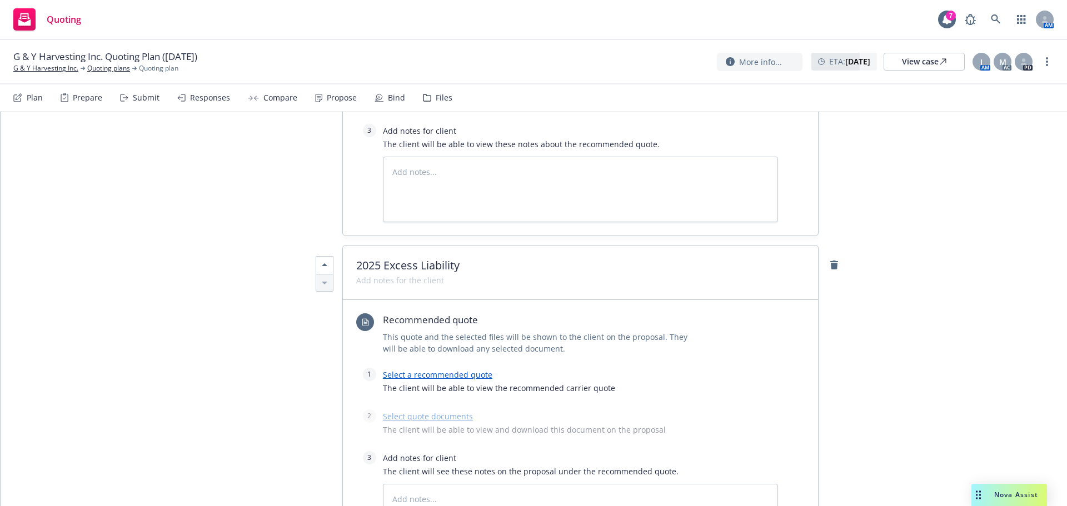
click at [366, 246] on div "2025 Excess Liability" at bounding box center [580, 273] width 475 height 54
paste span
click at [418, 369] on link "Select a recommended quote" at bounding box center [437, 374] width 109 height 11
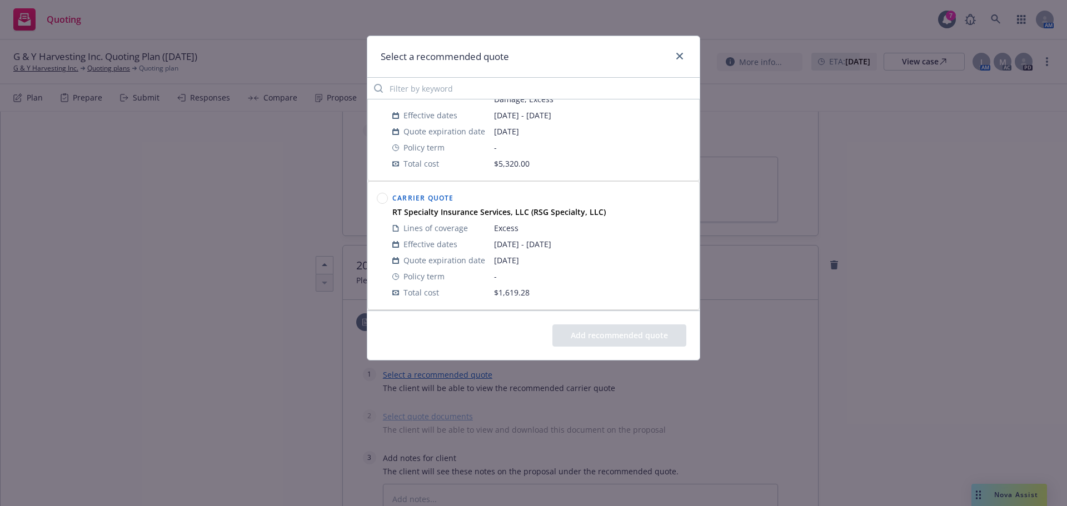
scroll to position [222, 0]
click at [382, 197] on circle at bounding box center [382, 199] width 11 height 11
click at [589, 322] on div "Add recommended quote" at bounding box center [533, 335] width 332 height 49
click at [588, 331] on button "Add recommended quote" at bounding box center [619, 335] width 134 height 22
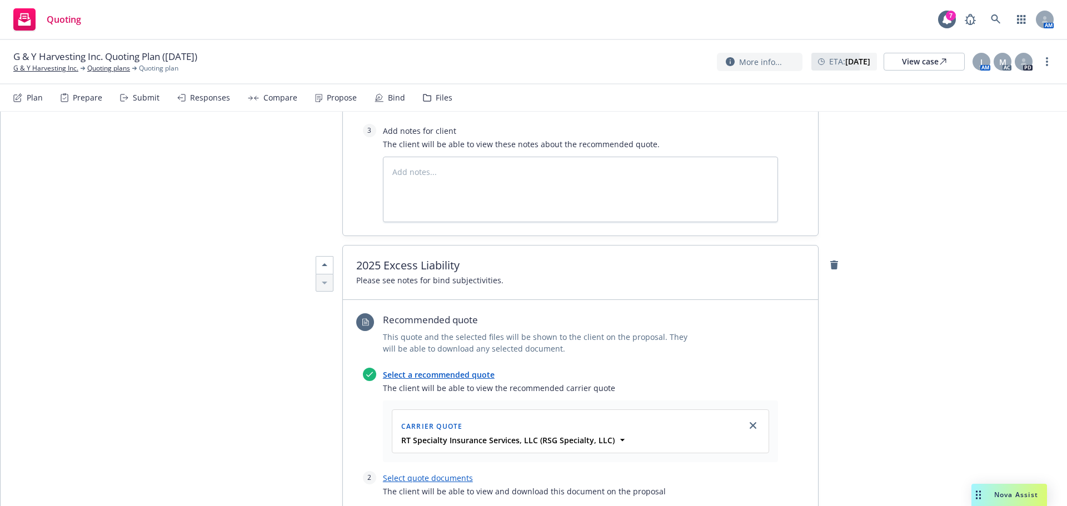
scroll to position [1098, 0]
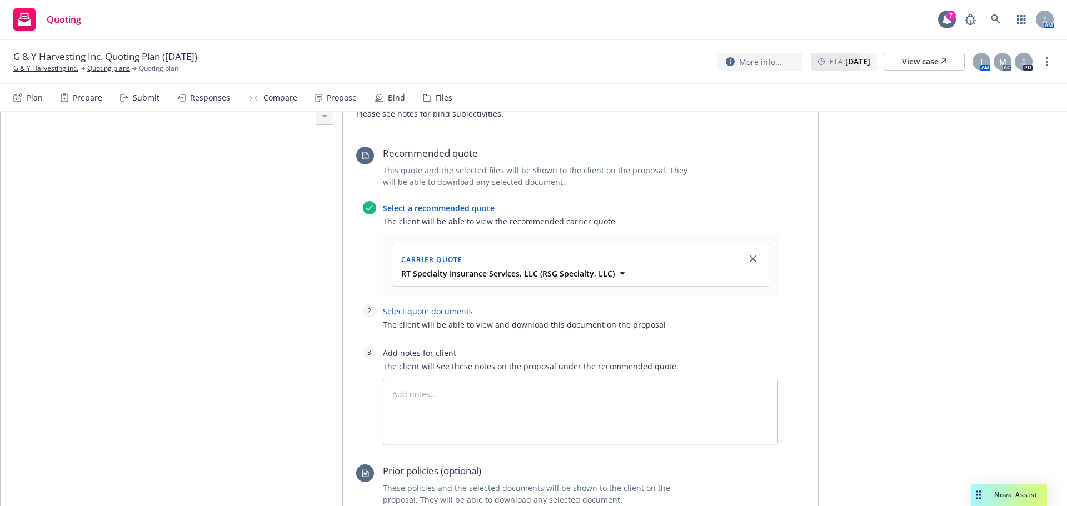
click at [406, 306] on link "Select quote documents" at bounding box center [428, 311] width 90 height 11
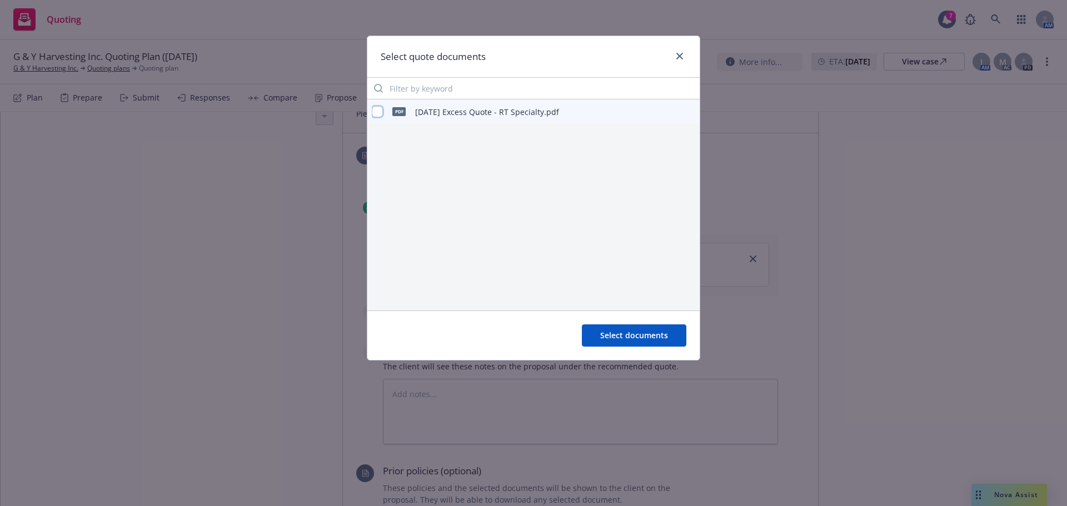
click at [379, 108] on input "checkbox" at bounding box center [377, 111] width 11 height 11
click at [593, 334] on button "Select documents" at bounding box center [634, 335] width 104 height 22
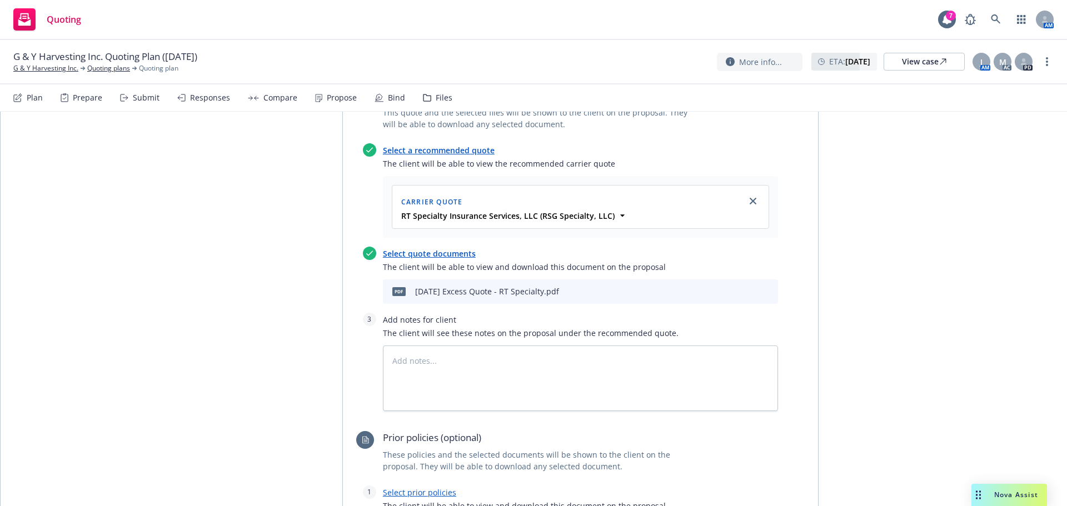
scroll to position [1209, 0]
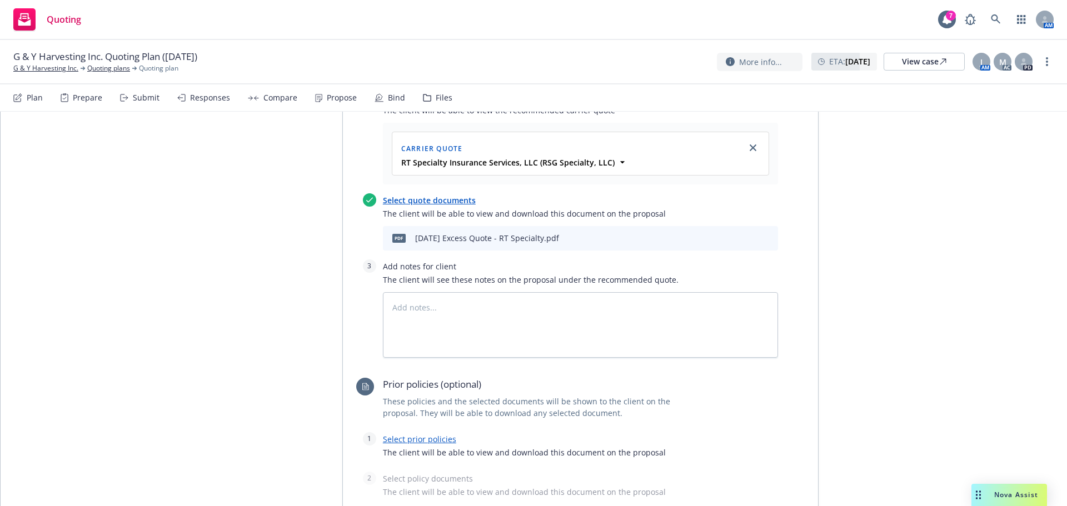
click at [745, 234] on icon "preview file" at bounding box center [749, 238] width 10 height 8
click at [387, 292] on textarea at bounding box center [580, 325] width 395 height 66
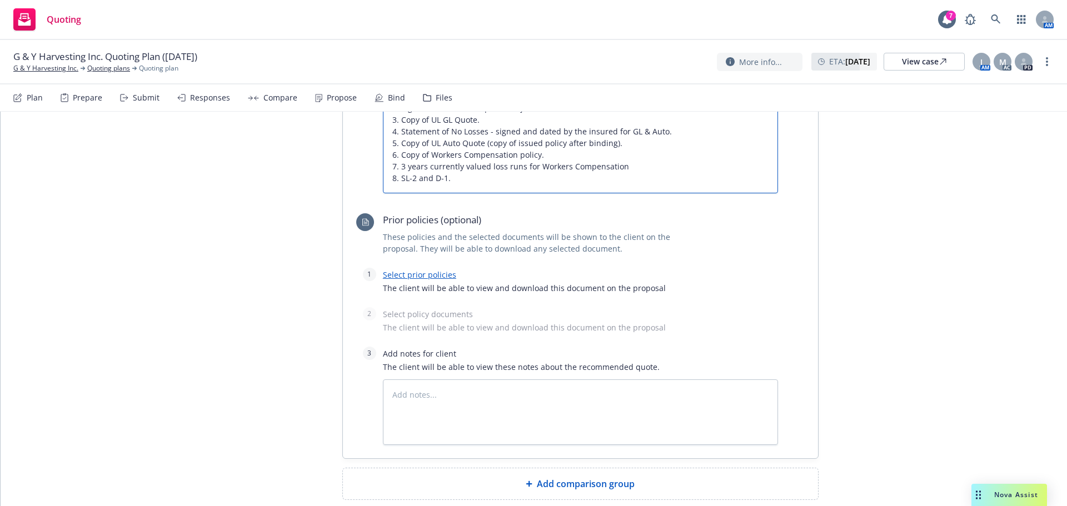
scroll to position [1432, 0]
click at [395, 269] on link "Select prior policies" at bounding box center [419, 274] width 73 height 11
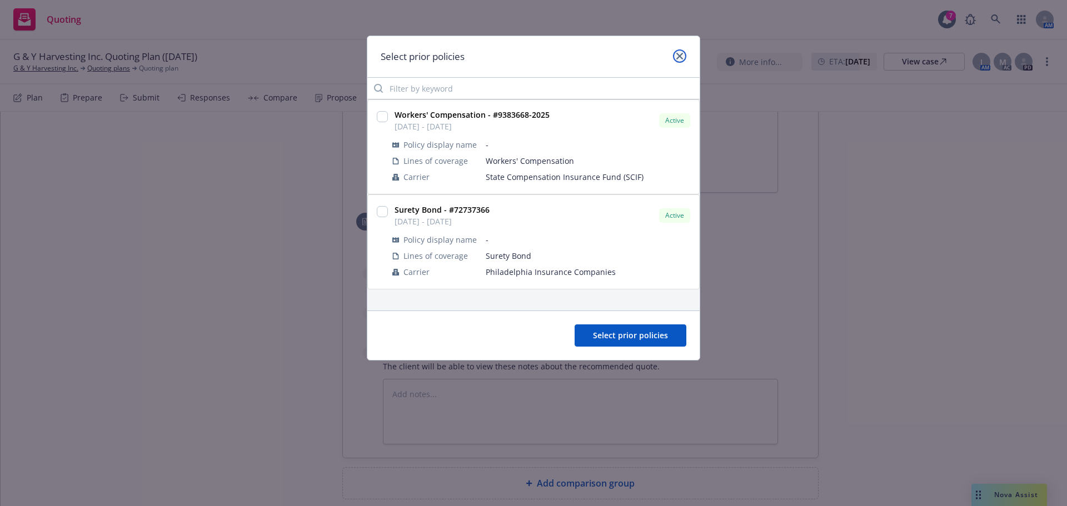
click at [679, 58] on icon "close" at bounding box center [679, 56] width 7 height 7
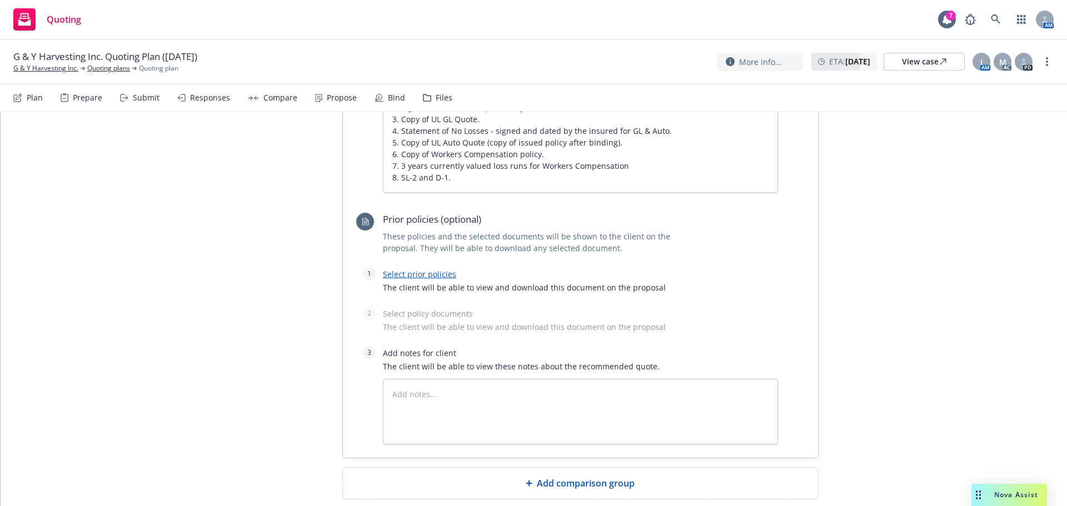
click at [563, 477] on span "Add comparison group" at bounding box center [586, 483] width 98 height 13
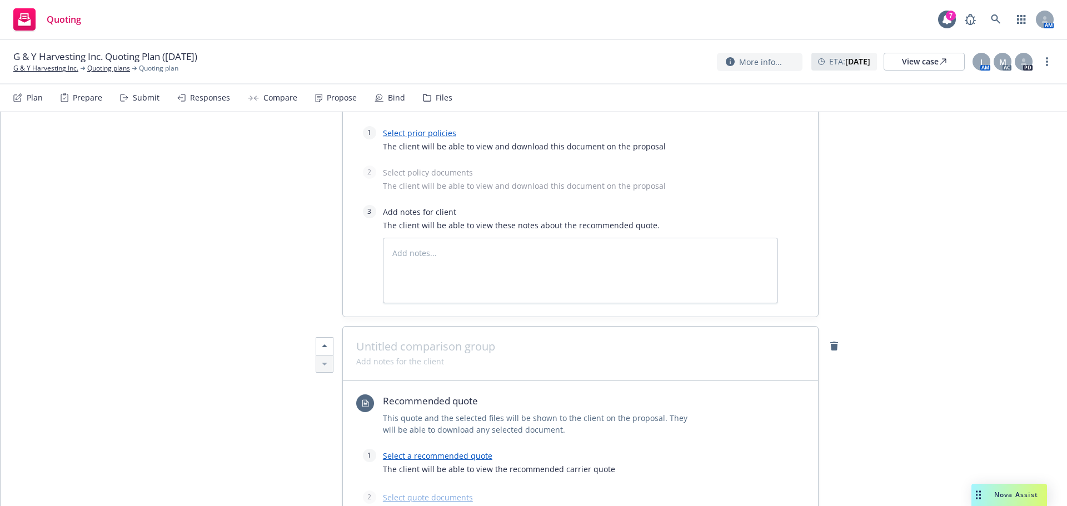
scroll to position [1654, 0]
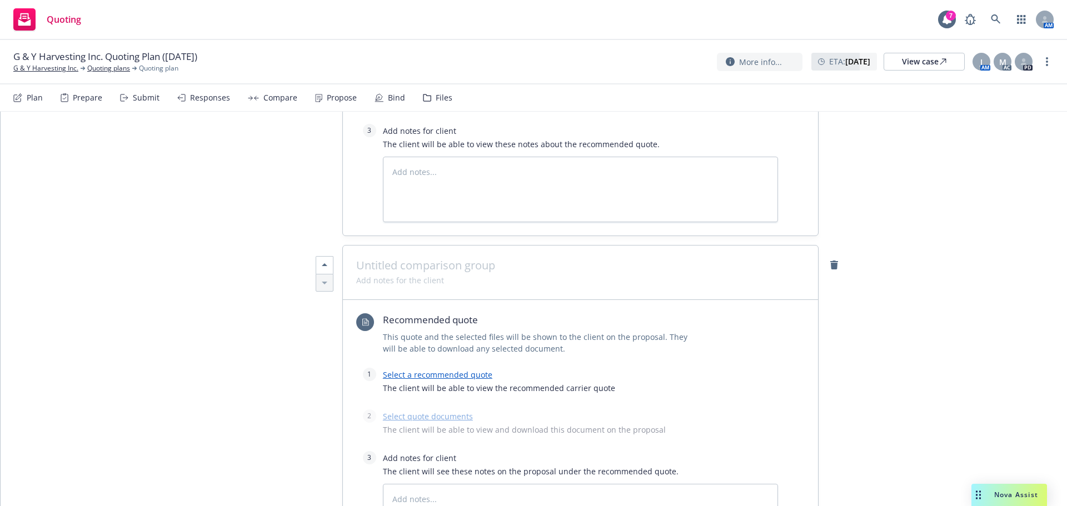
click at [394, 259] on span at bounding box center [580, 265] width 448 height 13
click at [406, 274] on span at bounding box center [400, 280] width 88 height 12
click at [406, 369] on link "Select a recommended quote" at bounding box center [437, 374] width 109 height 11
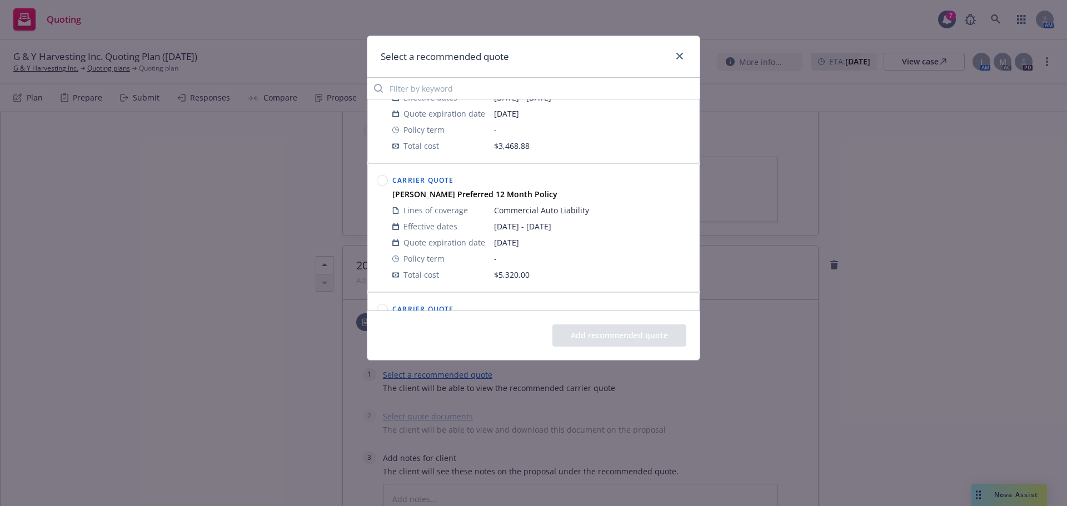
scroll to position [389, 0]
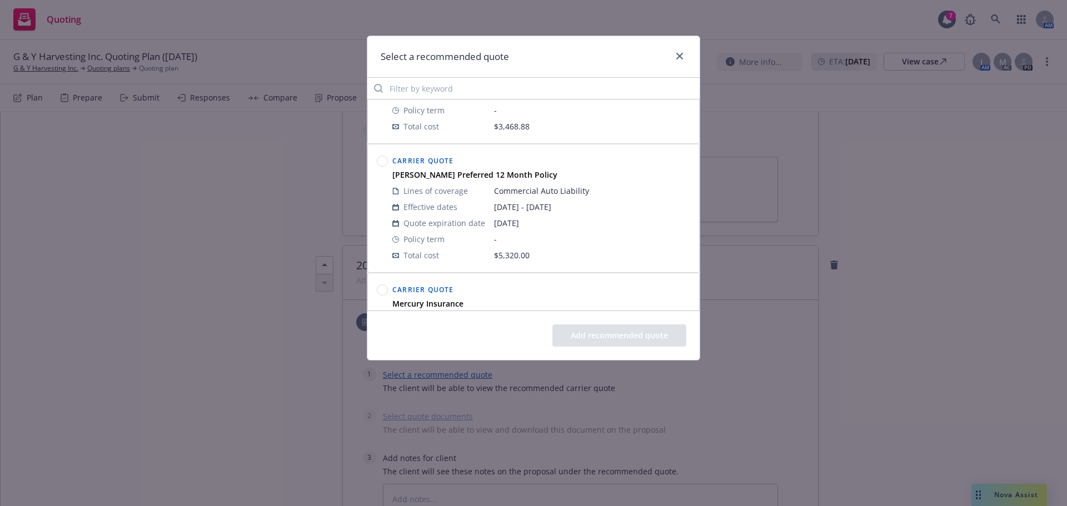
click at [384, 162] on circle at bounding box center [382, 161] width 11 height 11
click at [611, 341] on button "Add recommended quote" at bounding box center [619, 335] width 134 height 22
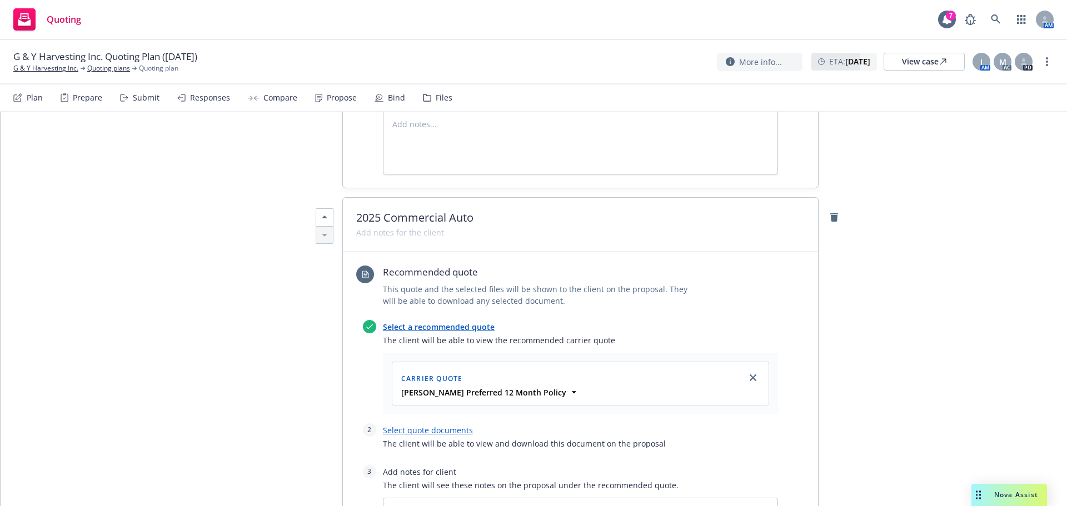
scroll to position [1766, 0]
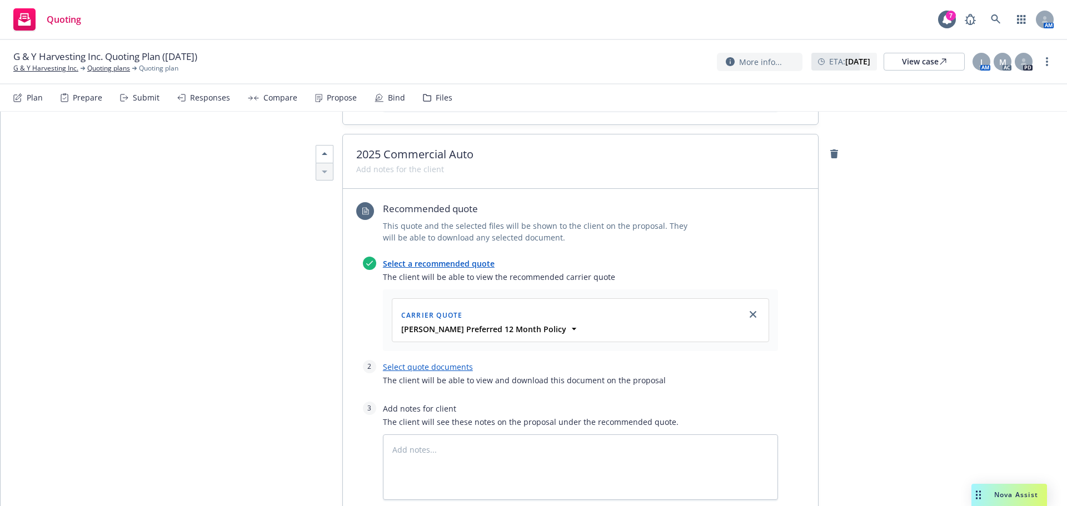
click at [399, 362] on link "Select quote documents" at bounding box center [428, 367] width 90 height 11
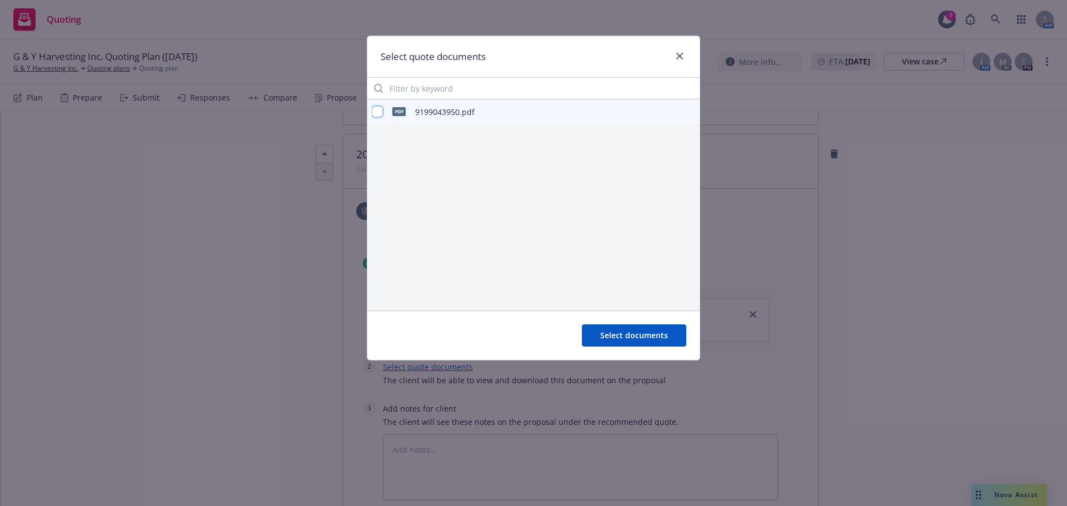
click at [379, 111] on input "checkbox" at bounding box center [377, 111] width 11 height 11
click at [632, 328] on button "Select documents" at bounding box center [634, 335] width 104 height 22
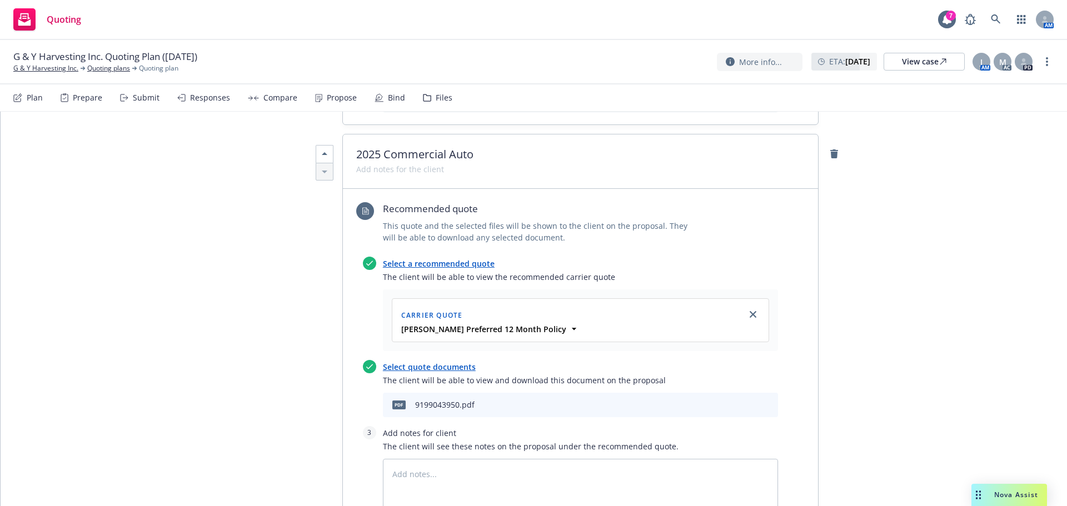
click at [746, 401] on icon "preview file" at bounding box center [749, 405] width 10 height 8
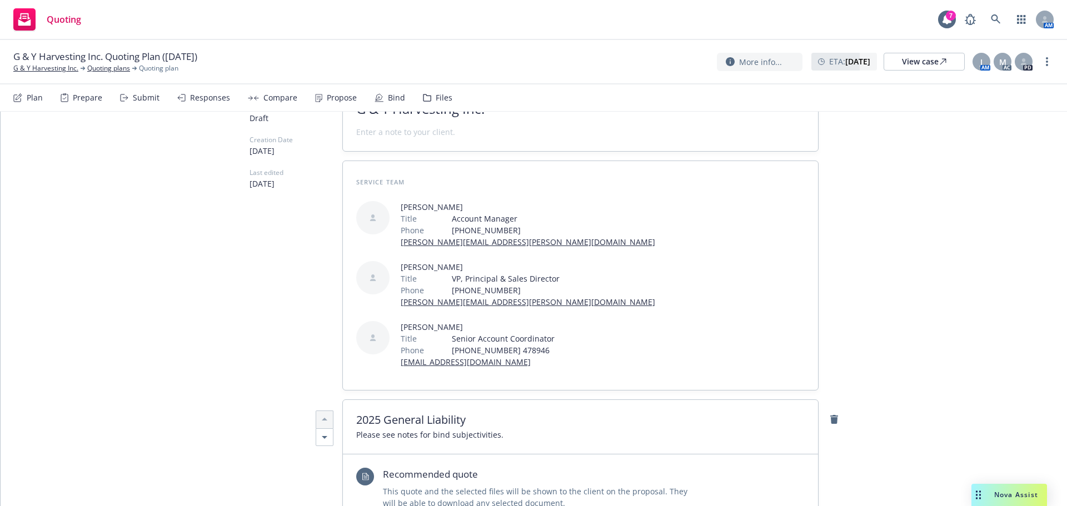
scroll to position [0, 0]
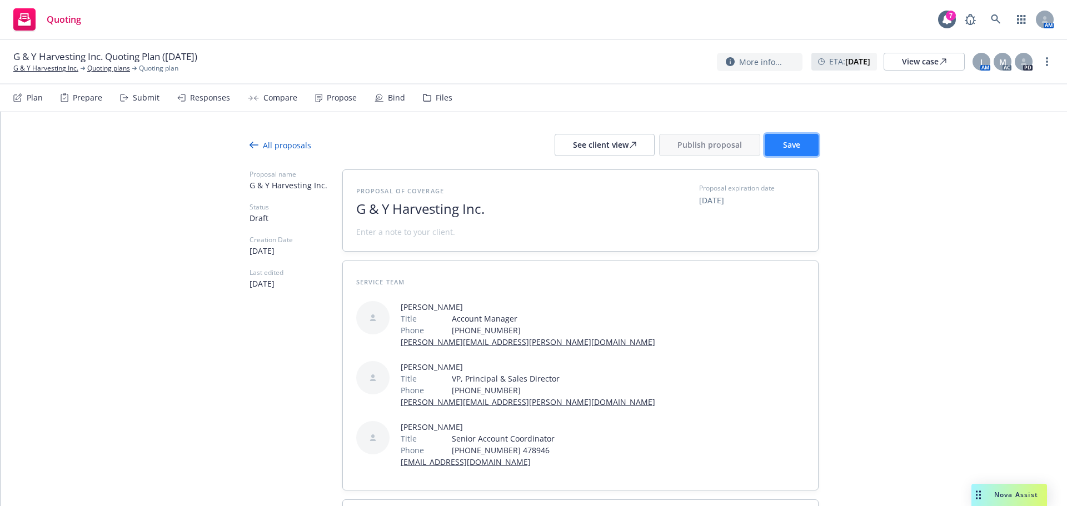
click at [791, 139] on span "Save" at bounding box center [791, 144] width 17 height 11
click at [573, 148] on div "See client view" at bounding box center [604, 144] width 63 height 21
click at [269, 144] on div "All proposals" at bounding box center [280, 145] width 62 height 12
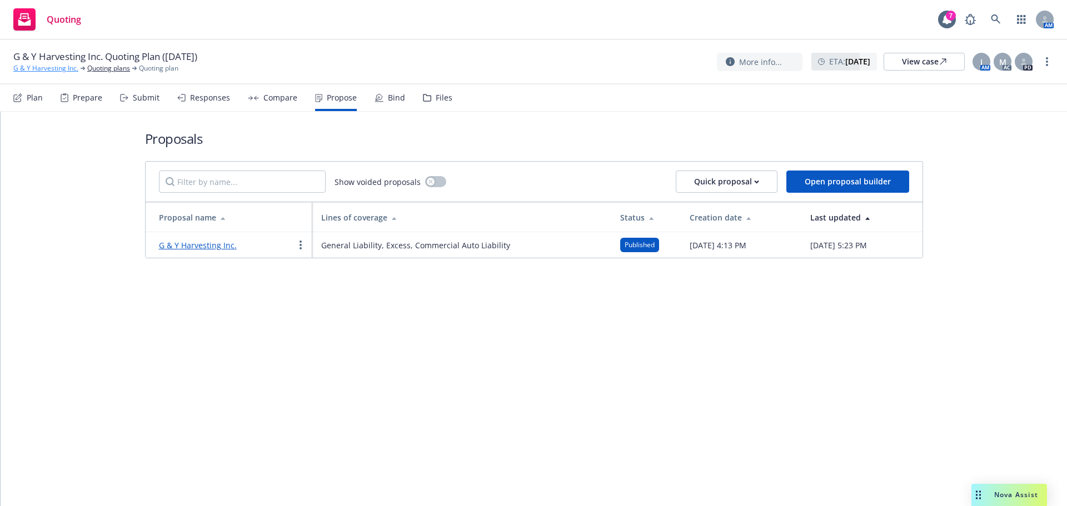
click at [61, 72] on link "G & Y Harvesting Inc." at bounding box center [45, 68] width 65 height 10
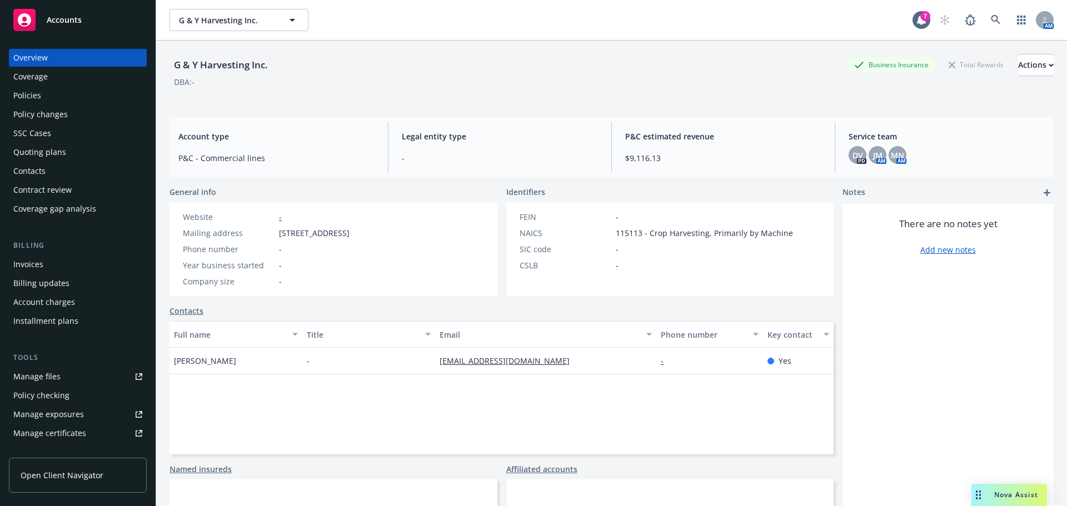
click at [60, 164] on div "Contacts" at bounding box center [77, 171] width 129 height 18
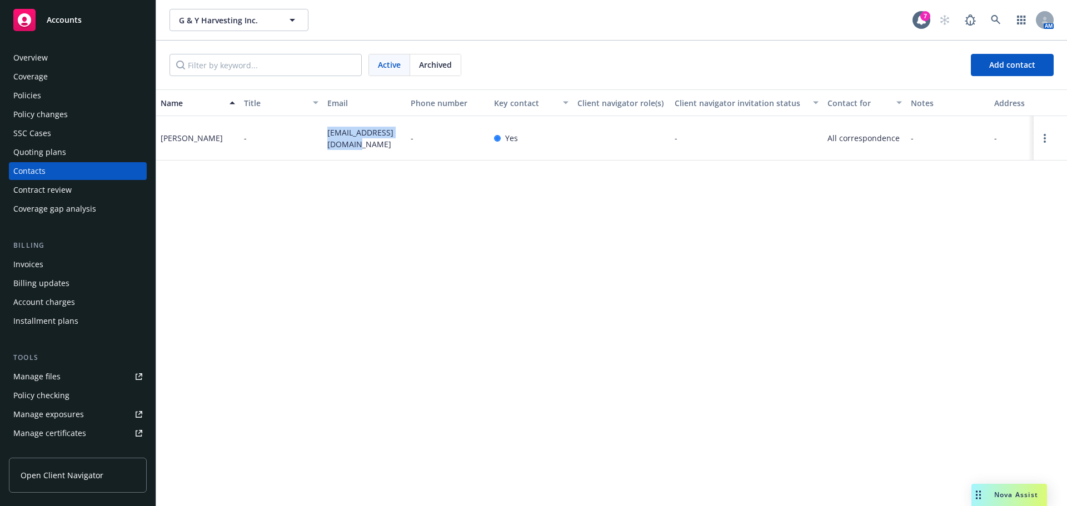
drag, startPoint x: 351, startPoint y: 146, endPoint x: 323, endPoint y: 135, distance: 30.2
click at [323, 135] on div "[EMAIL_ADDRESS][DOMAIN_NAME]" at bounding box center [364, 138] width 83 height 44
copy span "[EMAIL_ADDRESS][DOMAIN_NAME]"
drag, startPoint x: 235, startPoint y: 137, endPoint x: 161, endPoint y: 138, distance: 73.9
click at [161, 138] on div "[PERSON_NAME]" at bounding box center [197, 138] width 83 height 44
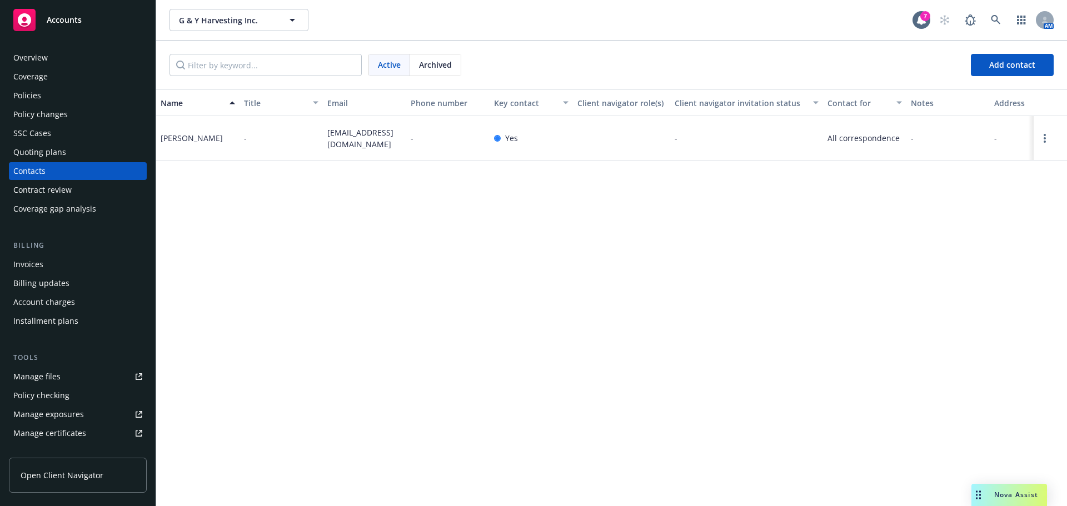
copy div "[PERSON_NAME]"
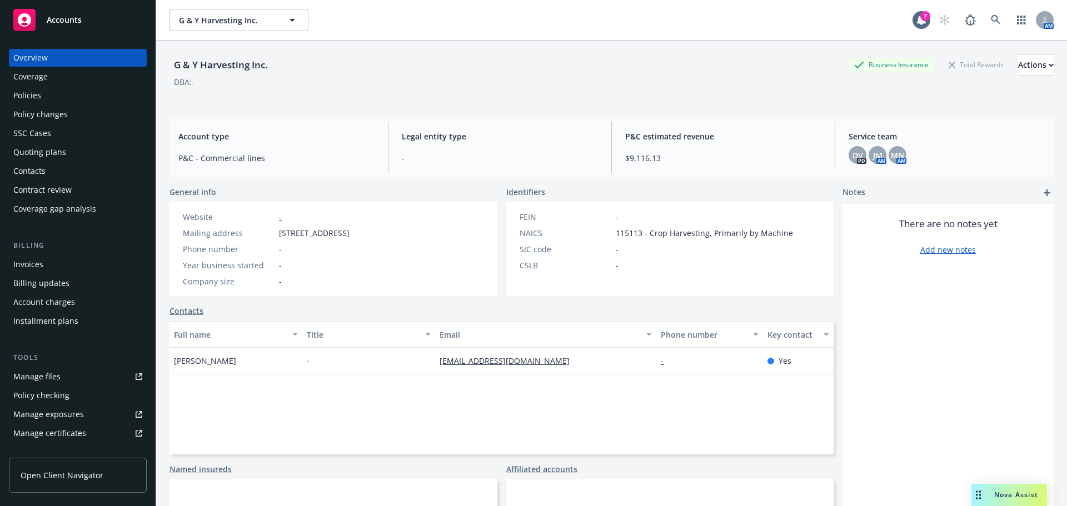
click at [64, 168] on div "Contacts" at bounding box center [77, 171] width 129 height 18
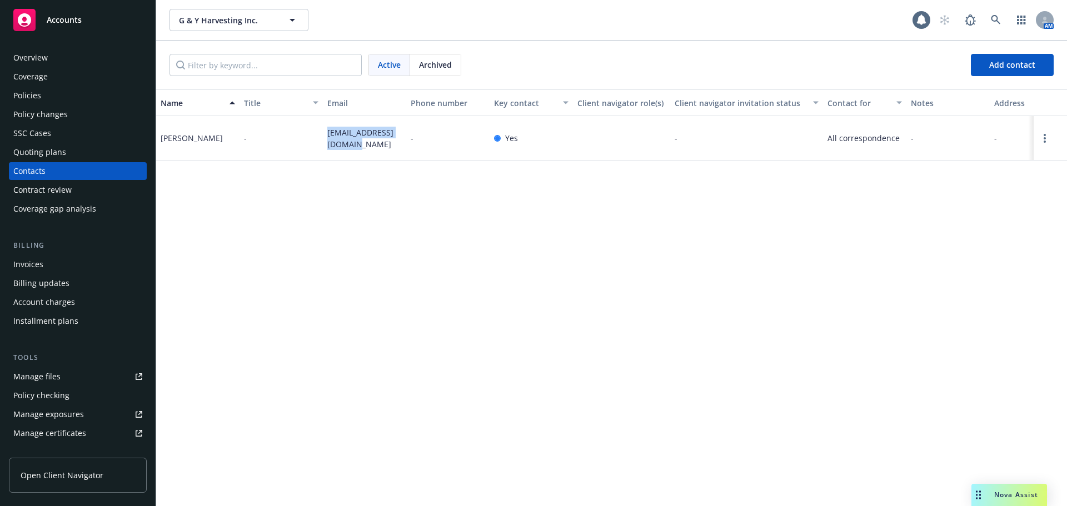
drag, startPoint x: 343, startPoint y: 145, endPoint x: 323, endPoint y: 135, distance: 22.9
click at [323, 135] on div "[EMAIL_ADDRESS][DOMAIN_NAME]" at bounding box center [364, 138] width 83 height 44
copy span "[EMAIL_ADDRESS][DOMAIN_NAME]"
drag, startPoint x: 231, startPoint y: 137, endPoint x: 158, endPoint y: 138, distance: 72.8
click at [158, 138] on div "[PERSON_NAME]" at bounding box center [197, 138] width 83 height 44
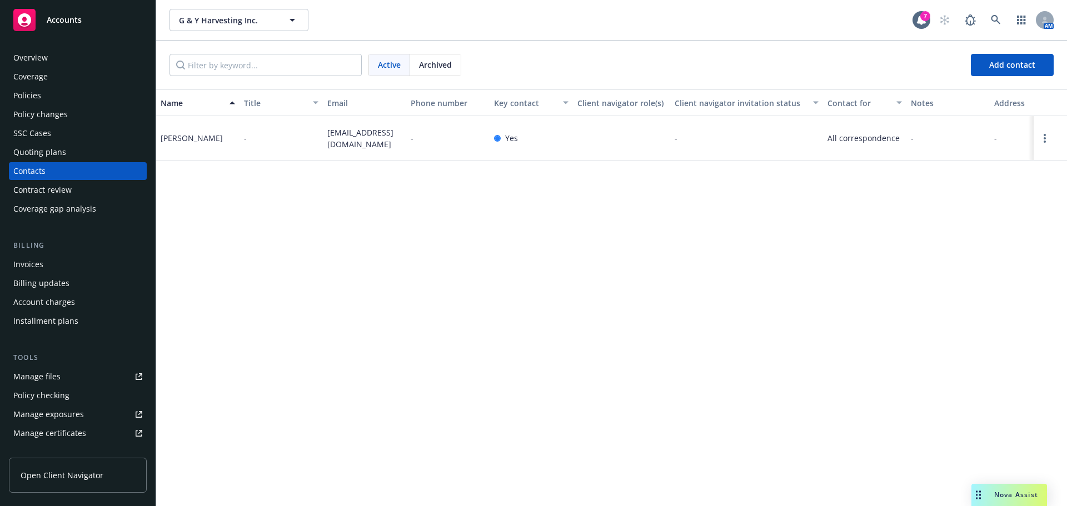
copy div "[PERSON_NAME]"
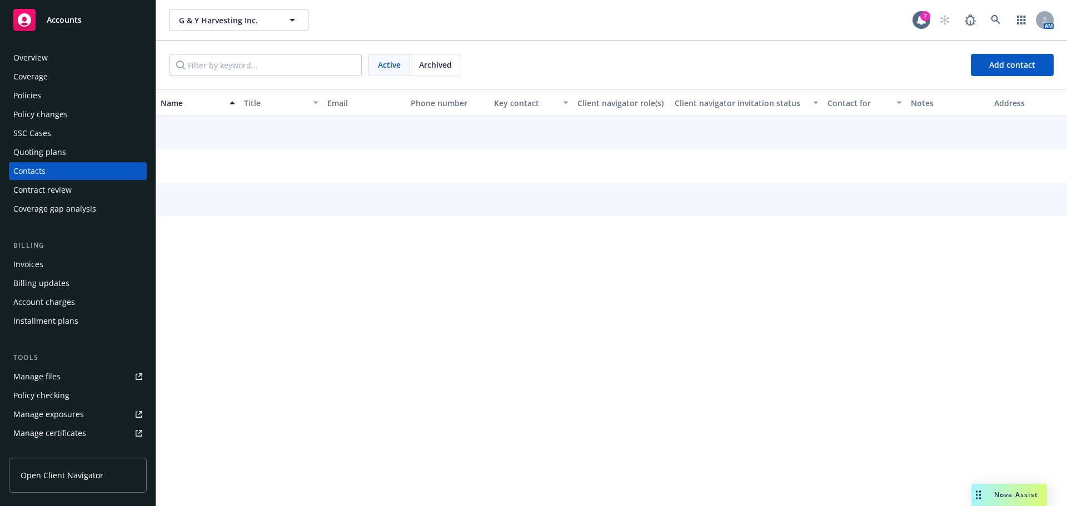
click at [69, 69] on div "Coverage" at bounding box center [77, 77] width 129 height 18
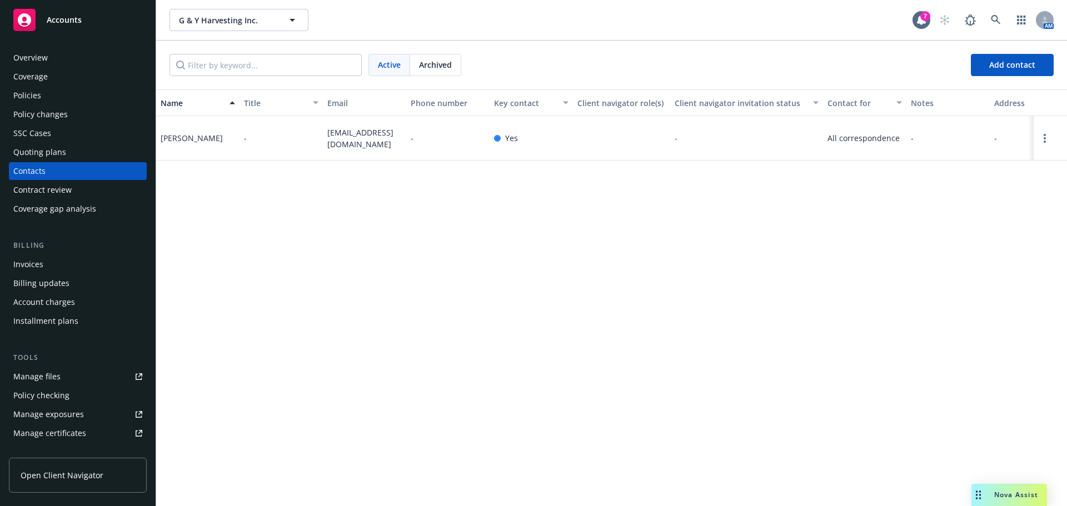
click at [71, 58] on div "Overview" at bounding box center [77, 58] width 129 height 18
